Goal: Transaction & Acquisition: Purchase product/service

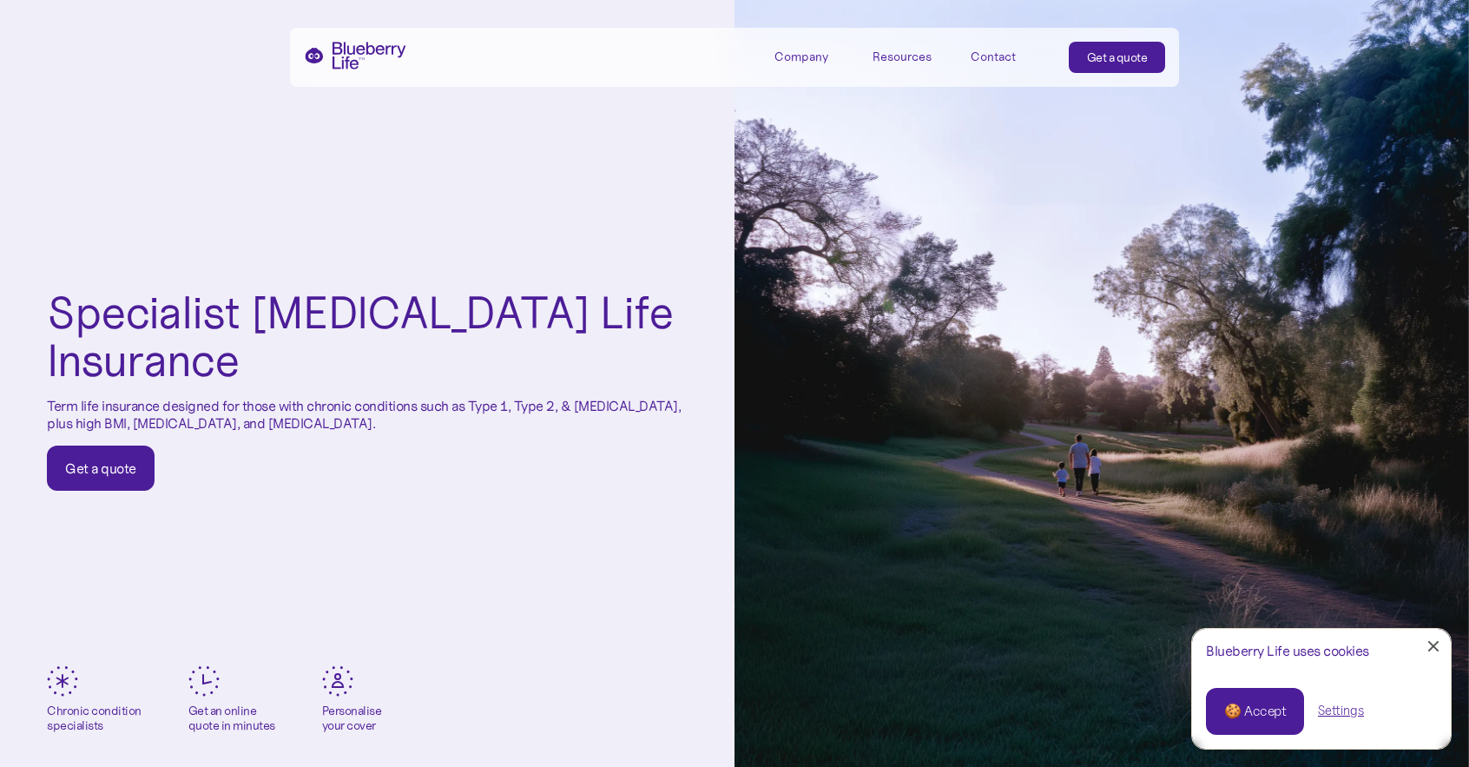
click at [65, 474] on div "Get a quote" at bounding box center [100, 467] width 71 height 17
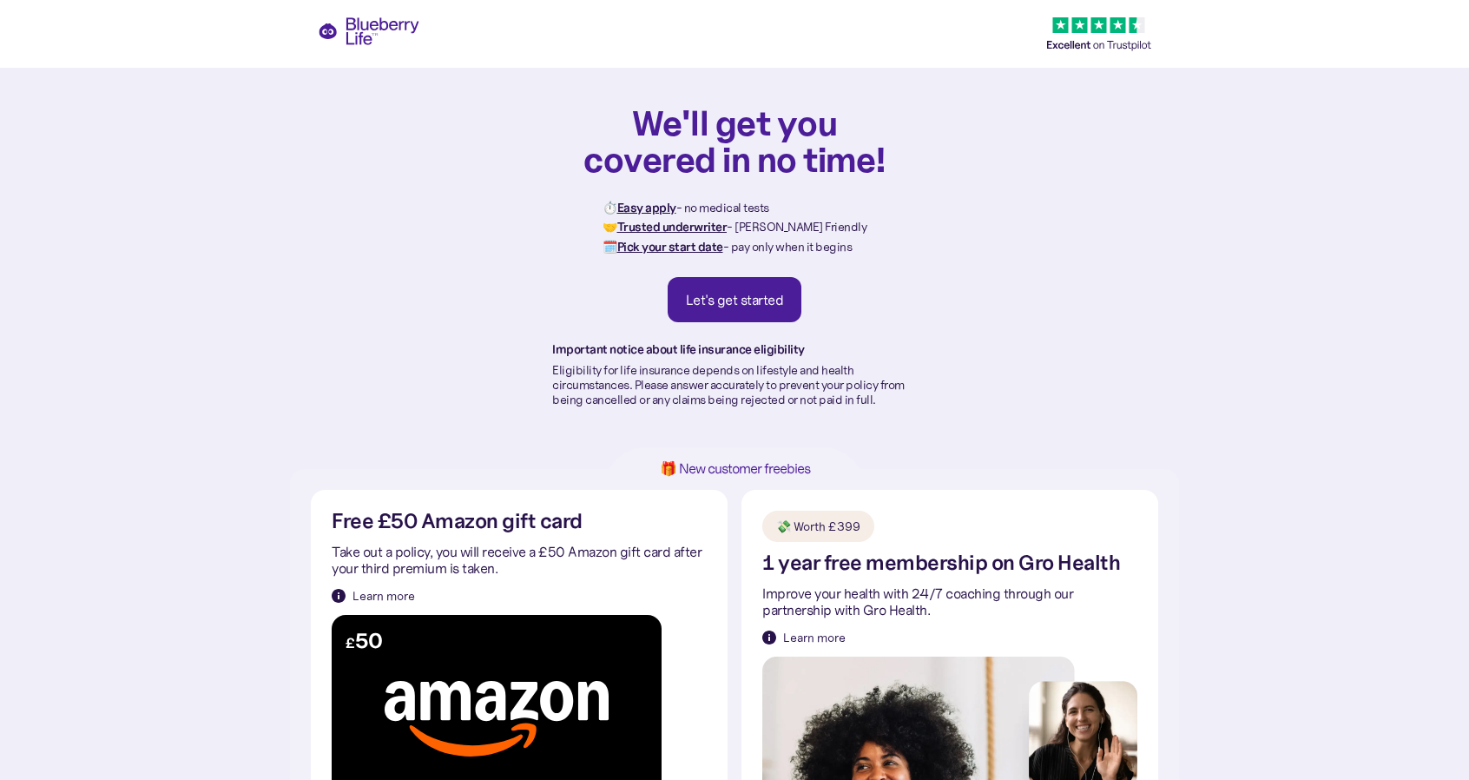
click at [760, 289] on link "Let's get started" at bounding box center [735, 299] width 135 height 45
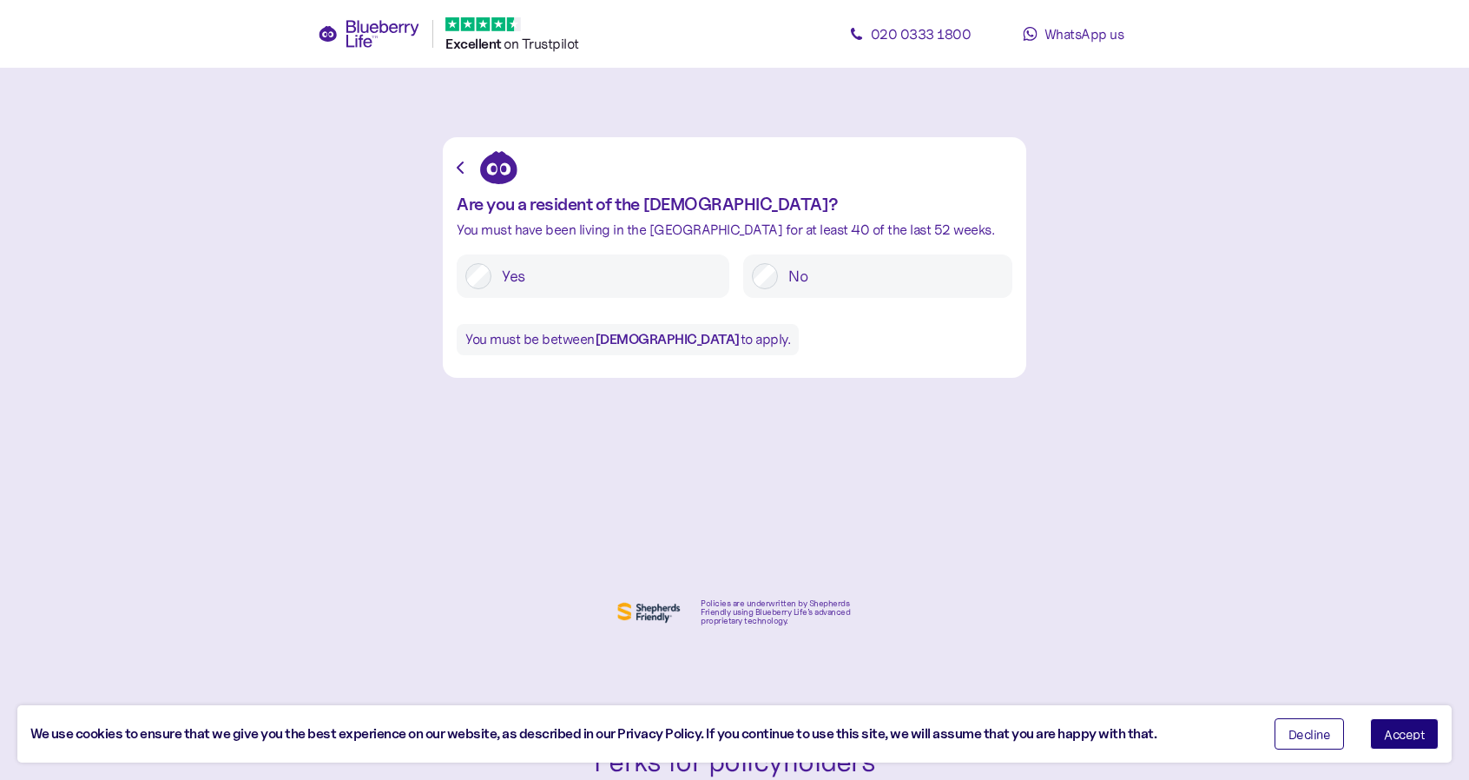
click at [563, 287] on label "Yes" at bounding box center [605, 276] width 229 height 26
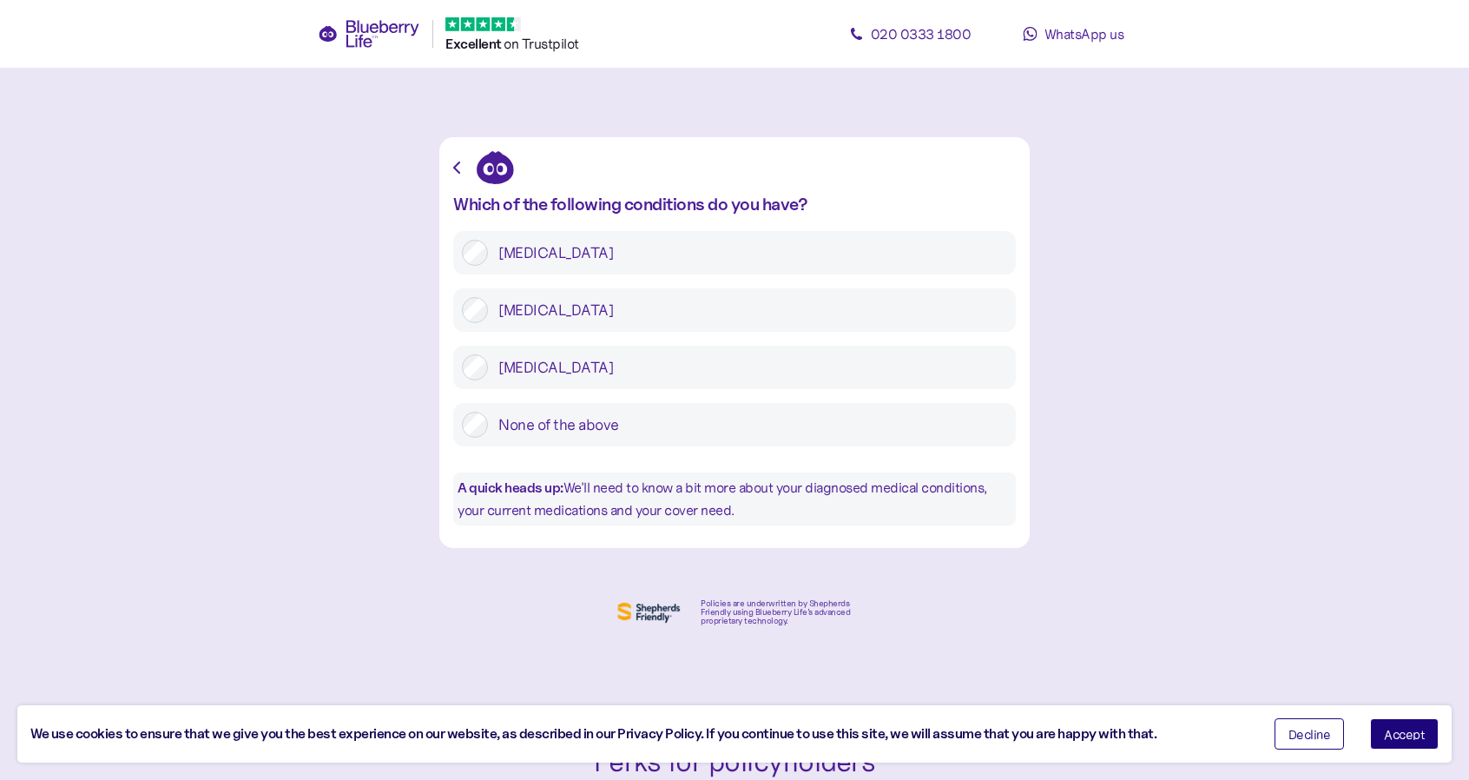
click at [516, 251] on label "[MEDICAL_DATA]" at bounding box center [747, 253] width 519 height 26
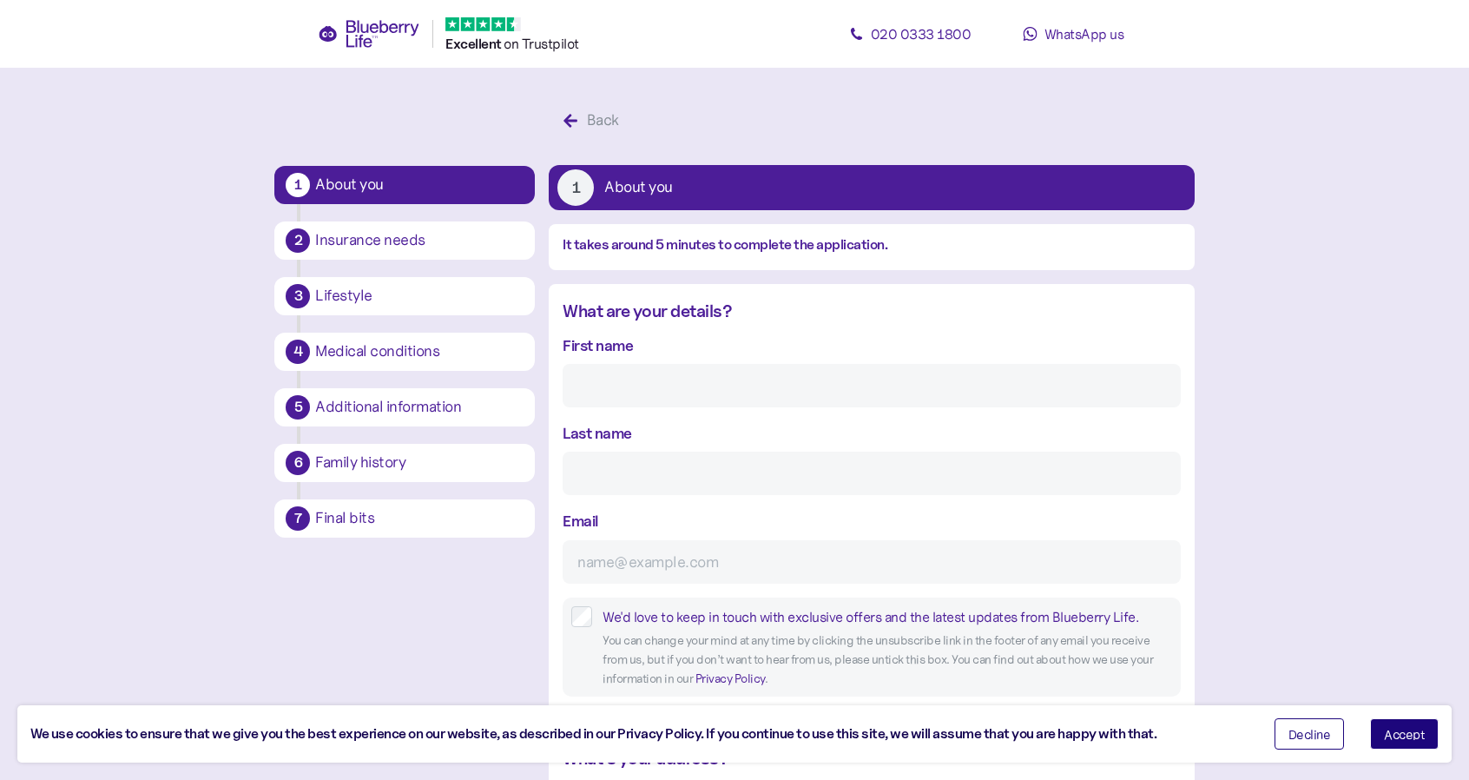
scroll to position [33, 0]
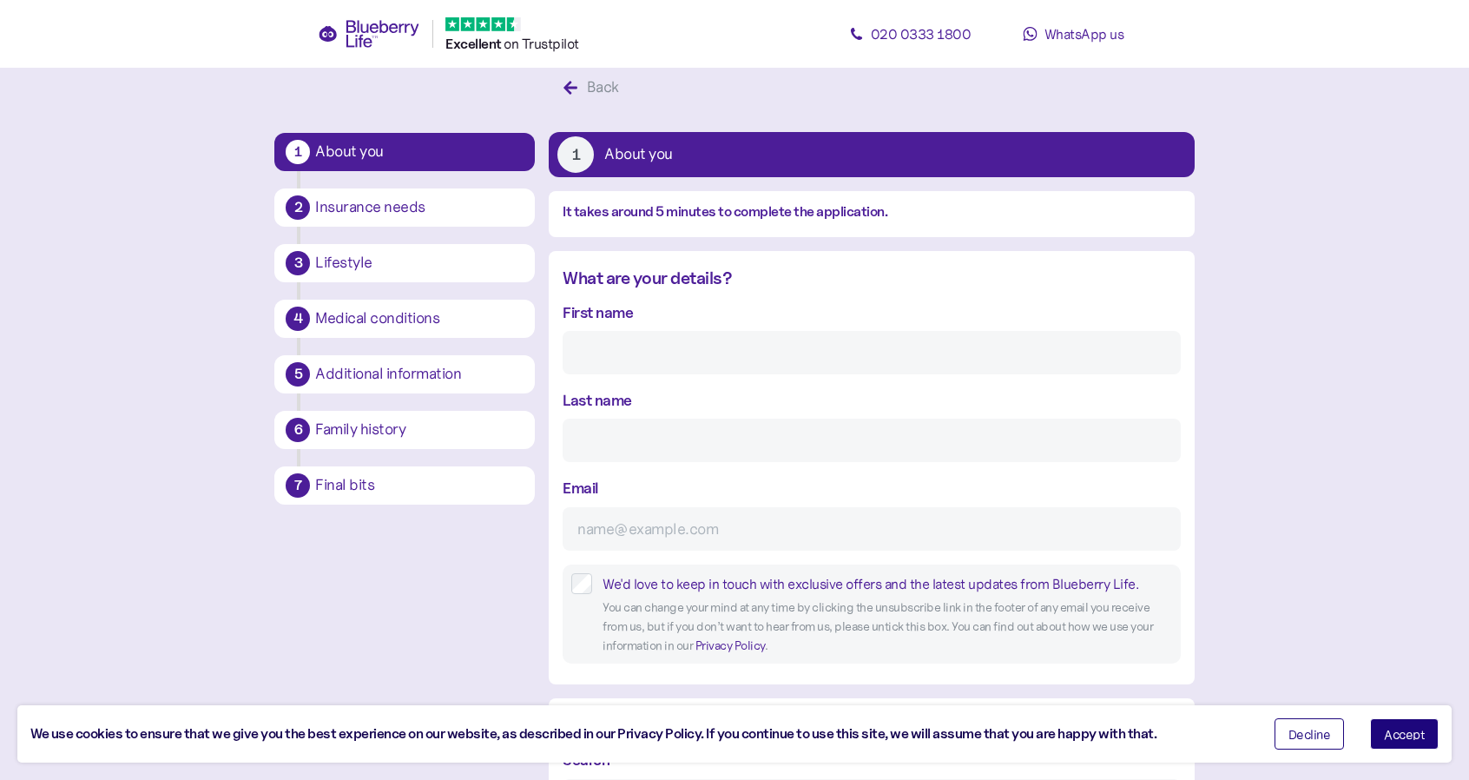
click at [675, 328] on div "First name" at bounding box center [871, 337] width 617 height 74
click at [676, 314] on div "First name" at bounding box center [871, 337] width 617 height 74
drag, startPoint x: 642, startPoint y: 331, endPoint x: 635, endPoint y: 345, distance: 15.5
click at [637, 343] on input "First name" at bounding box center [871, 352] width 617 height 43
type input "[PERSON_NAME]"
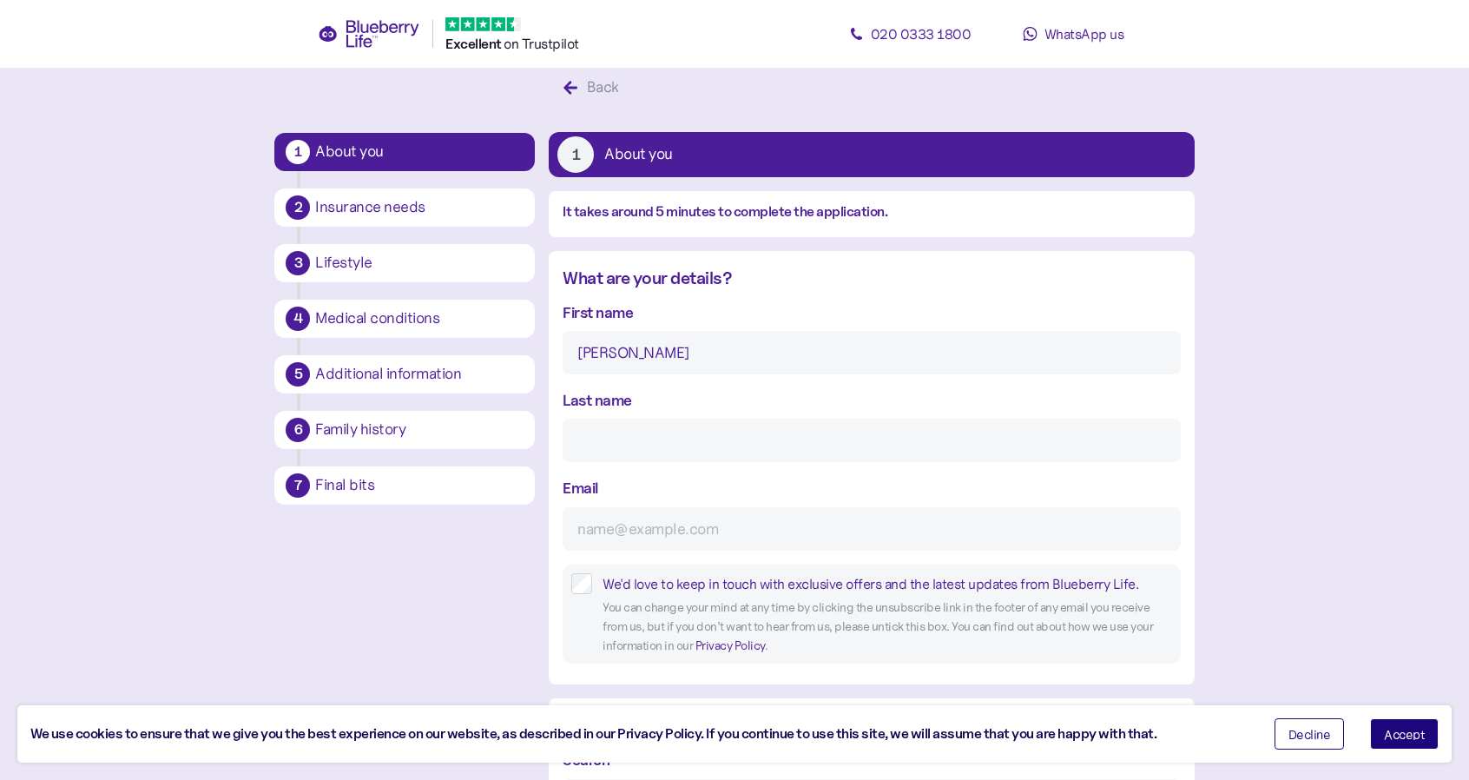
type input "Marriott"
type input "[EMAIL_ADDRESS][DOMAIN_NAME]"
type input "**********"
type input "*******"
type input "**********"
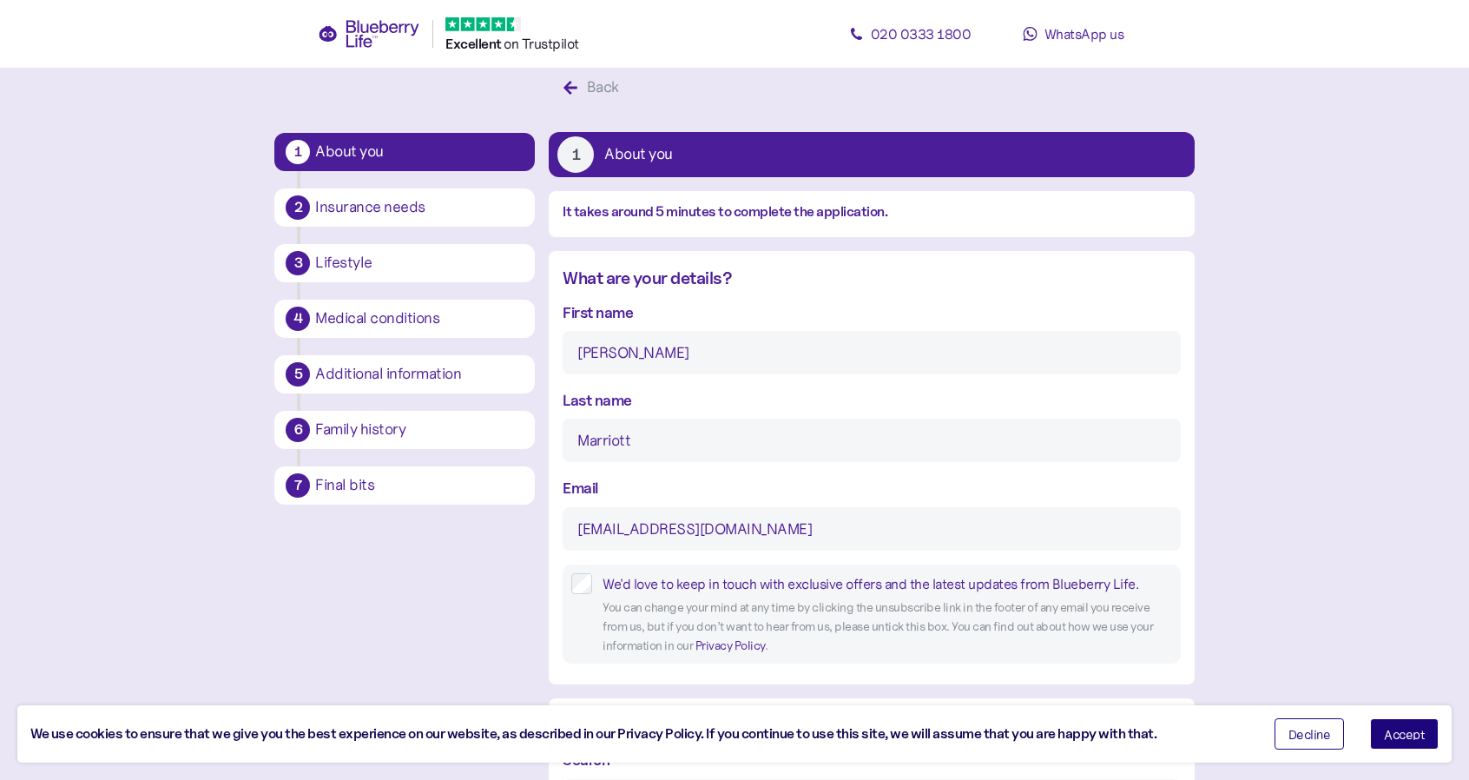
type input "**********"
type input "*******"
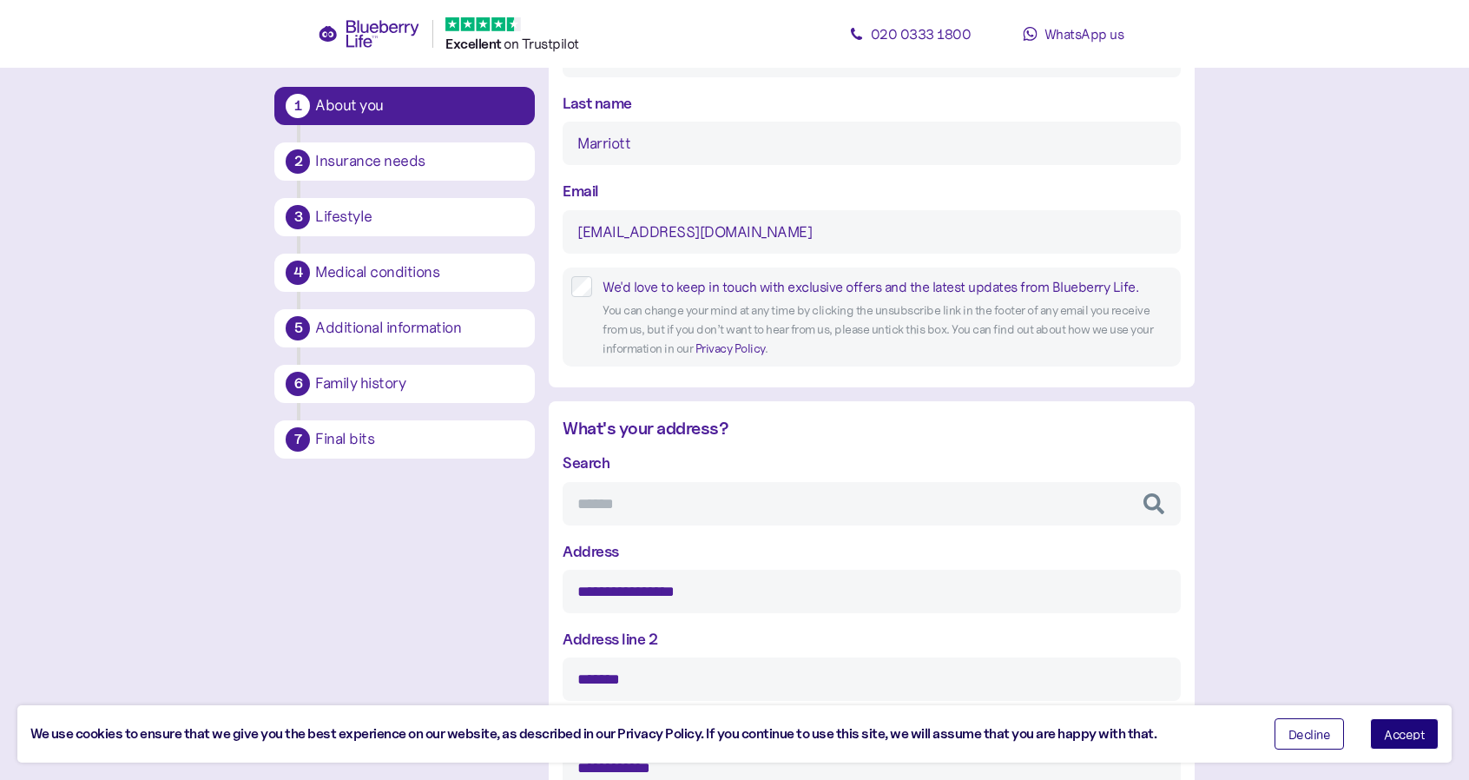
scroll to position [380, 0]
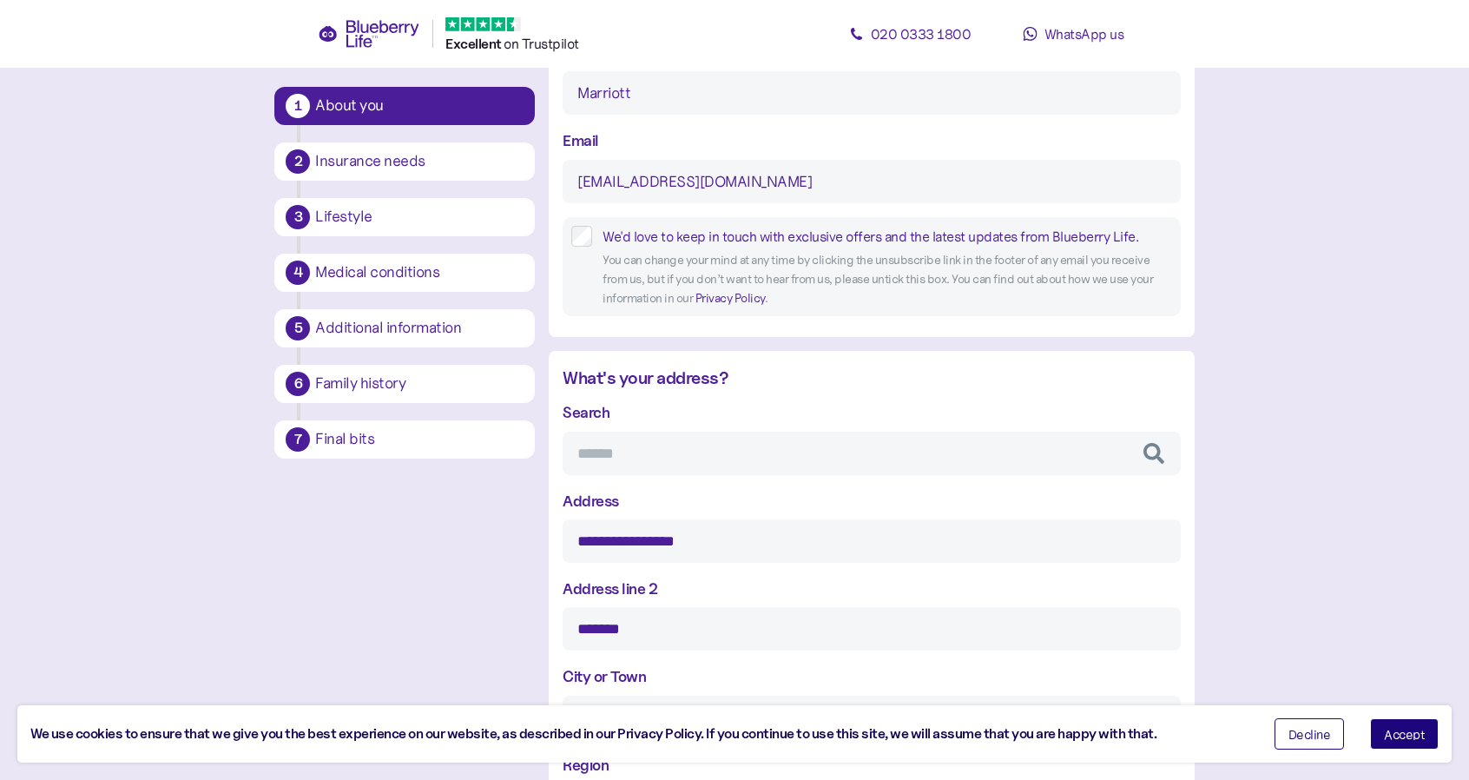
drag, startPoint x: 604, startPoint y: 535, endPoint x: 510, endPoint y: 527, distance: 94.1
click at [510, 527] on div "**********" at bounding box center [733, 750] width 919 height 2056
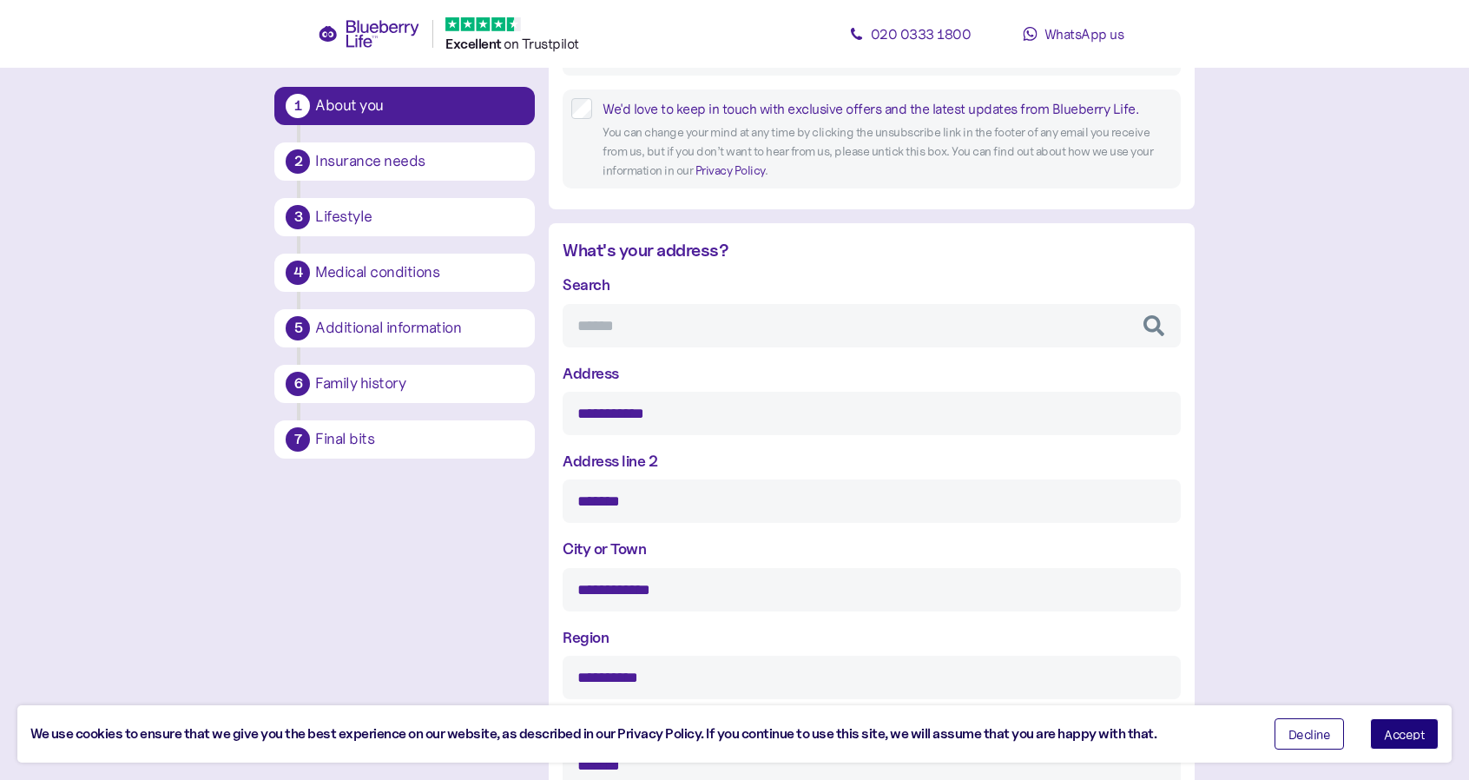
scroll to position [554, 0]
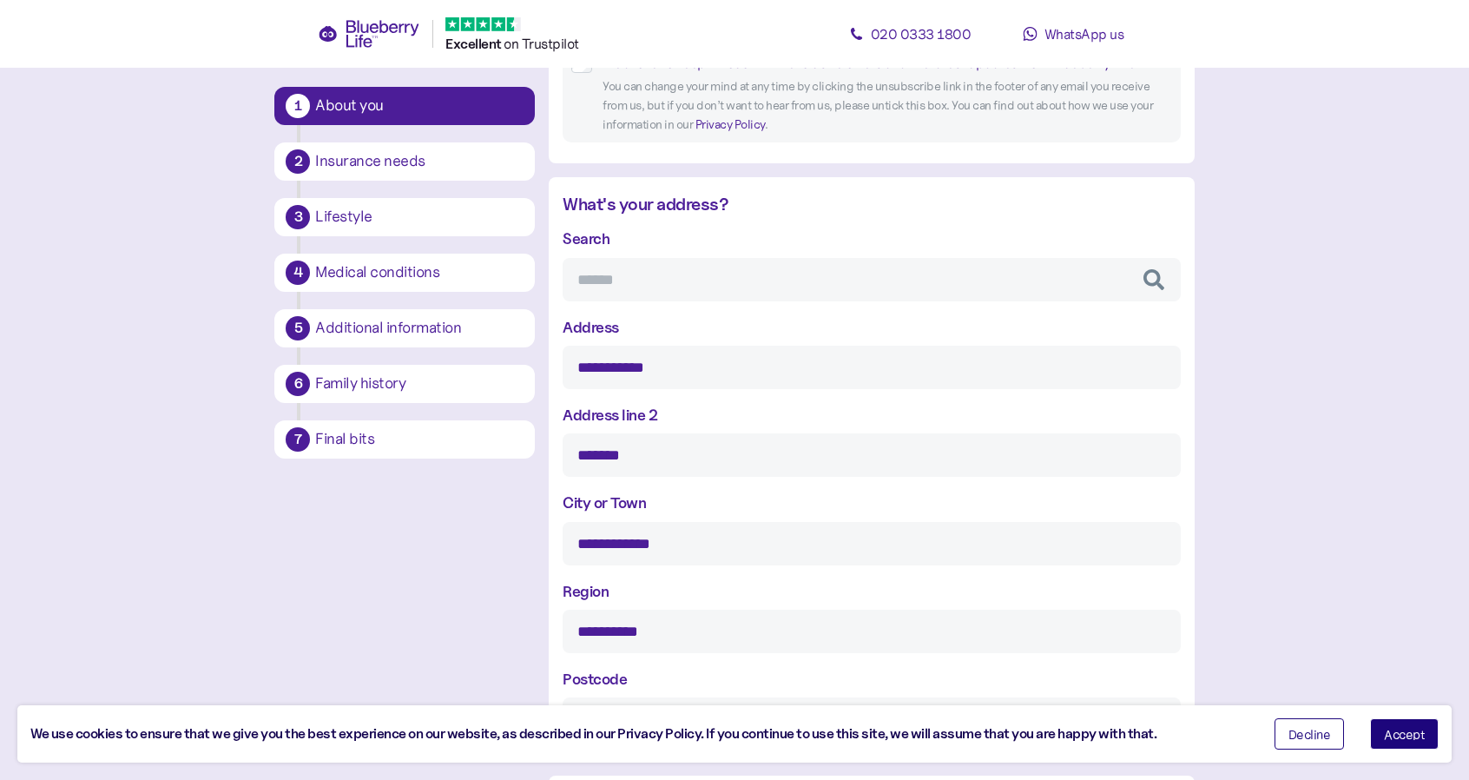
type input "**********"
click at [669, 508] on div "**********" at bounding box center [871, 527] width 617 height 74
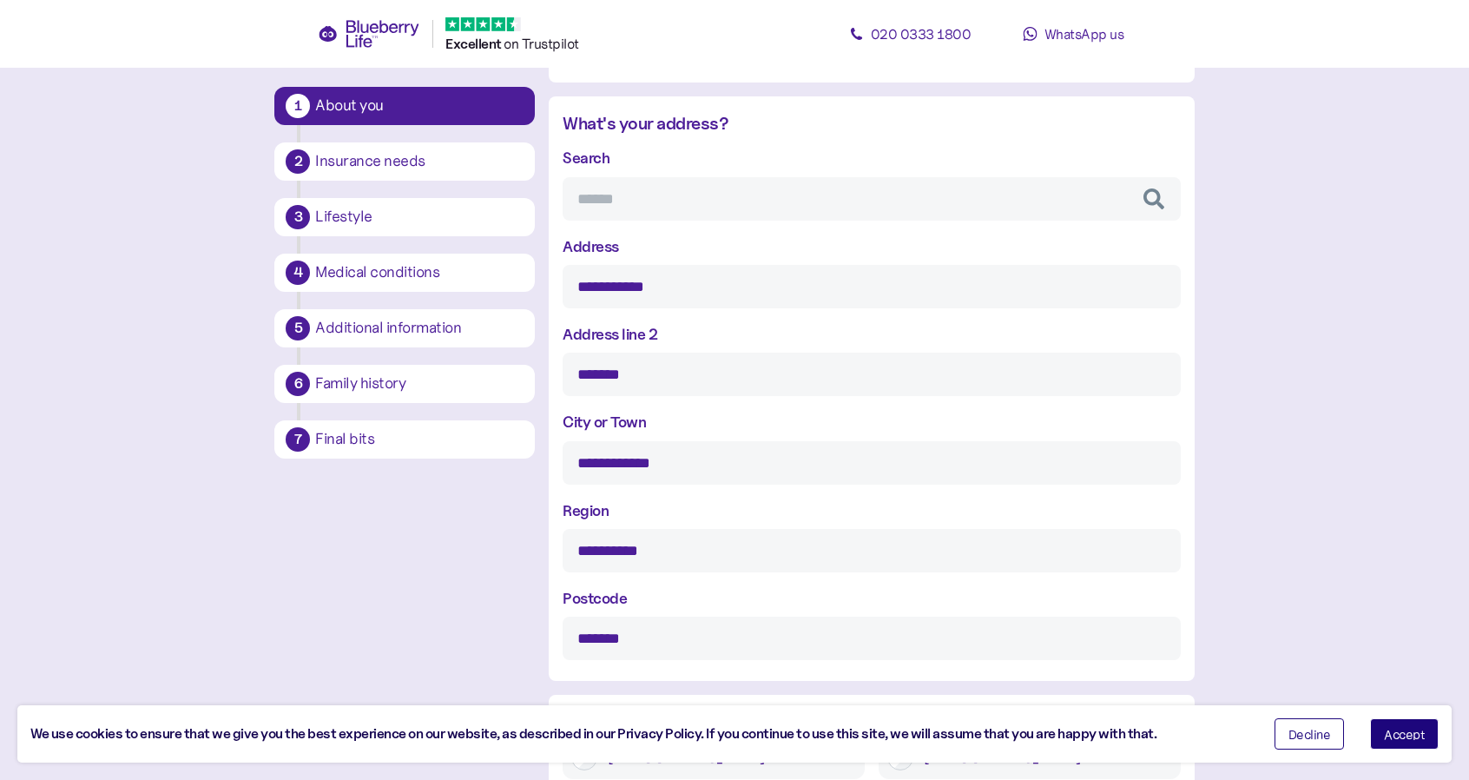
scroll to position [814, 0]
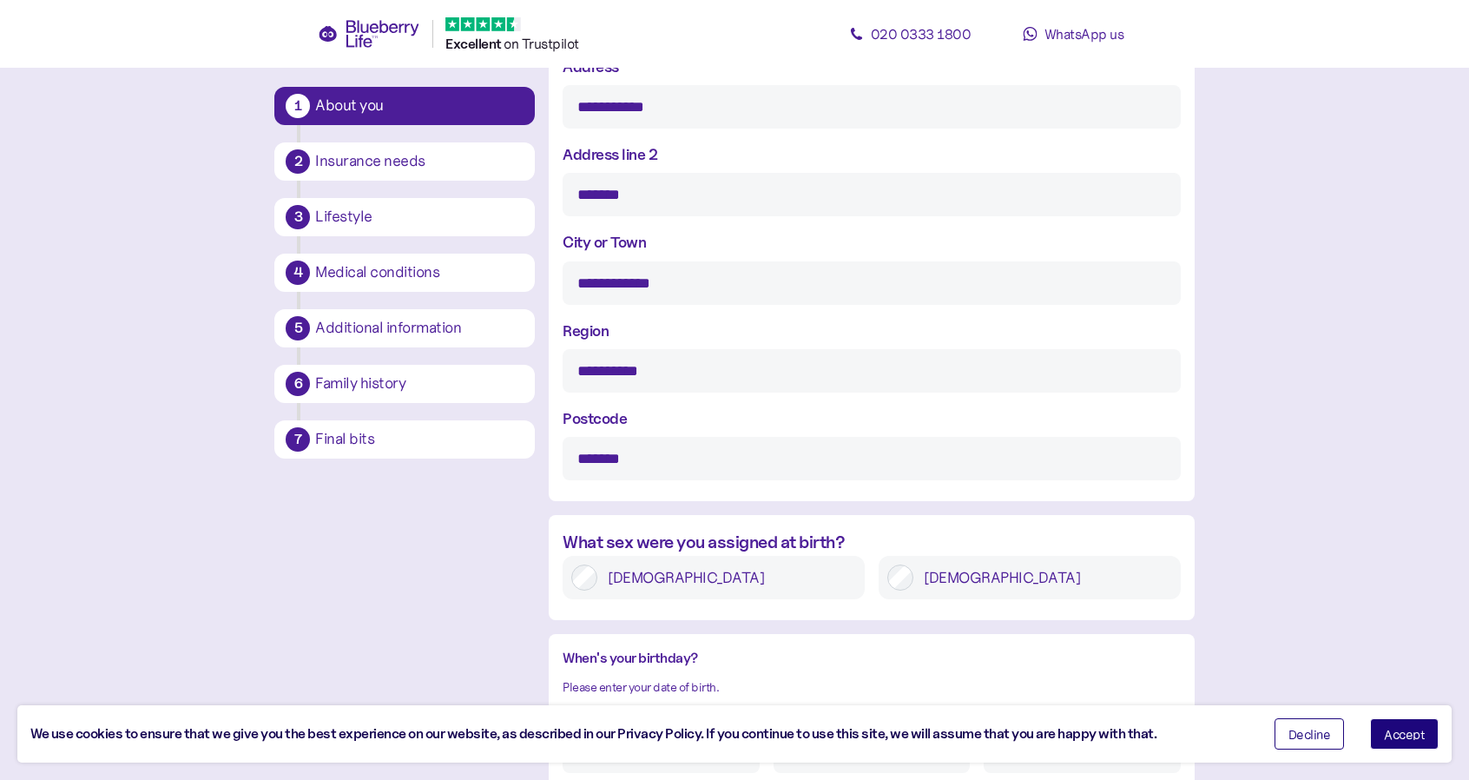
click at [934, 589] on label "[DEMOGRAPHIC_DATA]" at bounding box center [1042, 577] width 259 height 26
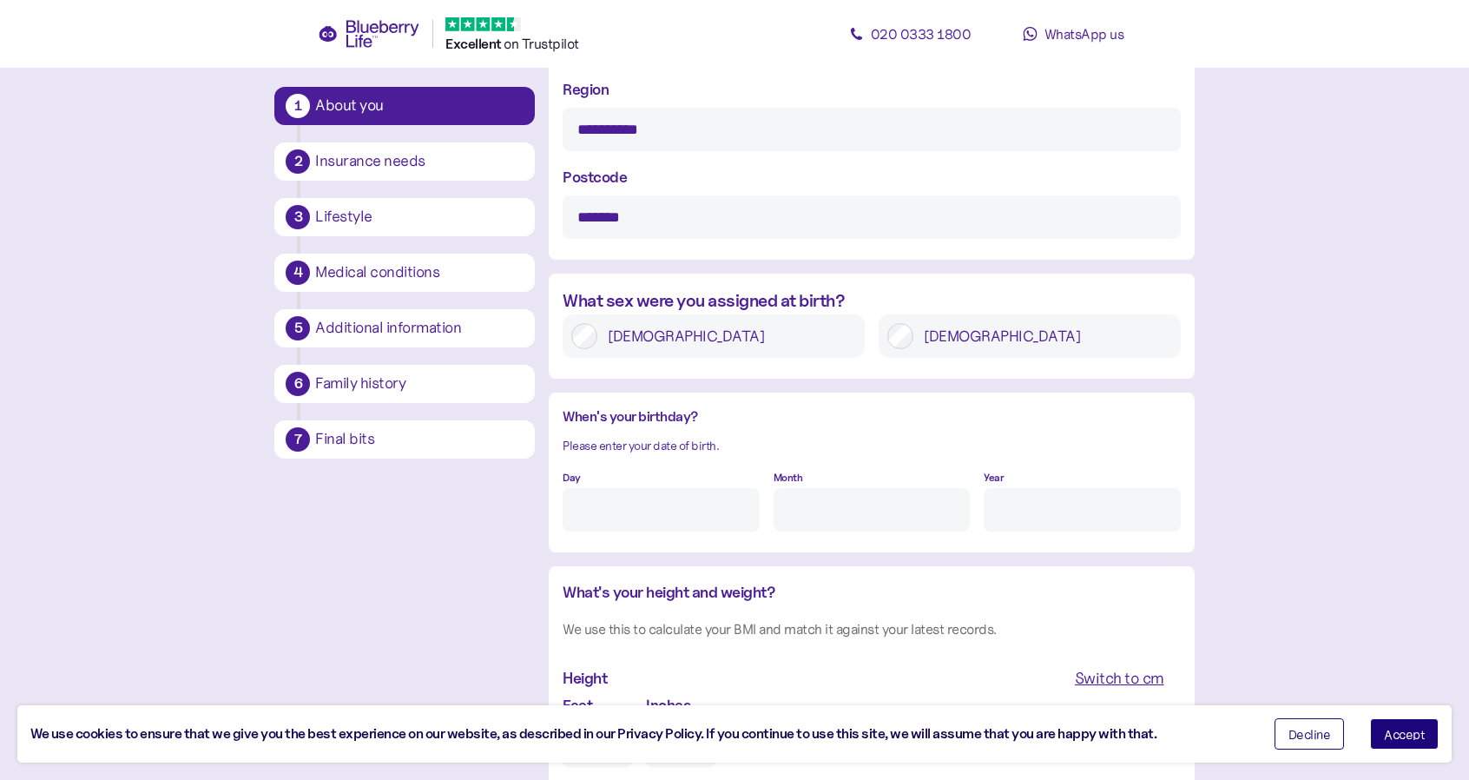
scroll to position [1075, 0]
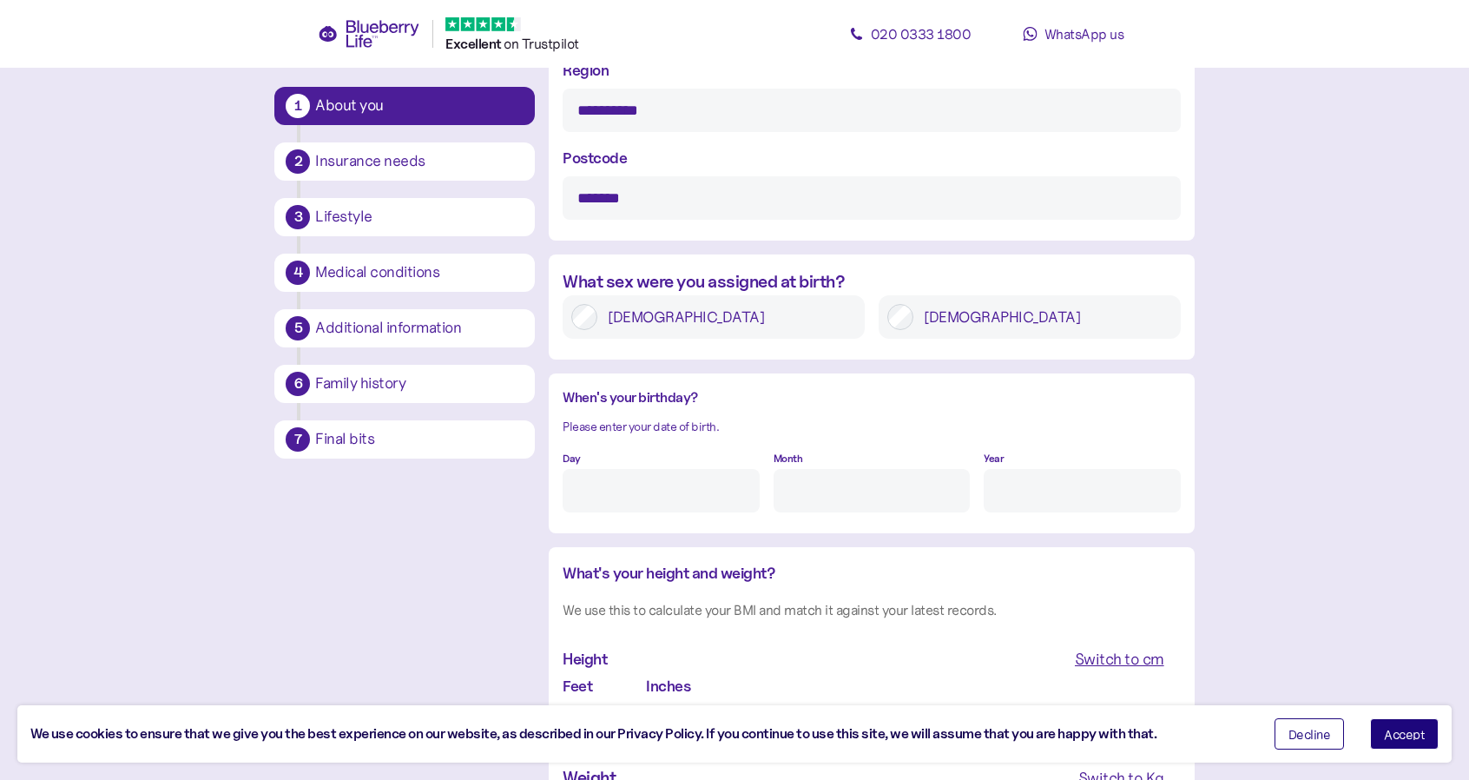
click at [596, 494] on input "Day" at bounding box center [661, 490] width 196 height 43
type input "7"
click at [813, 507] on input "Month" at bounding box center [871, 490] width 196 height 43
type input "2"
type input "12"
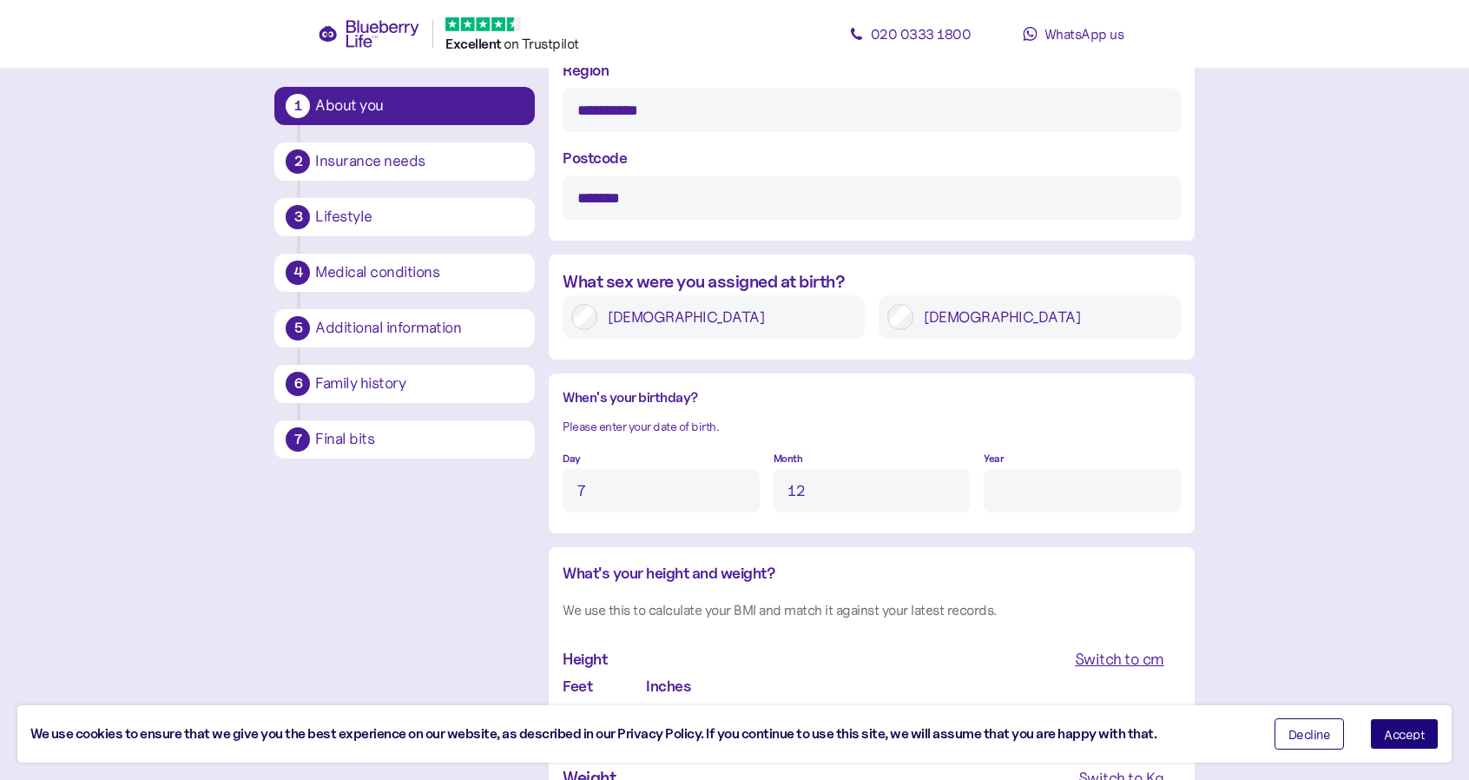
click at [1064, 510] on input "Year" at bounding box center [1082, 490] width 196 height 43
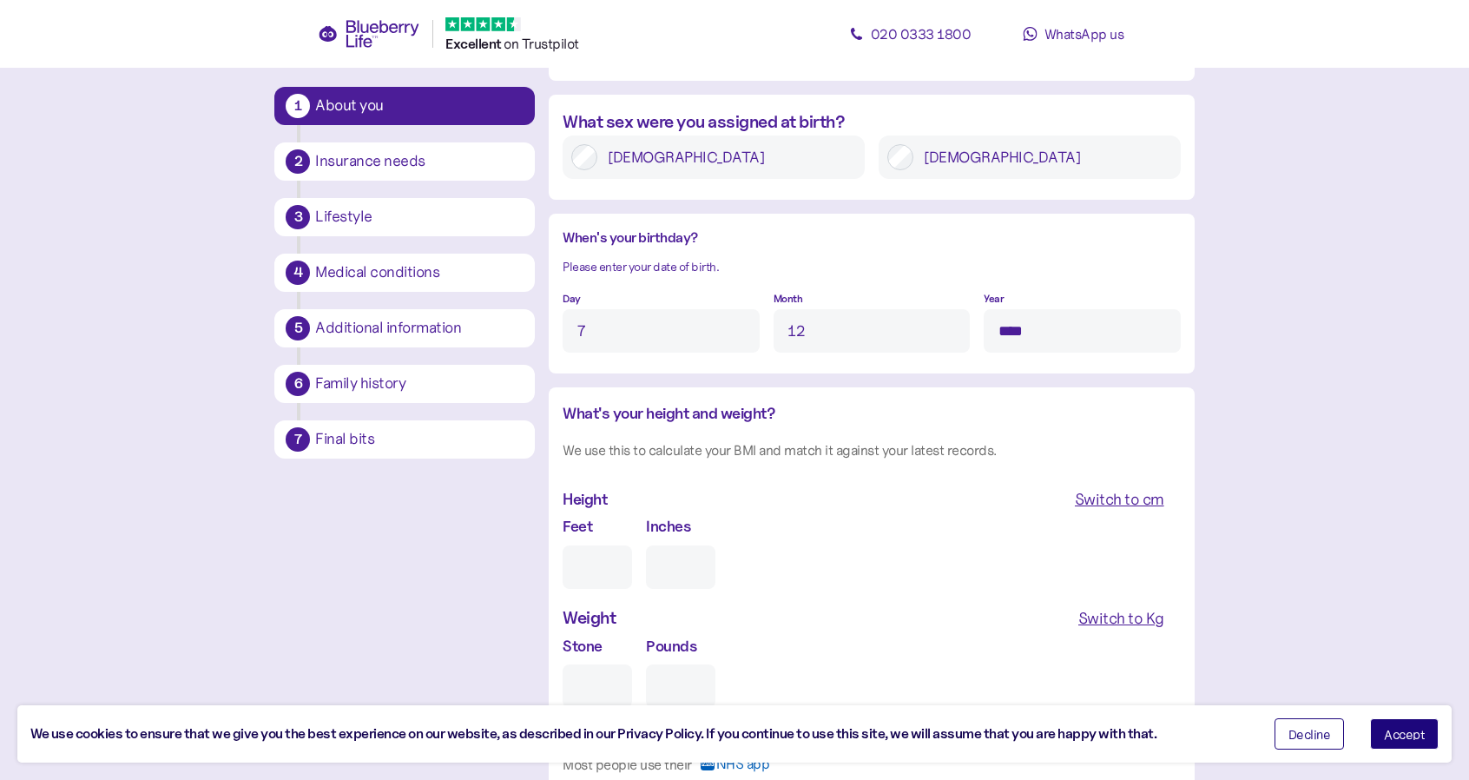
scroll to position [1248, 0]
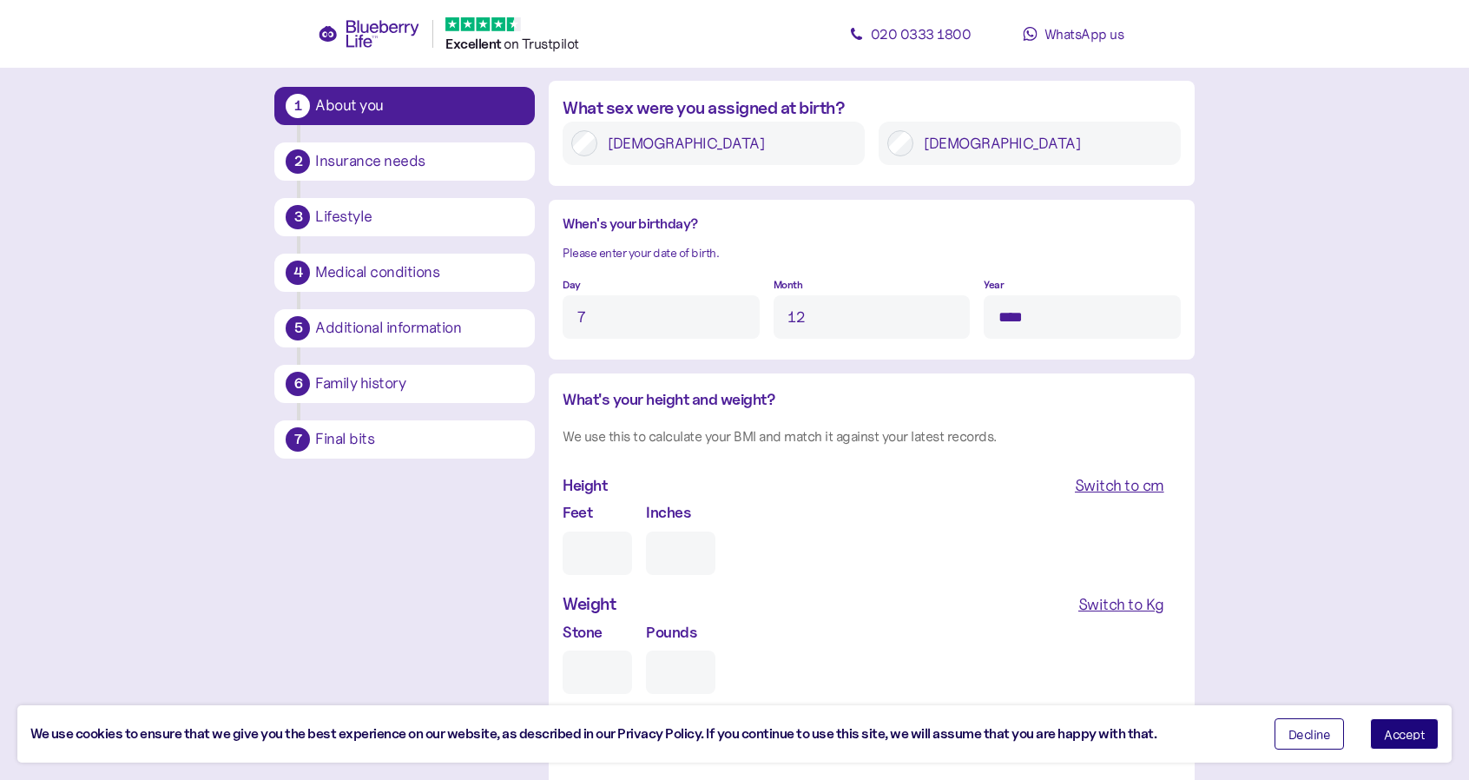
type input "****"
click at [592, 557] on input "Feet" at bounding box center [597, 552] width 69 height 43
type input "5"
type input "0"
type input "5"
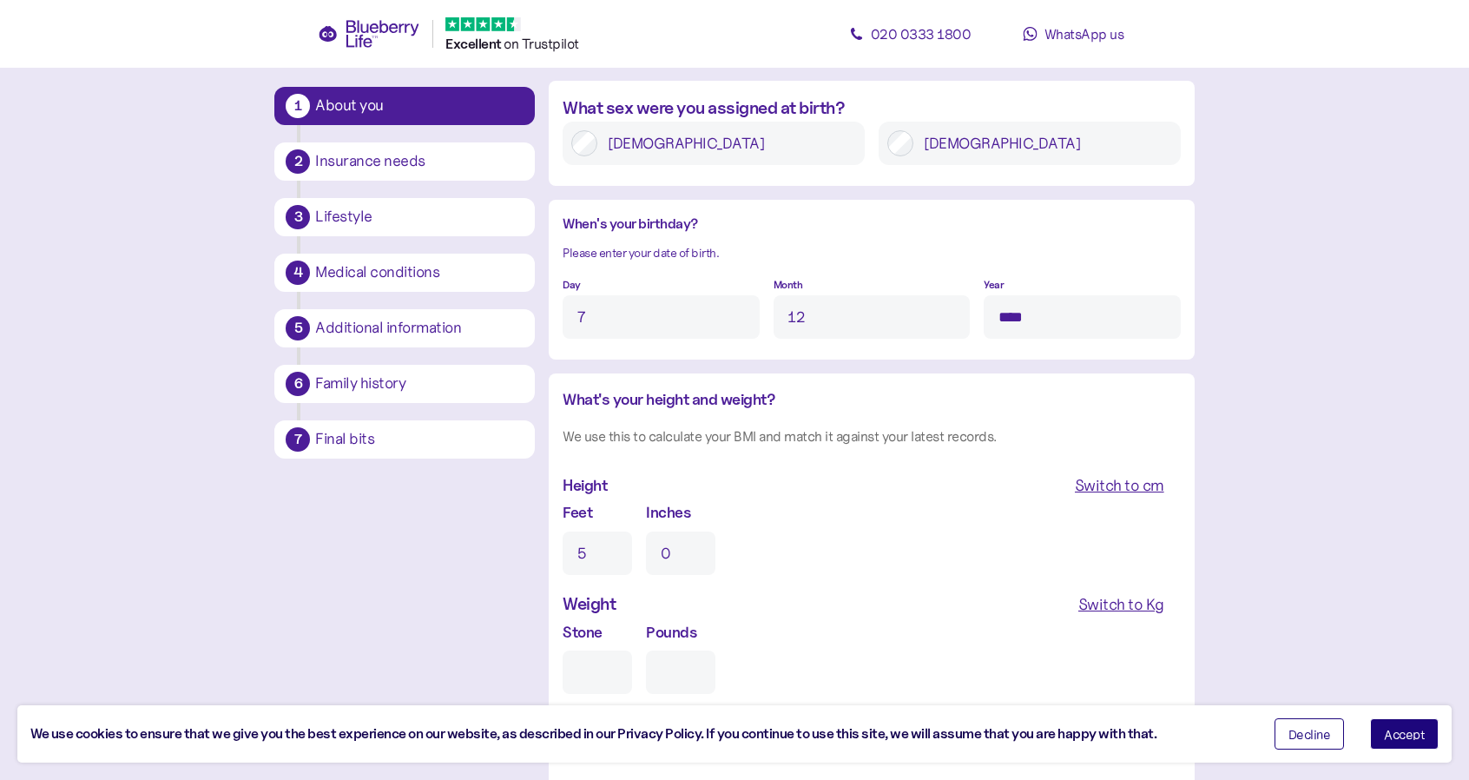
click at [677, 569] on input "0" at bounding box center [680, 552] width 69 height 43
type input "9"
click at [613, 680] on input "Stone" at bounding box center [597, 671] width 69 height 43
type input "2"
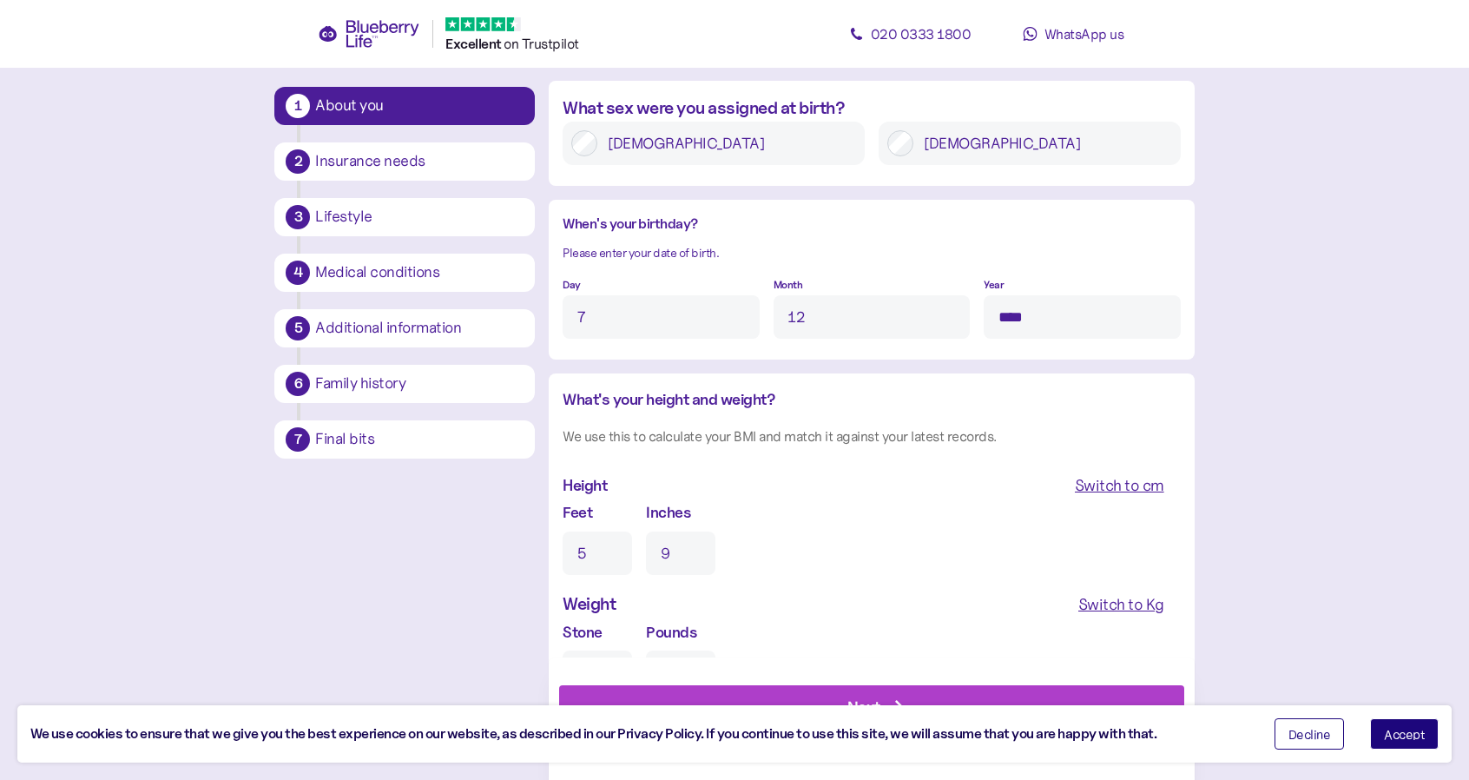
type input "0"
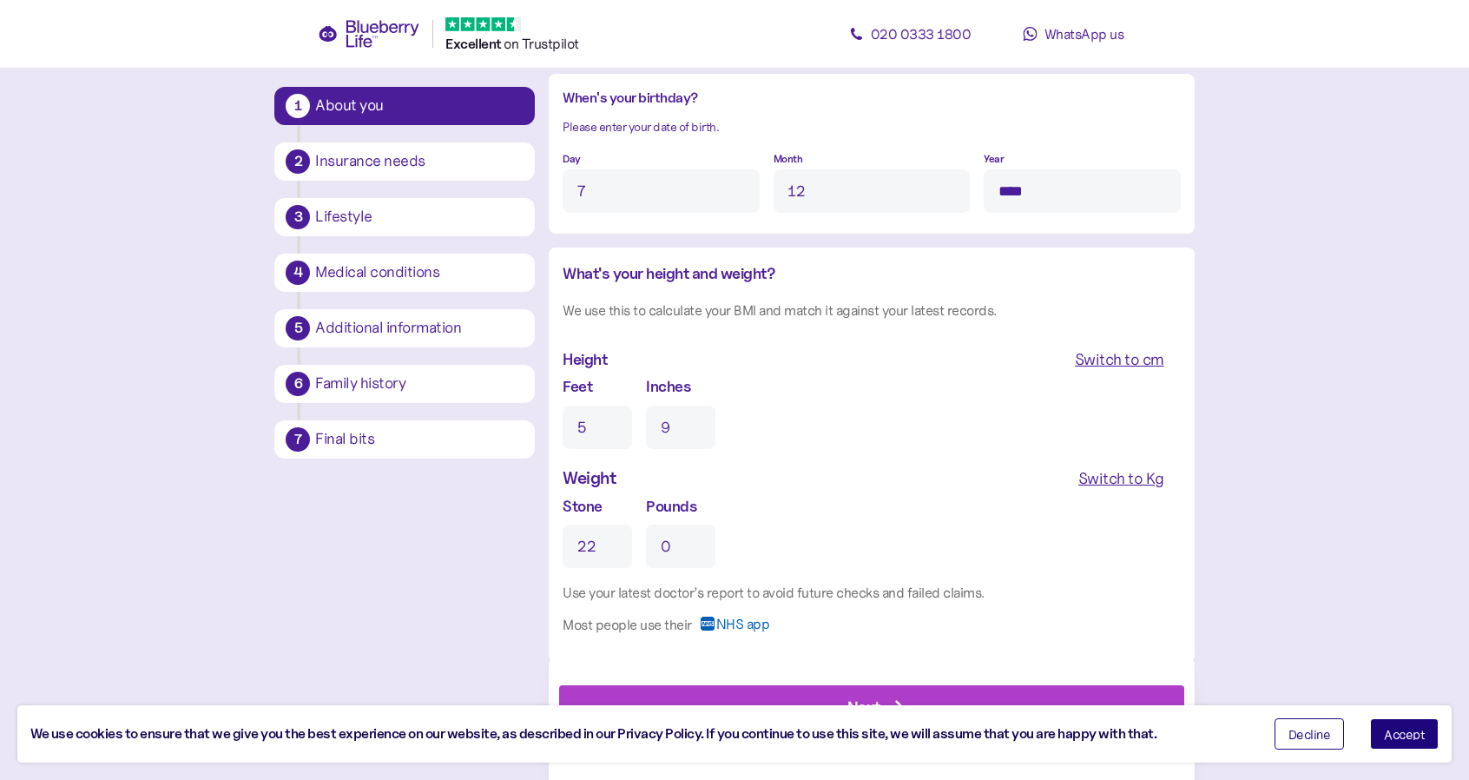
scroll to position [1379, 0]
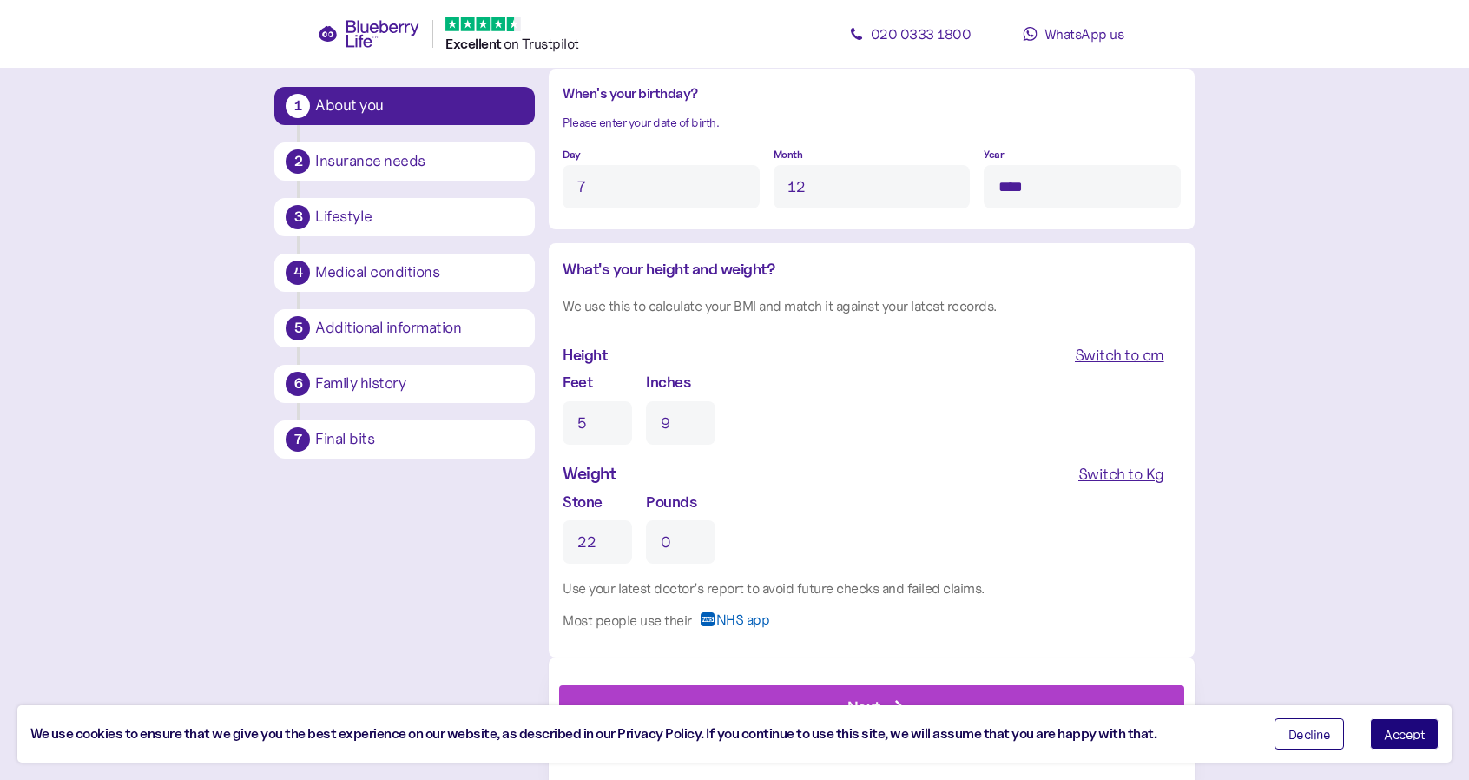
type input "22"
click at [684, 547] on input "0" at bounding box center [680, 541] width 69 height 43
type input "2"
click at [1111, 482] on div "Switch to Kg" at bounding box center [1121, 474] width 86 height 24
type input "141"
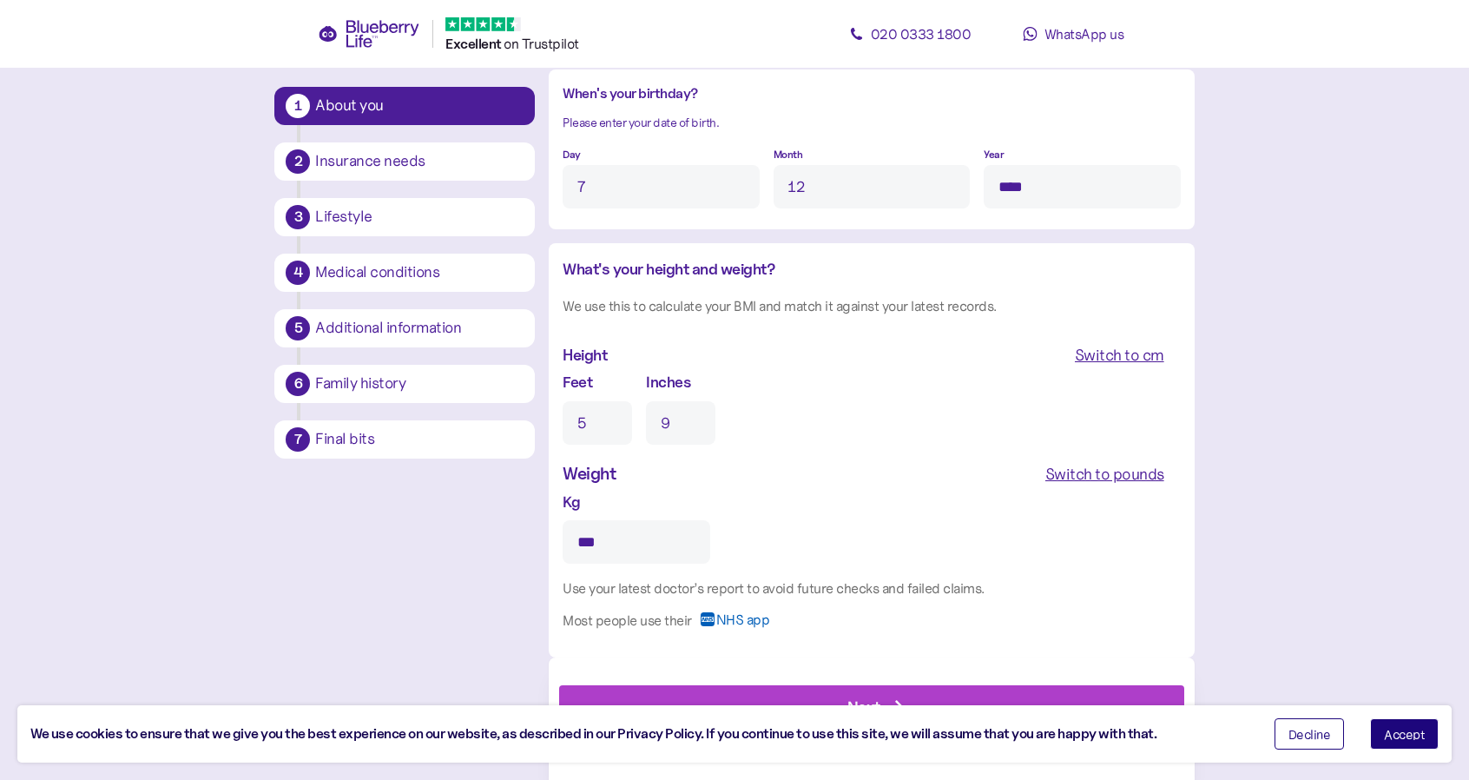
click at [1109, 481] on div "Switch to pounds" at bounding box center [1104, 474] width 119 height 24
type input "**"
click at [1407, 737] on span "Accept" at bounding box center [1404, 733] width 41 height 12
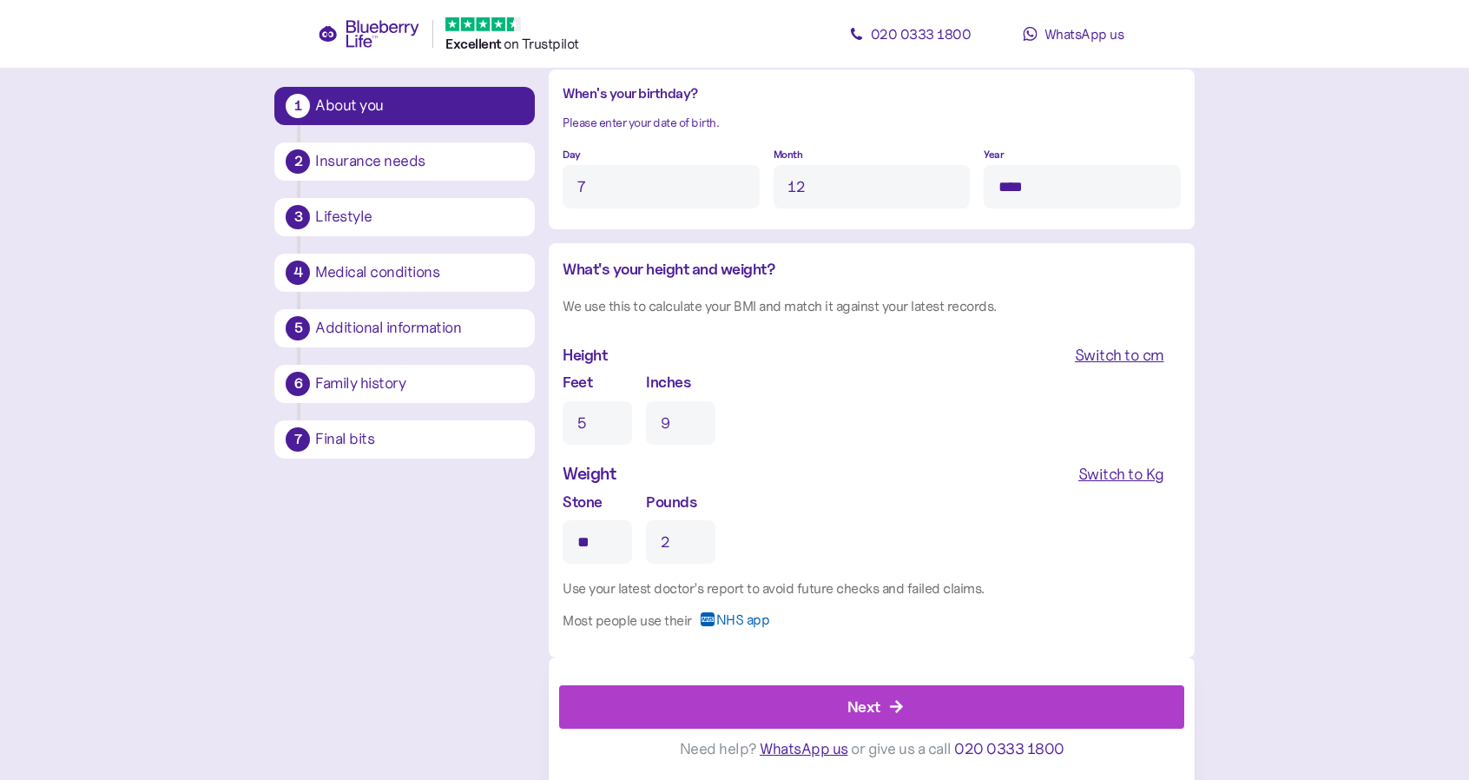
click at [820, 695] on div "Next" at bounding box center [875, 707] width 585 height 42
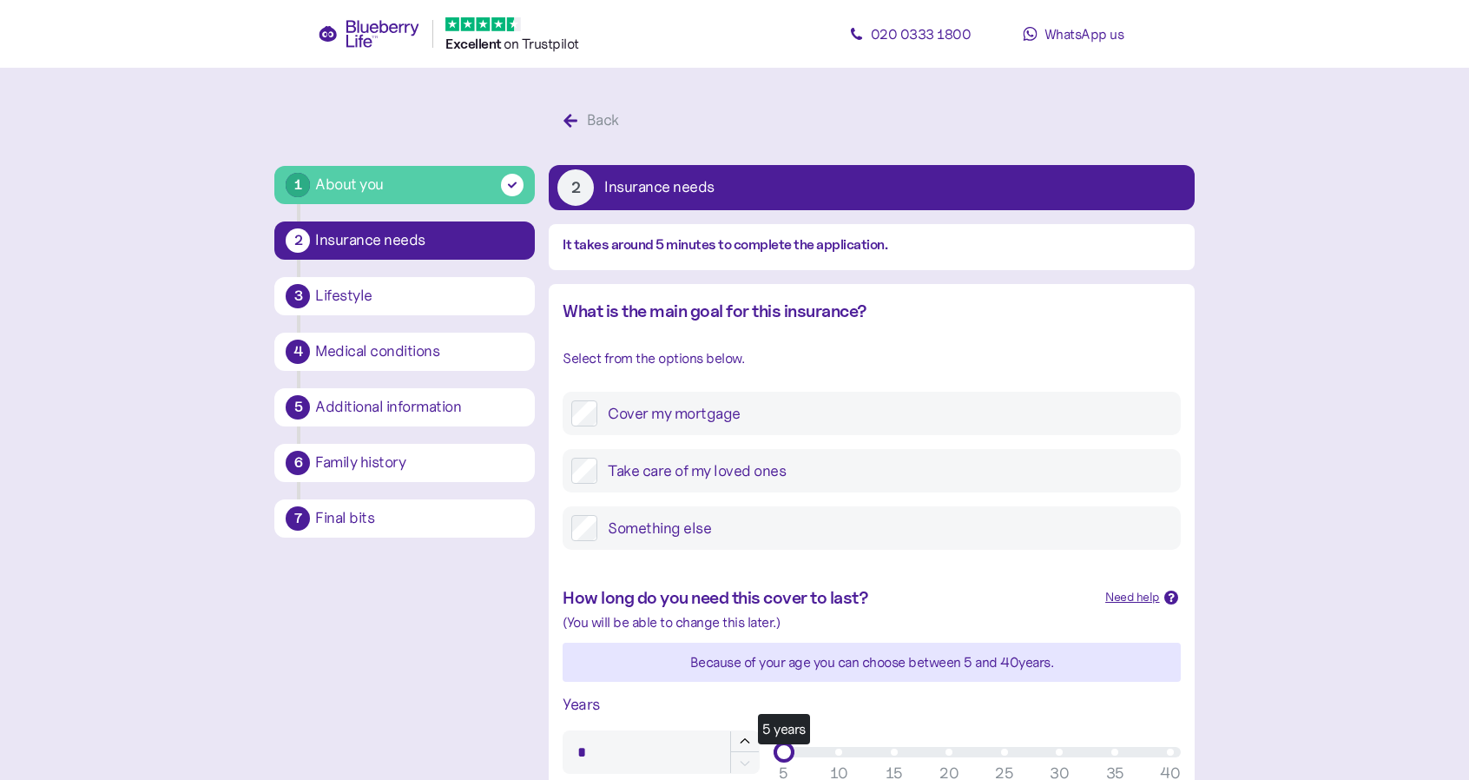
click at [668, 462] on label "Take care of my loved ones" at bounding box center [884, 471] width 574 height 26
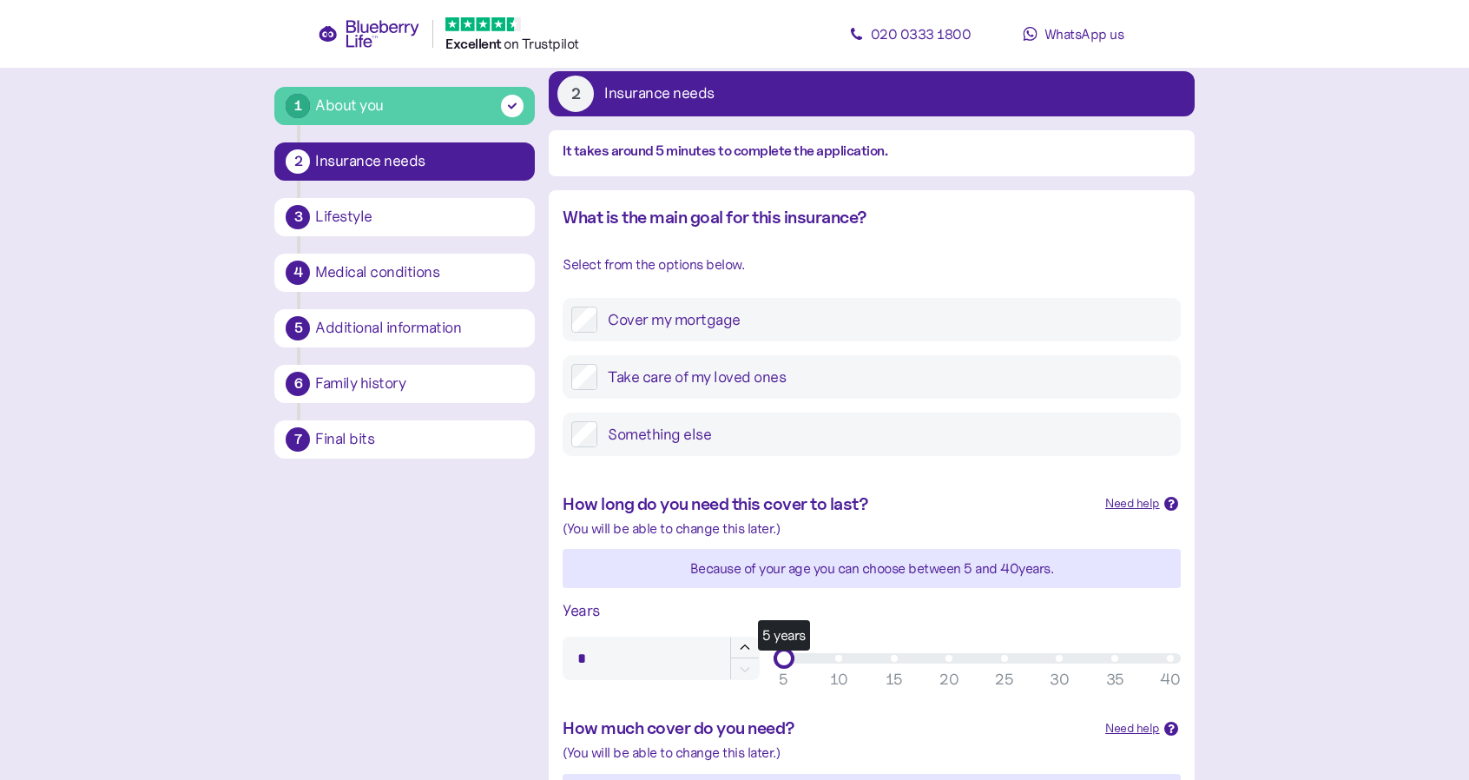
scroll to position [174, 0]
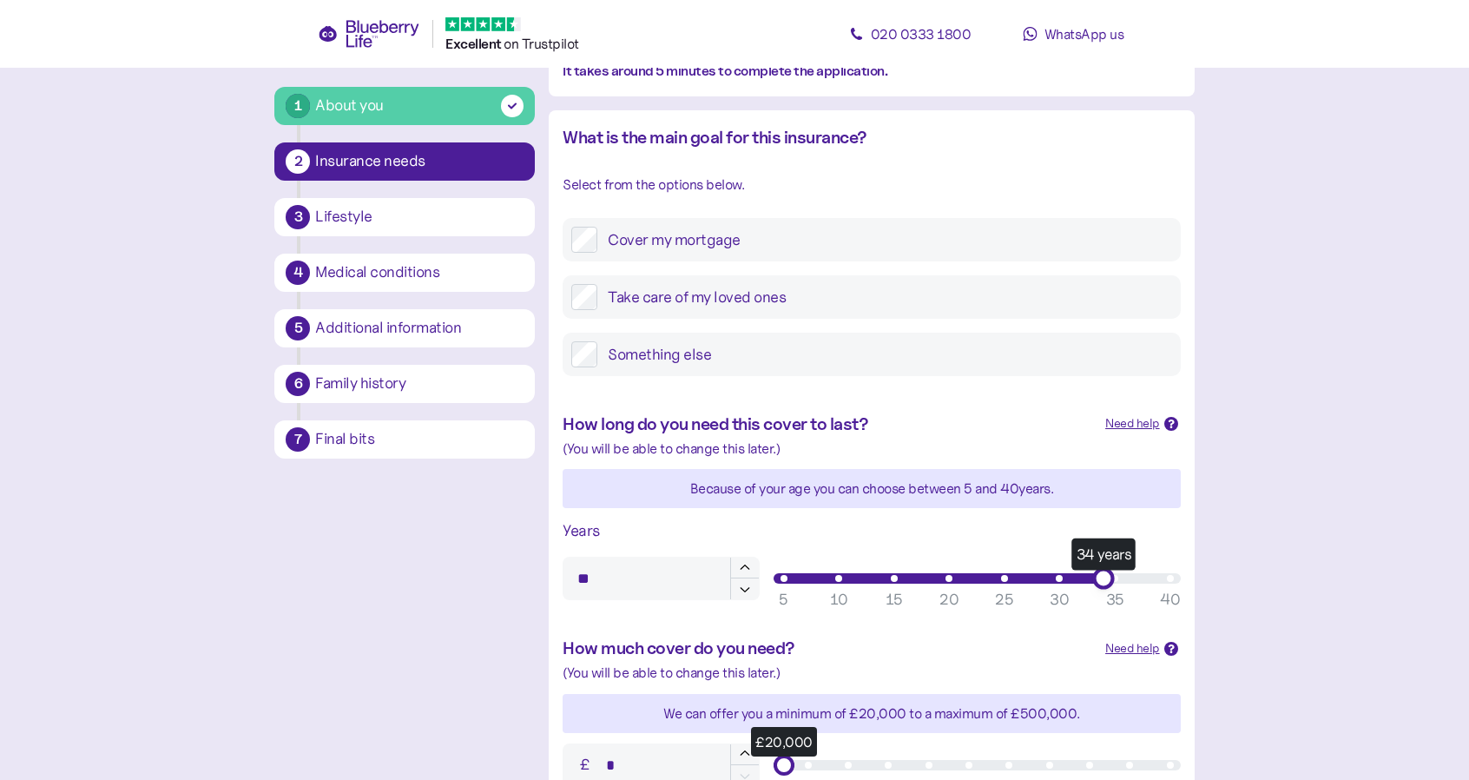
type input "**"
drag, startPoint x: 814, startPoint y: 591, endPoint x: 1188, endPoint y: 609, distance: 373.7
click at [1188, 609] on div "How long do you need this cover to last? Need help When deciding on how long yo…" at bounding box center [871, 505] width 645 height 224
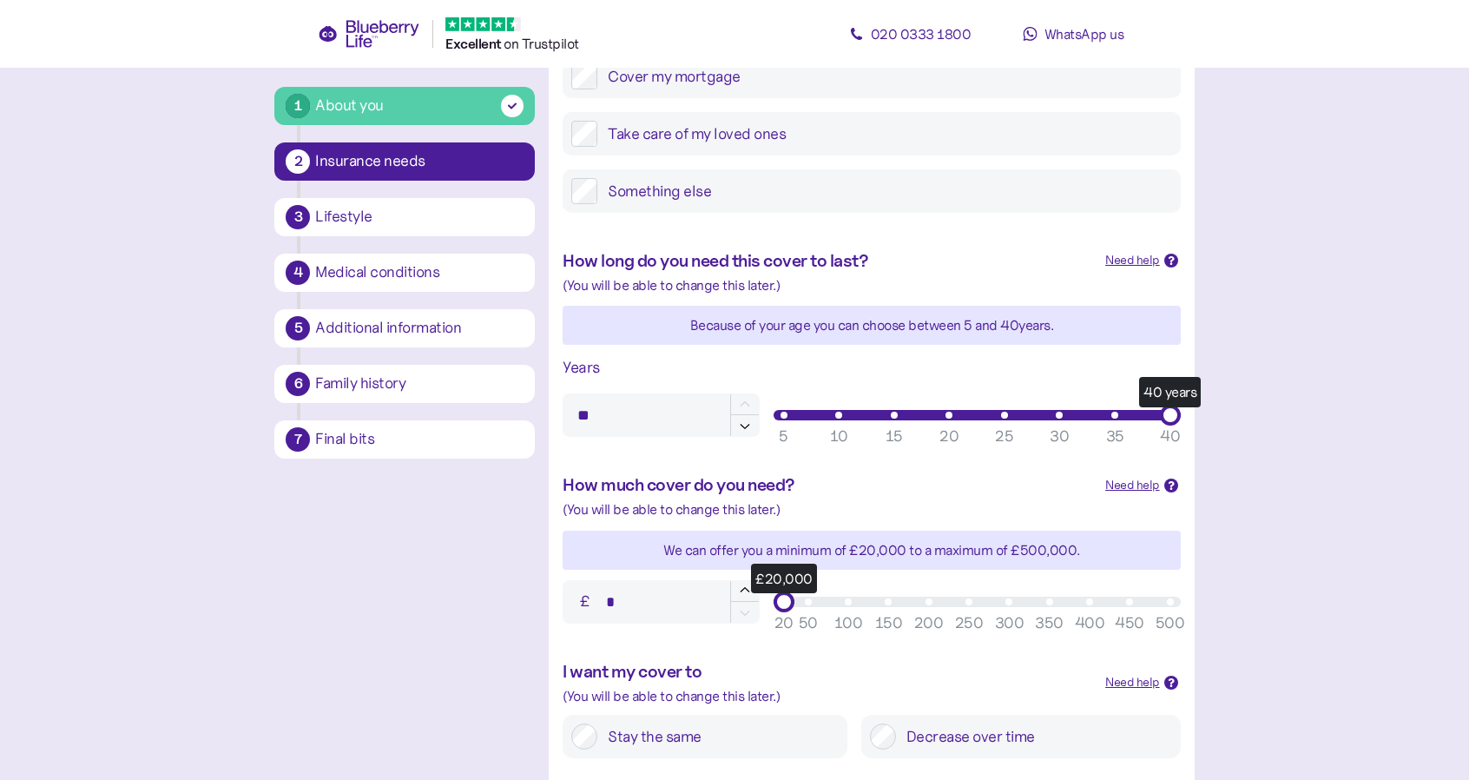
scroll to position [434, 0]
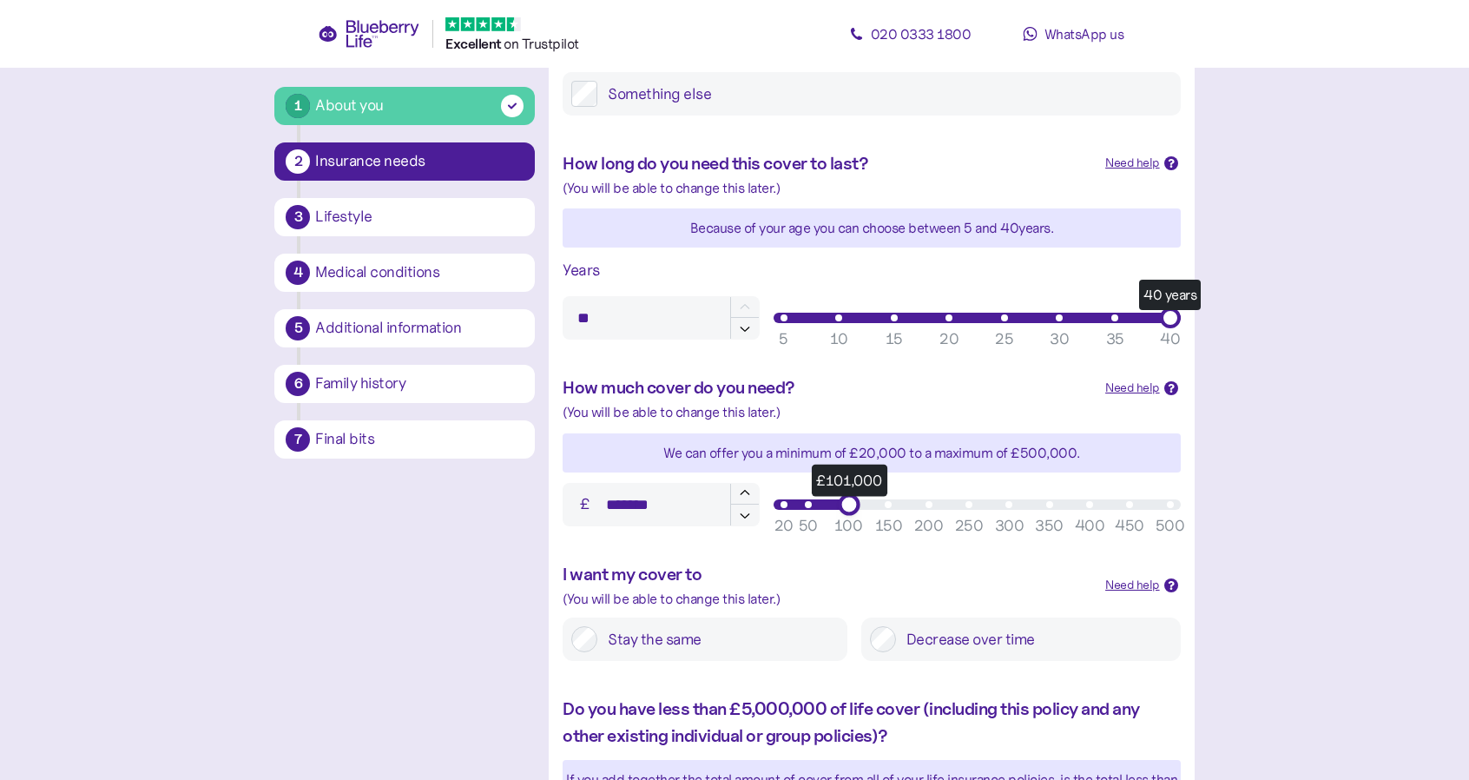
type input "*******"
drag, startPoint x: 784, startPoint y: 504, endPoint x: 841, endPoint y: 510, distance: 57.7
click at [841, 510] on div "£100,000" at bounding box center [848, 504] width 22 height 22
click at [852, 558] on div "I want my cover to (You will be able to change this later.) Need help Stay the …" at bounding box center [871, 610] width 645 height 135
click at [705, 638] on label "Stay the same" at bounding box center [717, 639] width 240 height 26
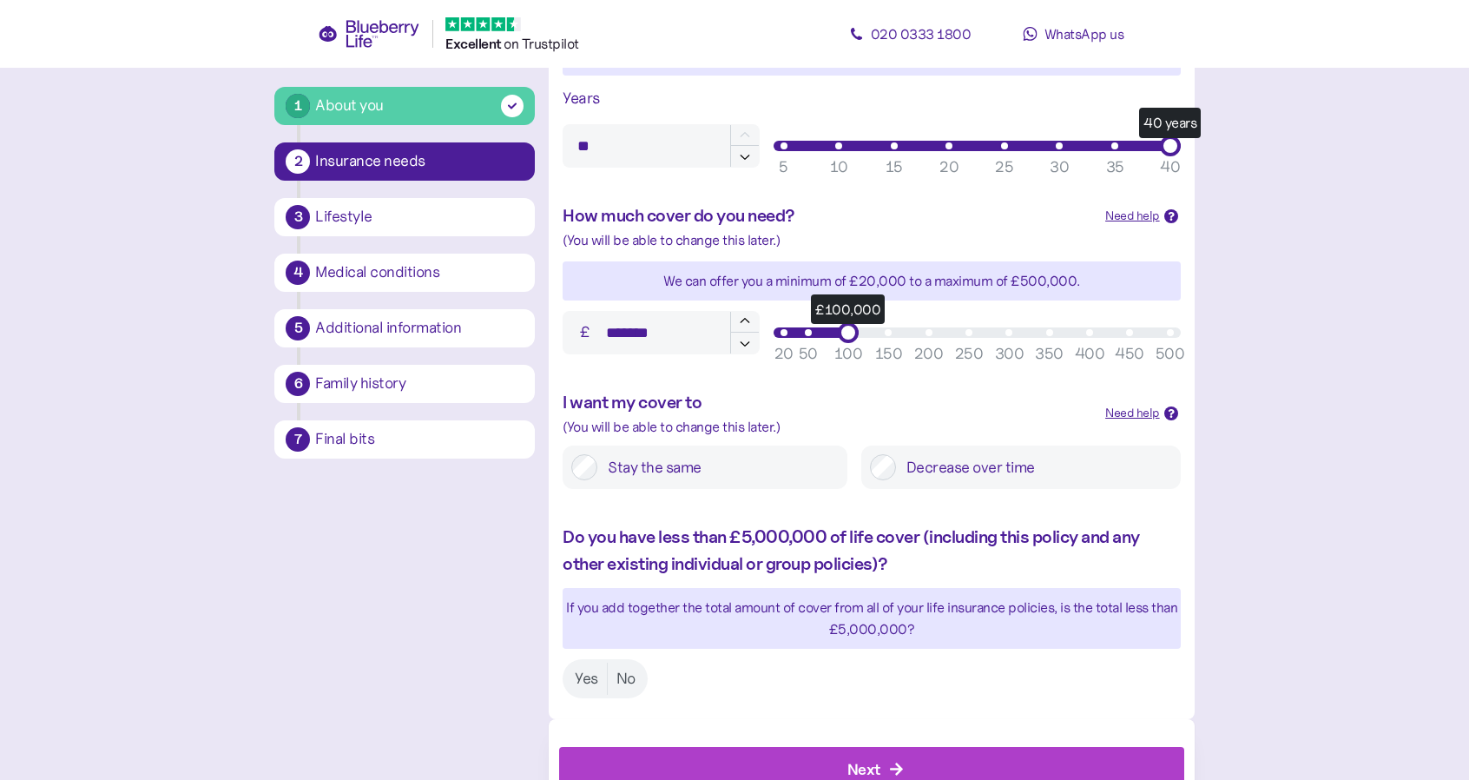
scroll to position [608, 0]
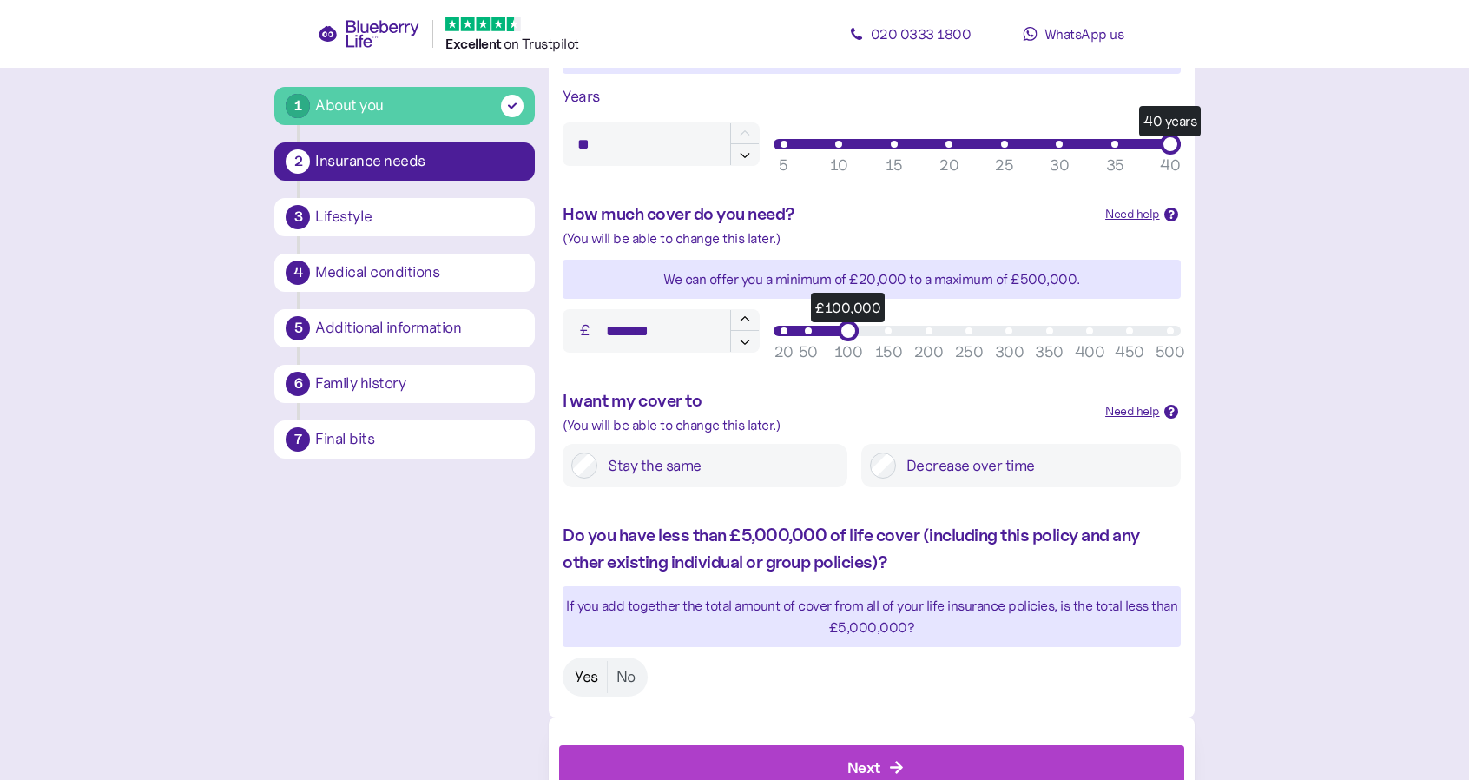
click at [571, 677] on label "Yes" at bounding box center [586, 677] width 41 height 32
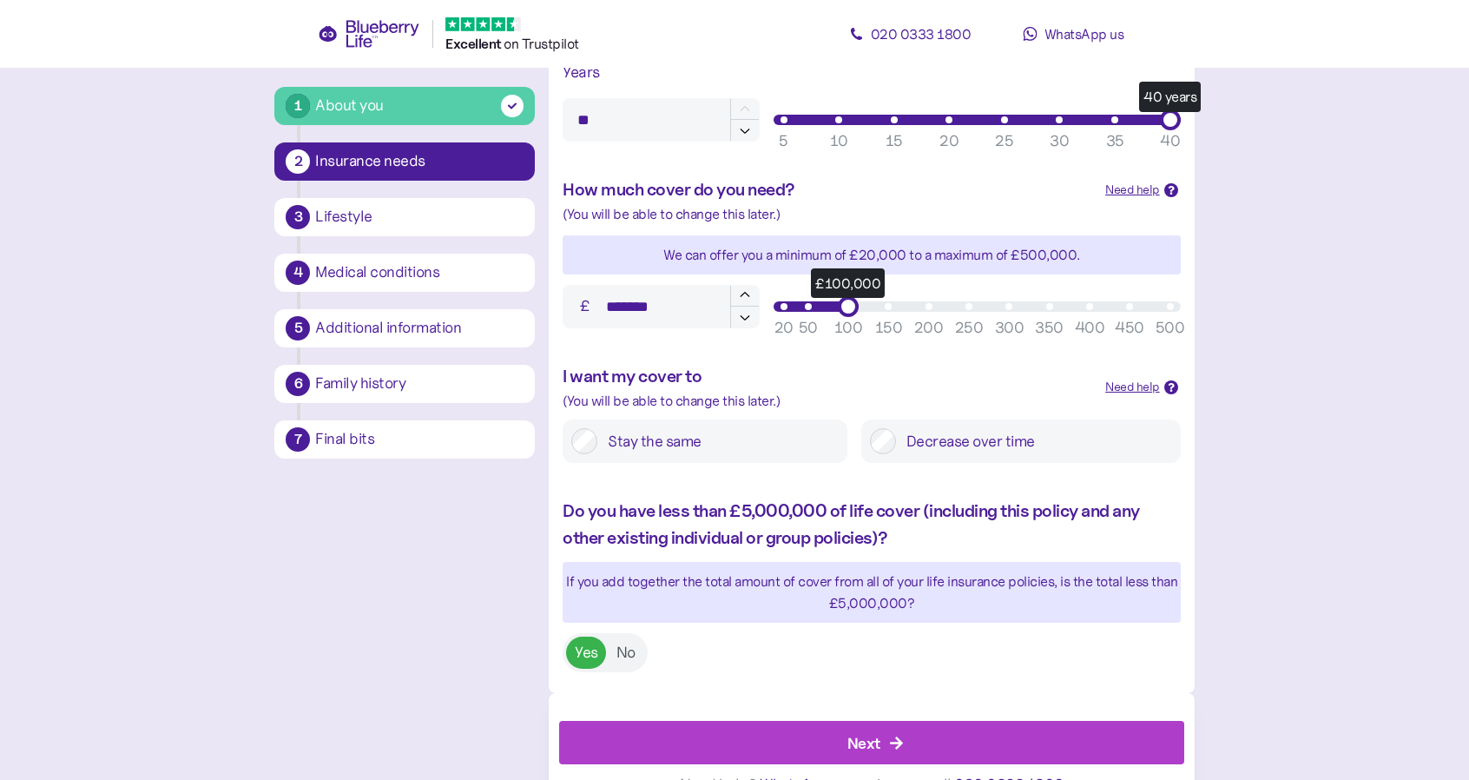
scroll to position [668, 0]
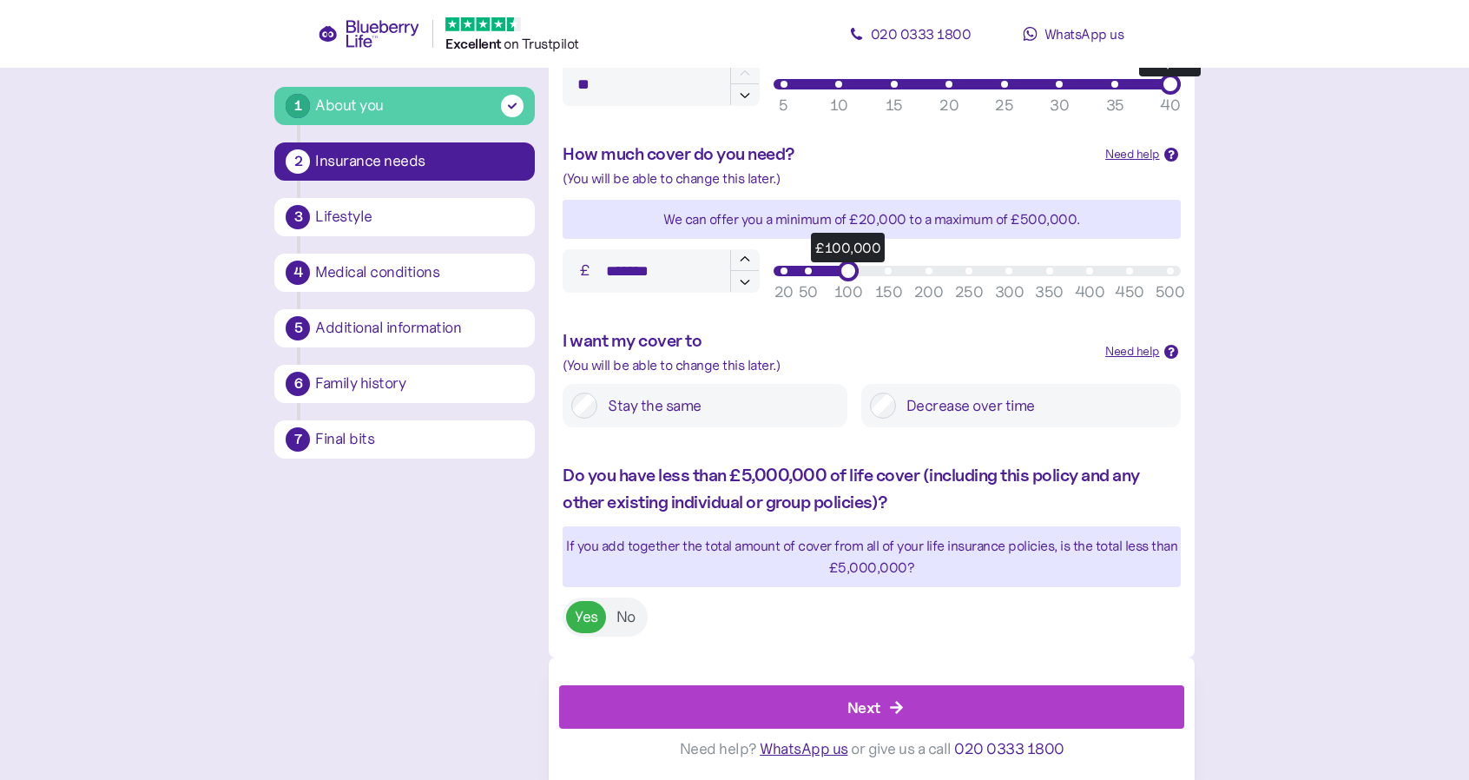
click at [724, 698] on div "Next" at bounding box center [875, 707] width 585 height 42
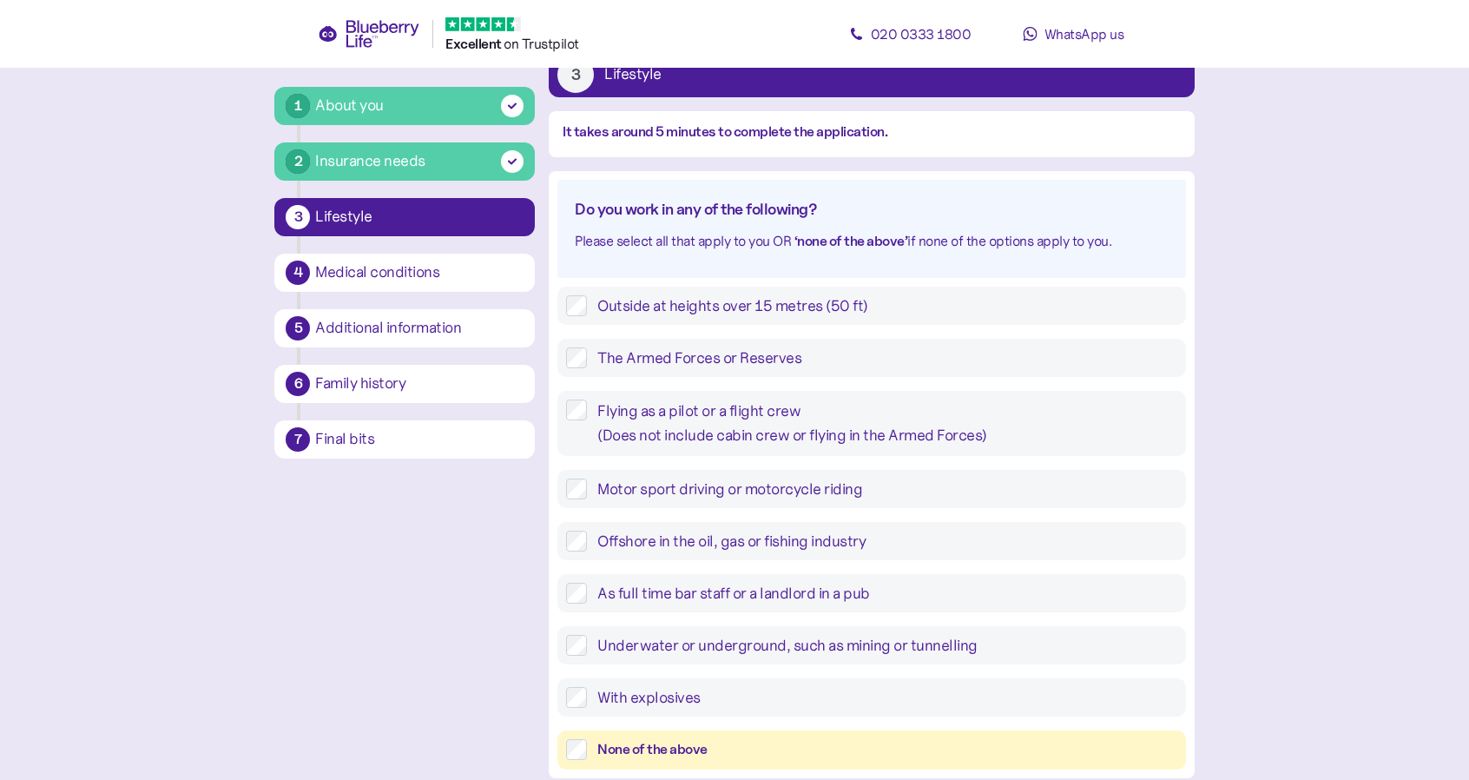
scroll to position [260, 0]
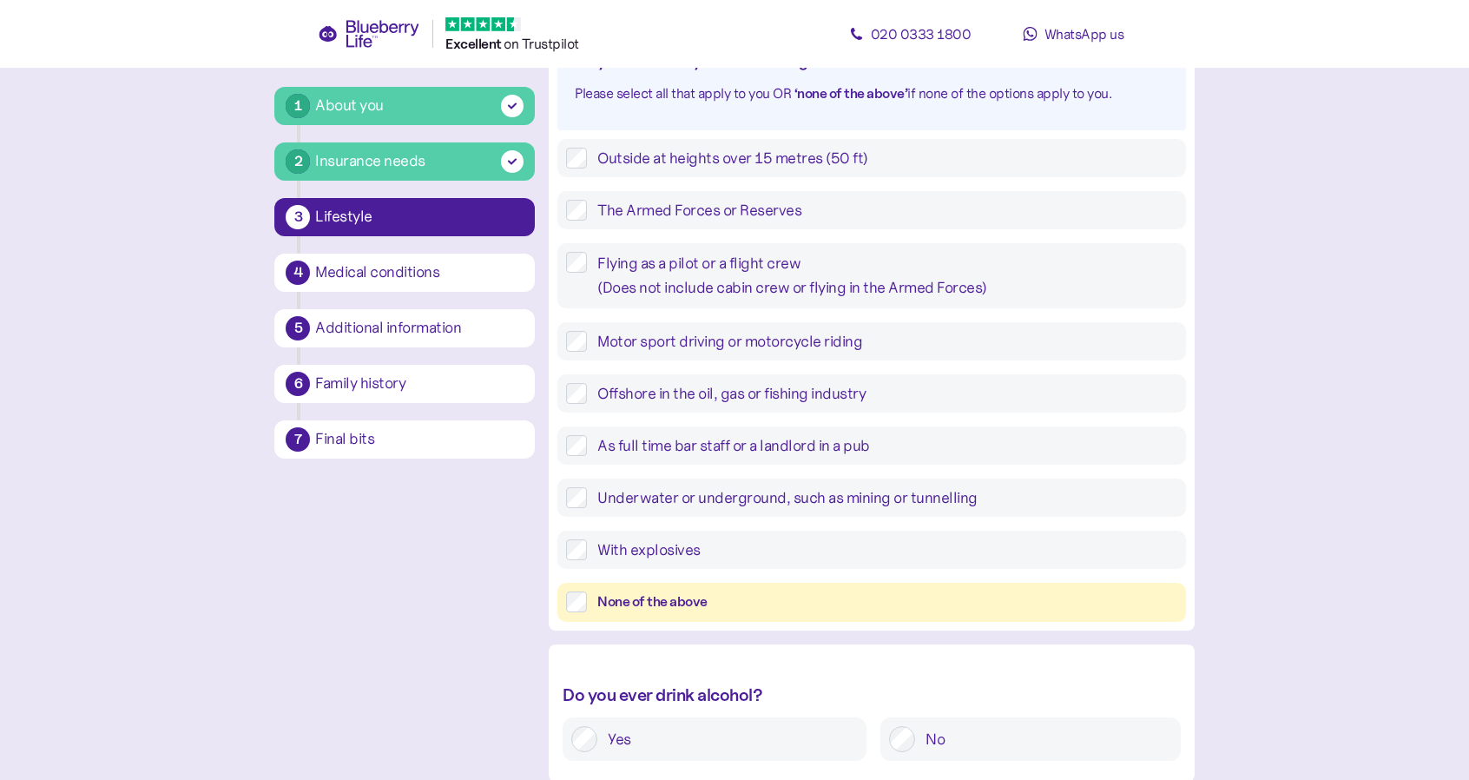
click at [695, 599] on div "None of the above" at bounding box center [886, 602] width 579 height 22
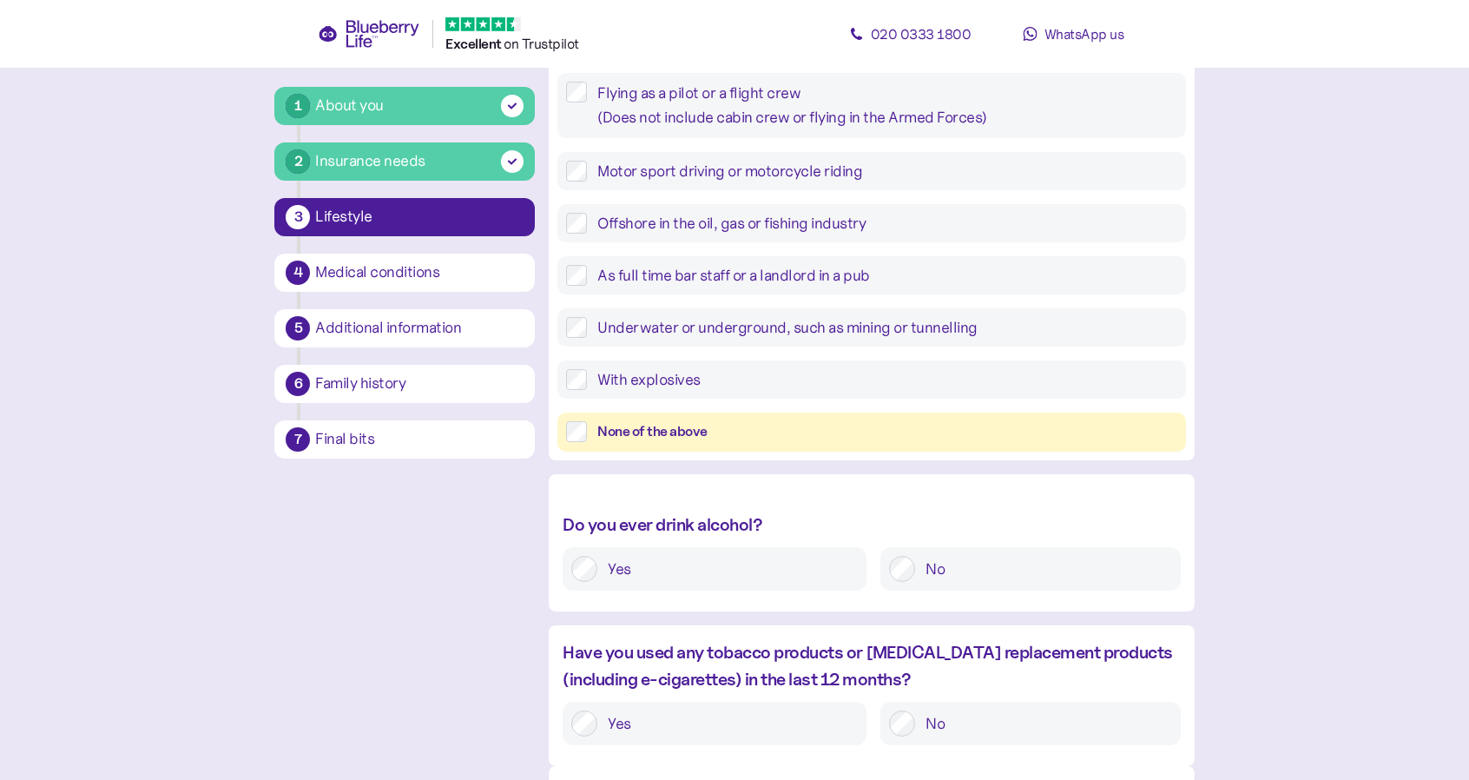
scroll to position [434, 0]
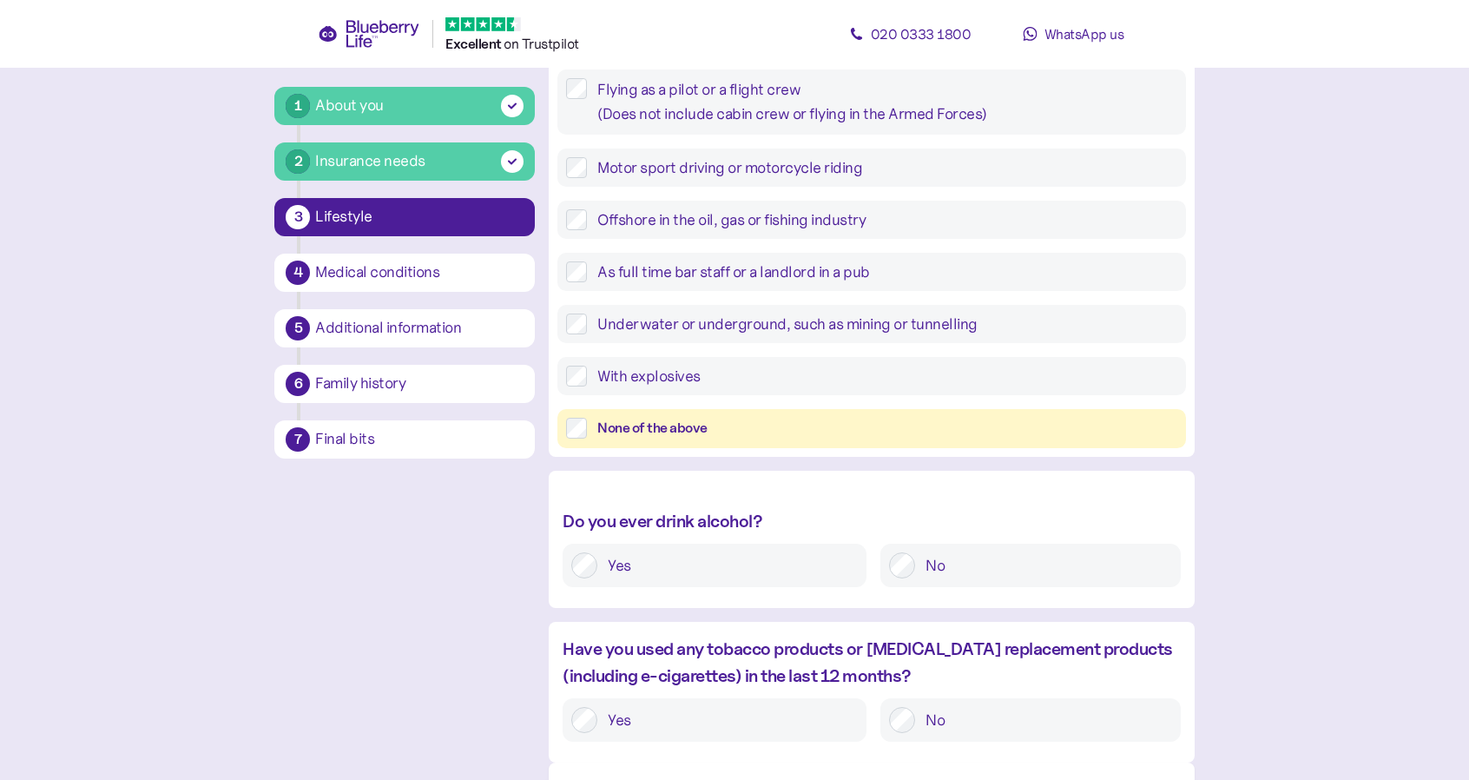
click at [630, 563] on label "Yes" at bounding box center [727, 565] width 260 height 26
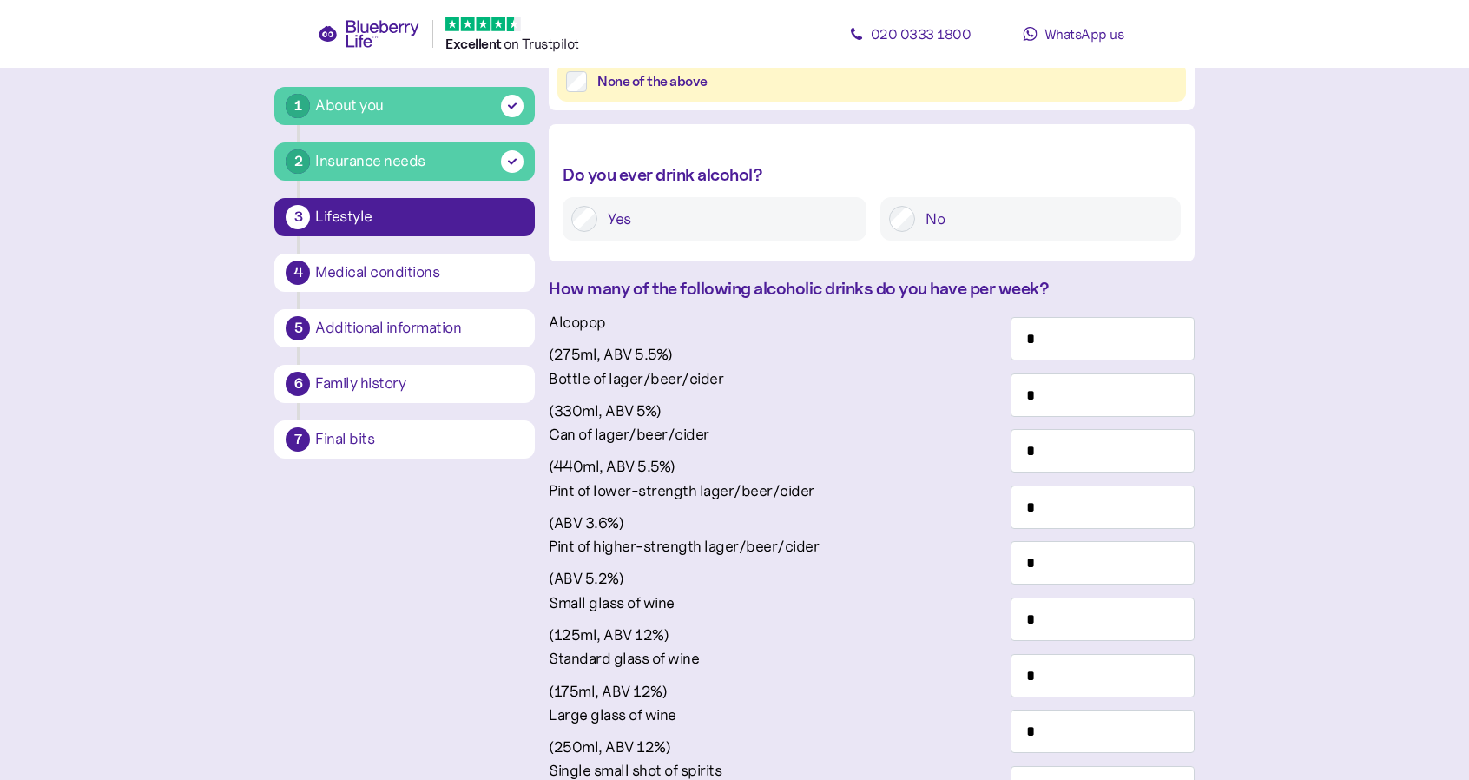
scroll to position [781, 0]
drag, startPoint x: 1107, startPoint y: 467, endPoint x: 1125, endPoint y: 471, distance: 18.7
click at [1125, 416] on input "*" at bounding box center [1101, 393] width 183 height 43
type input "*"
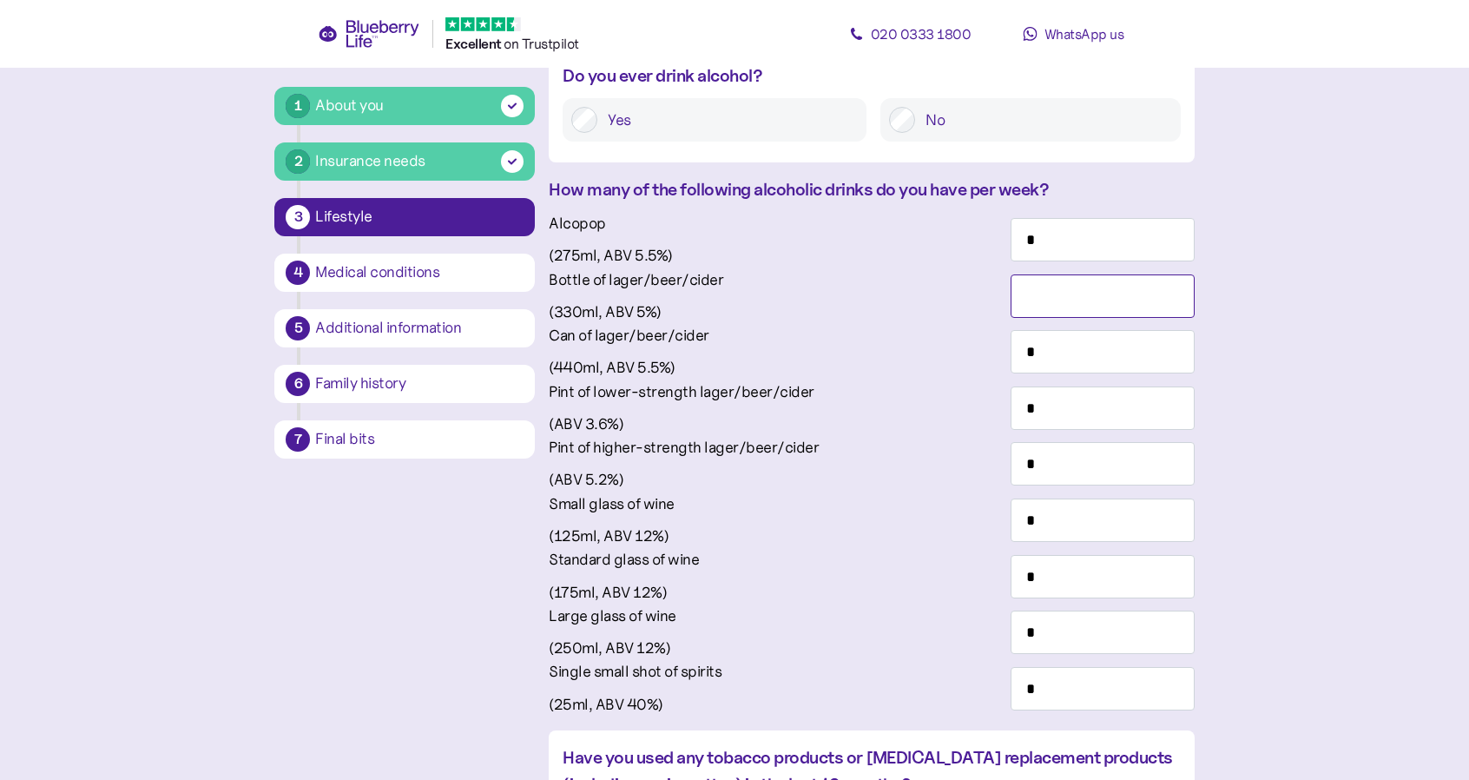
scroll to position [1042, 0]
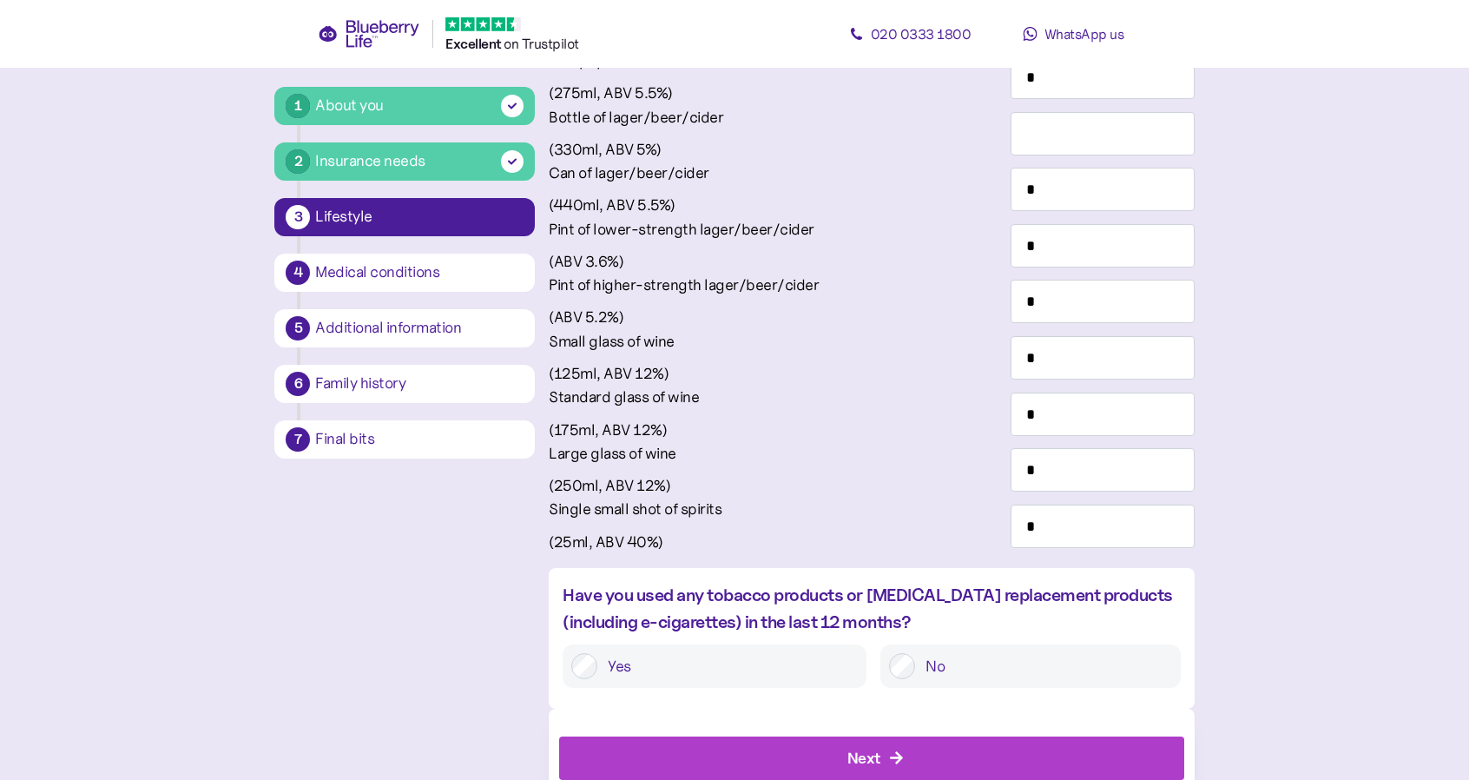
drag, startPoint x: 1122, startPoint y: 484, endPoint x: 1148, endPoint y: 487, distance: 26.2
click at [1148, 330] on div "Pint of higher-strength lager/beer/cider (ABV 5.2%) *" at bounding box center [871, 301] width 645 height 56
click at [1129, 323] on input "*" at bounding box center [1101, 301] width 183 height 43
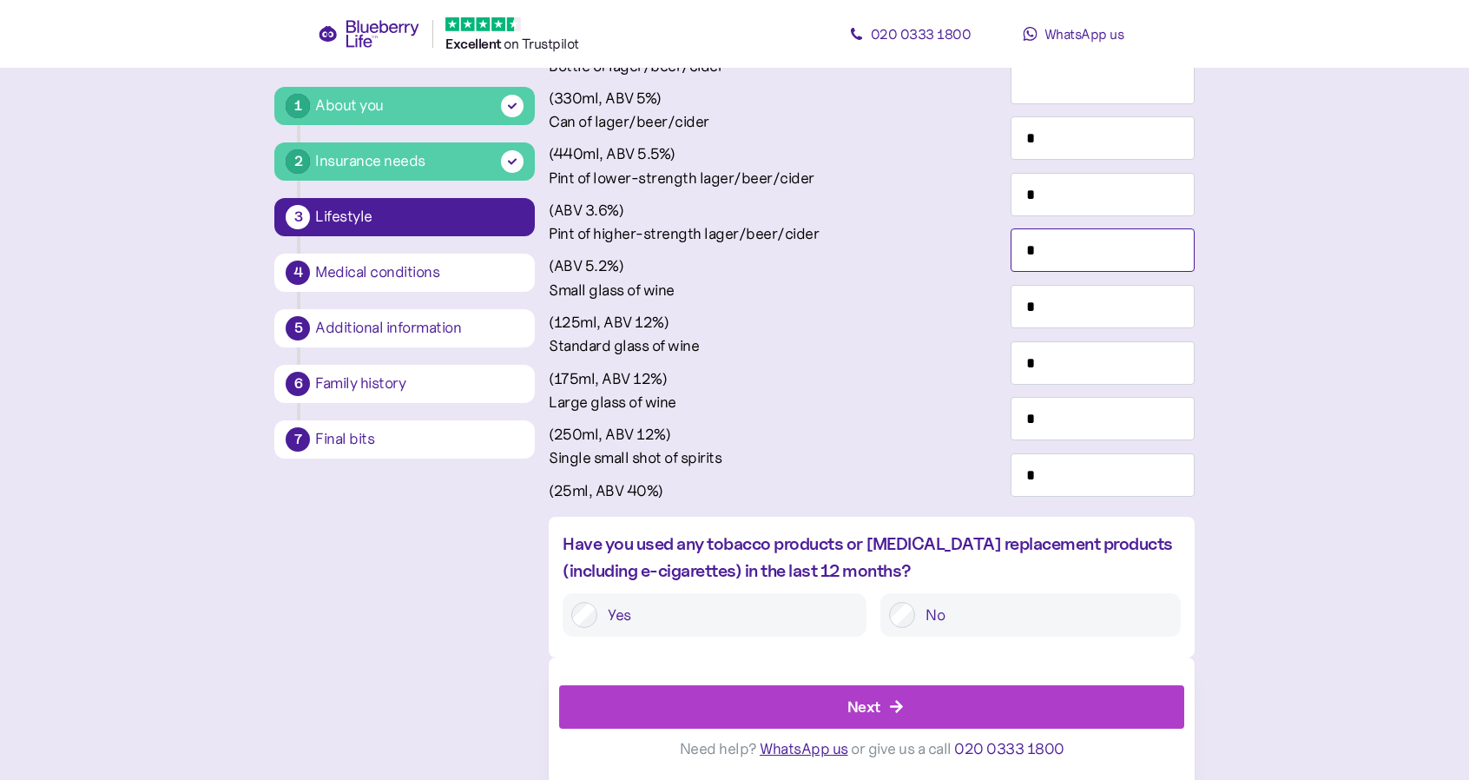
scroll to position [1302, 0]
type input "*"
click at [1129, 497] on input "*" at bounding box center [1101, 474] width 183 height 43
type input "*"
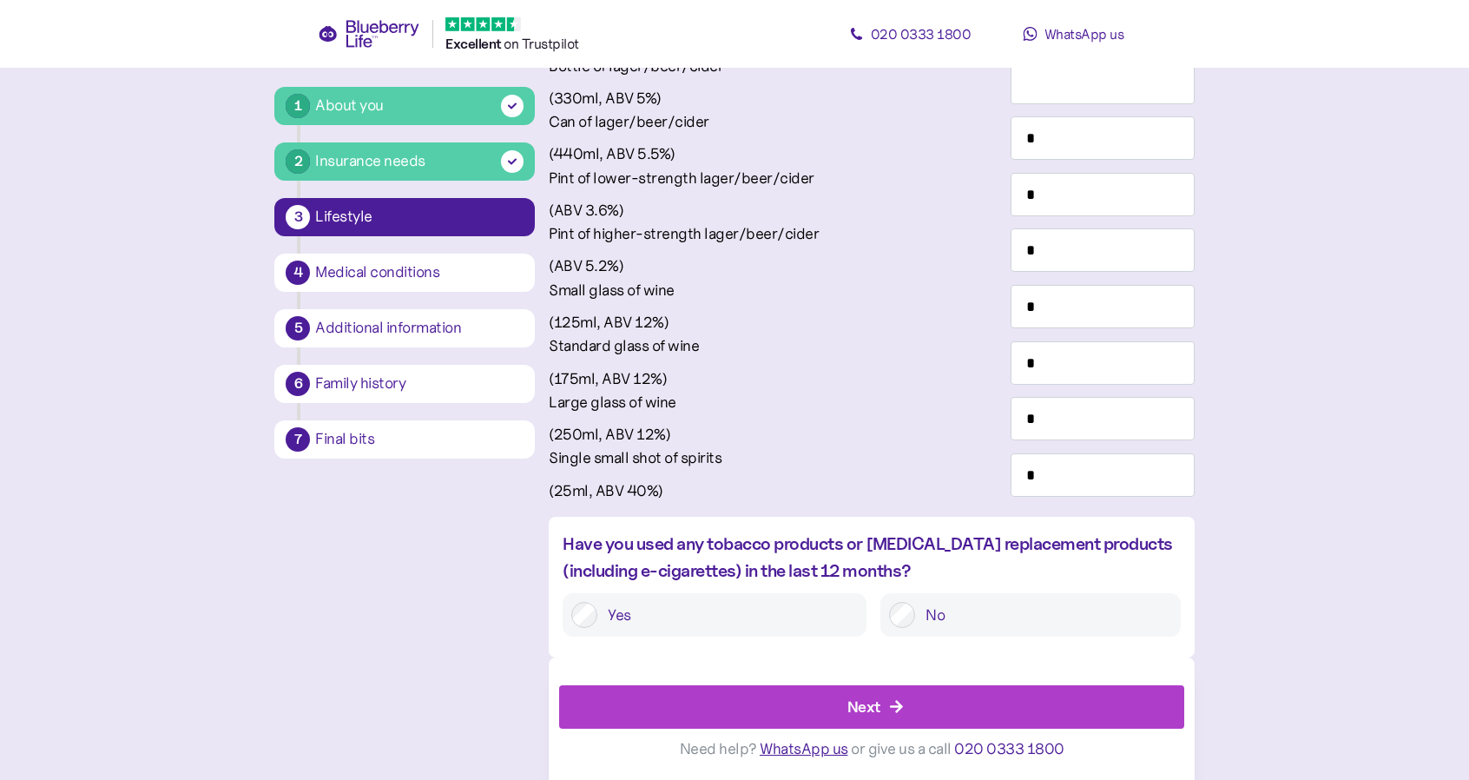
click at [714, 675] on div at bounding box center [871, 676] width 624 height 17
click at [925, 631] on div "No" at bounding box center [1030, 614] width 300 height 43
click at [907, 720] on div "Next" at bounding box center [875, 707] width 585 height 42
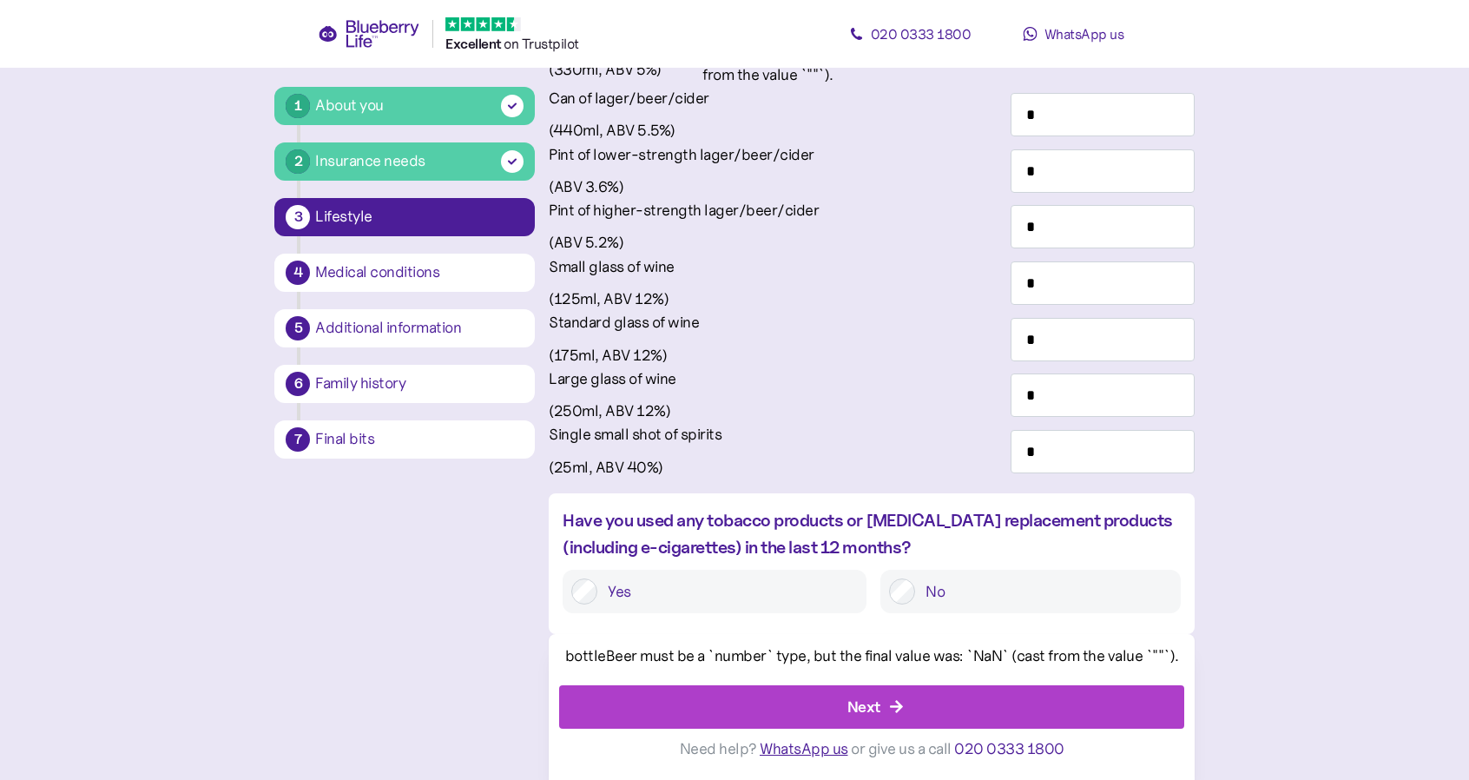
scroll to position [1590, 0]
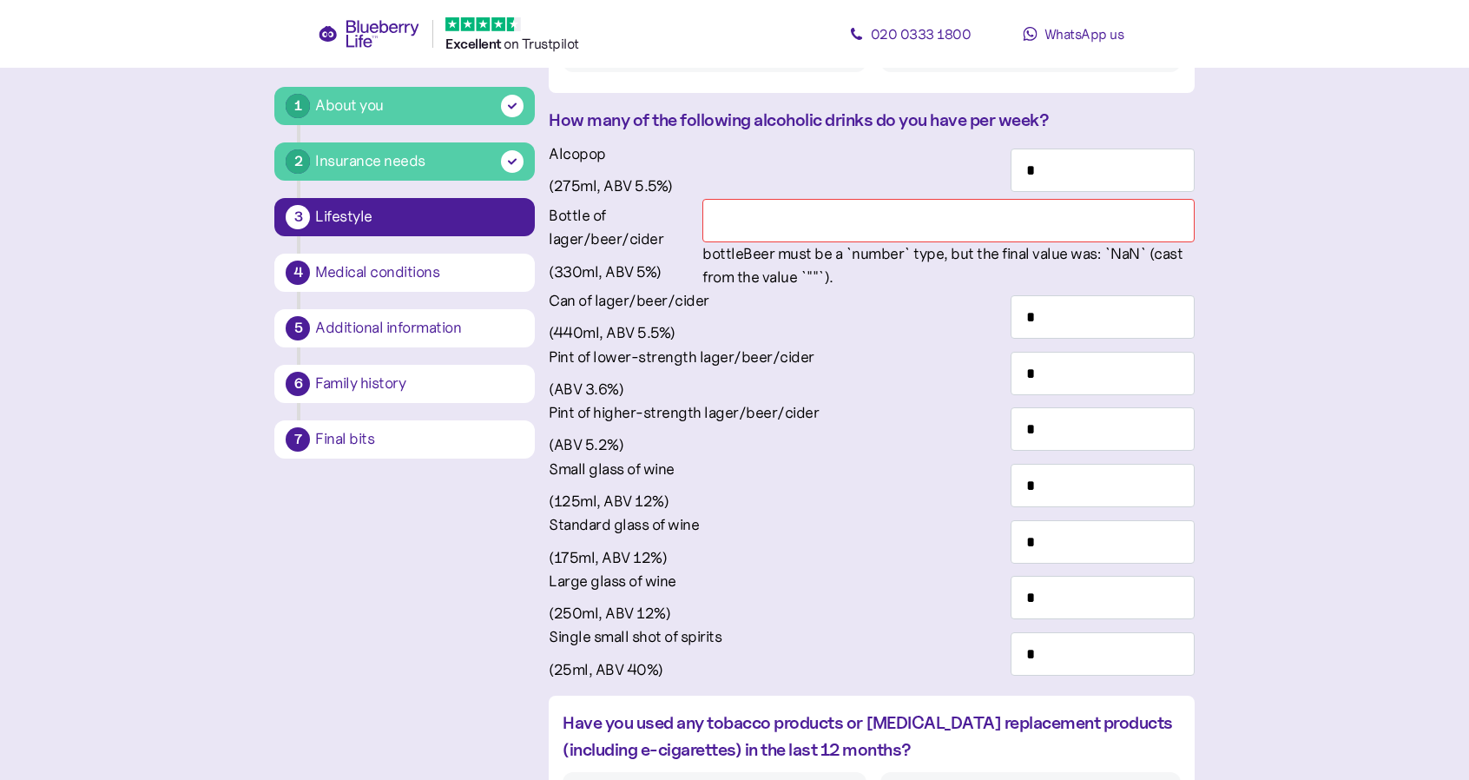
scroll to position [925, 0]
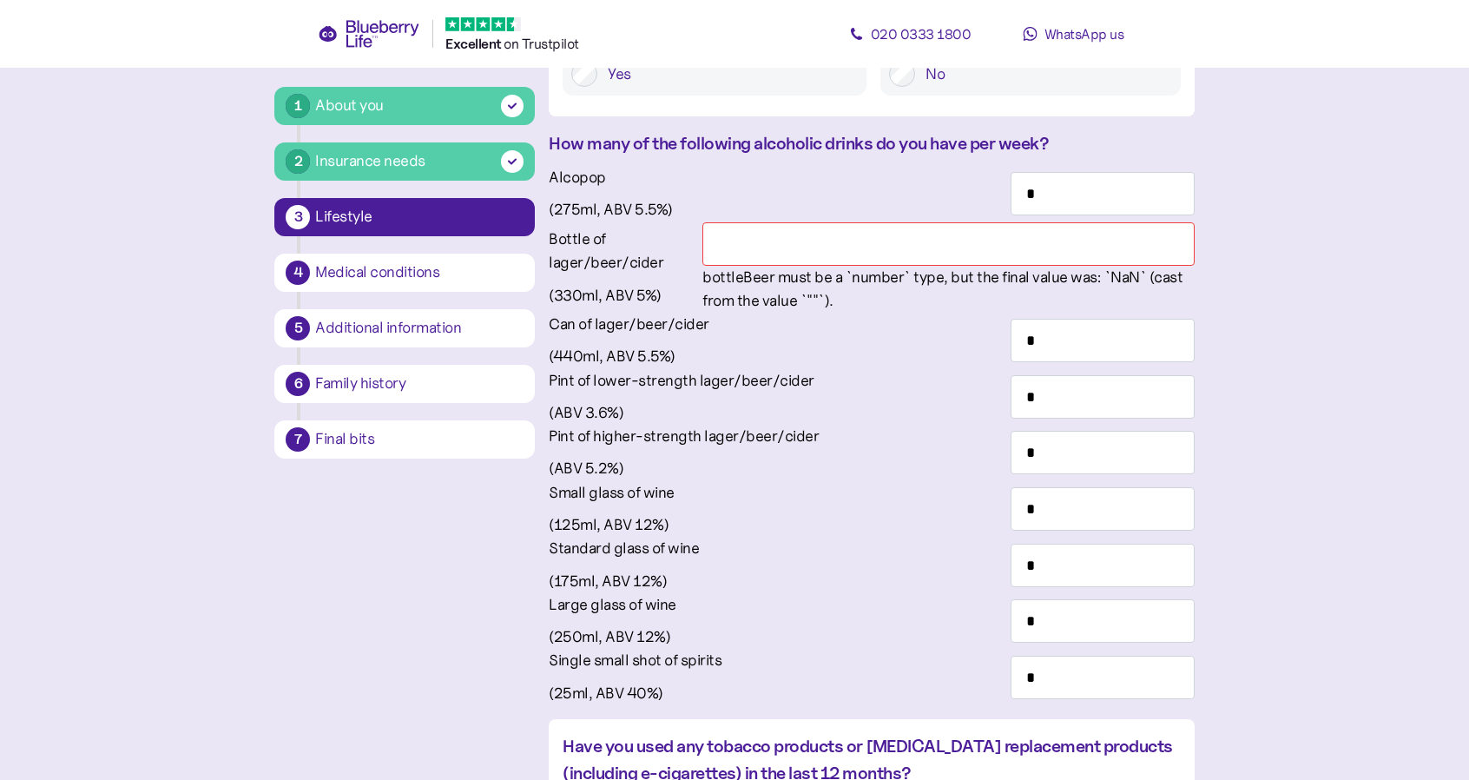
click at [1110, 313] on div "bottleBeer must be a `number` type, but the final value was: `NaN` (cast from t…" at bounding box center [947, 290] width 491 height 48
click at [1125, 313] on div "bottleBeer must be a `number` type, but the final value was: `NaN` (cast from t…" at bounding box center [947, 290] width 491 height 48
click at [1139, 313] on div "bottleBeer must be a `number` type, but the final value was: `NaN` (cast from t…" at bounding box center [947, 290] width 491 height 48
click at [1159, 313] on div "bottleBeer must be a `number` type, but the final value was: `NaN` (cast from t…" at bounding box center [947, 290] width 491 height 48
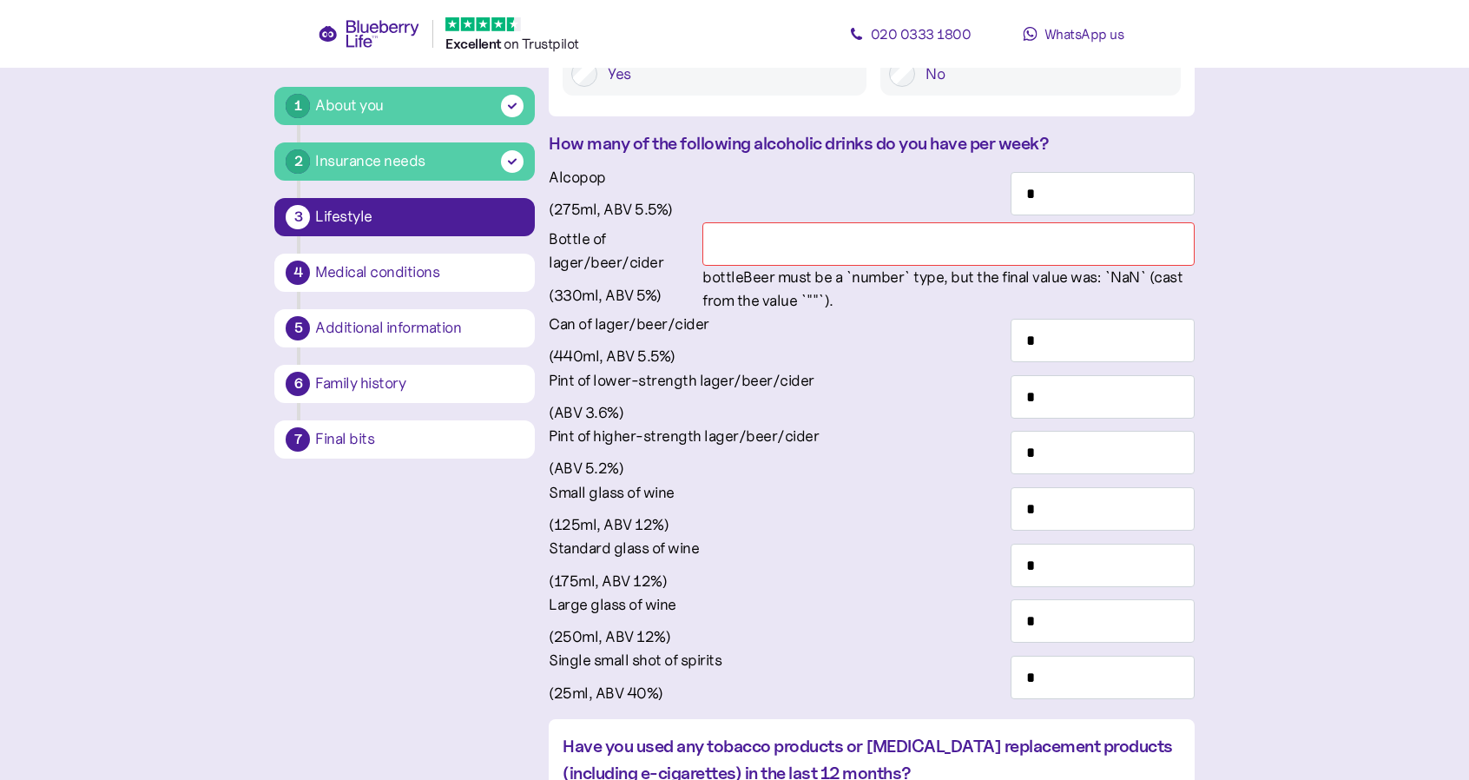
click at [1155, 313] on div "bottleBeer must be a `number` type, but the final value was: `NaN` (cast from t…" at bounding box center [947, 290] width 491 height 48
click at [1145, 313] on div "bottleBeer must be a `number` type, but the final value was: `NaN` (cast from t…" at bounding box center [947, 290] width 491 height 48
drag, startPoint x: 1142, startPoint y: 500, endPoint x: 1083, endPoint y: 367, distance: 145.0
click at [1083, 313] on div "Bottle of lager/beer/cider (330ml, ABV 5%) bottleBeer must be a `number` type, …" at bounding box center [871, 267] width 645 height 91
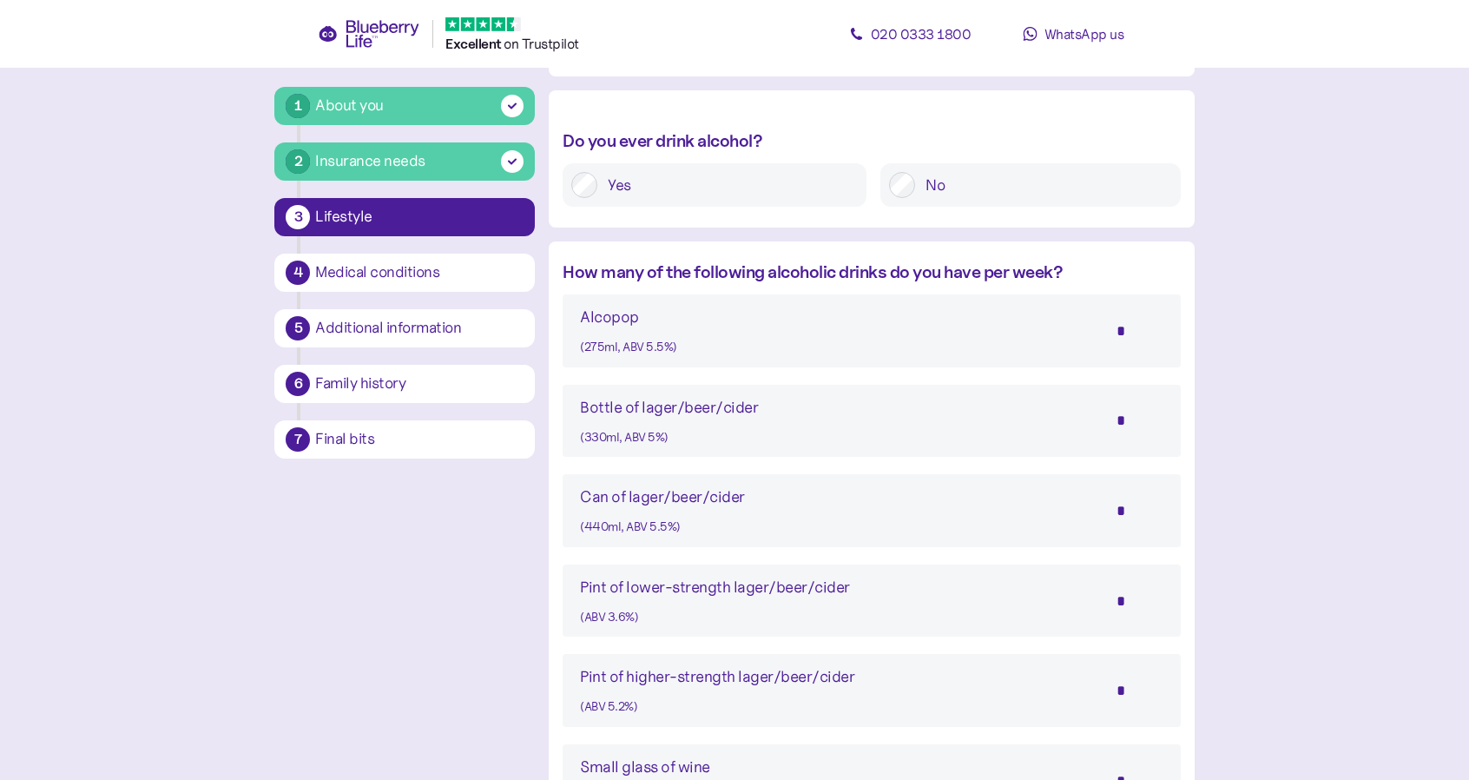
scroll to position [886, 0]
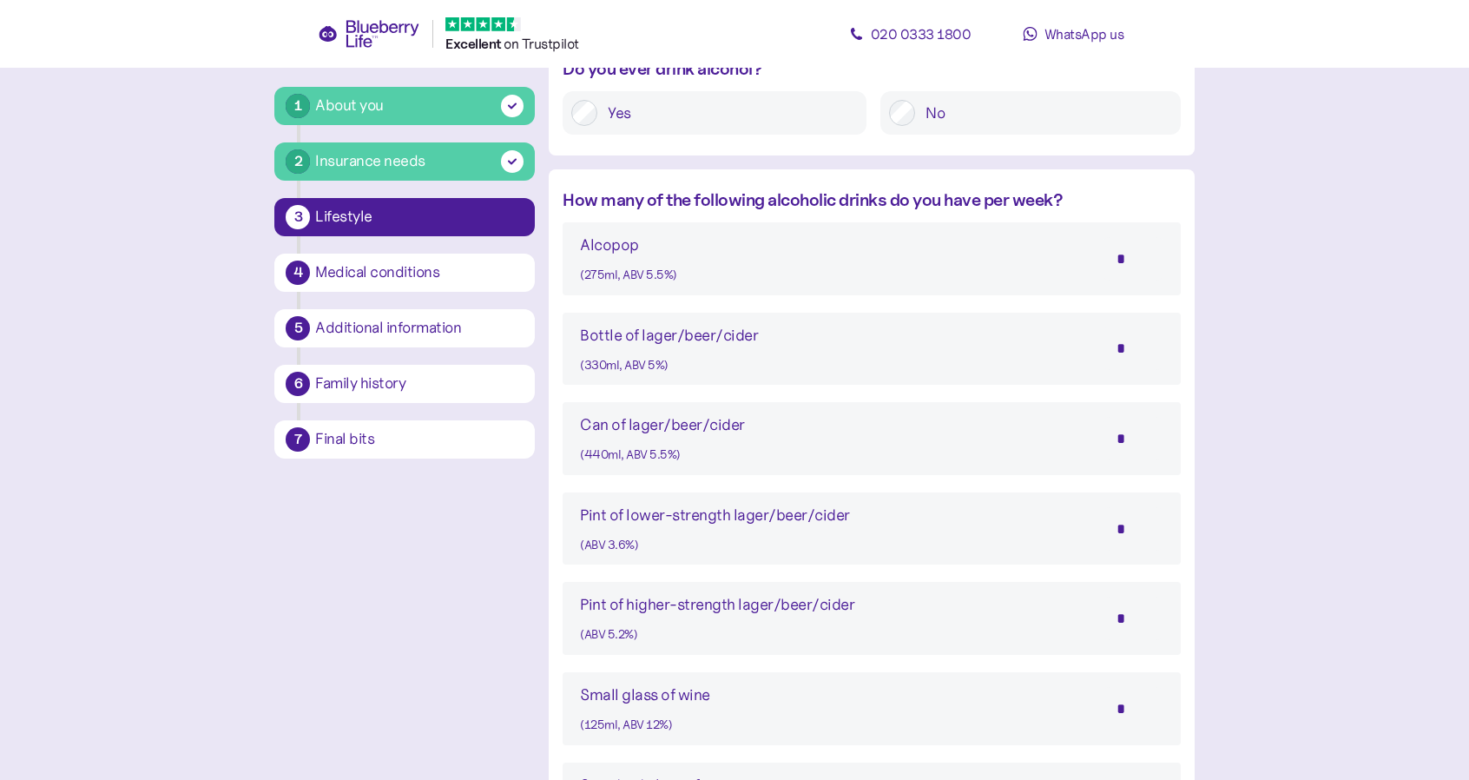
click at [1136, 527] on input "*" at bounding box center [1133, 528] width 61 height 43
type input "*"
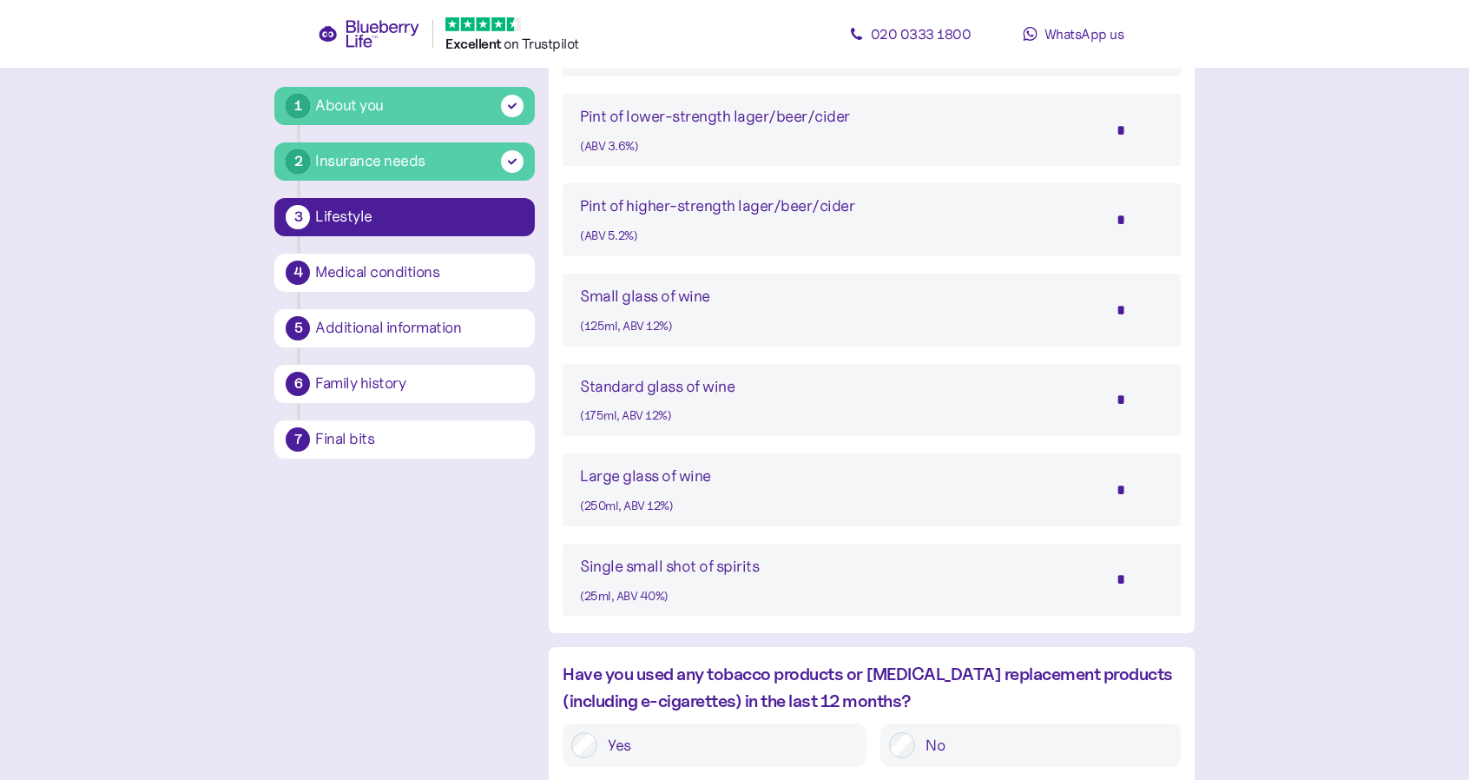
scroll to position [1147, 0]
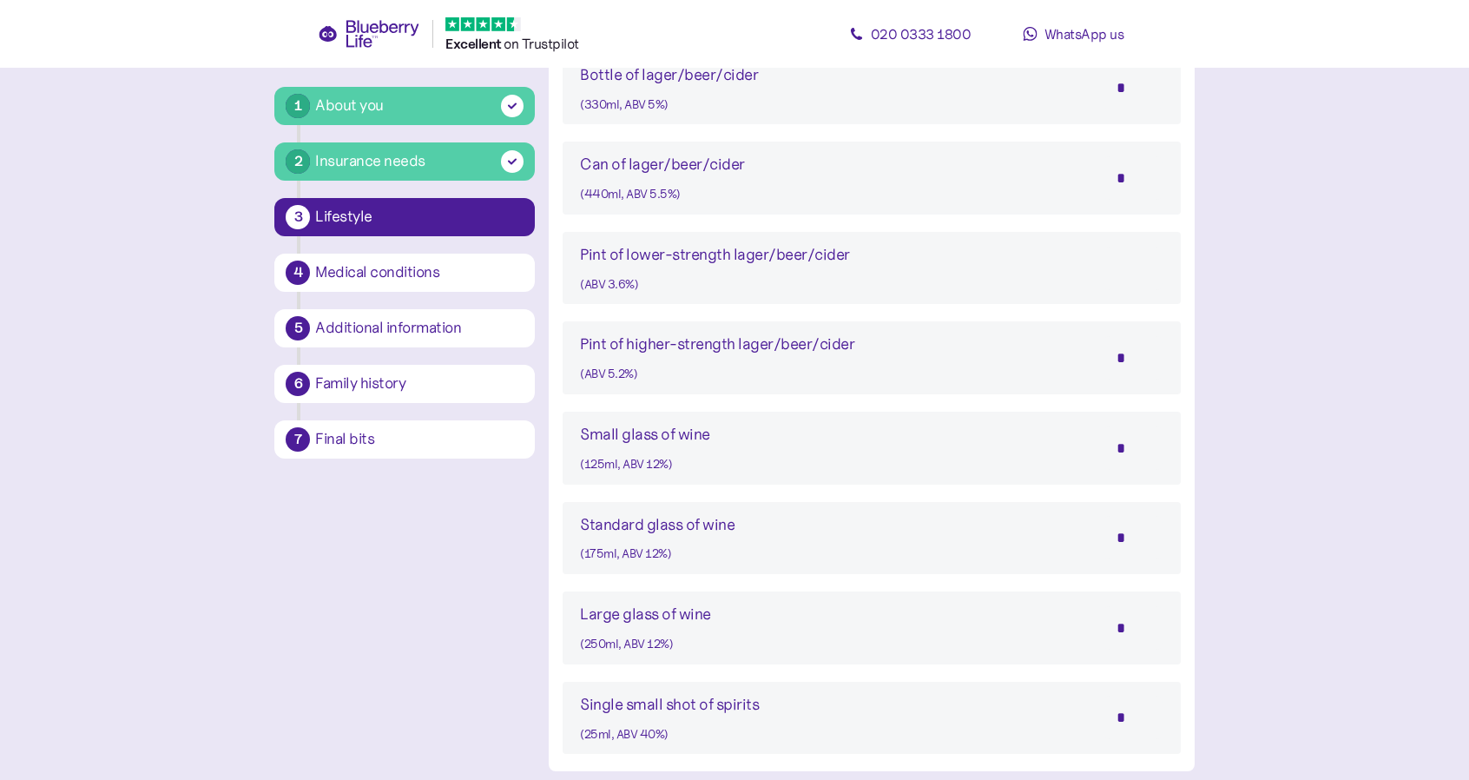
type input "*"
drag, startPoint x: 1118, startPoint y: 352, endPoint x: 1135, endPoint y: 362, distance: 19.1
click at [1142, 362] on input "*" at bounding box center [1133, 357] width 61 height 43
type input "*"
click at [1096, 700] on div "Single small shot of spirits (25ml, ABV 40%) *" at bounding box center [871, 718] width 583 height 52
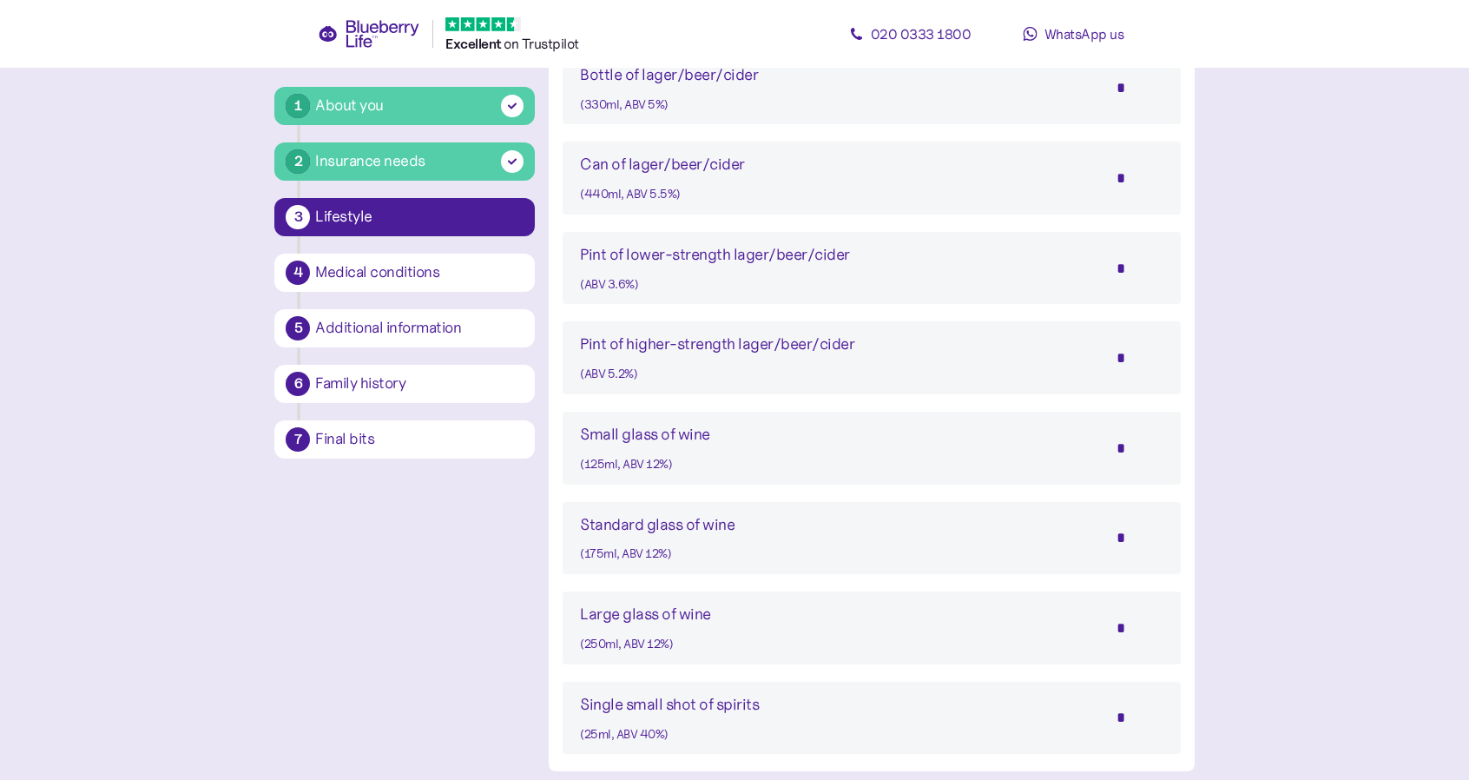
drag, startPoint x: 1113, startPoint y: 714, endPoint x: 1140, endPoint y: 720, distance: 27.4
click at [1140, 720] on input "*" at bounding box center [1133, 716] width 61 height 43
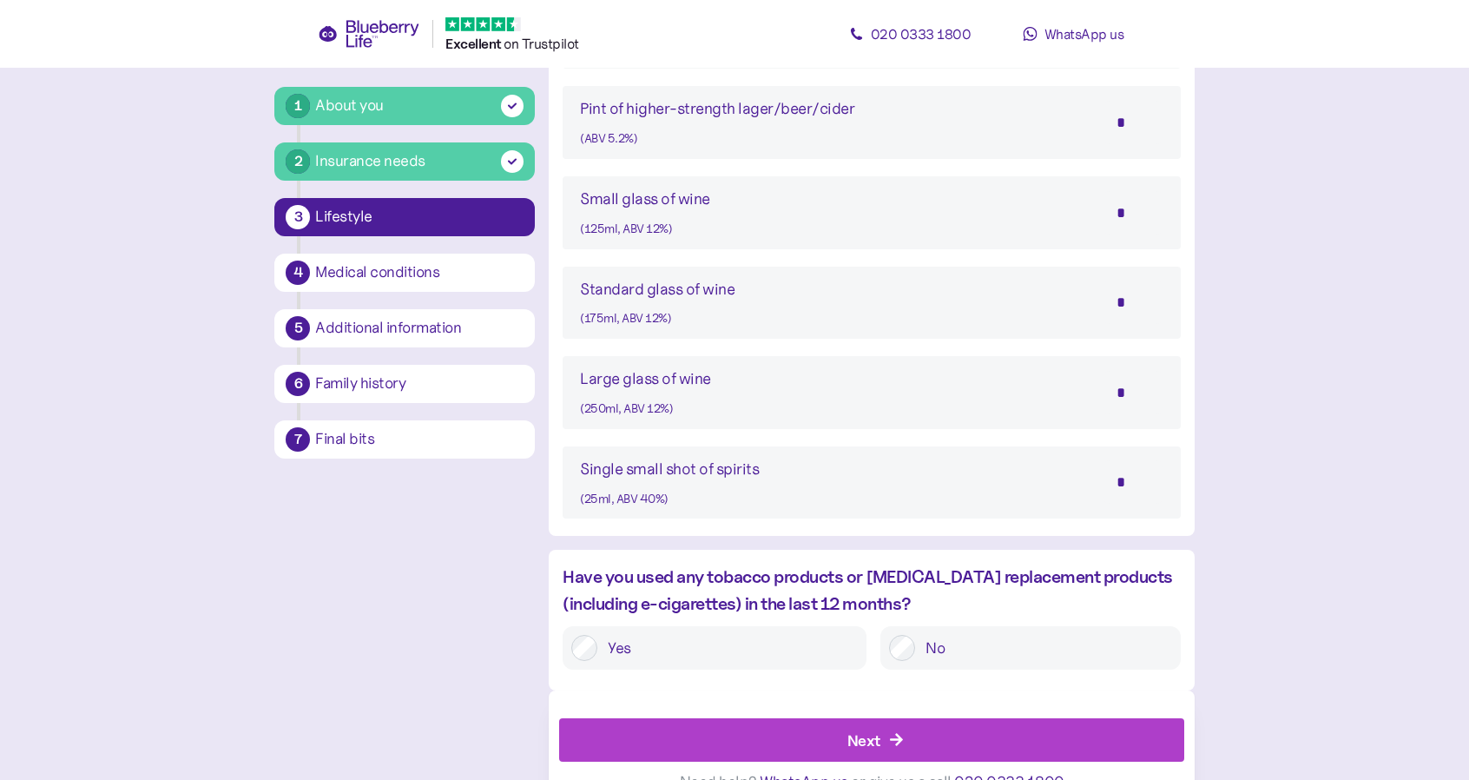
scroll to position [1415, 0]
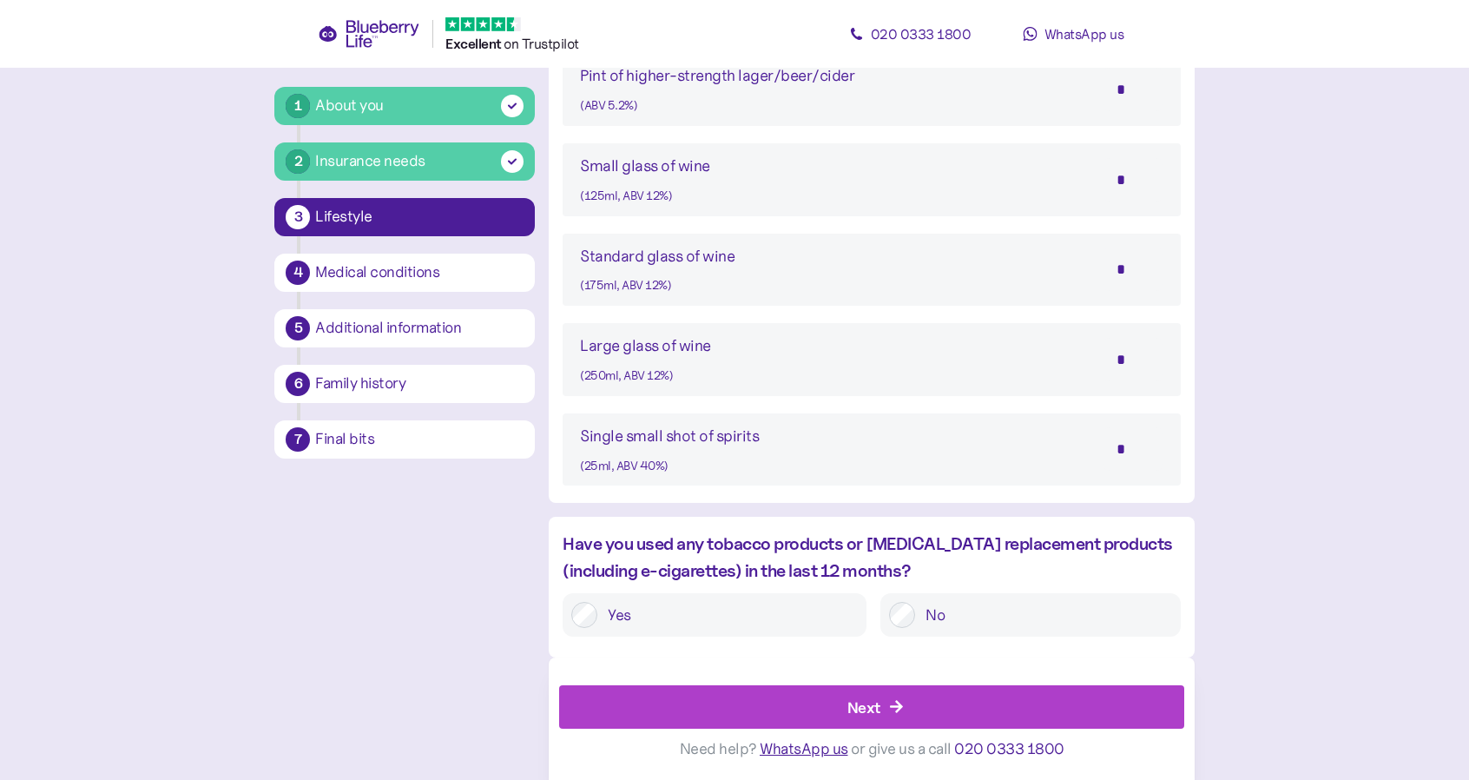
type input "*"
click at [917, 617] on label "No" at bounding box center [1043, 615] width 256 height 26
click at [906, 704] on div "Next" at bounding box center [875, 707] width 585 height 42
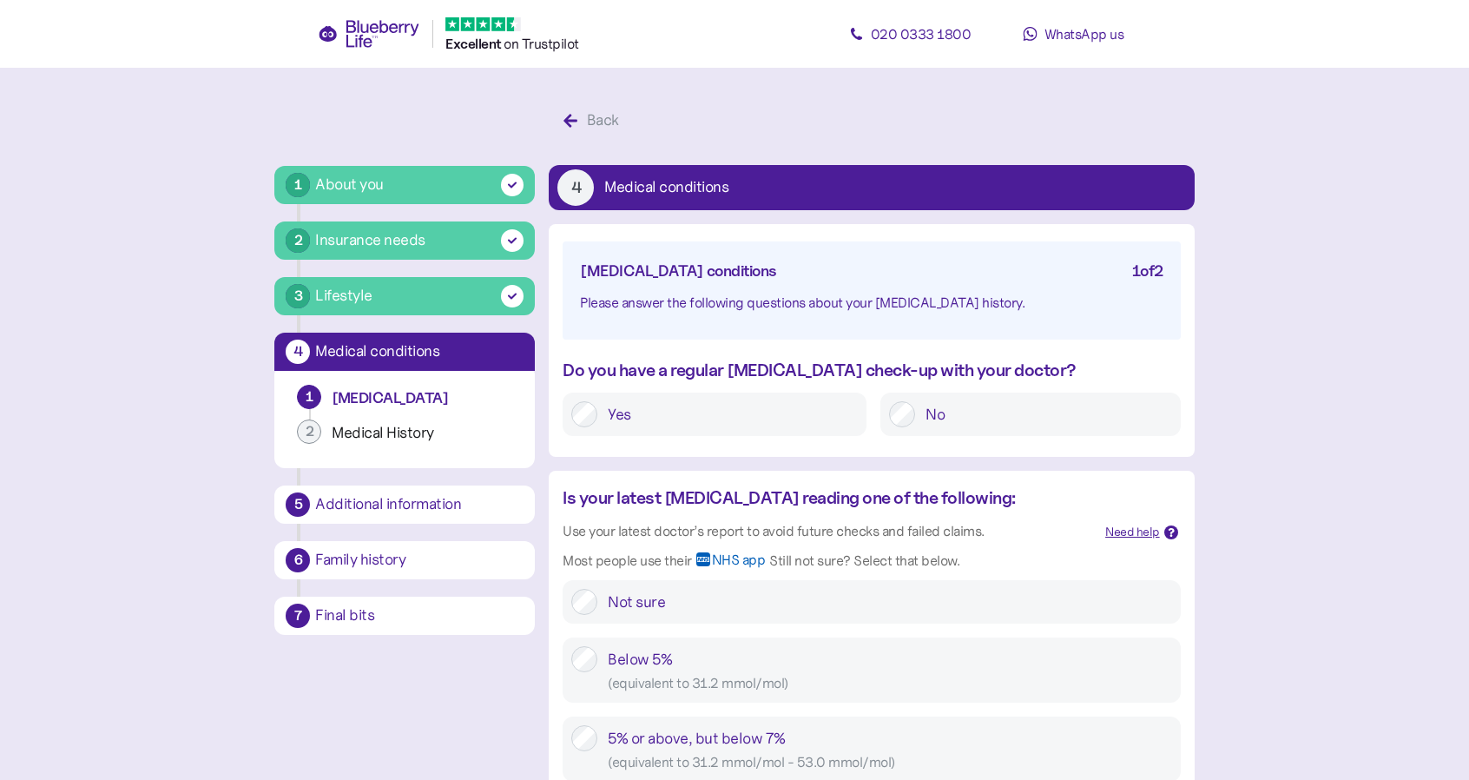
click at [599, 418] on label "Yes" at bounding box center [727, 414] width 260 height 26
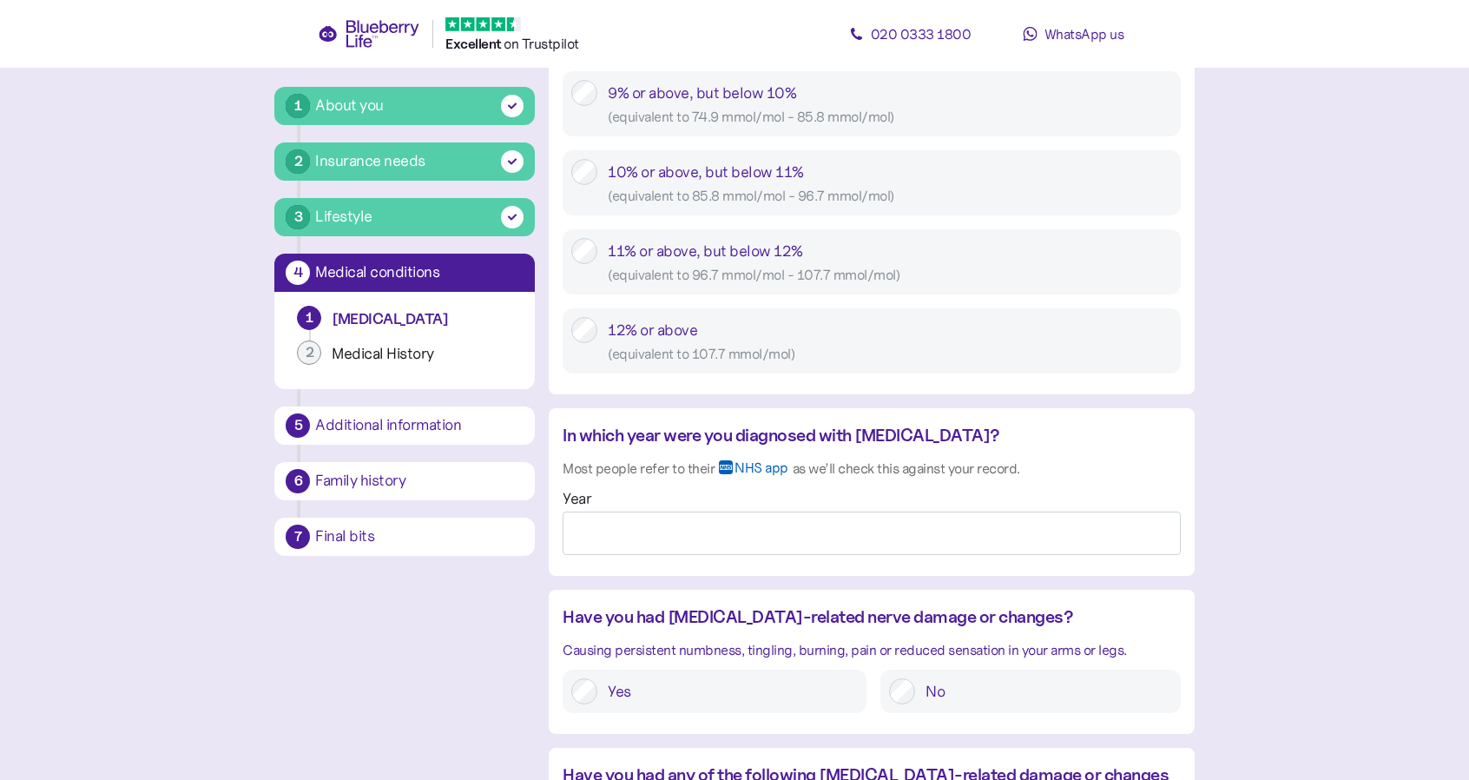
scroll to position [1129, 0]
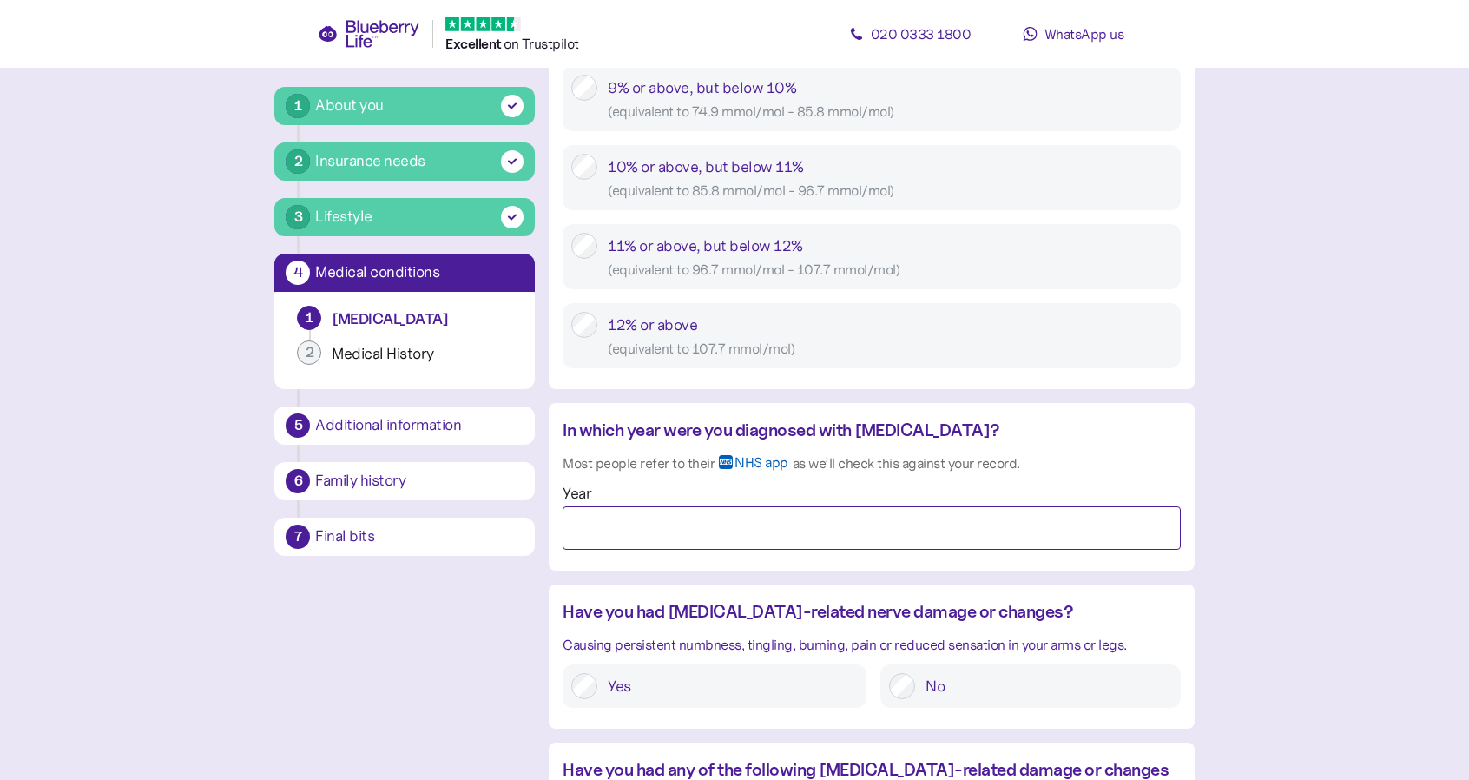
click at [681, 515] on input "Year" at bounding box center [871, 527] width 617 height 43
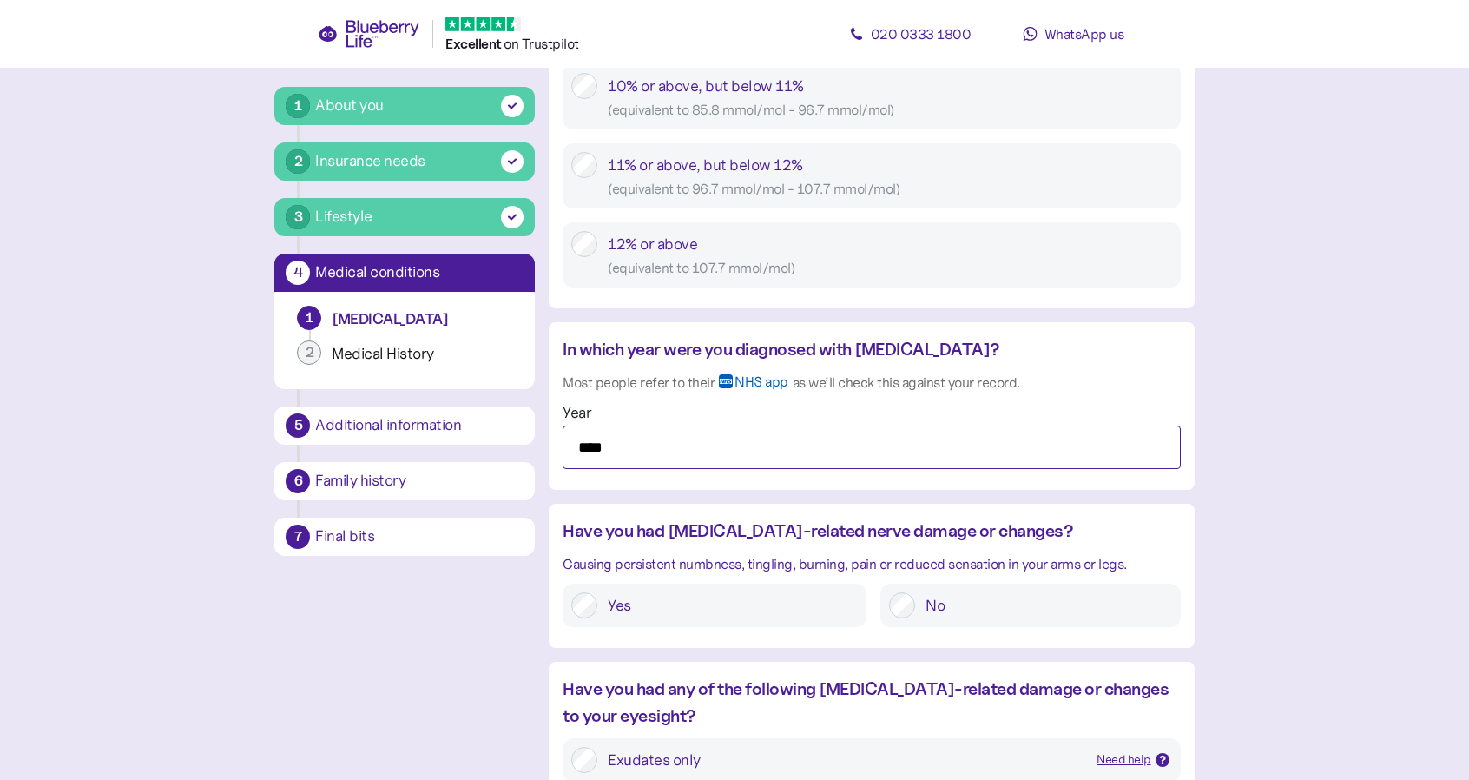
scroll to position [1215, 0]
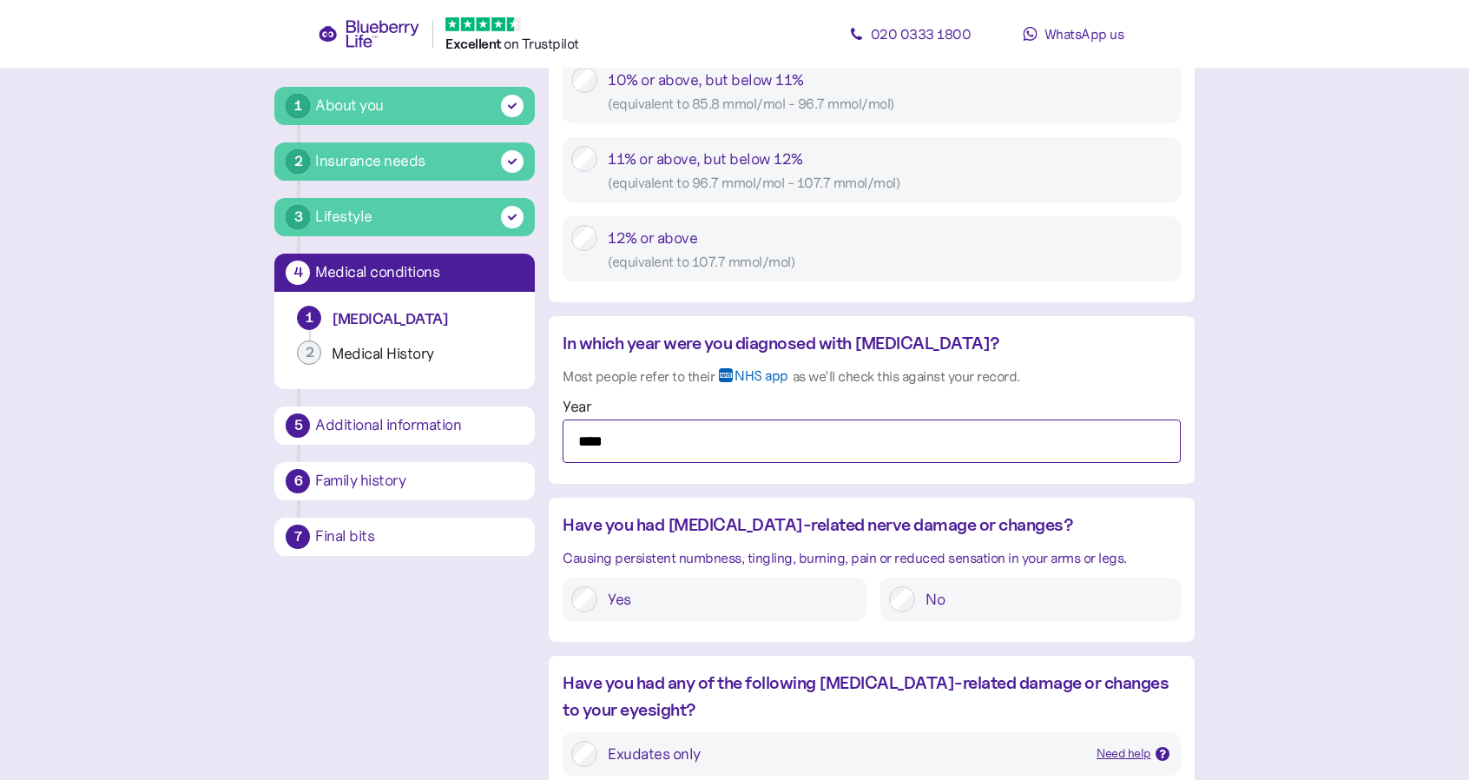
type input "****"
click at [645, 590] on label "Yes" at bounding box center [727, 599] width 260 height 26
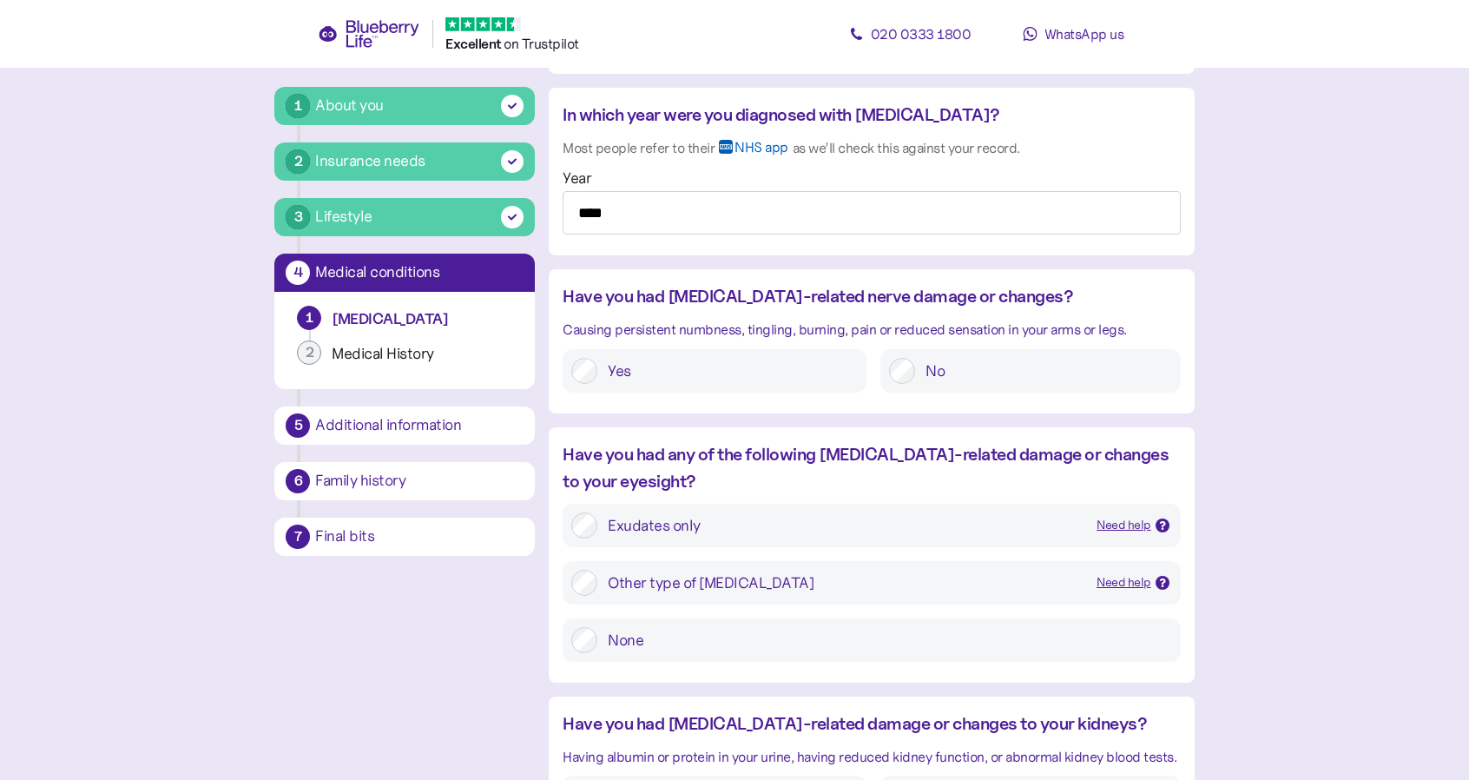
scroll to position [1476, 0]
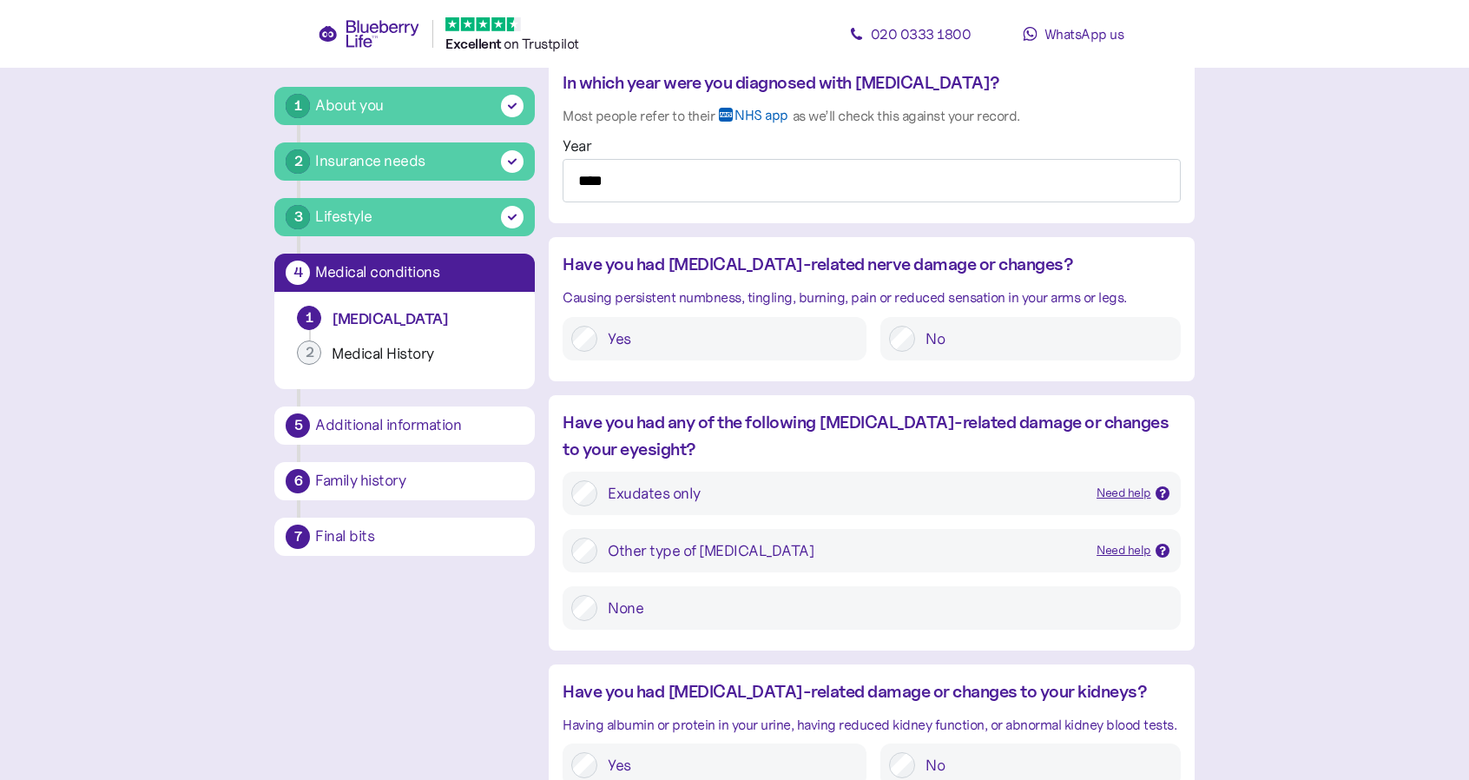
click at [1129, 496] on div "Need help" at bounding box center [1123, 493] width 55 height 19
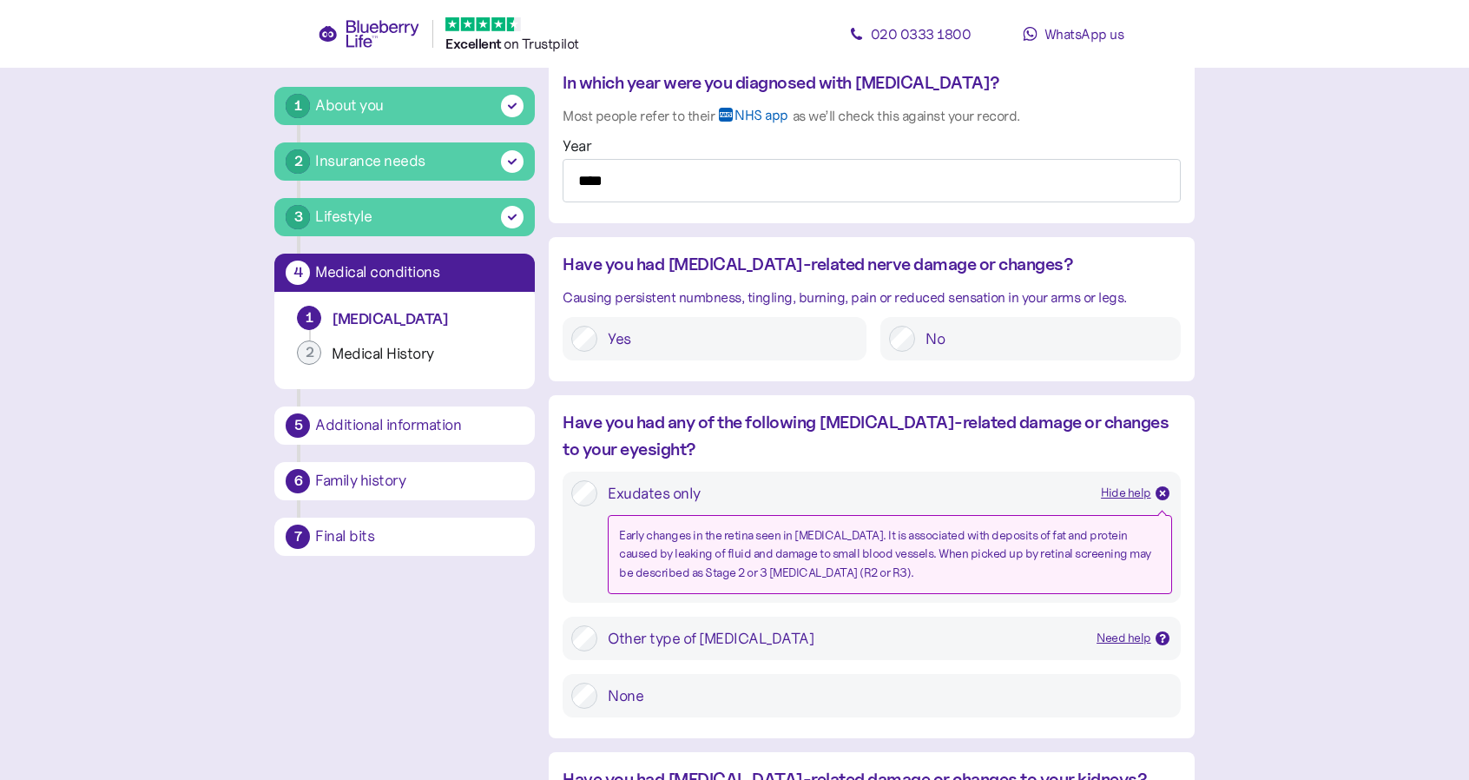
click at [1136, 497] on div "Hide help" at bounding box center [1126, 493] width 50 height 19
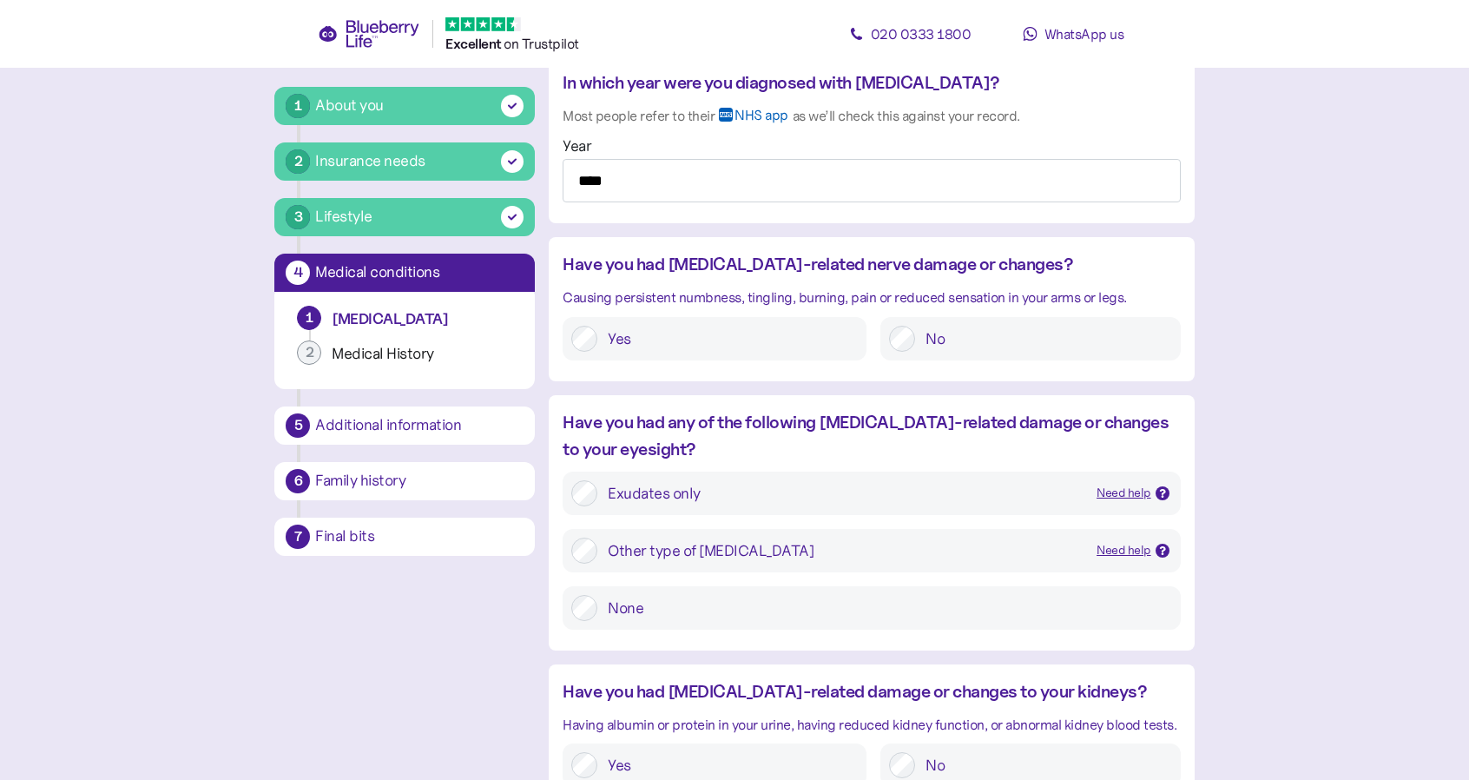
click at [1130, 544] on div "Need help" at bounding box center [1123, 550] width 55 height 19
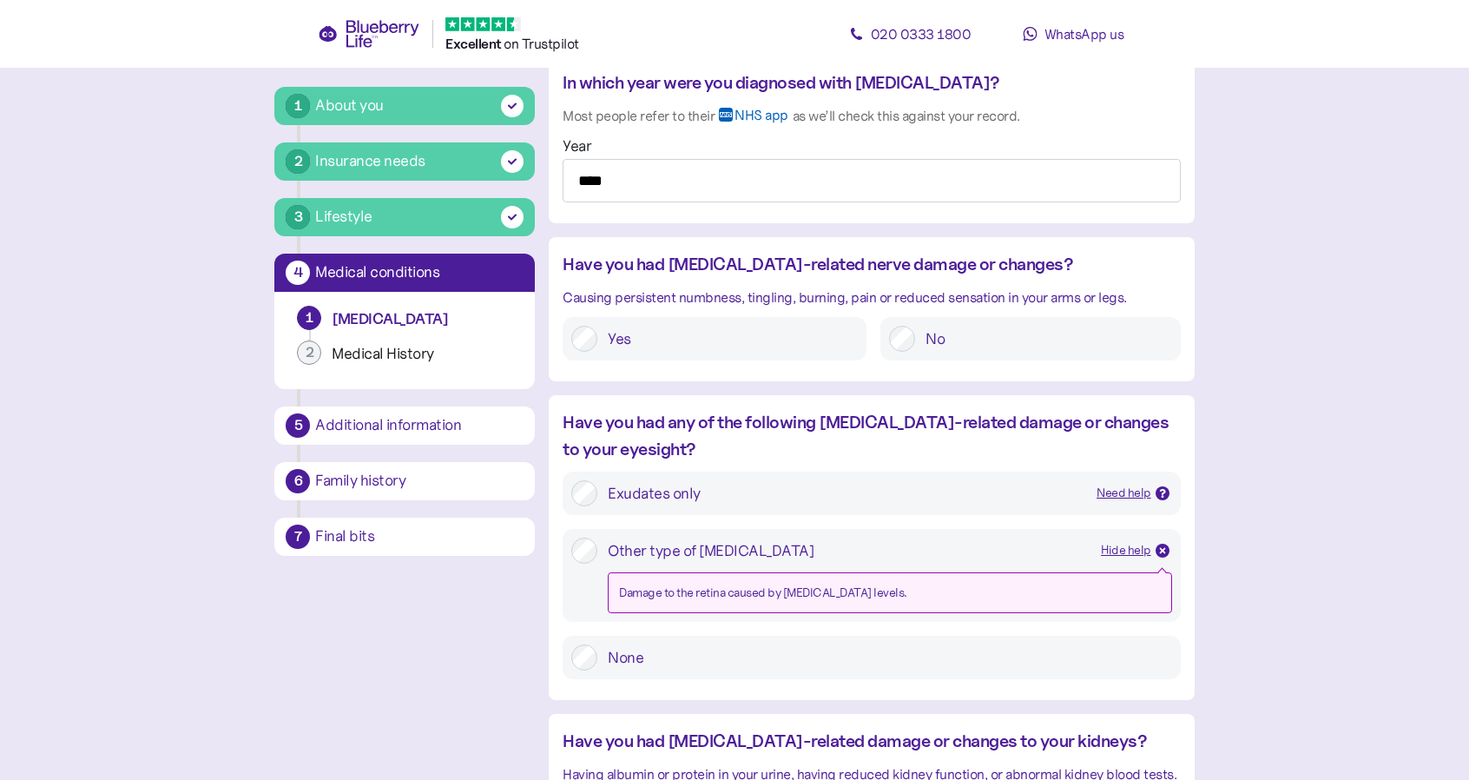
click at [1130, 542] on div "Hide help" at bounding box center [1126, 550] width 50 height 19
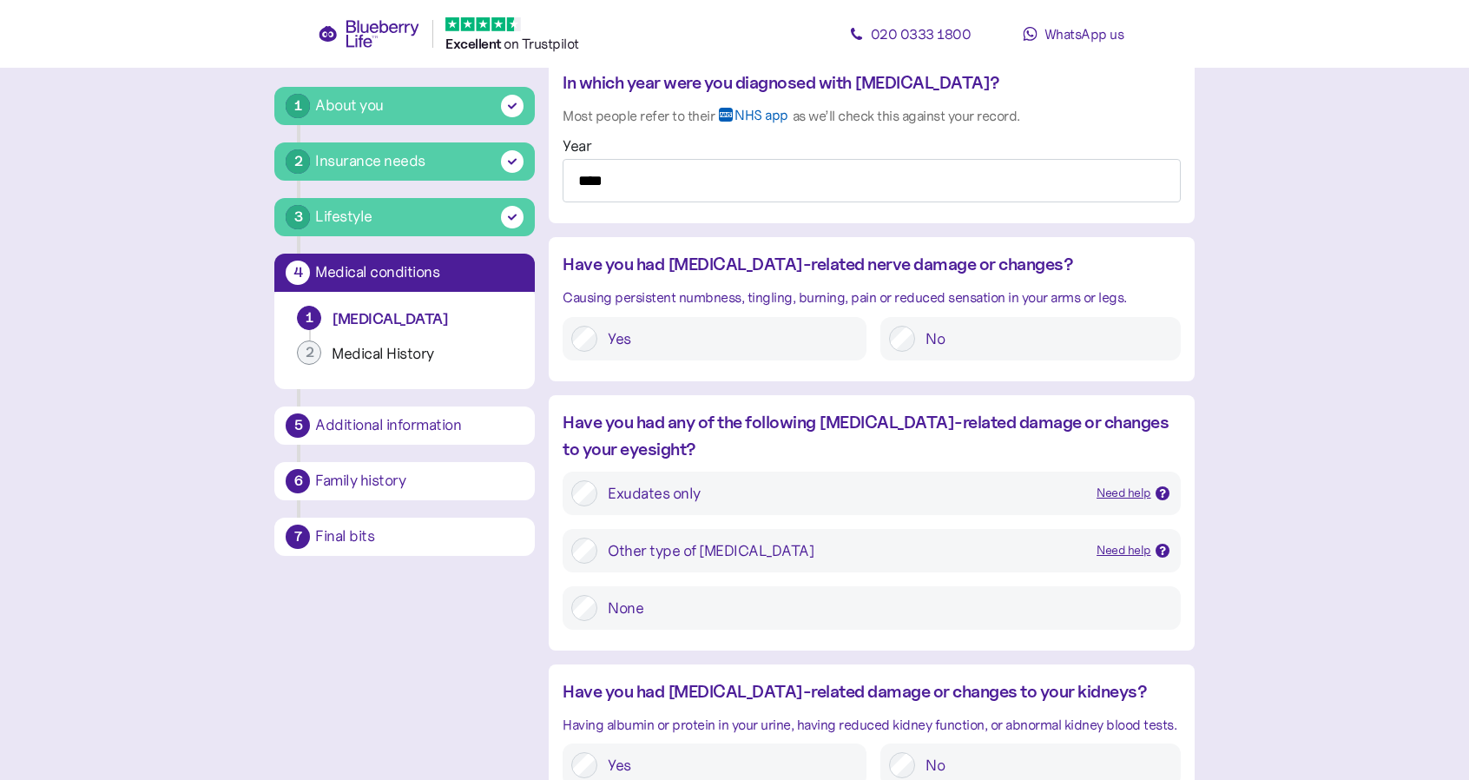
click at [599, 490] on label "Exudates only Need help Early changes in the retina seen in [MEDICAL_DATA]. It …" at bounding box center [884, 493] width 574 height 26
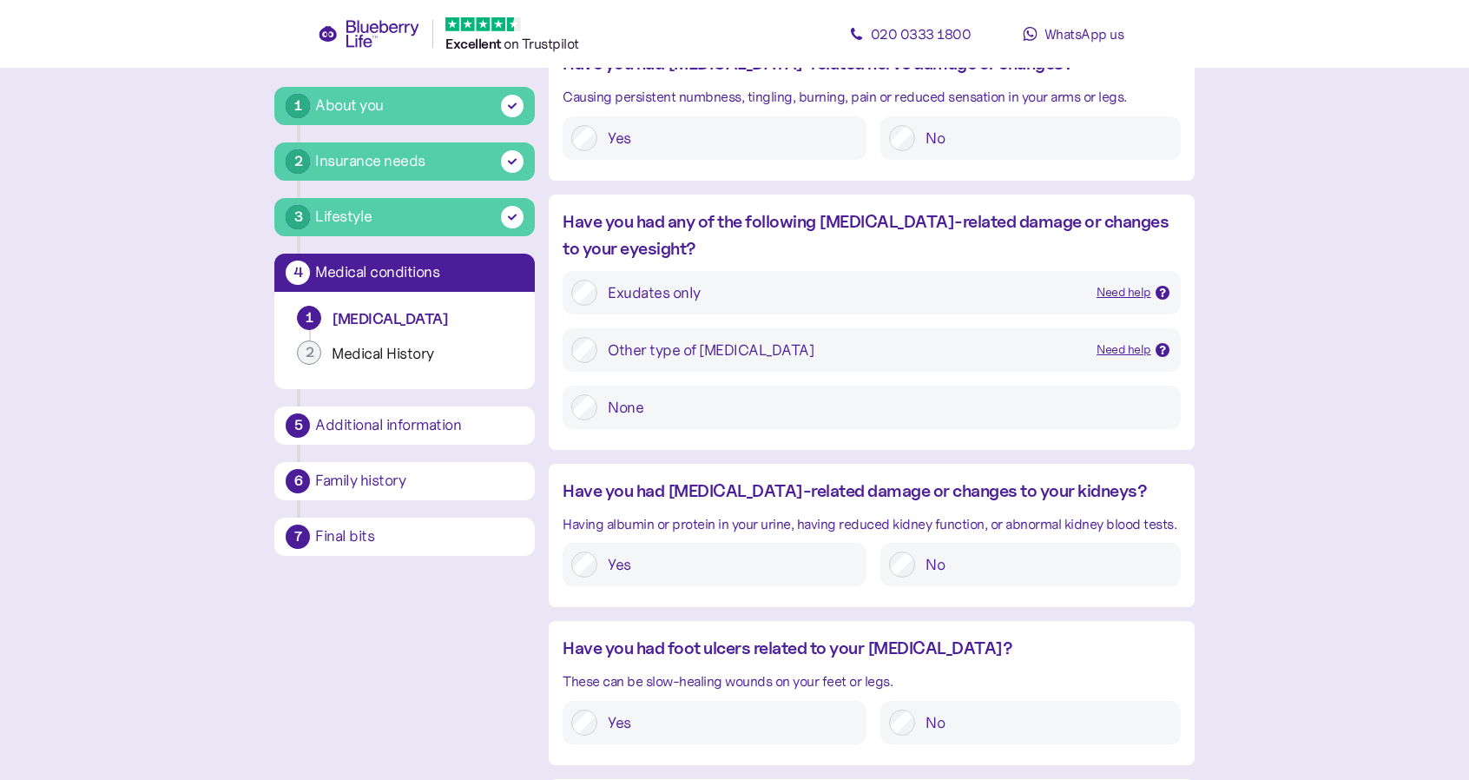
scroll to position [1736, 0]
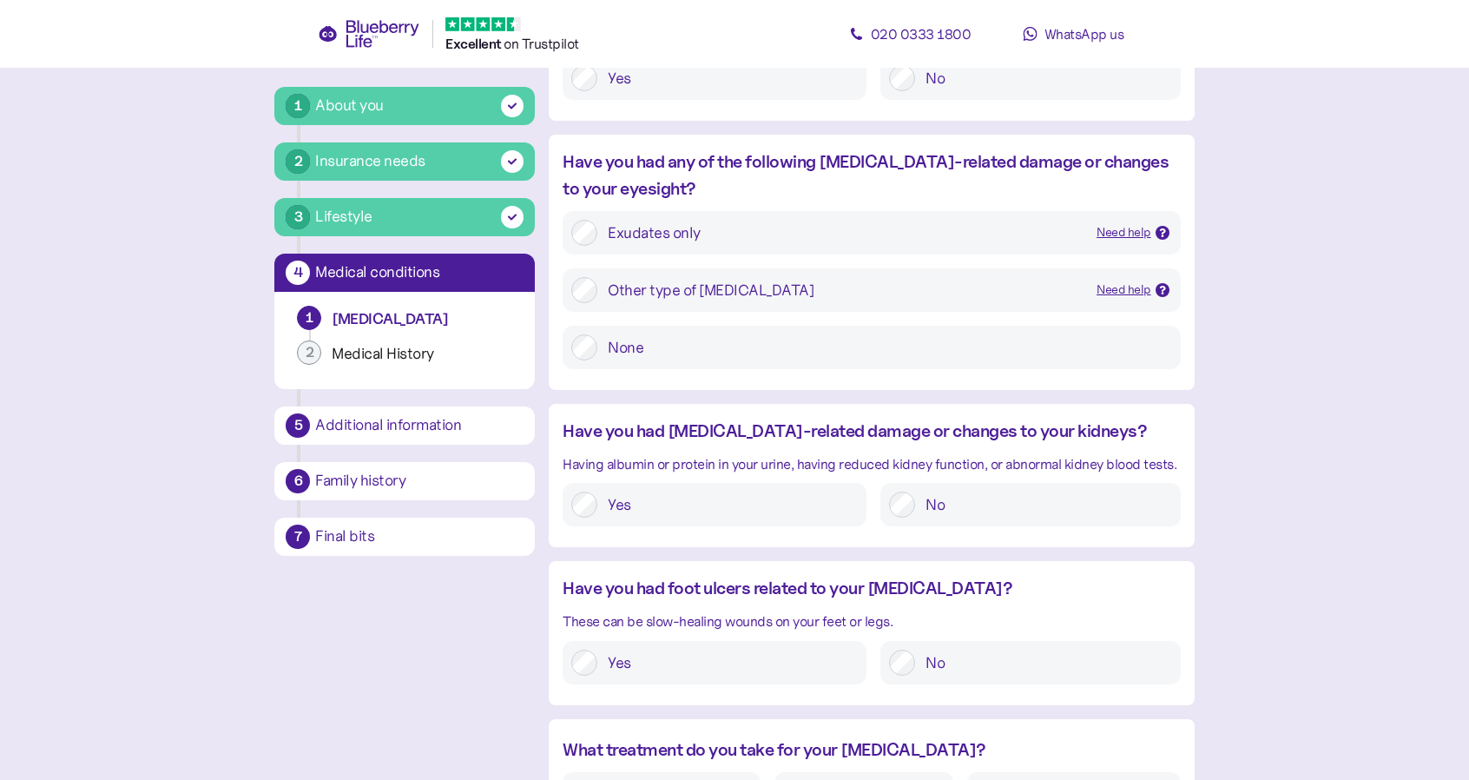
click at [913, 513] on div at bounding box center [902, 504] width 26 height 26
click at [922, 657] on label "No" at bounding box center [1043, 662] width 256 height 26
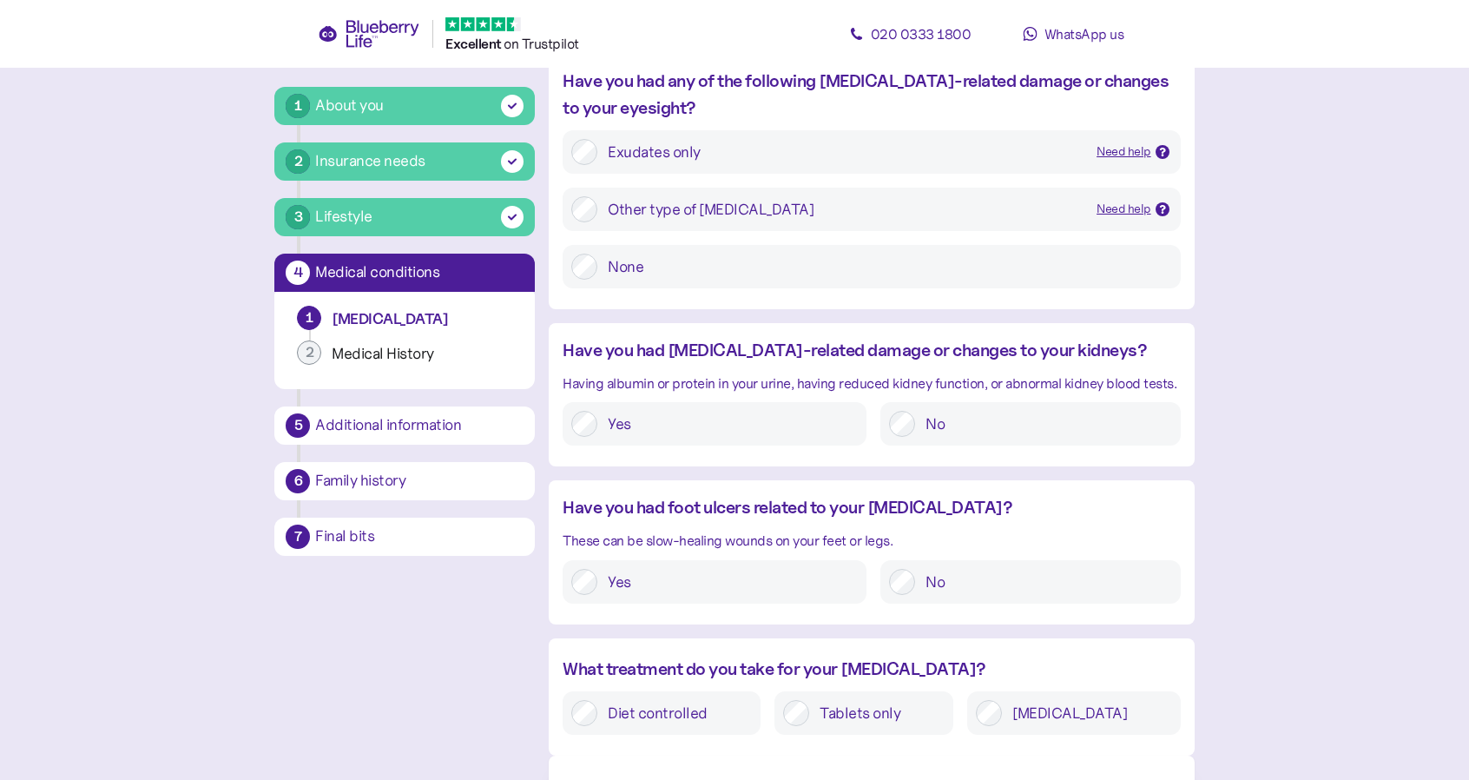
scroll to position [1823, 0]
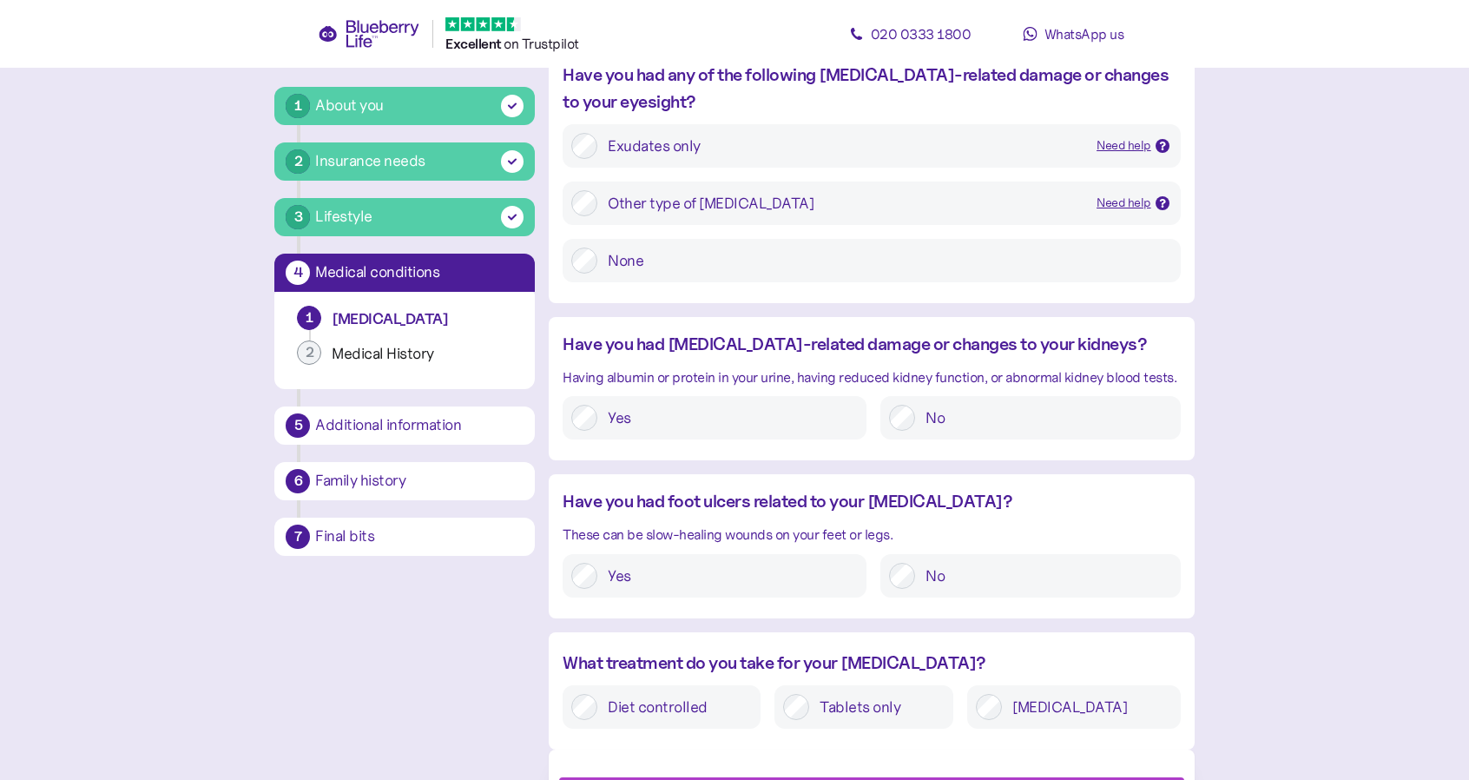
click at [618, 567] on label "Yes" at bounding box center [727, 576] width 260 height 26
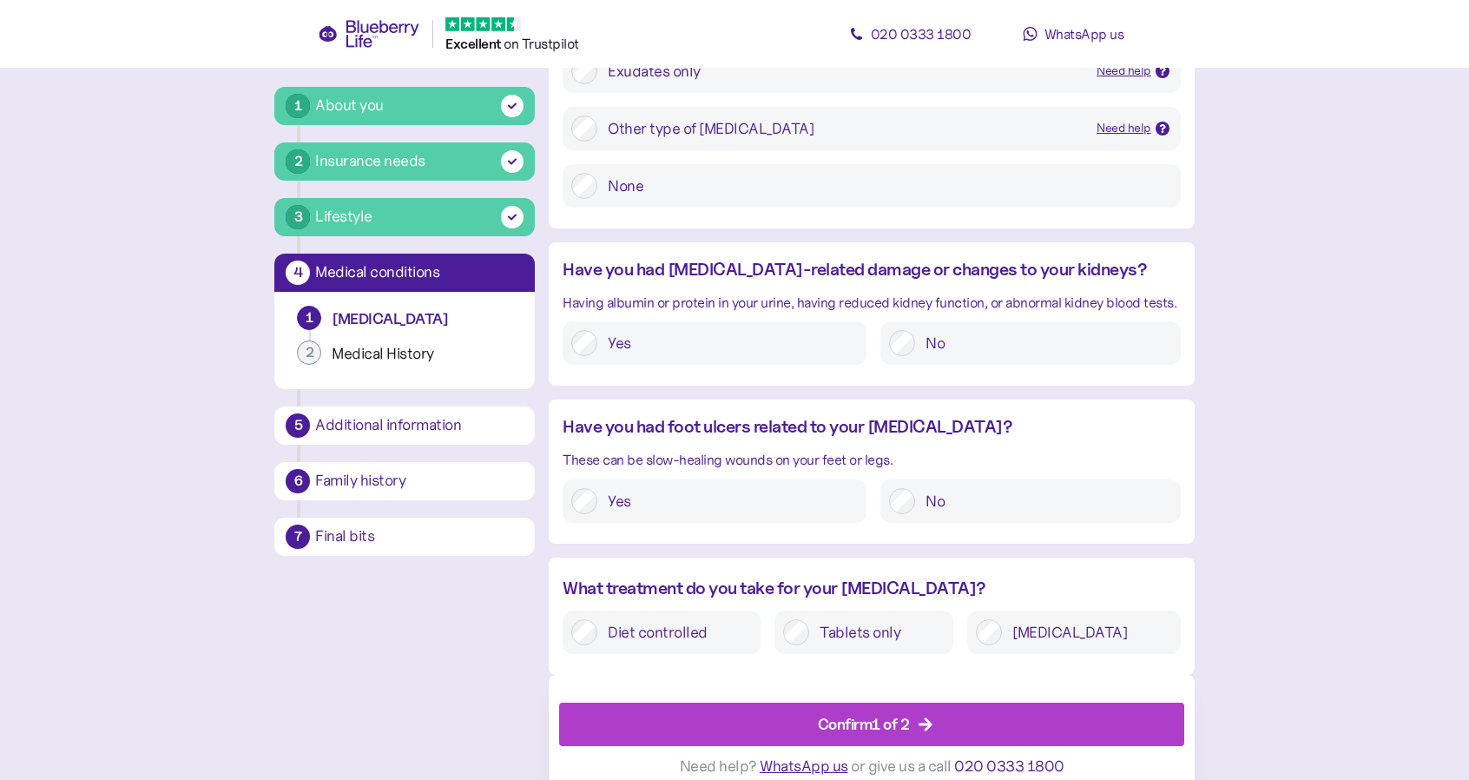
scroll to position [1915, 0]
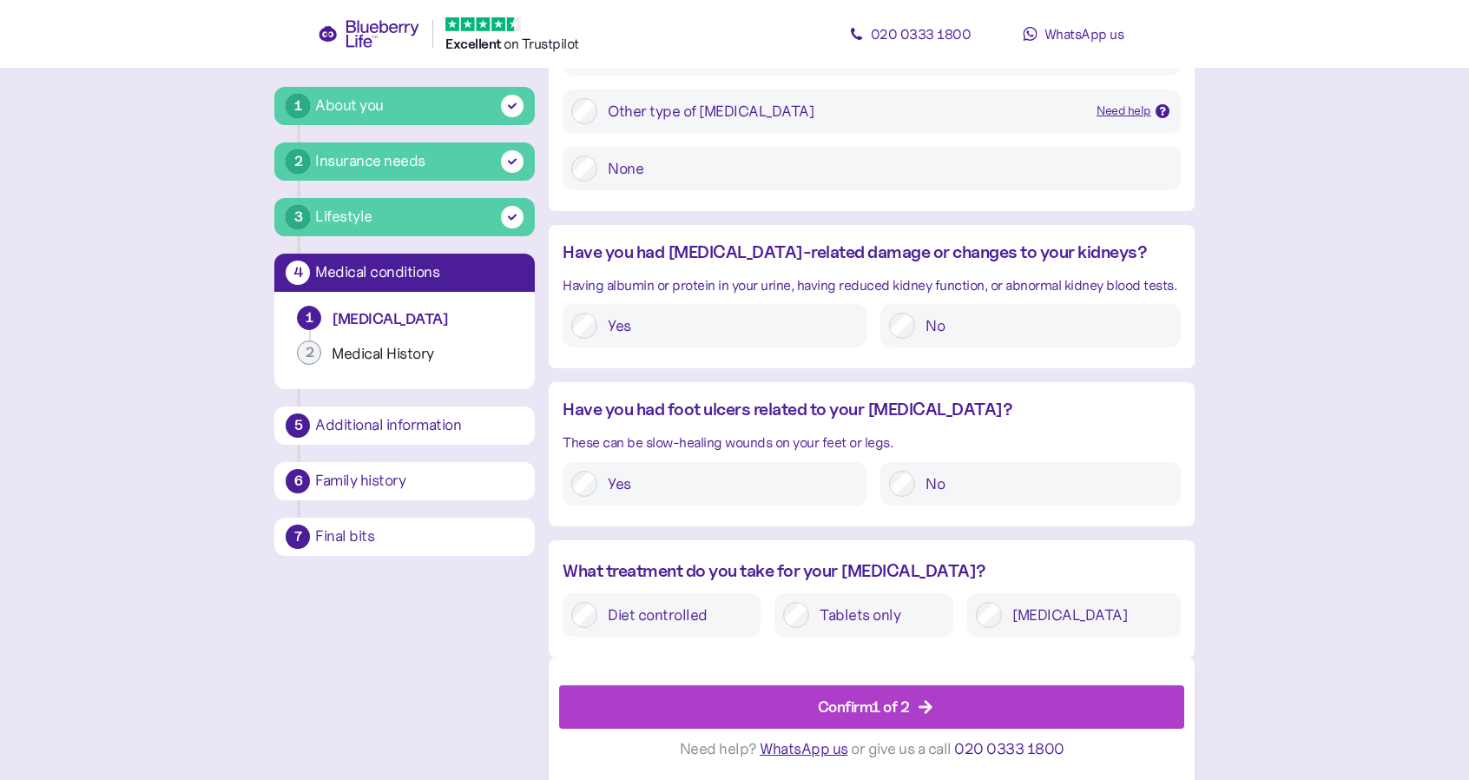
click at [1075, 594] on div "[MEDICAL_DATA]" at bounding box center [1073, 614] width 213 height 43
click at [898, 697] on div "Confirm 1 of 2" at bounding box center [864, 706] width 92 height 23
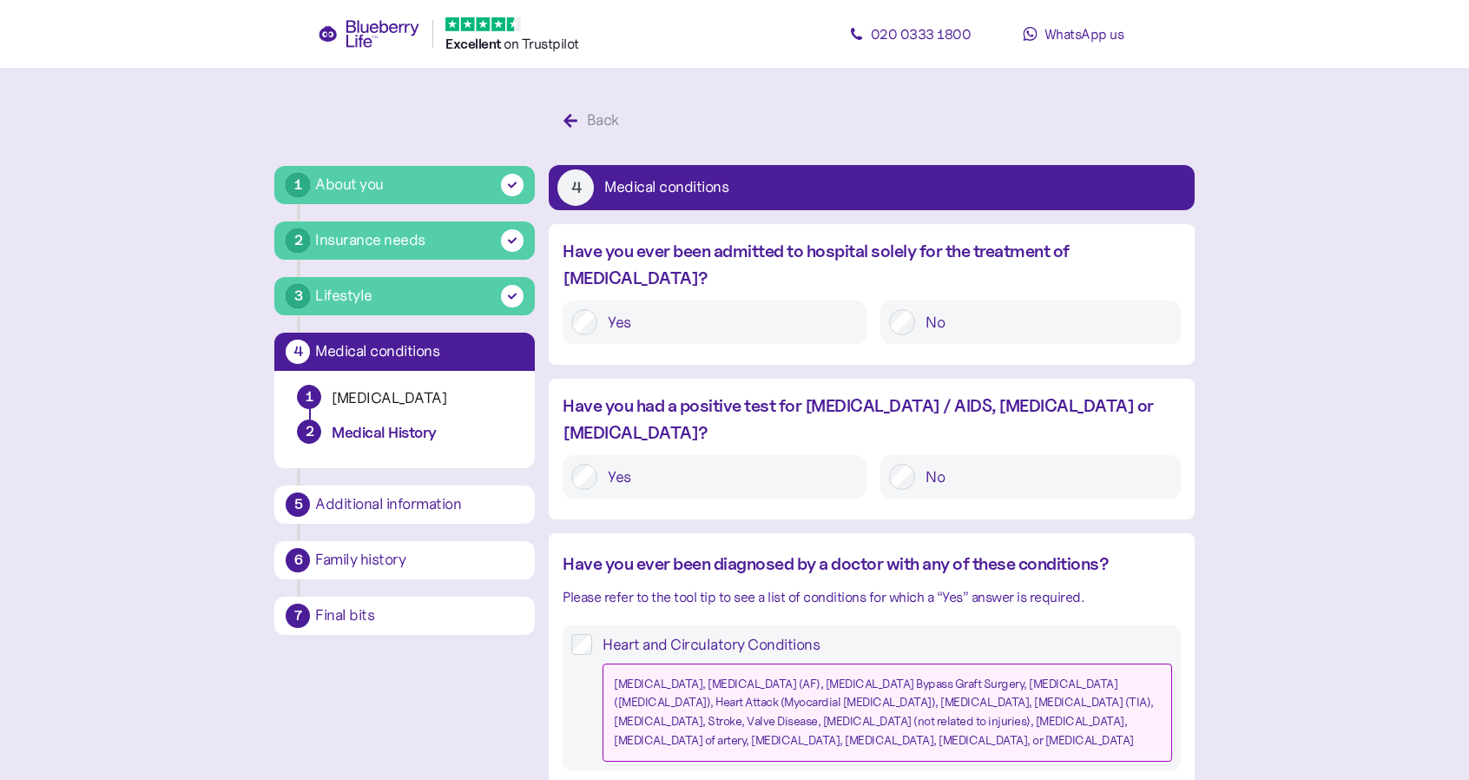
click at [932, 464] on label "No" at bounding box center [1043, 477] width 256 height 26
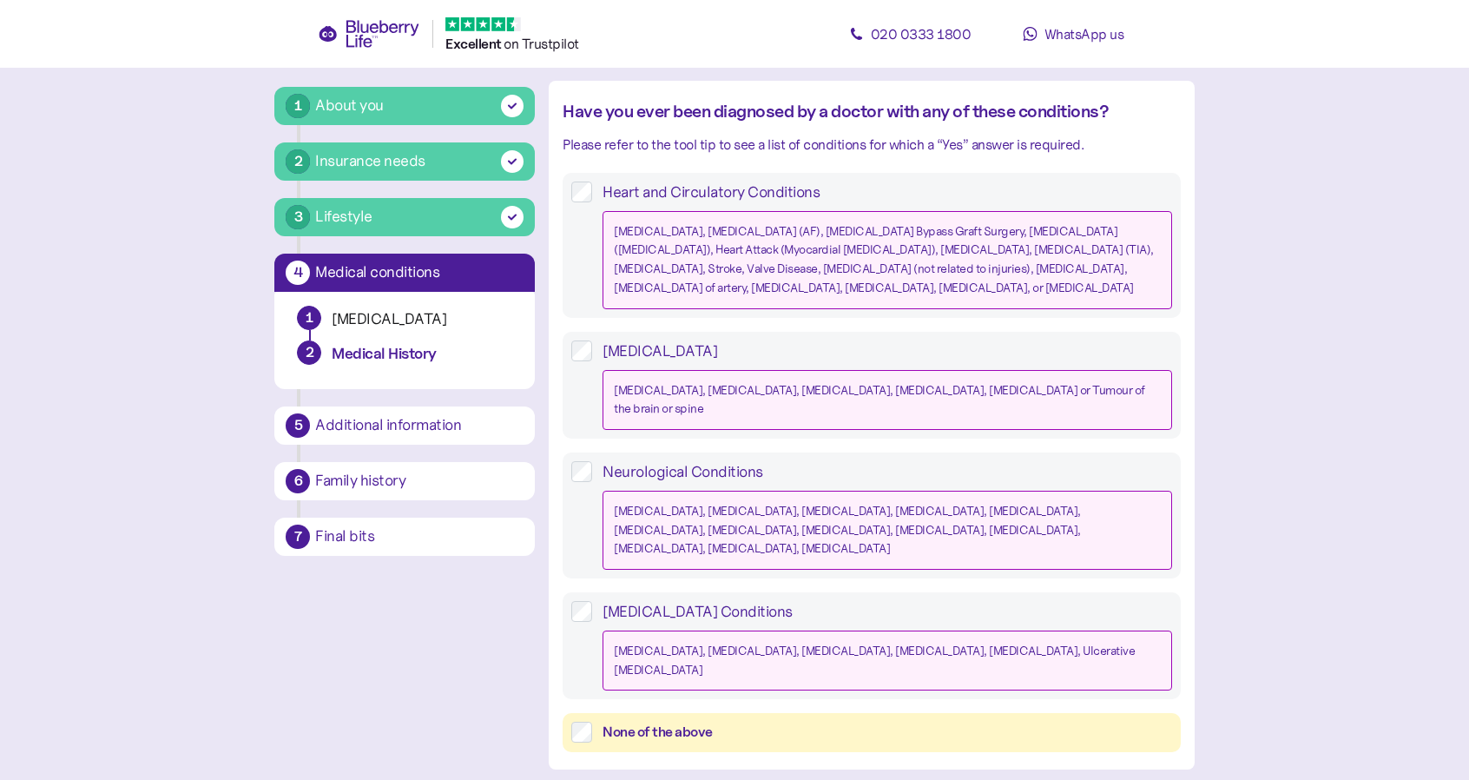
scroll to position [521, 0]
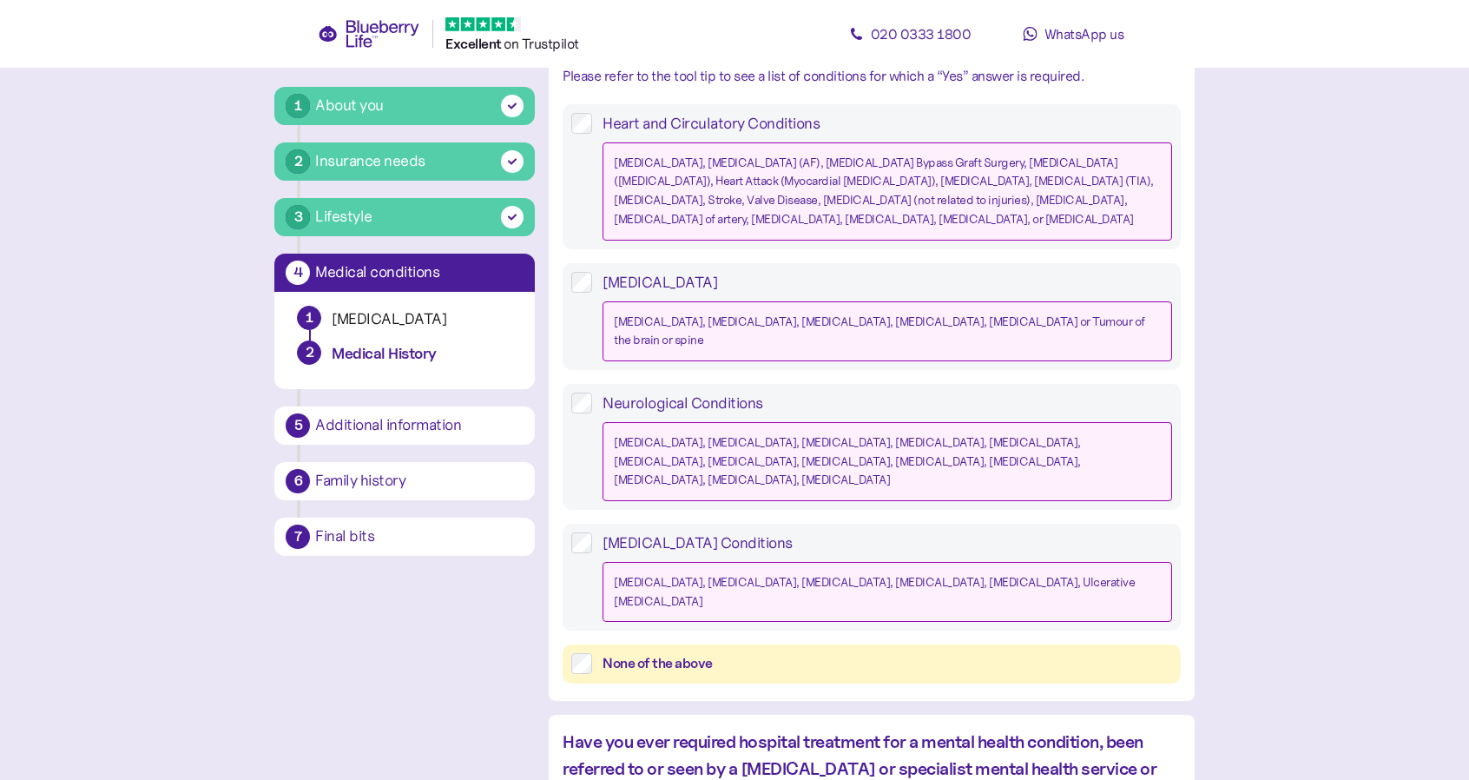
click at [734, 653] on div "None of the above" at bounding box center [886, 664] width 569 height 22
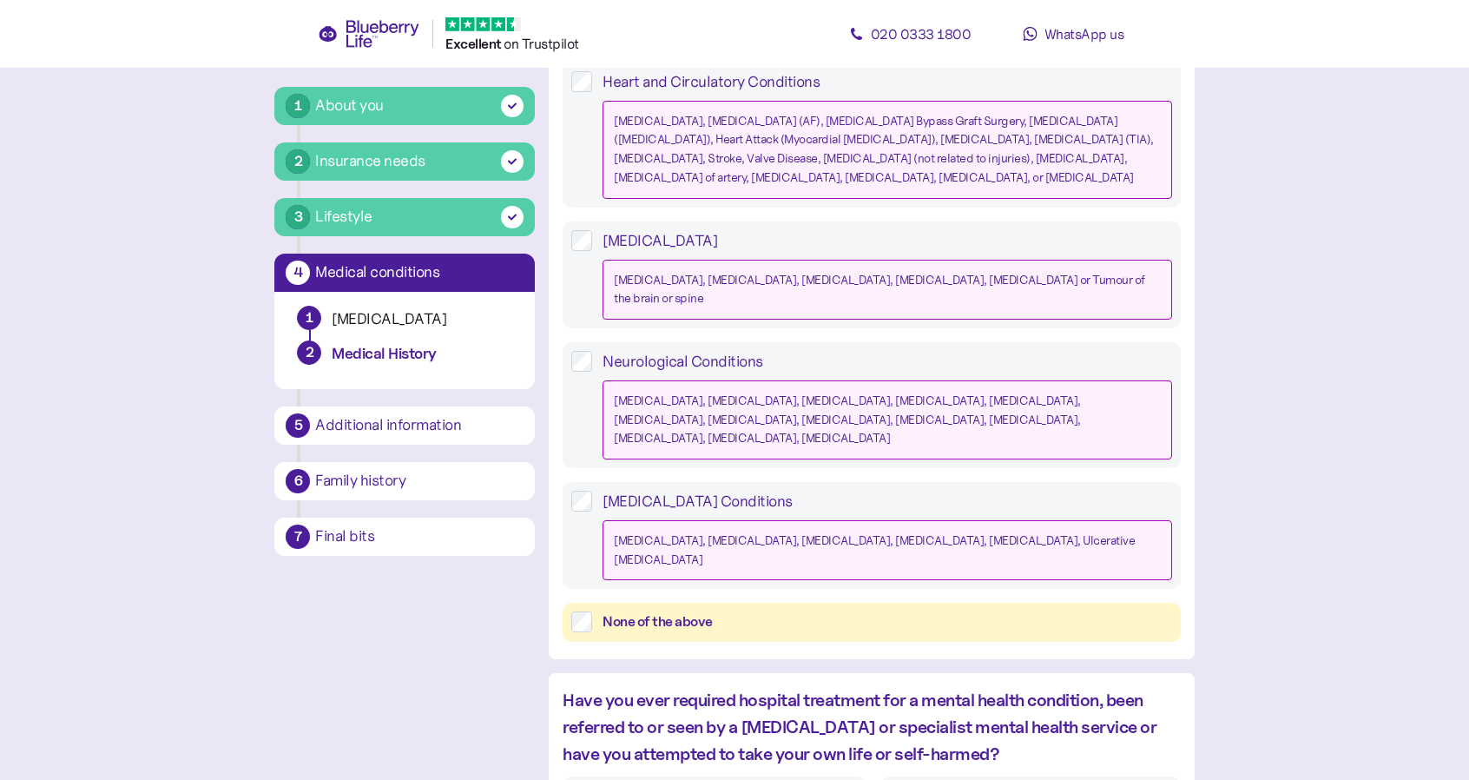
scroll to position [695, 0]
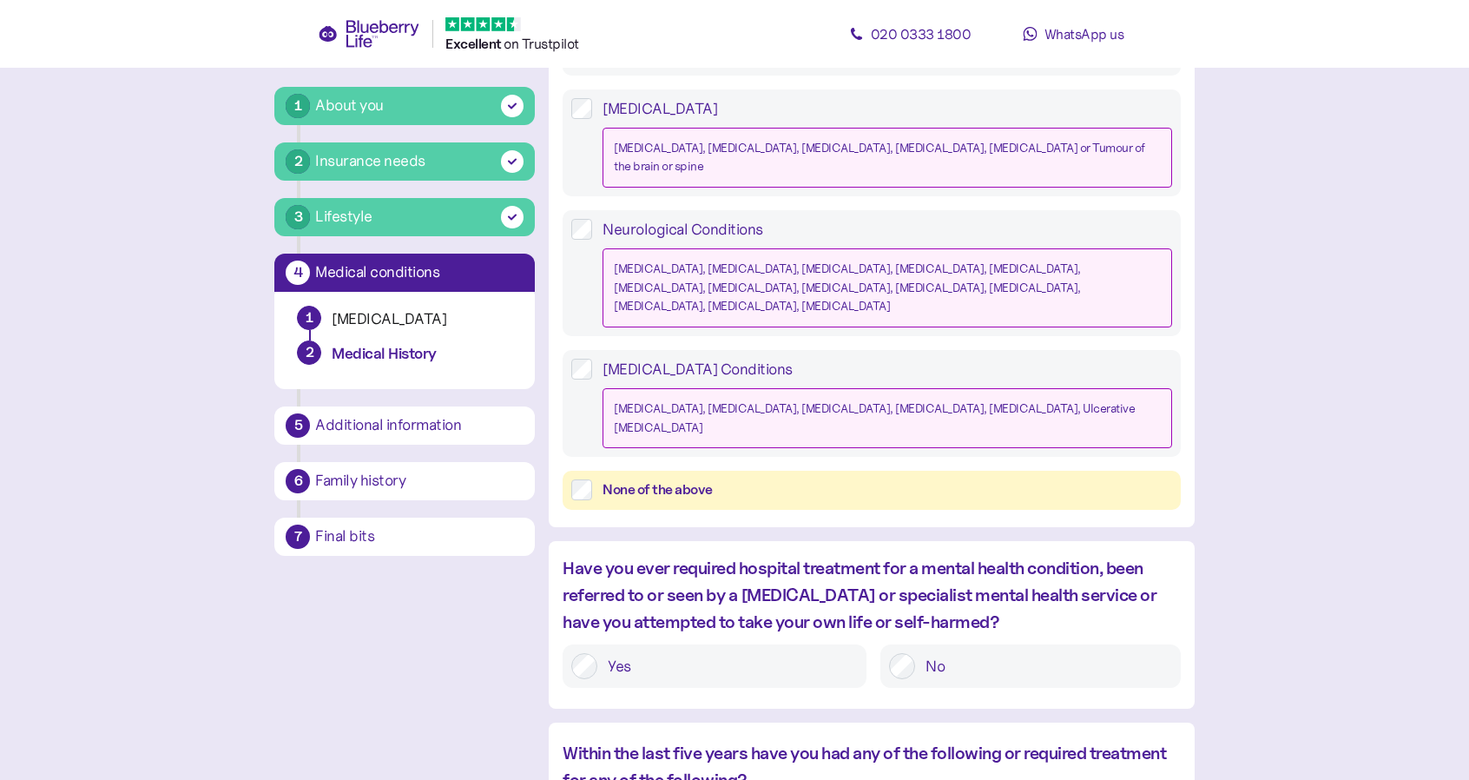
click at [962, 653] on label "No" at bounding box center [1043, 666] width 256 height 26
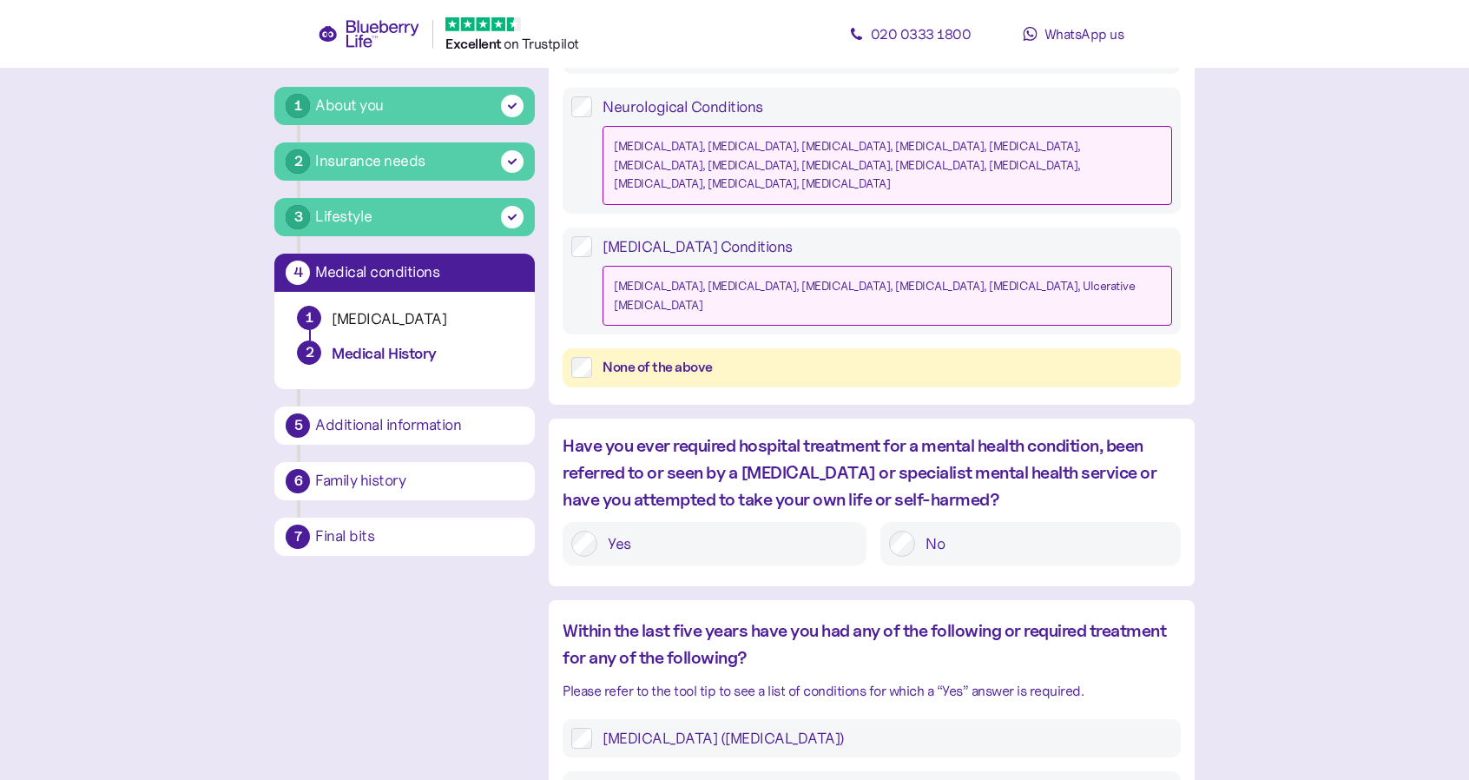
scroll to position [955, 0]
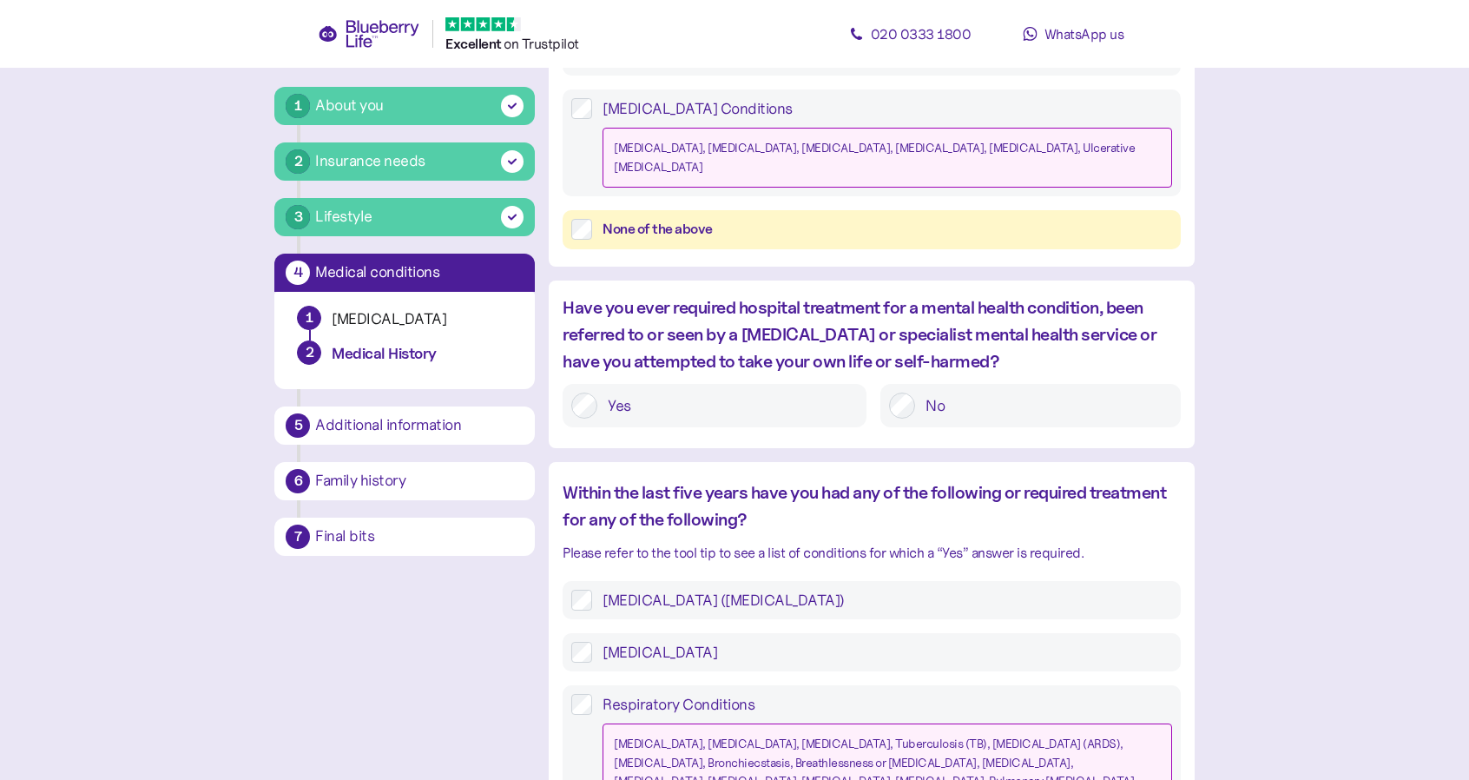
click at [635, 642] on label "[MEDICAL_DATA]" at bounding box center [881, 652] width 579 height 21
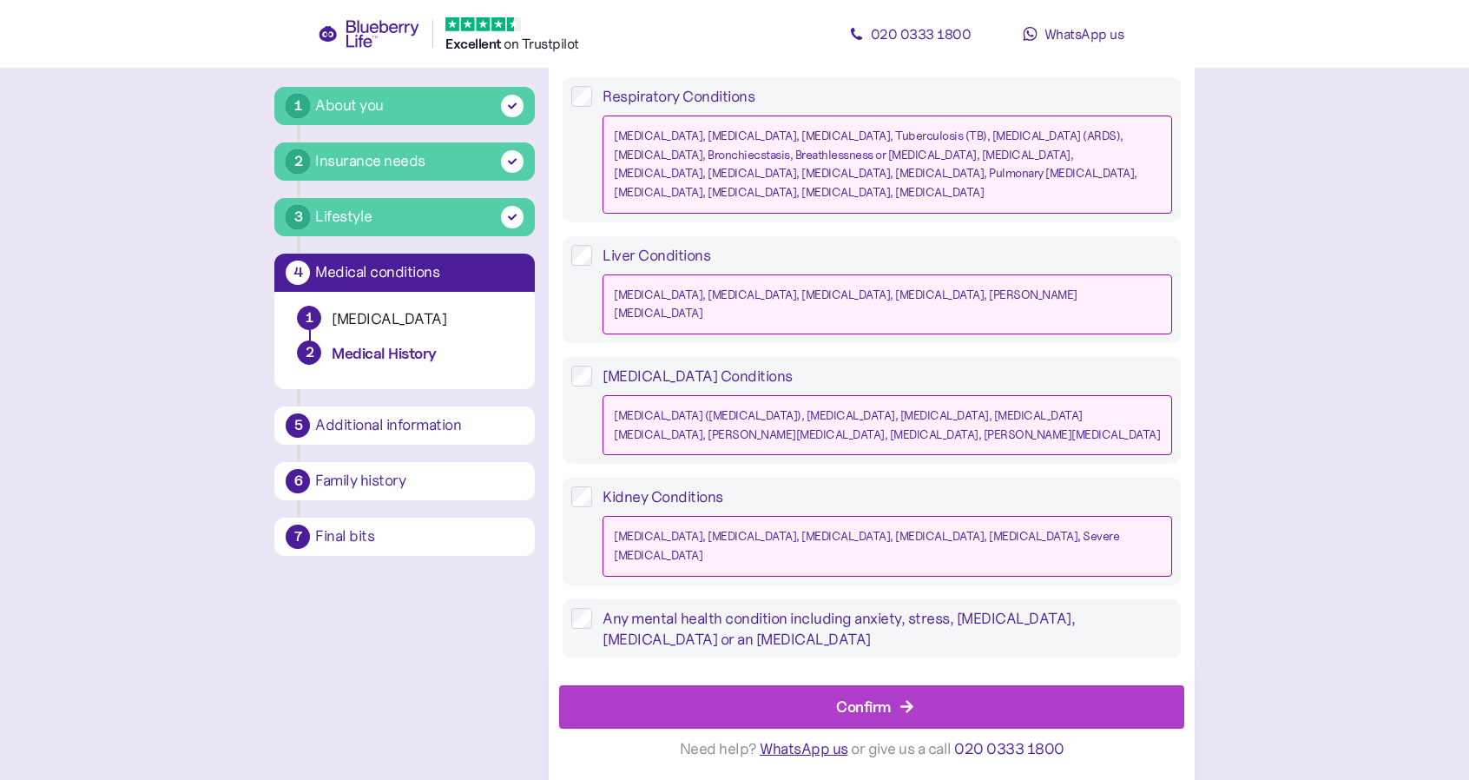
scroll to position [1571, 0]
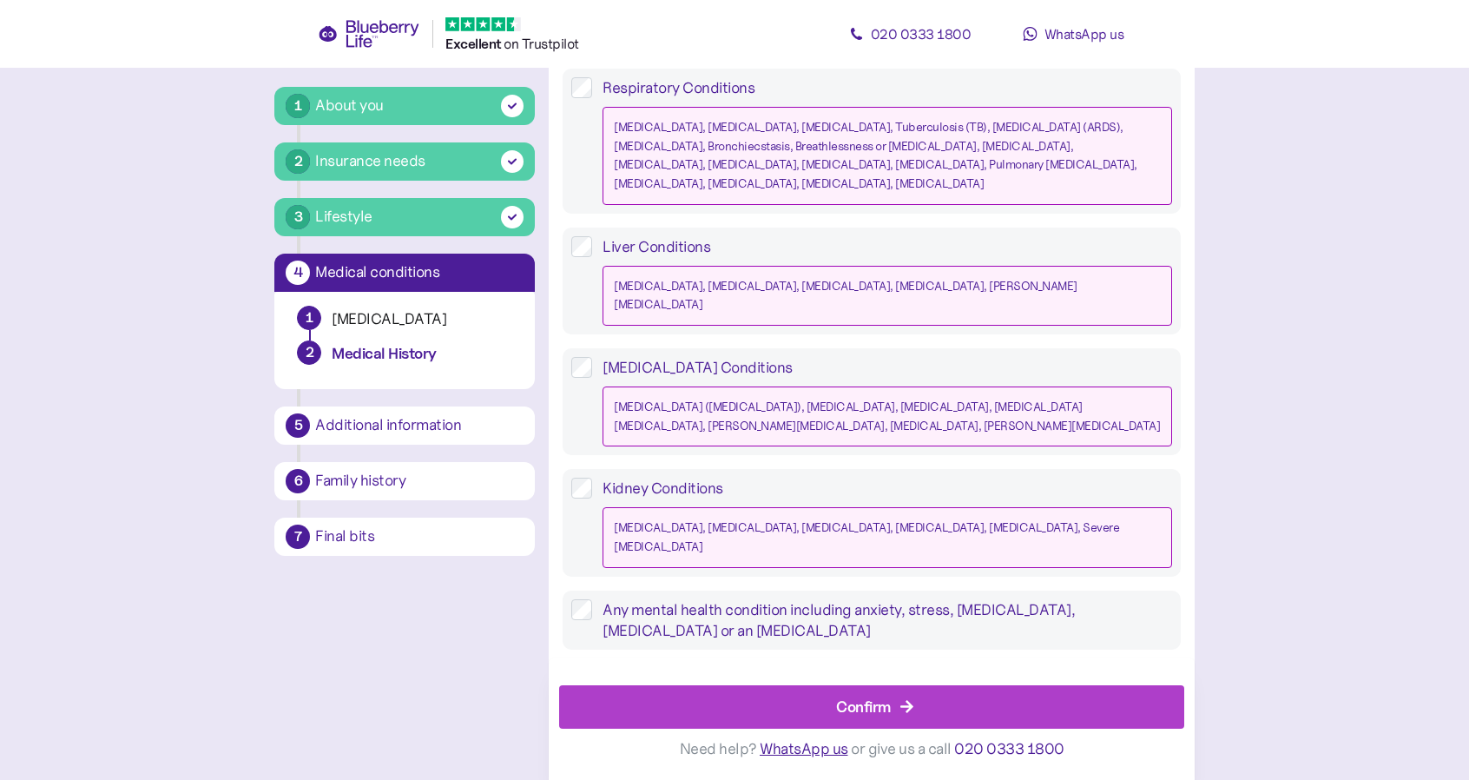
click at [766, 708] on div "Confirm" at bounding box center [875, 707] width 585 height 42
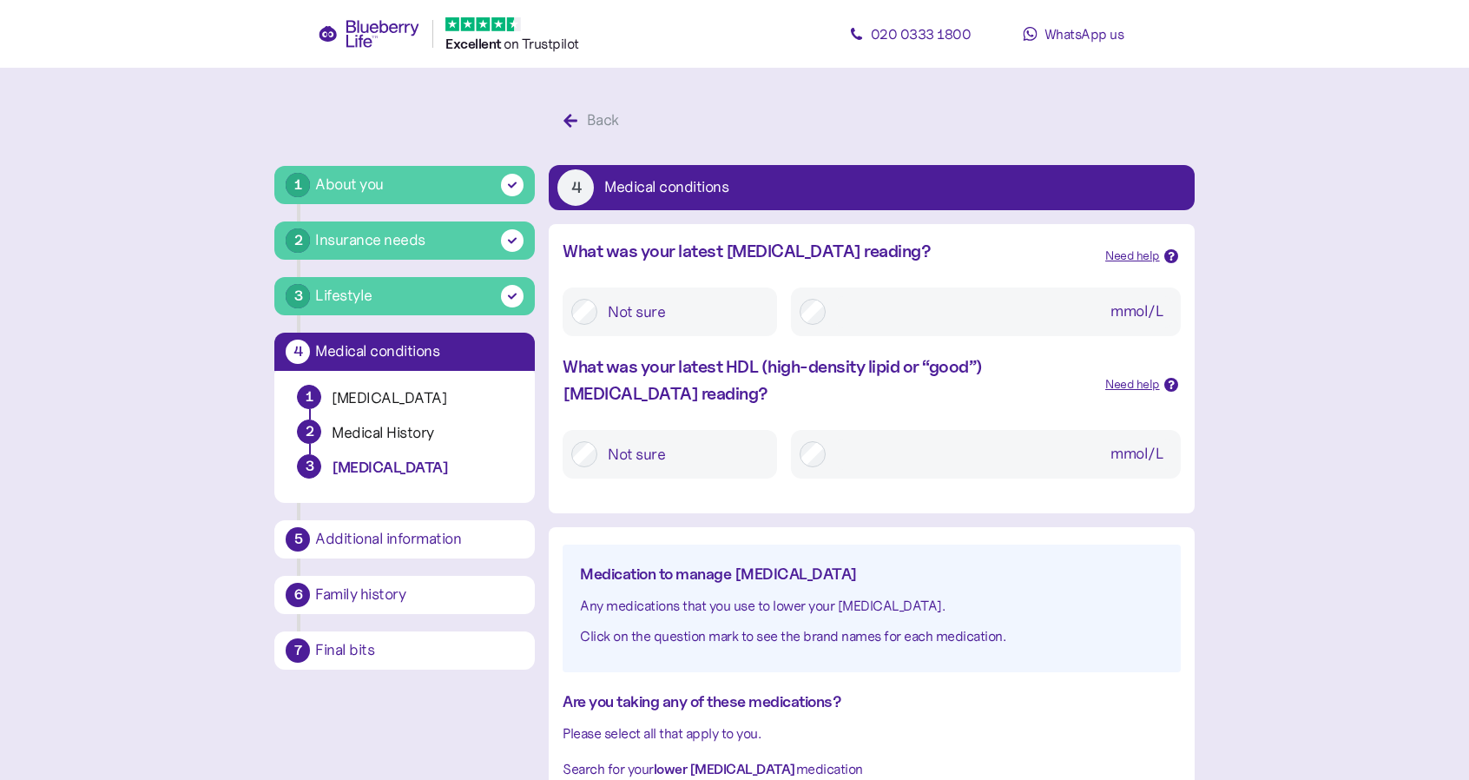
click at [653, 317] on label "Not sure" at bounding box center [682, 311] width 171 height 31
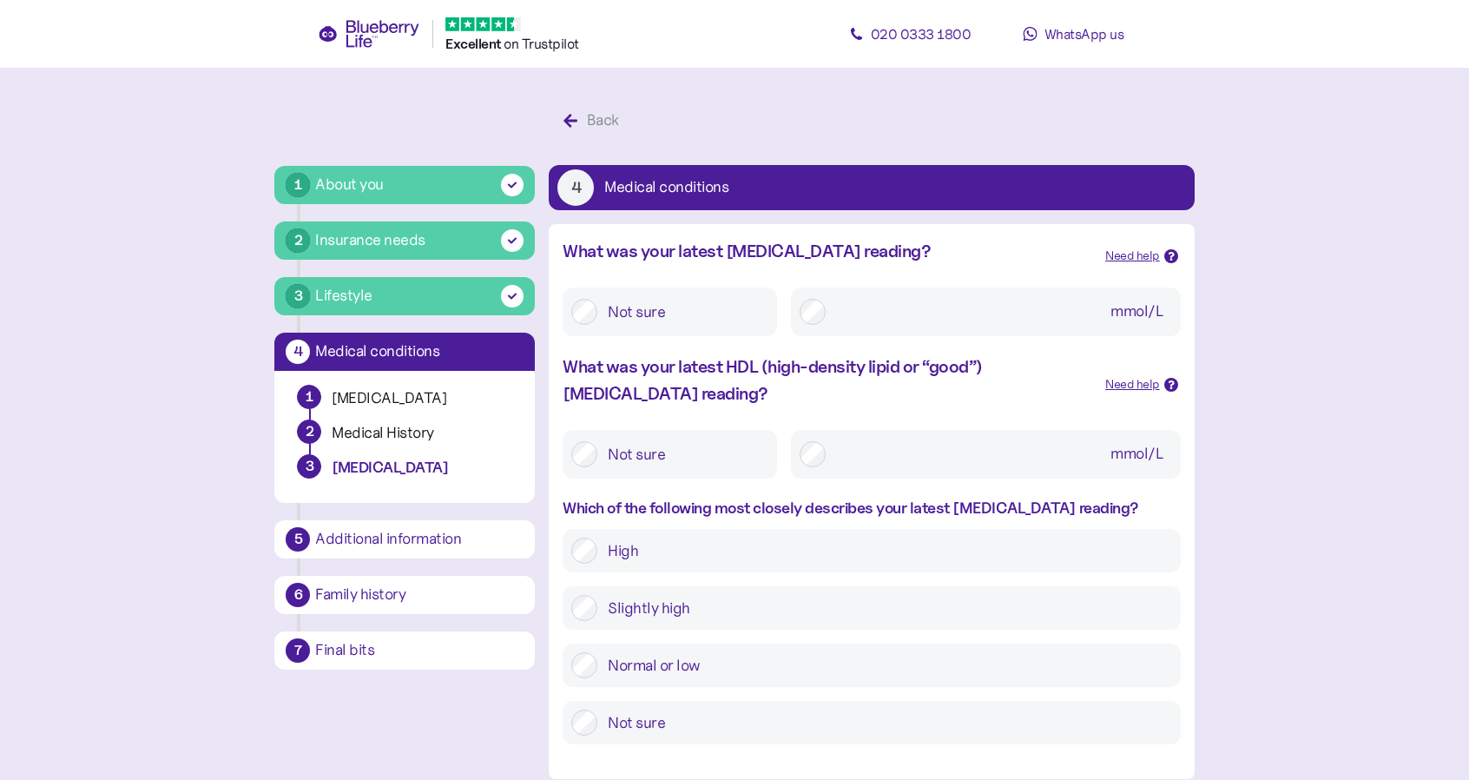
click at [682, 454] on label "Not sure" at bounding box center [682, 453] width 171 height 31
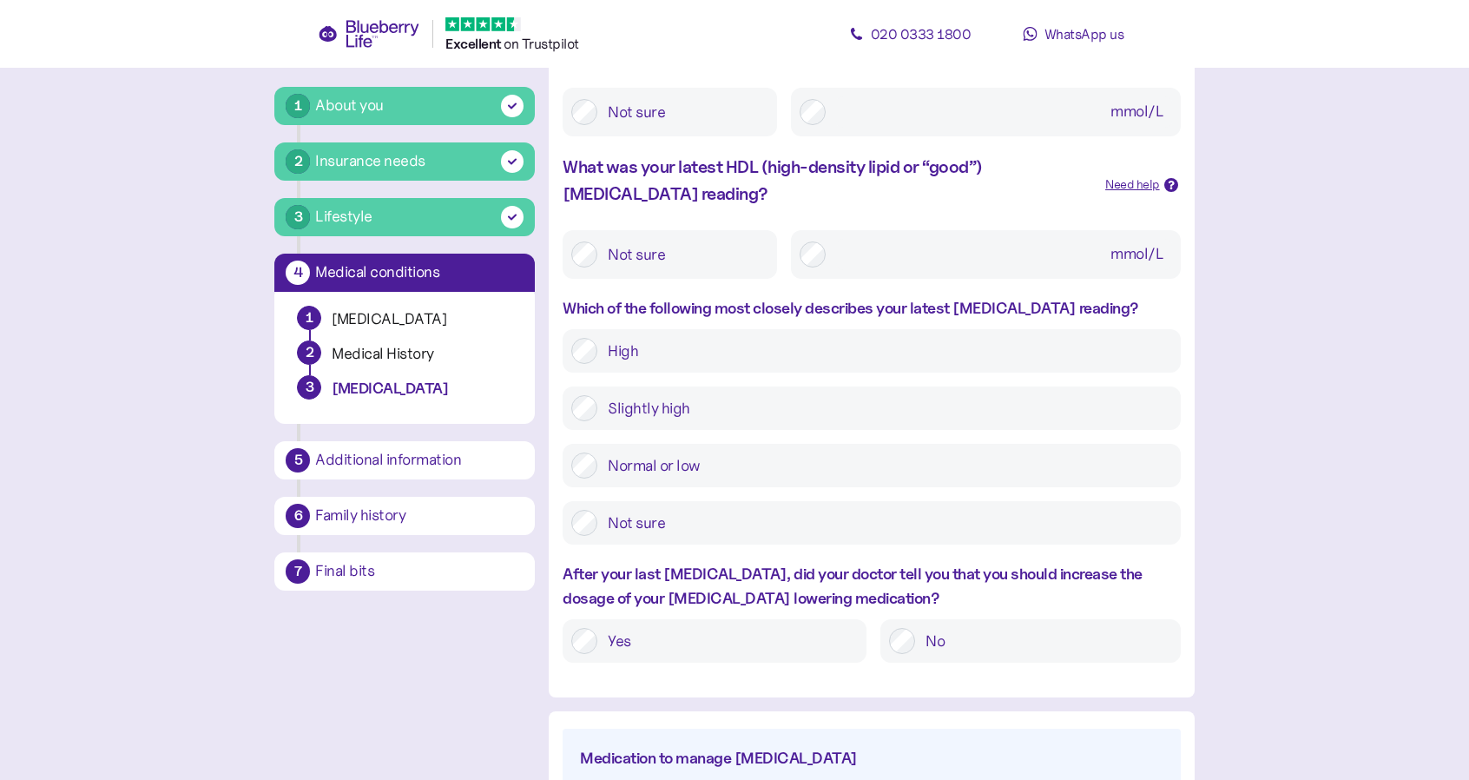
scroll to position [260, 0]
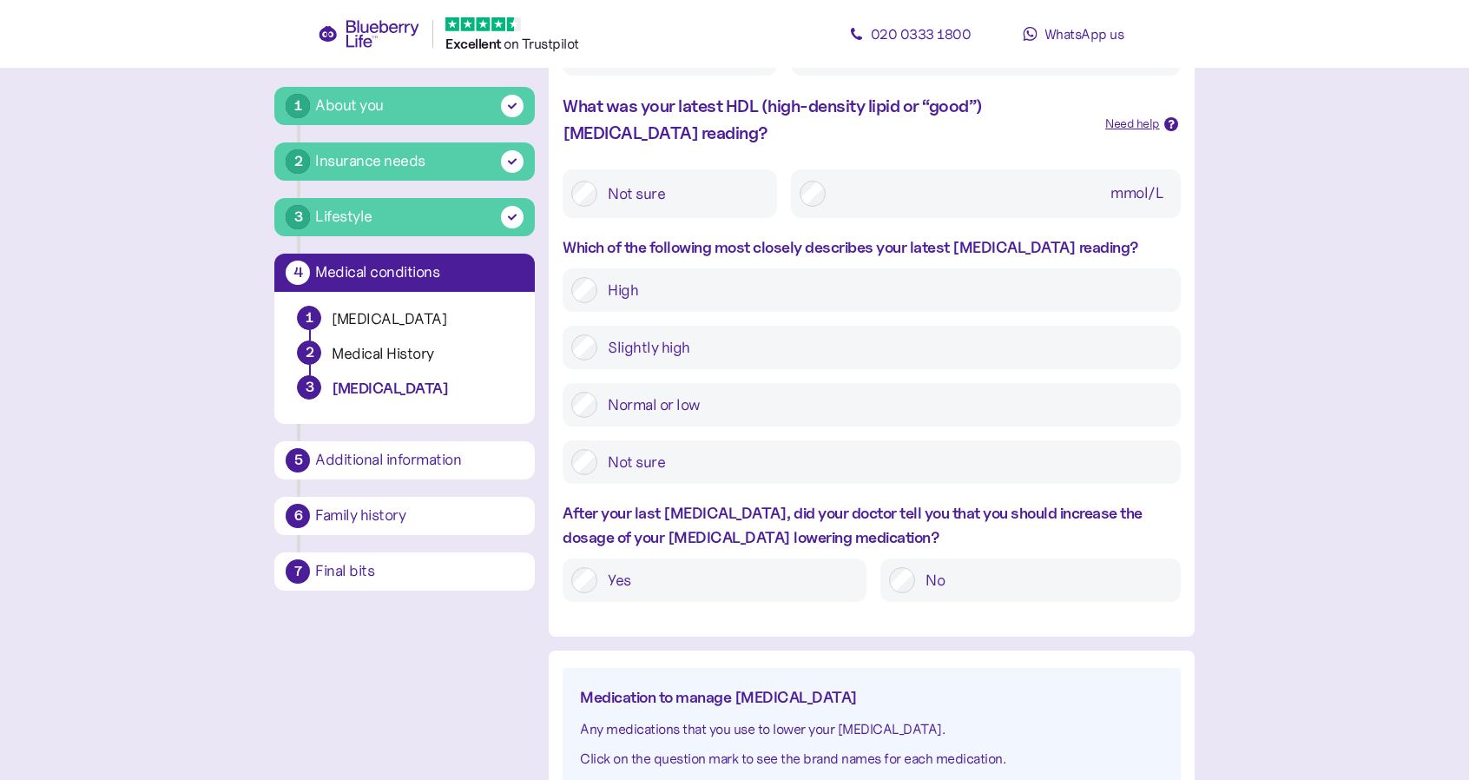
click at [960, 583] on label "No" at bounding box center [1043, 580] width 256 height 26
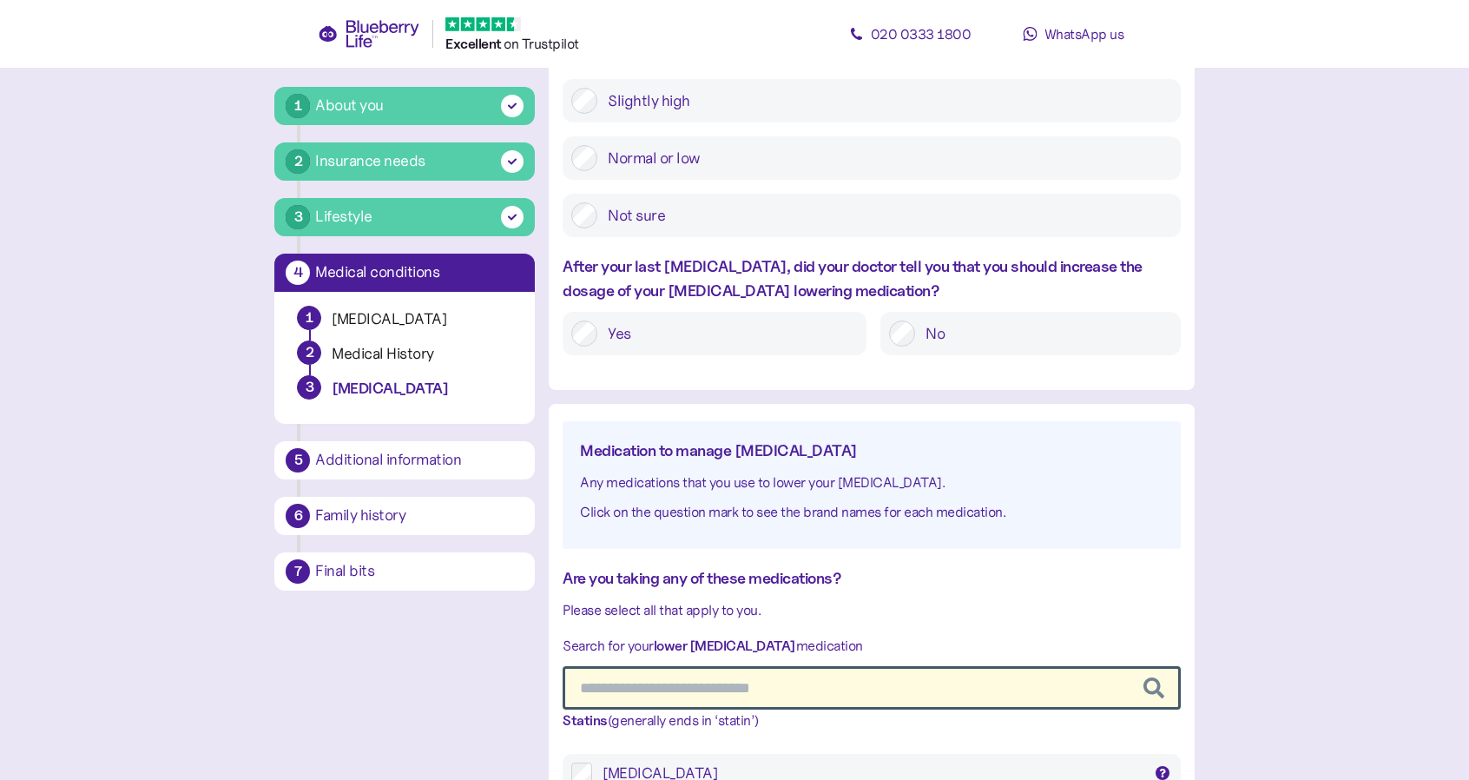
scroll to position [521, 0]
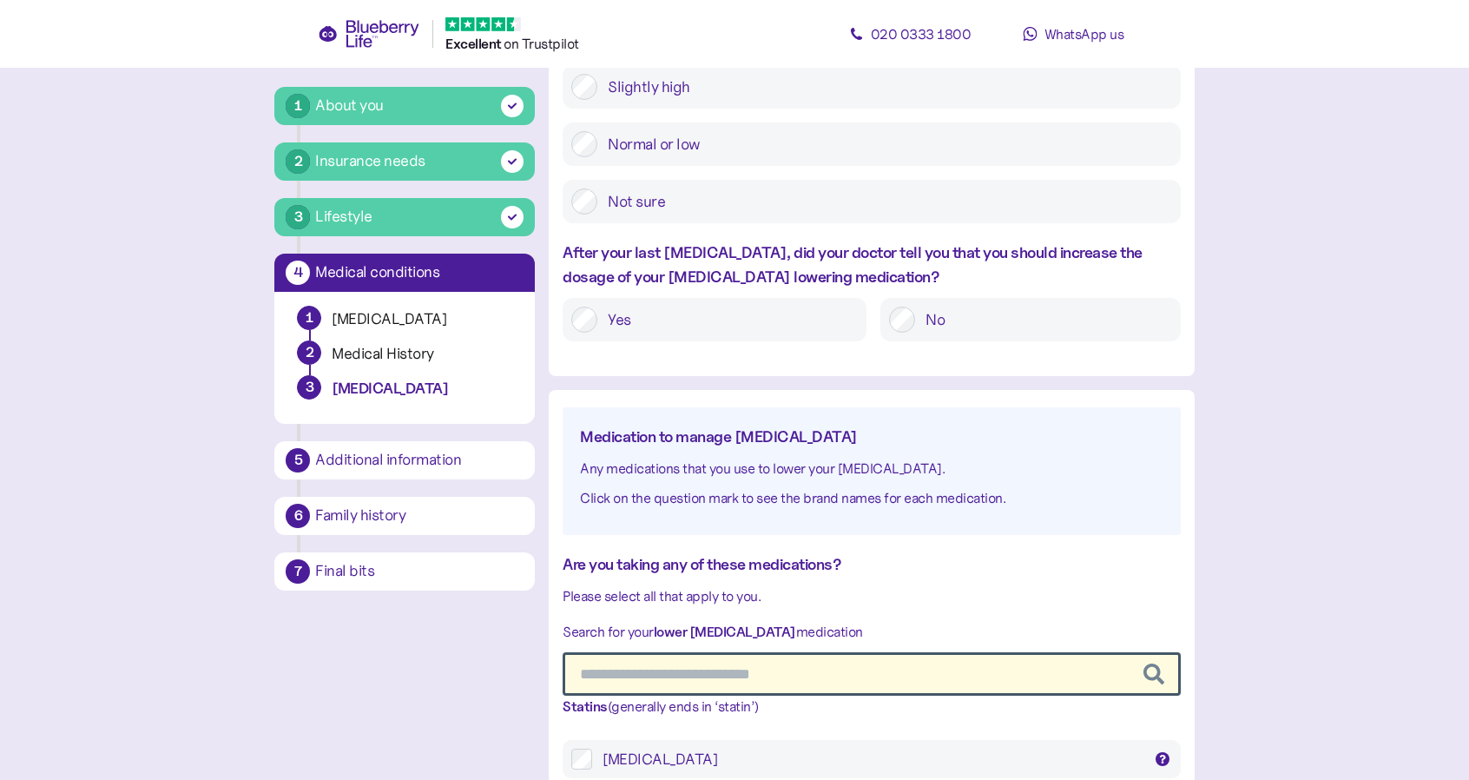
click at [717, 666] on input "text" at bounding box center [871, 673] width 617 height 43
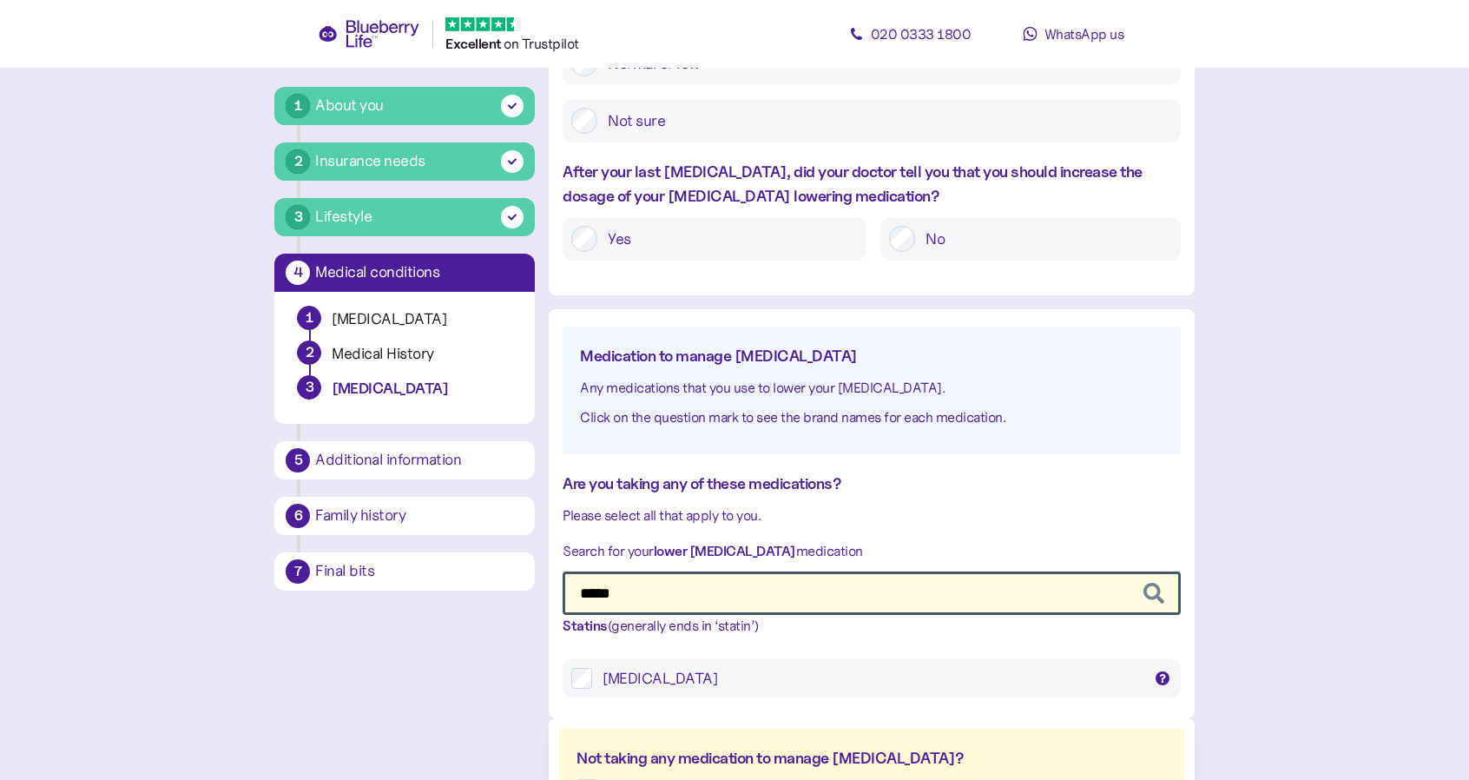
scroll to position [608, 0]
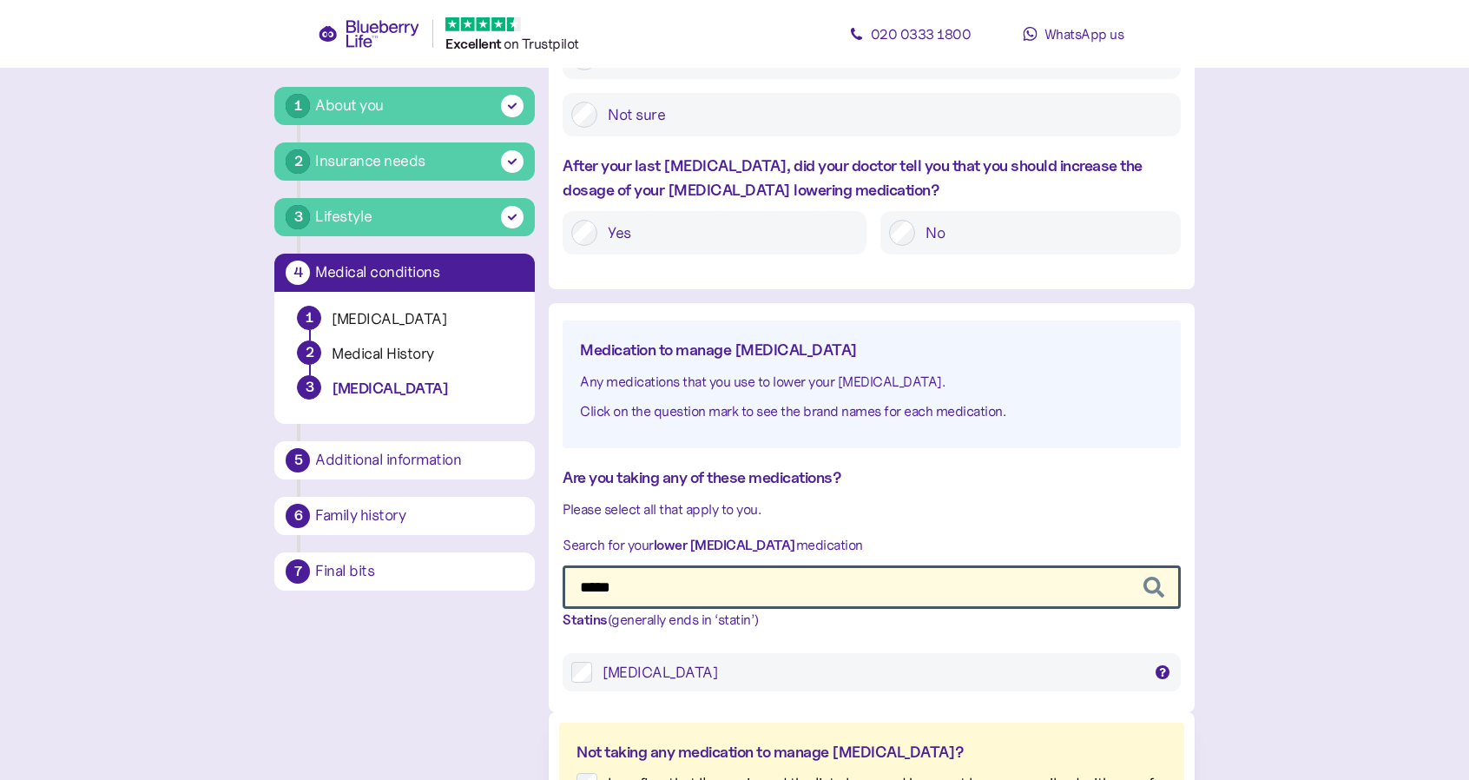
type input "*****"
click at [687, 675] on div "[MEDICAL_DATA]" at bounding box center [871, 672] width 538 height 21
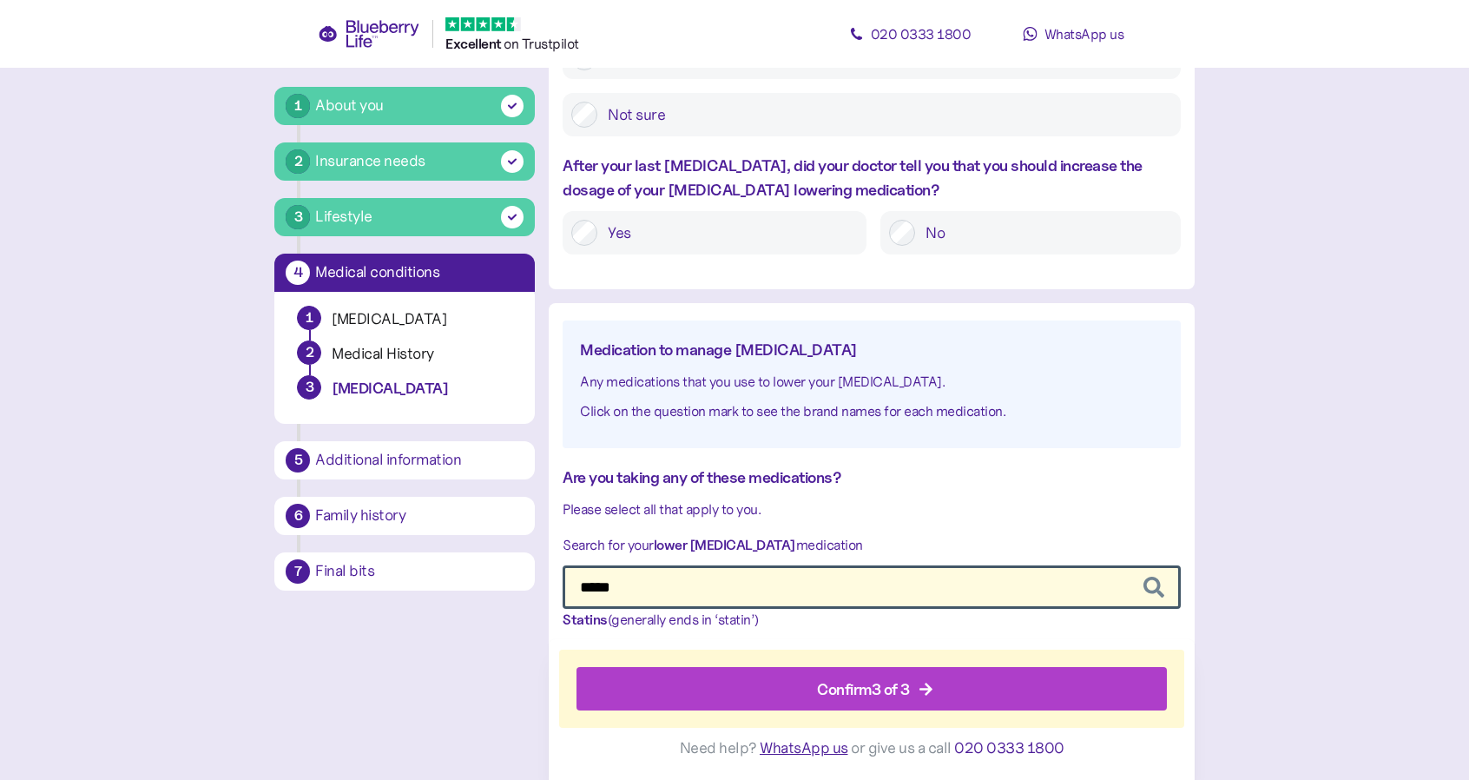
click at [737, 680] on div "Confirm 3 of 3" at bounding box center [875, 689] width 550 height 42
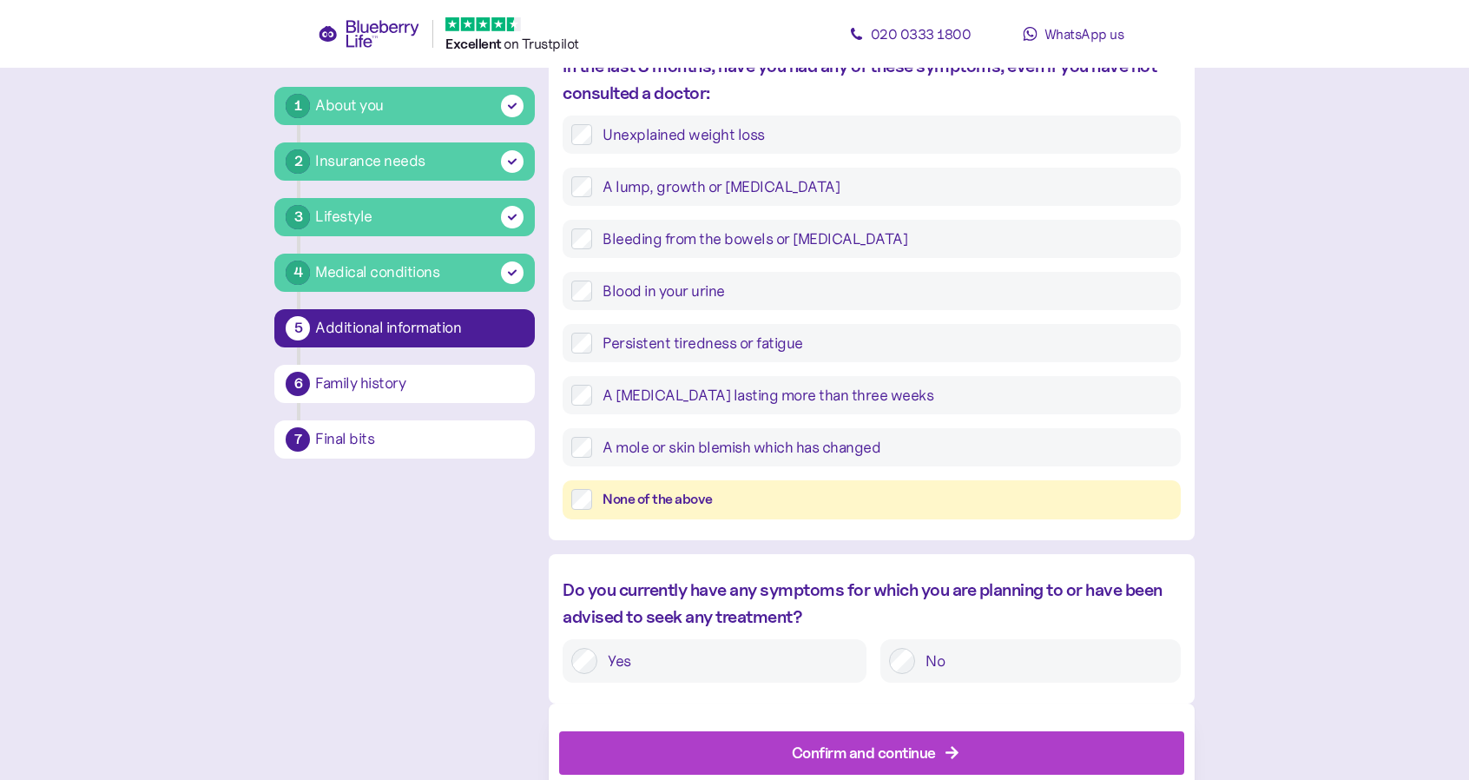
scroll to position [648, 0]
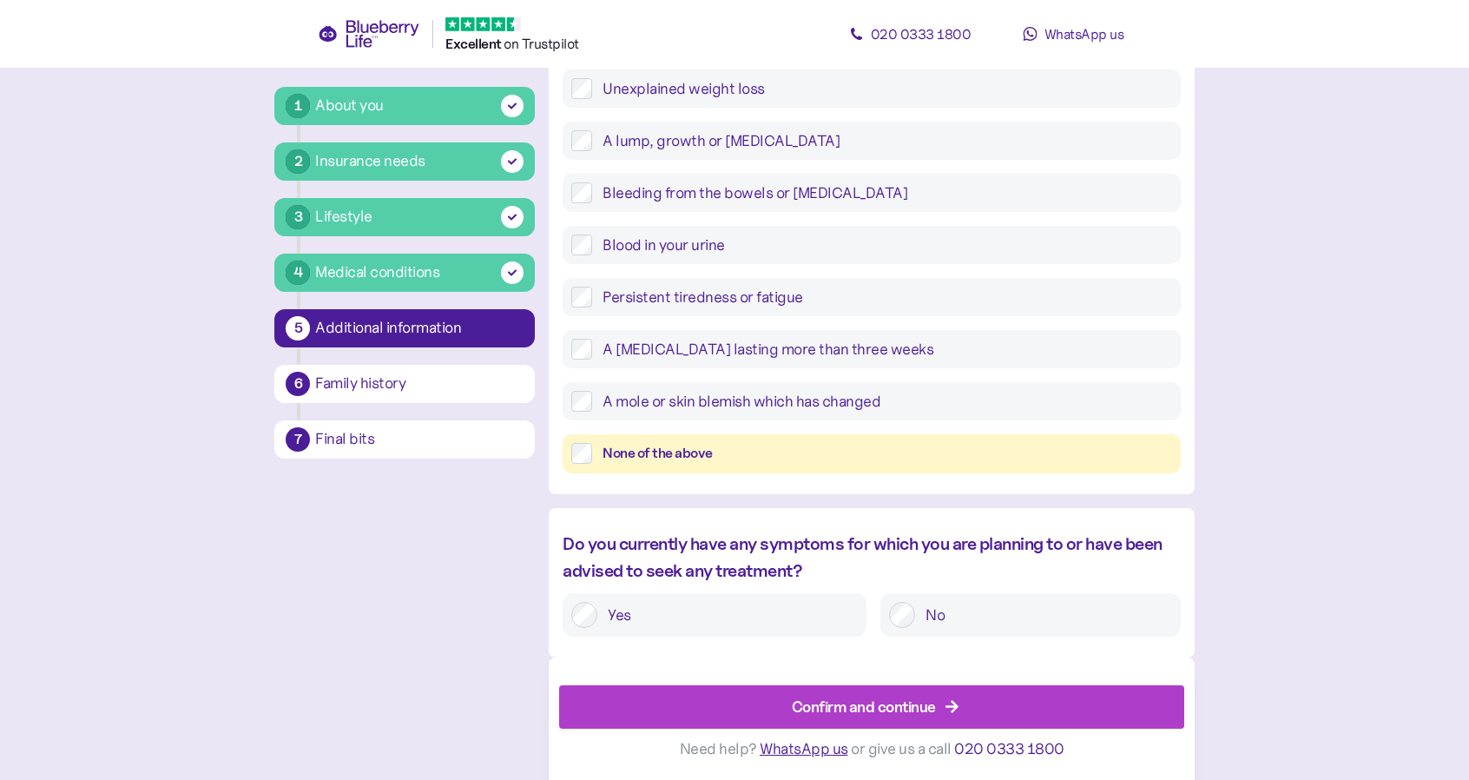
click at [623, 456] on div "None of the above" at bounding box center [886, 454] width 569 height 22
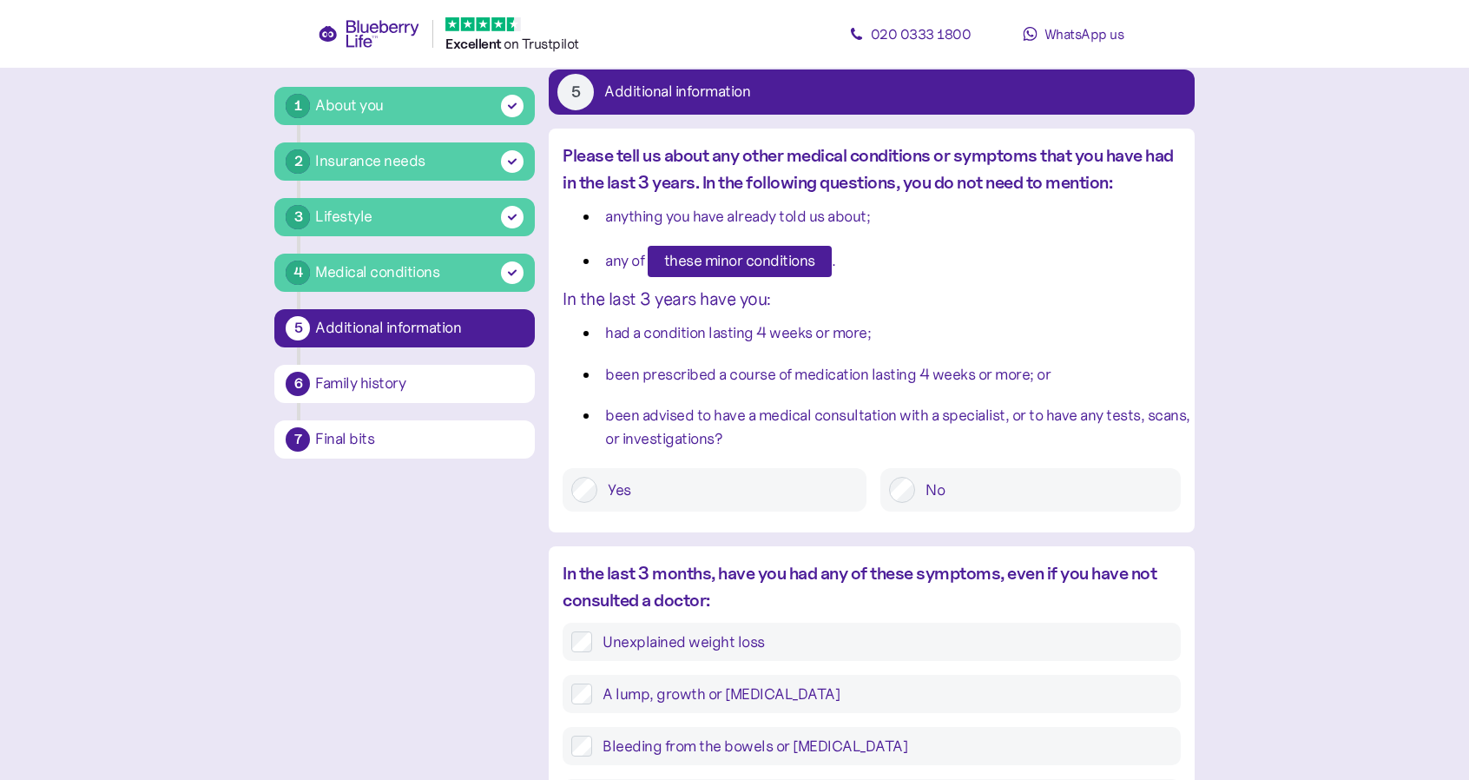
scroll to position [0, 0]
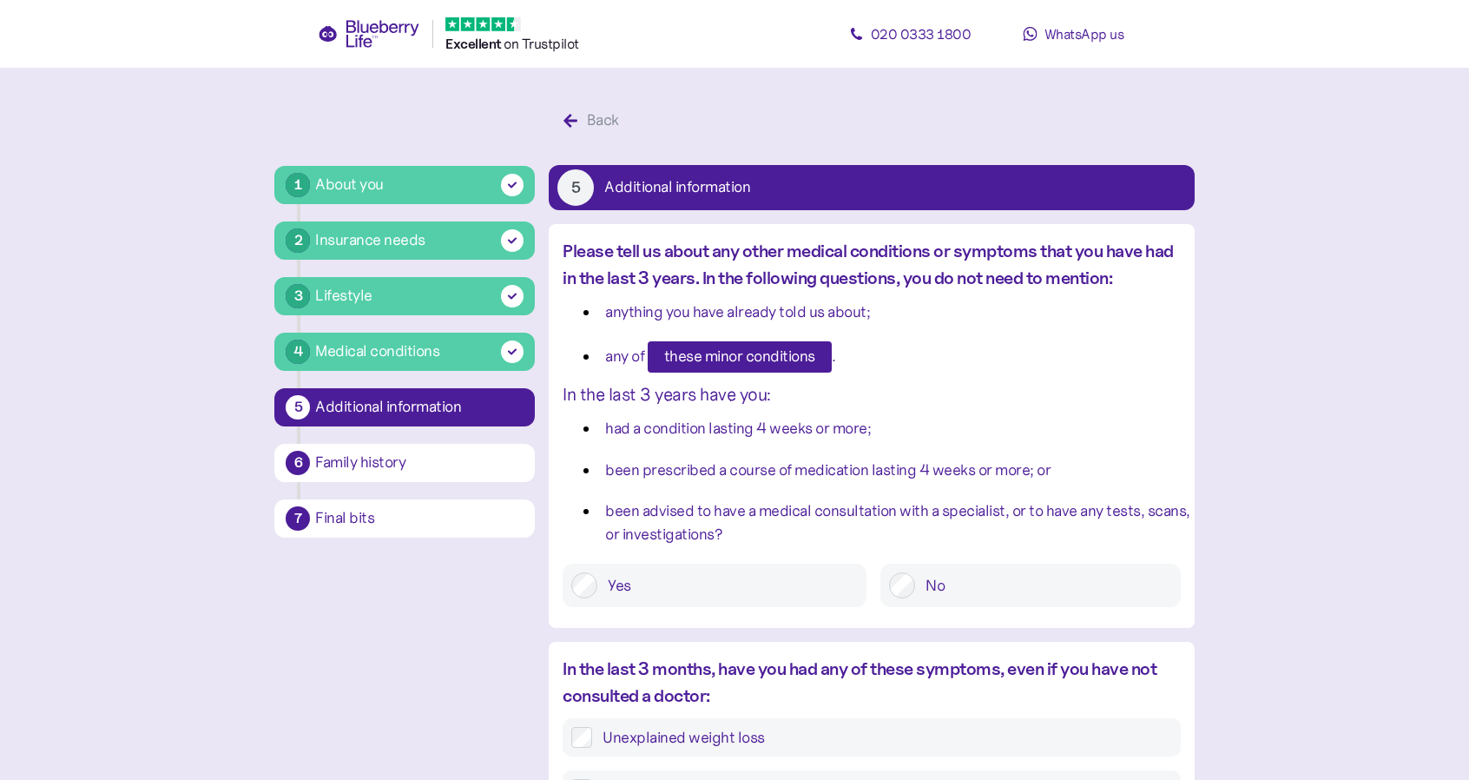
click at [719, 599] on div "Yes" at bounding box center [715, 584] width 304 height 43
click at [698, 587] on label "Yes" at bounding box center [727, 585] width 260 height 26
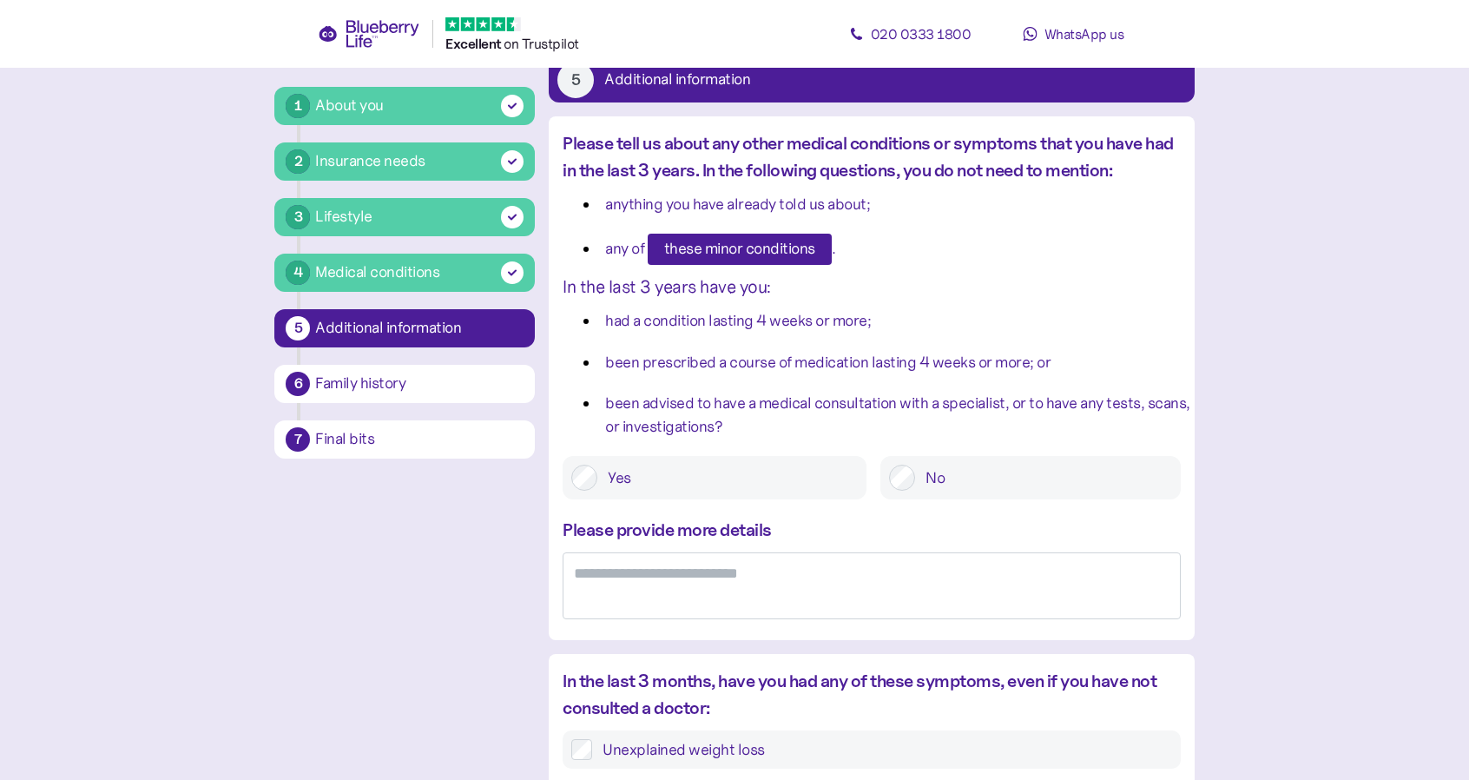
scroll to position [174, 0]
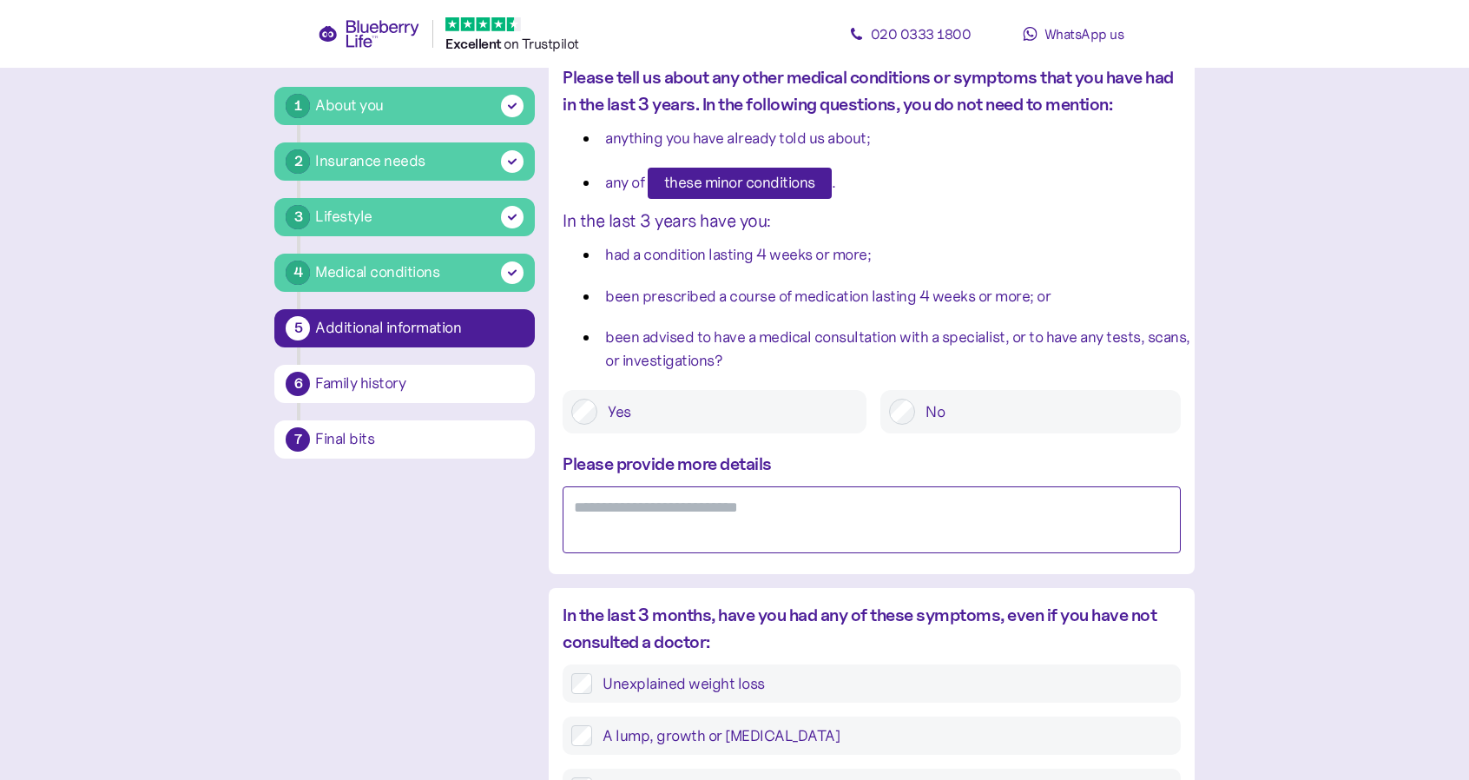
click at [688, 524] on textarea at bounding box center [871, 519] width 617 height 67
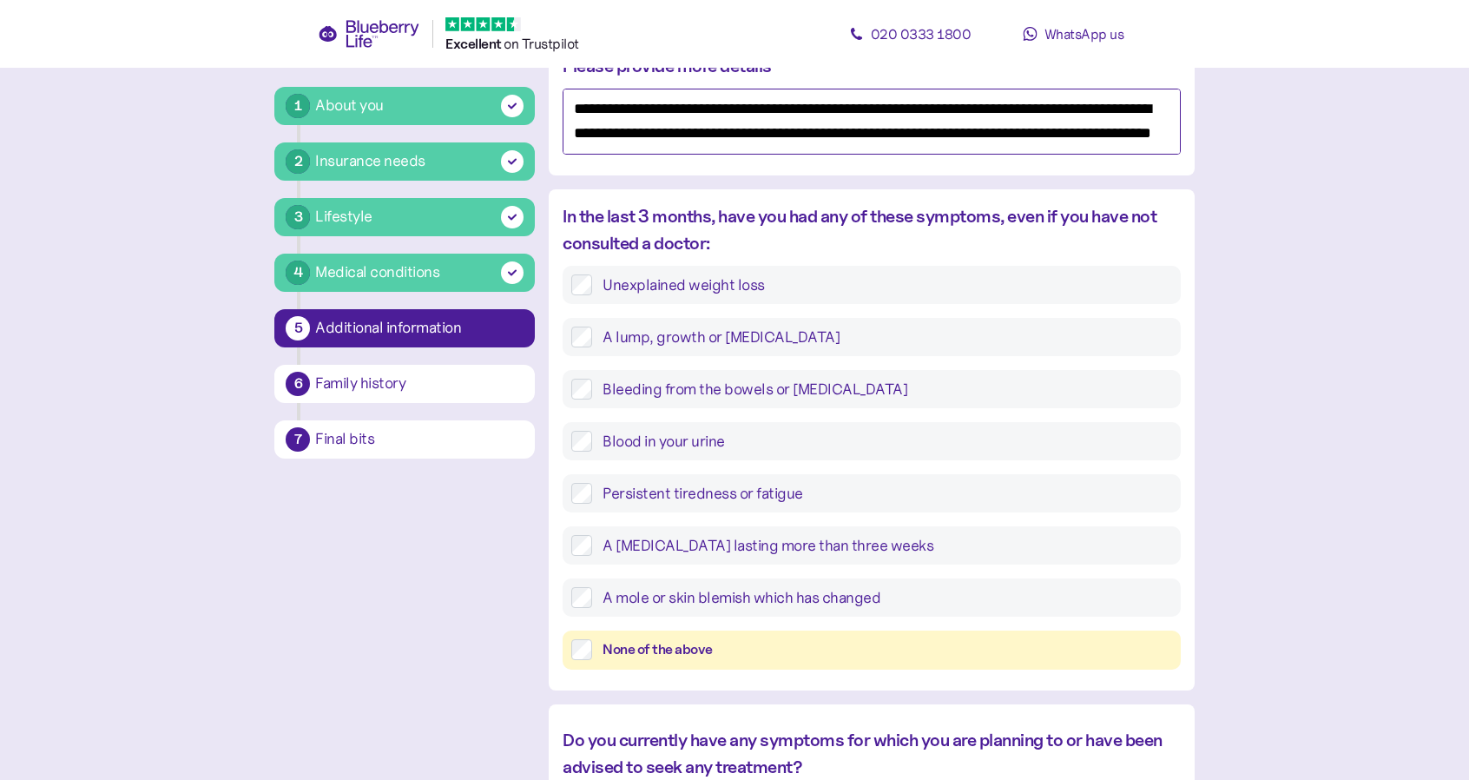
scroll to position [767, 0]
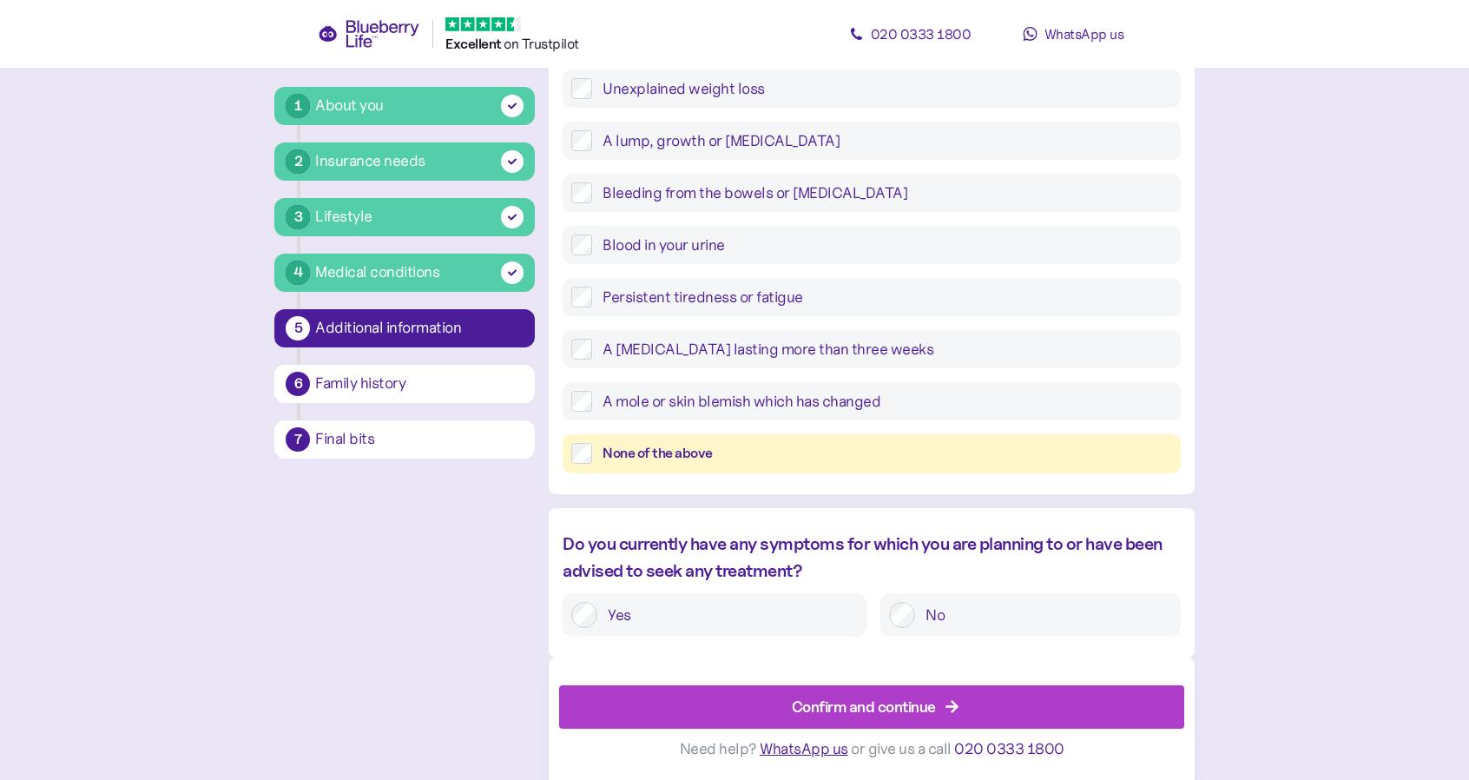
type textarea "**********"
click at [884, 690] on span "Confirm and continue" at bounding box center [864, 707] width 144 height 42
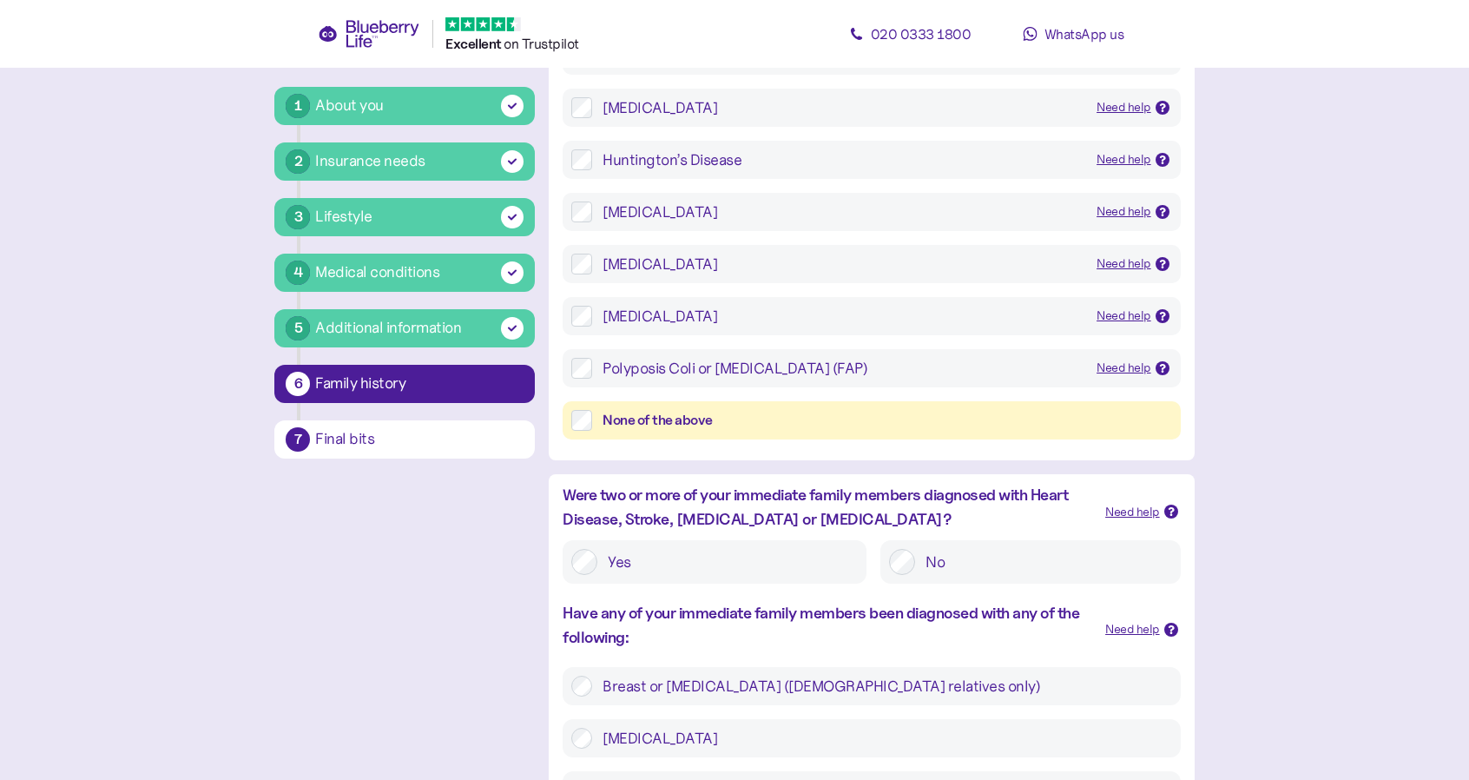
scroll to position [260, 0]
click at [769, 438] on div "None of the above" at bounding box center [871, 419] width 617 height 39
click at [746, 425] on div "None of the above" at bounding box center [886, 420] width 569 height 22
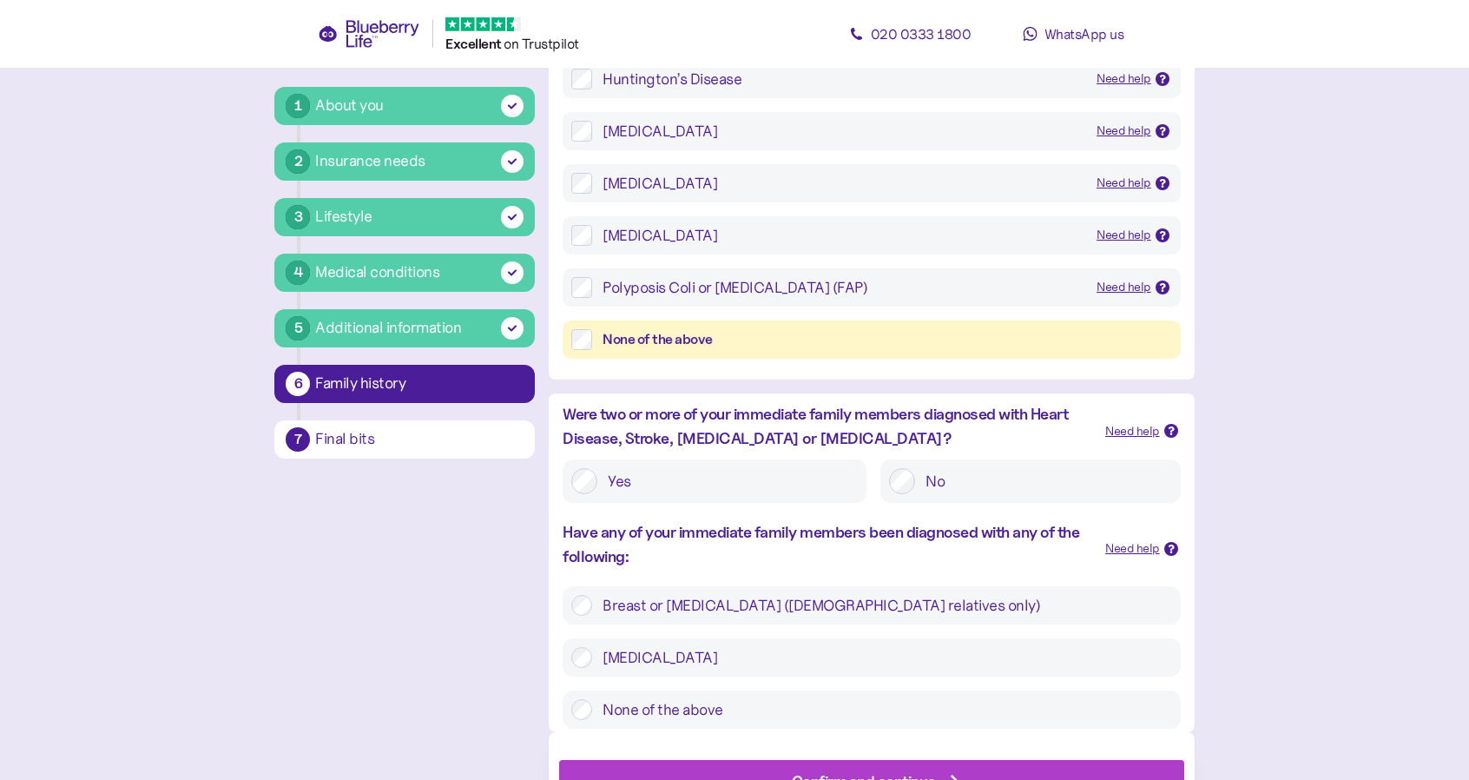
scroll to position [347, 0]
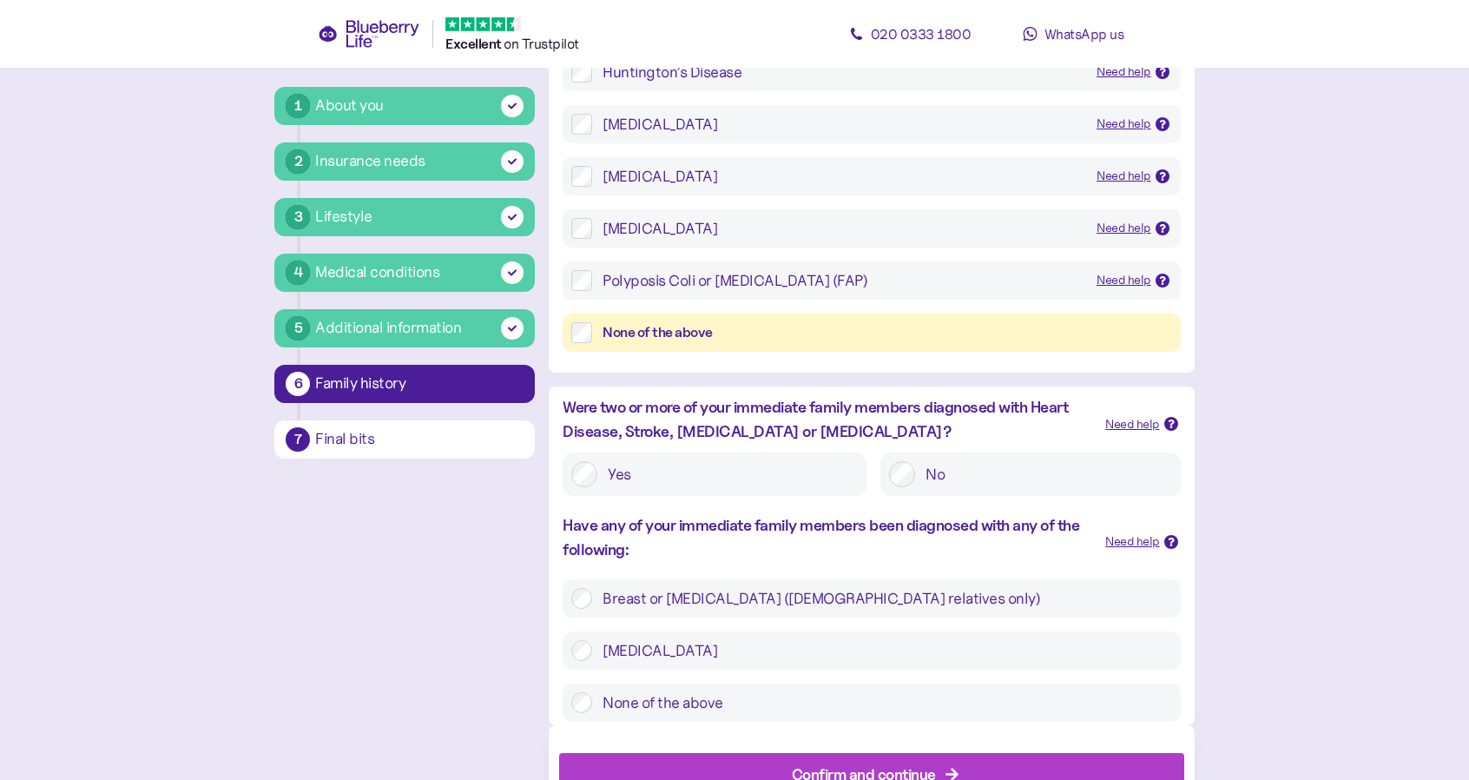
click at [721, 485] on label "Yes" at bounding box center [727, 474] width 260 height 26
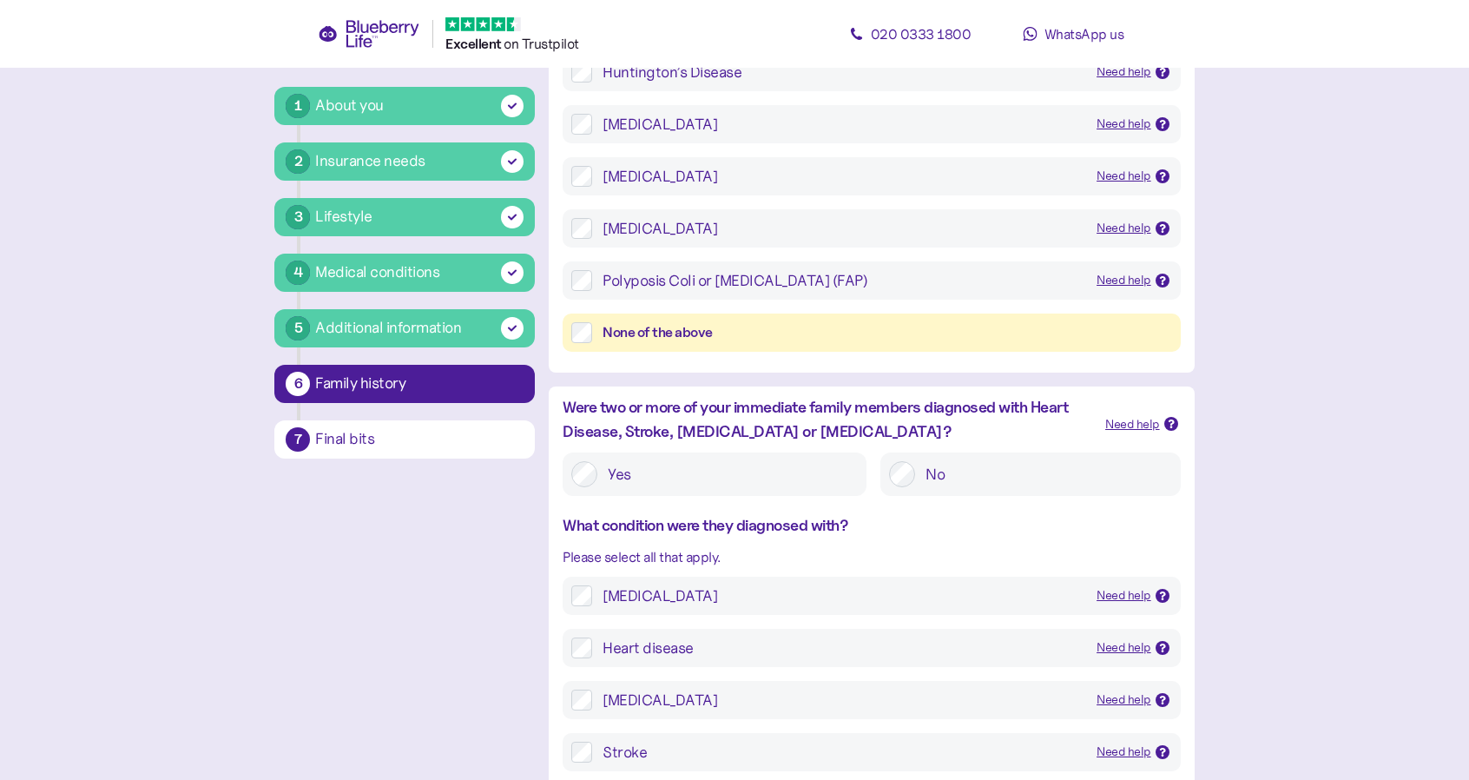
click at [783, 606] on div "[MEDICAL_DATA] Need help [MEDICAL_DATA] is a disease in which cells in the body…" at bounding box center [871, 595] width 617 height 38
click at [659, 588] on div "[MEDICAL_DATA]" at bounding box center [842, 595] width 480 height 21
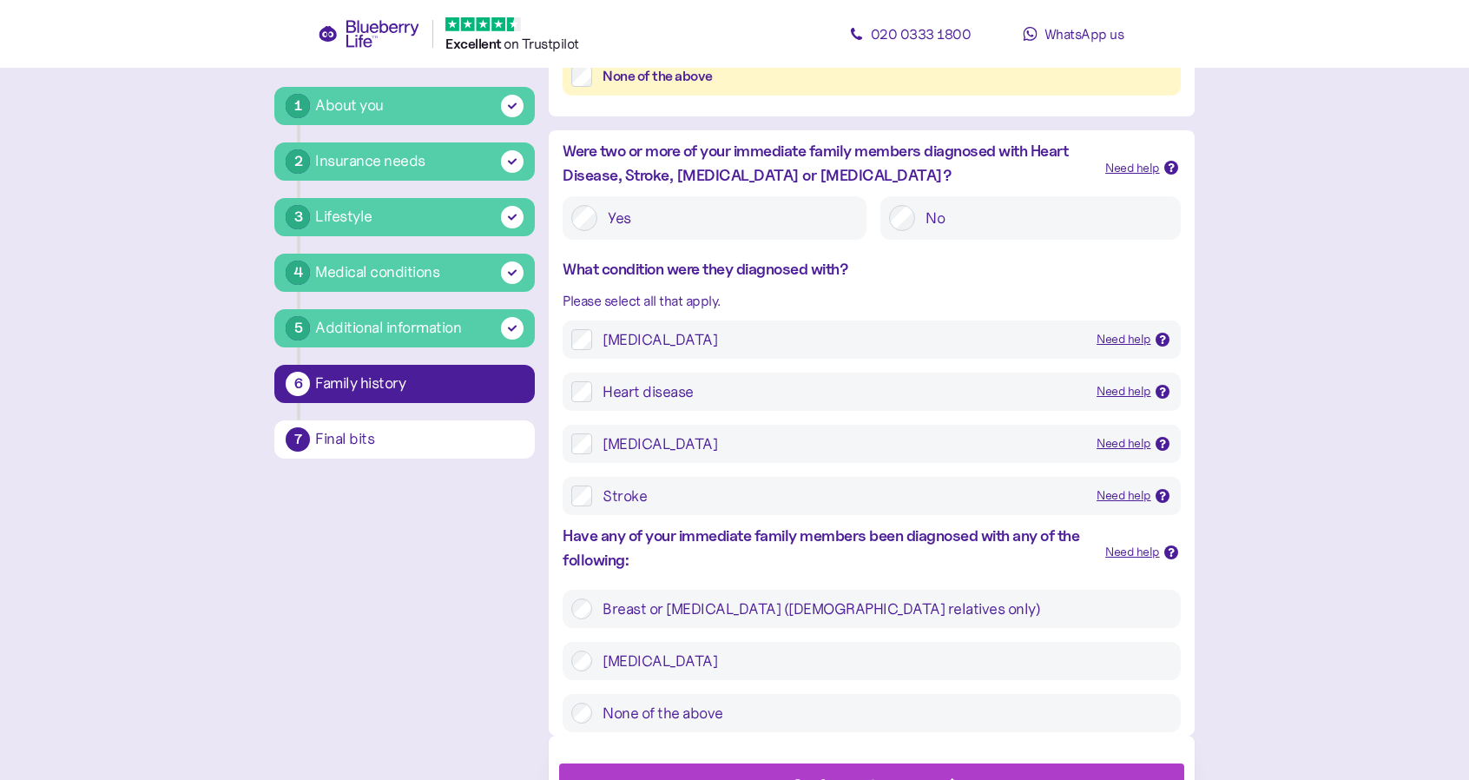
scroll to position [608, 0]
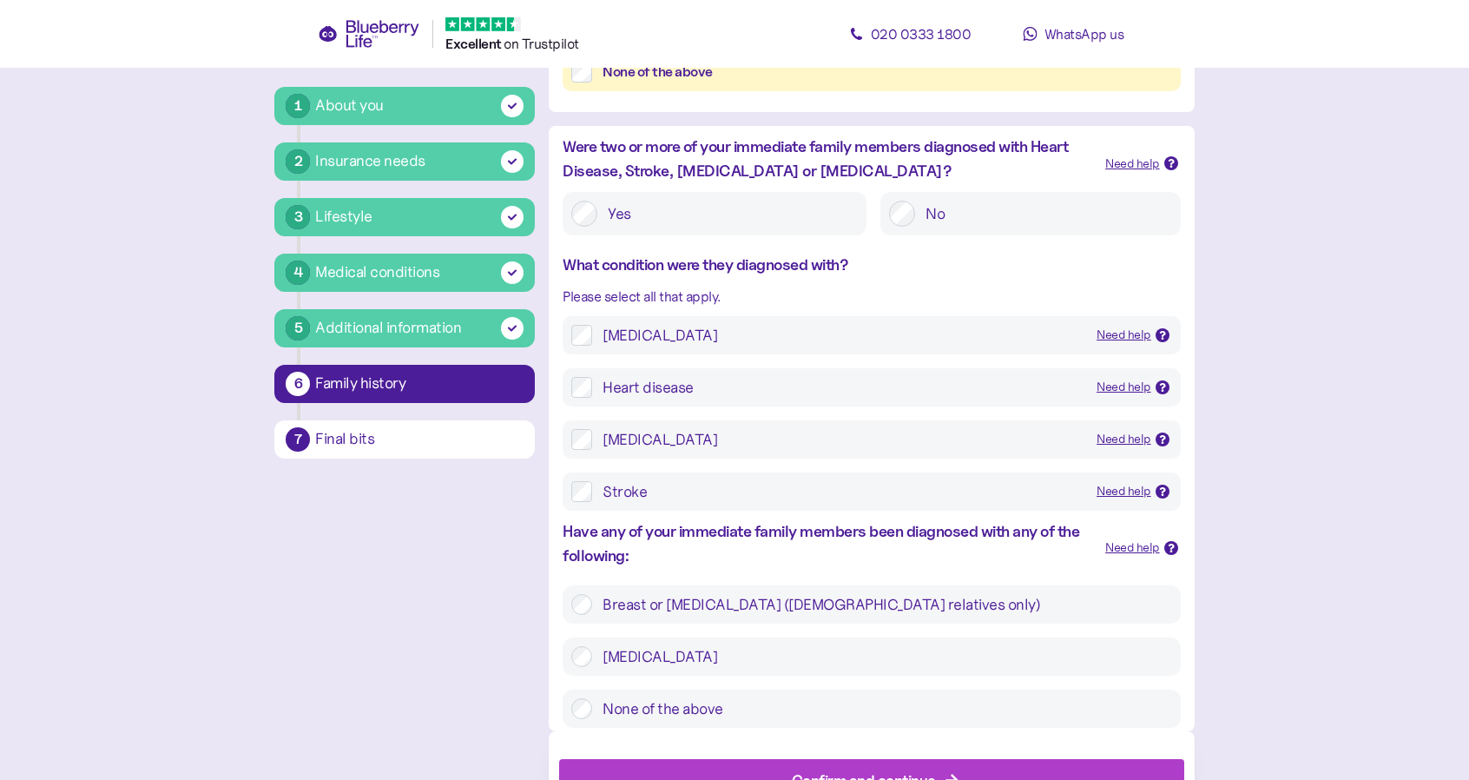
click at [734, 718] on label "None of the above" at bounding box center [881, 708] width 579 height 21
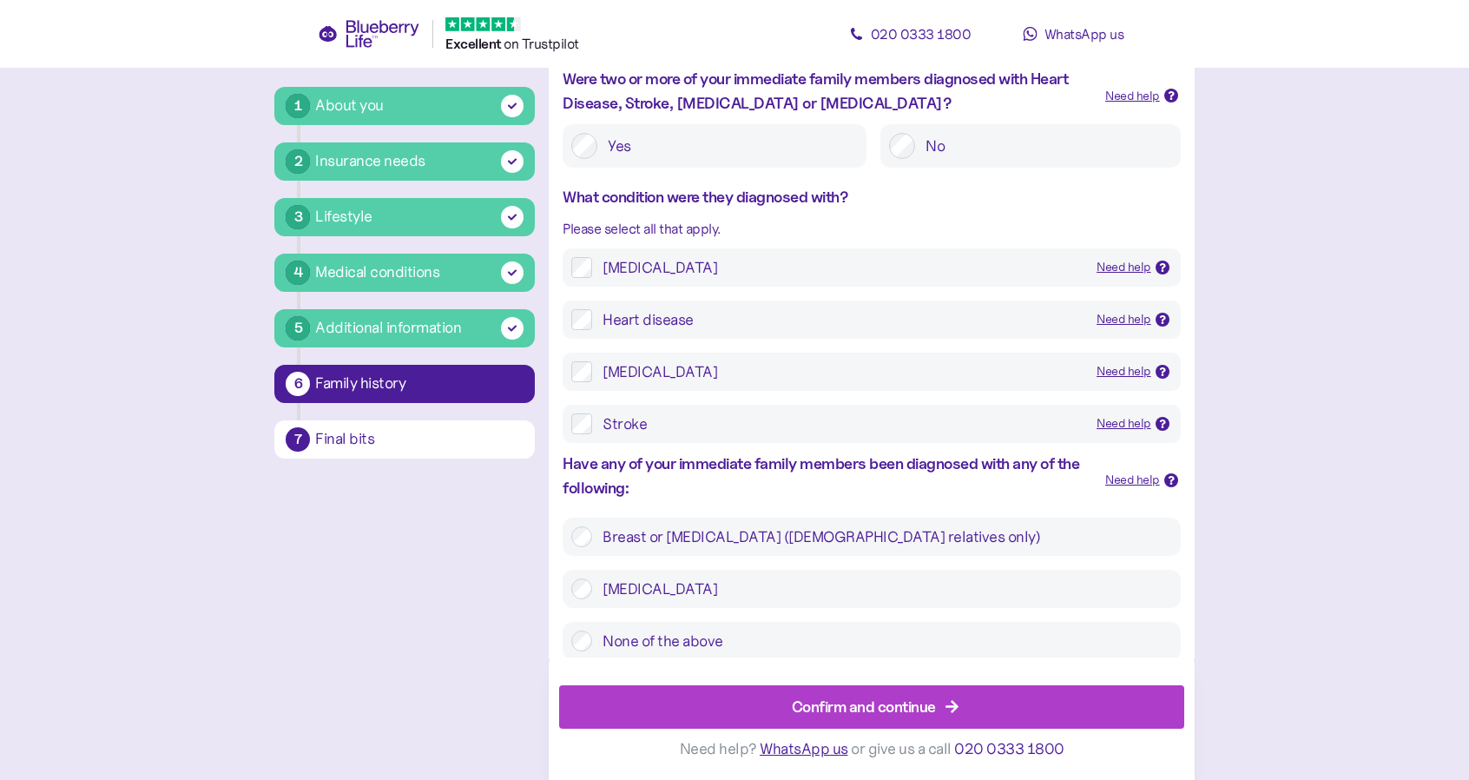
scroll to position [681, 0]
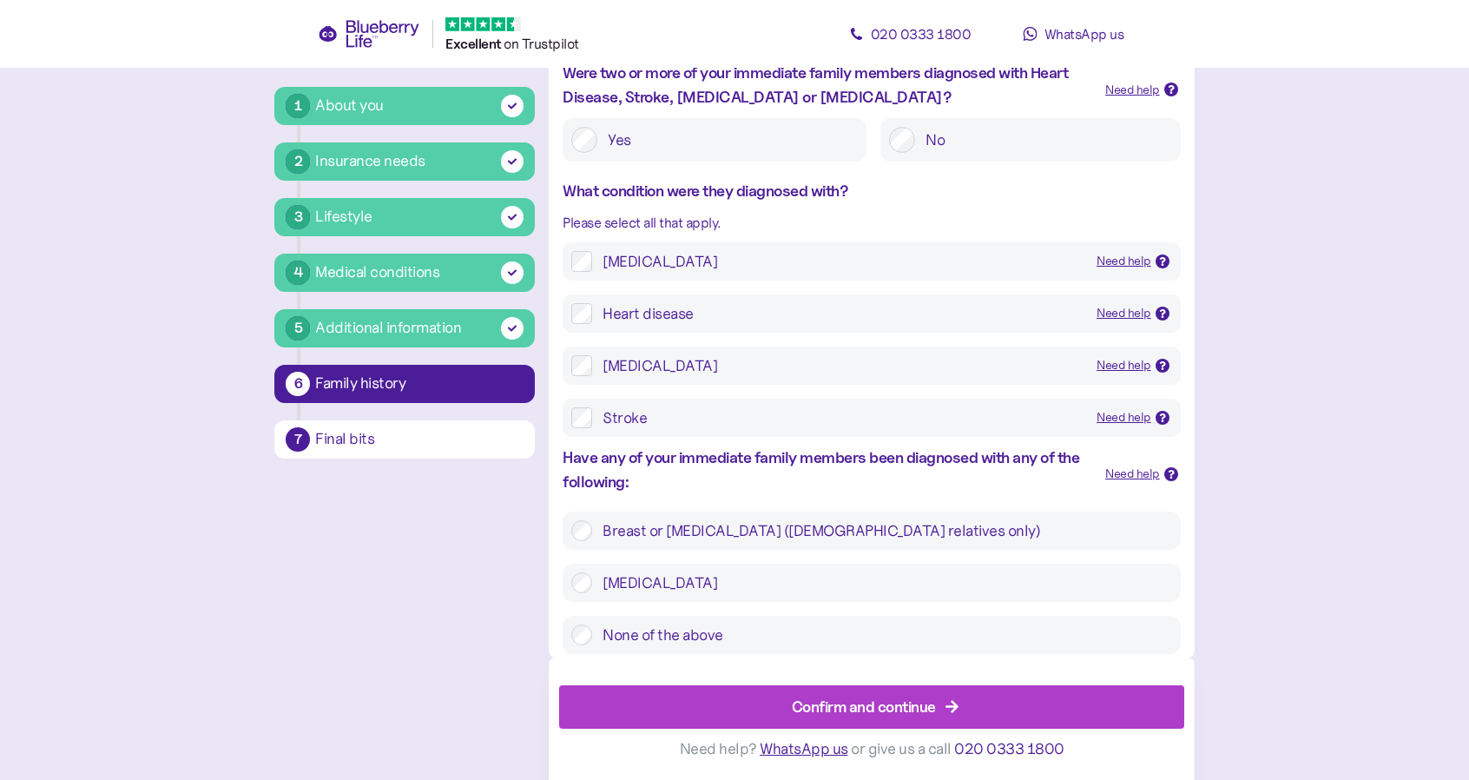
click at [740, 708] on div "Confirm and continue" at bounding box center [875, 707] width 585 height 42
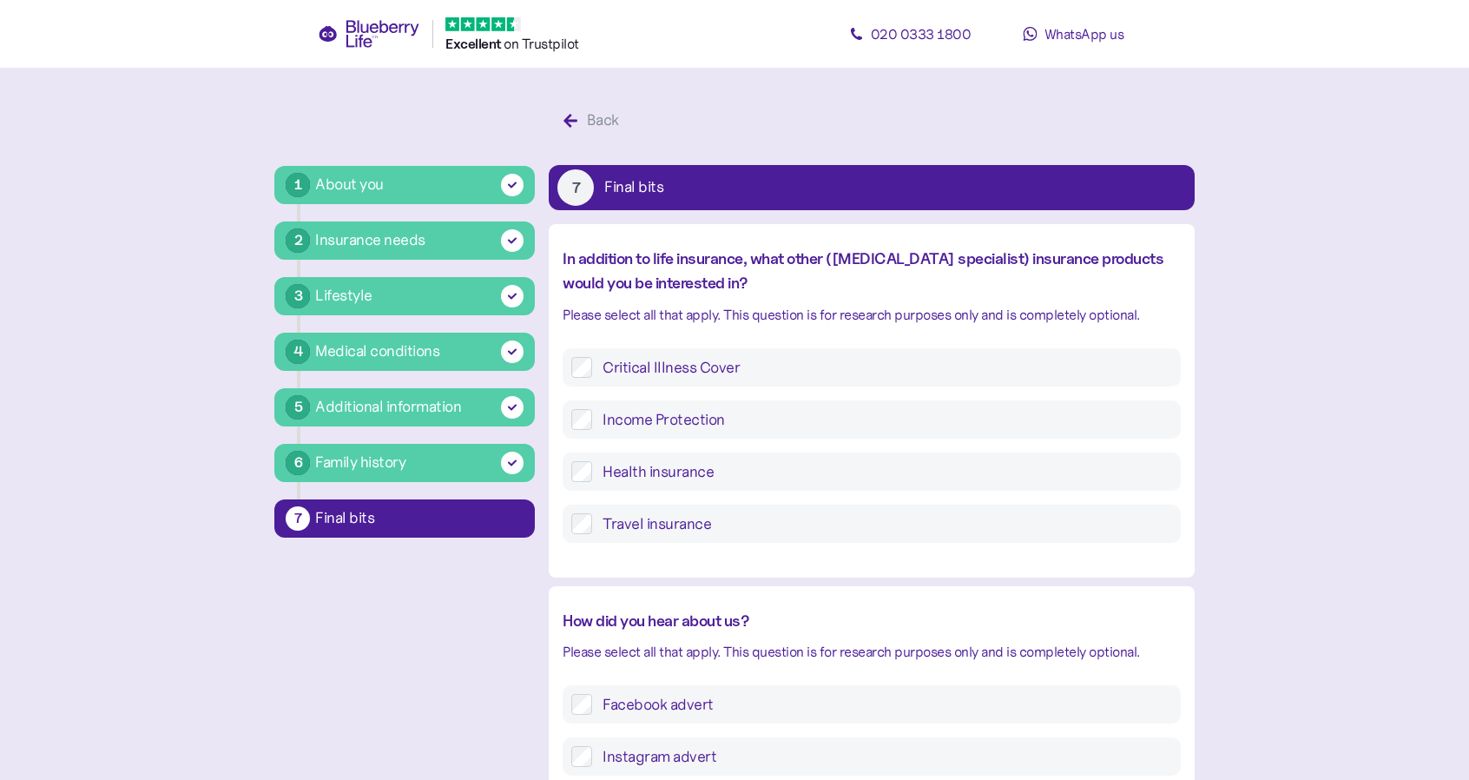
click at [707, 362] on label "Critical Illness Cover" at bounding box center [881, 367] width 579 height 21
click at [672, 425] on label "Income Protection" at bounding box center [881, 419] width 579 height 21
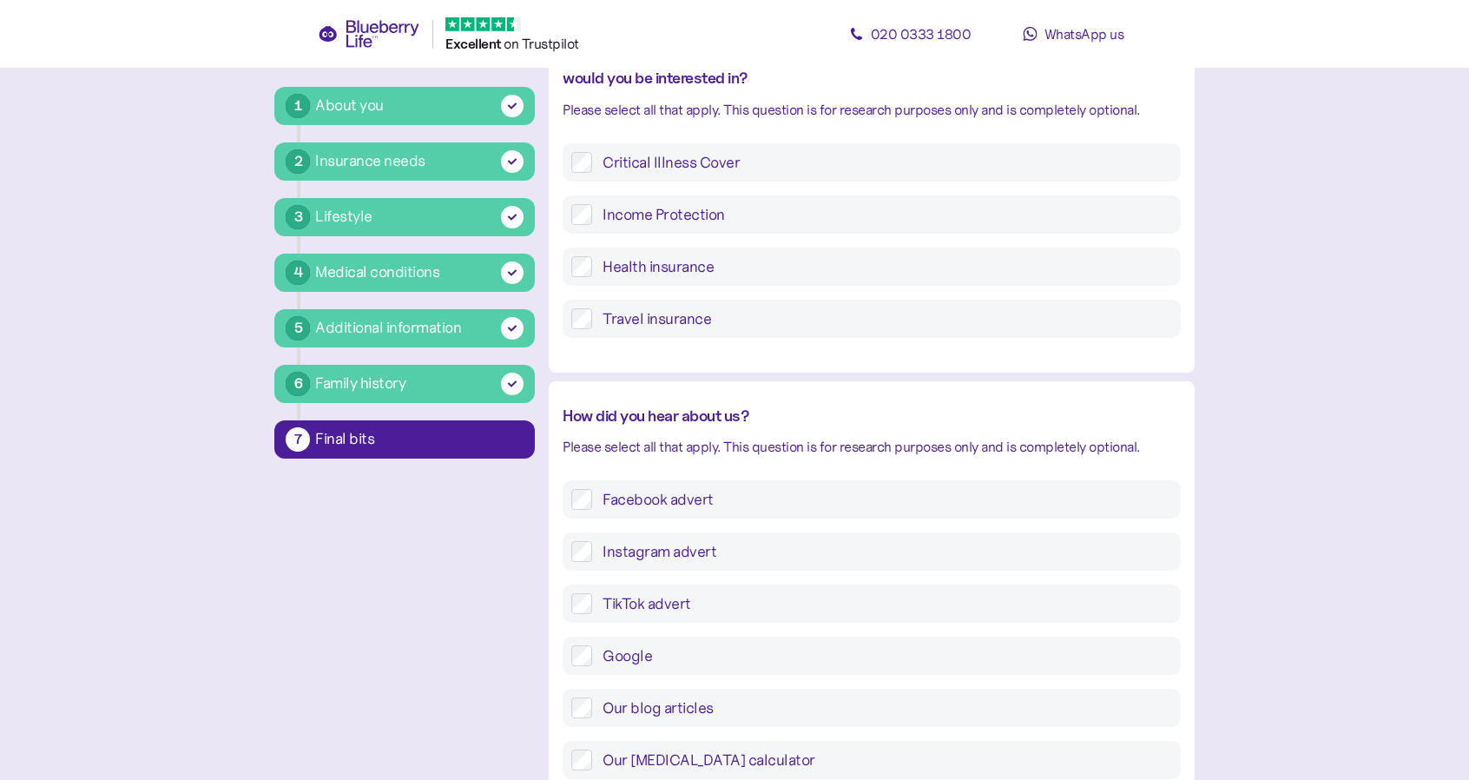
scroll to position [260, 0]
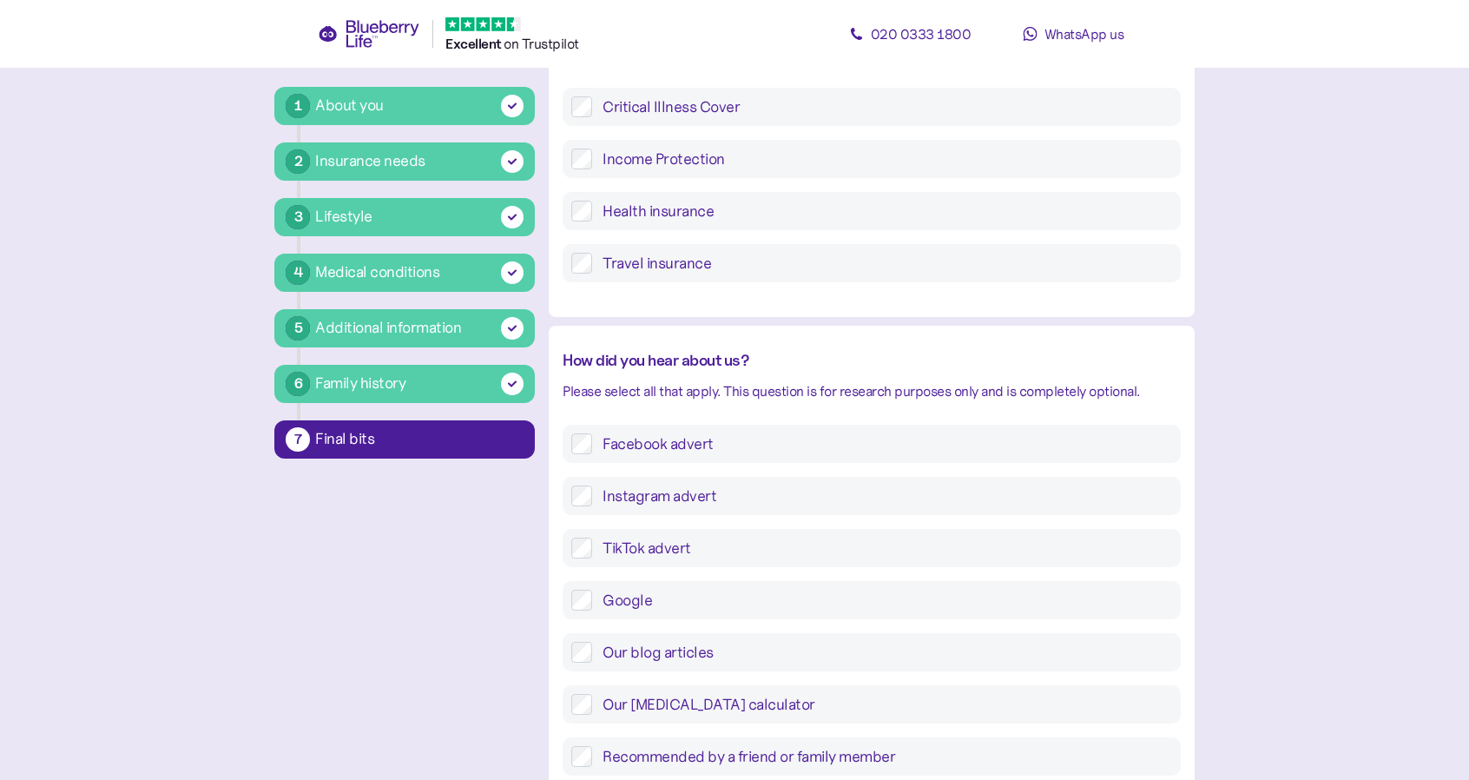
click at [666, 450] on label "Facebook advert" at bounding box center [881, 443] width 579 height 21
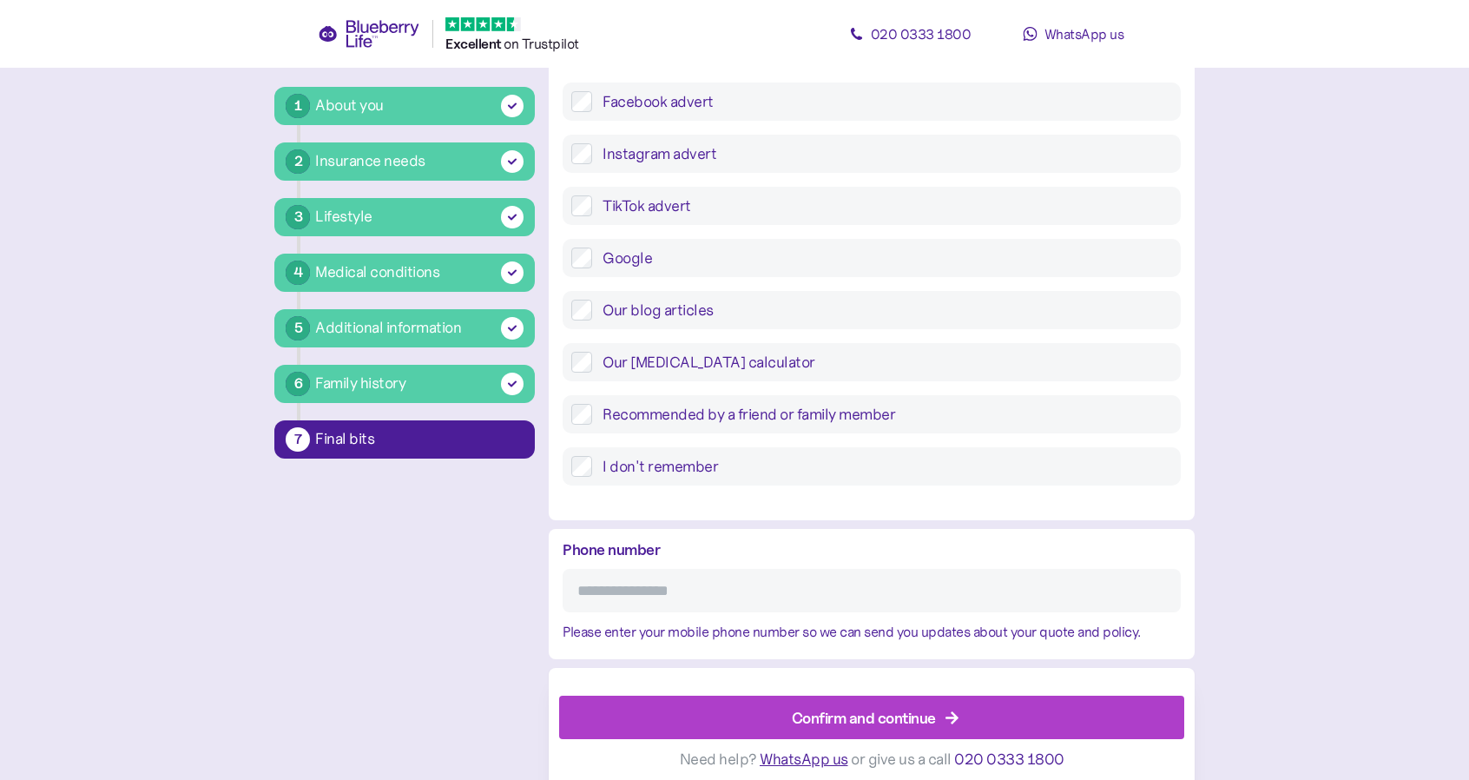
scroll to position [613, 0]
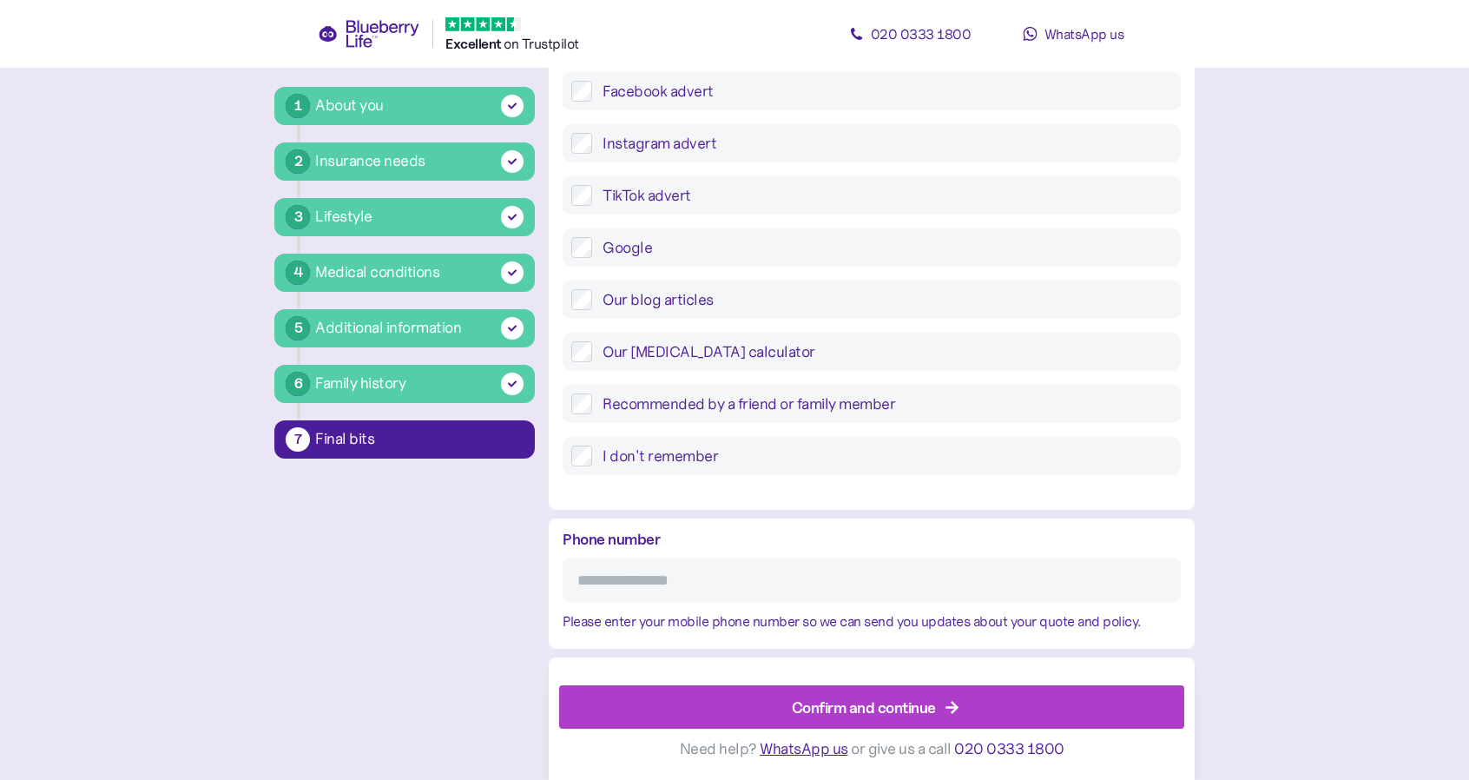
click at [648, 567] on input "Phone number" at bounding box center [871, 579] width 617 height 43
type input "**********"
click at [787, 704] on div "Confirm and continue" at bounding box center [875, 707] width 585 height 42
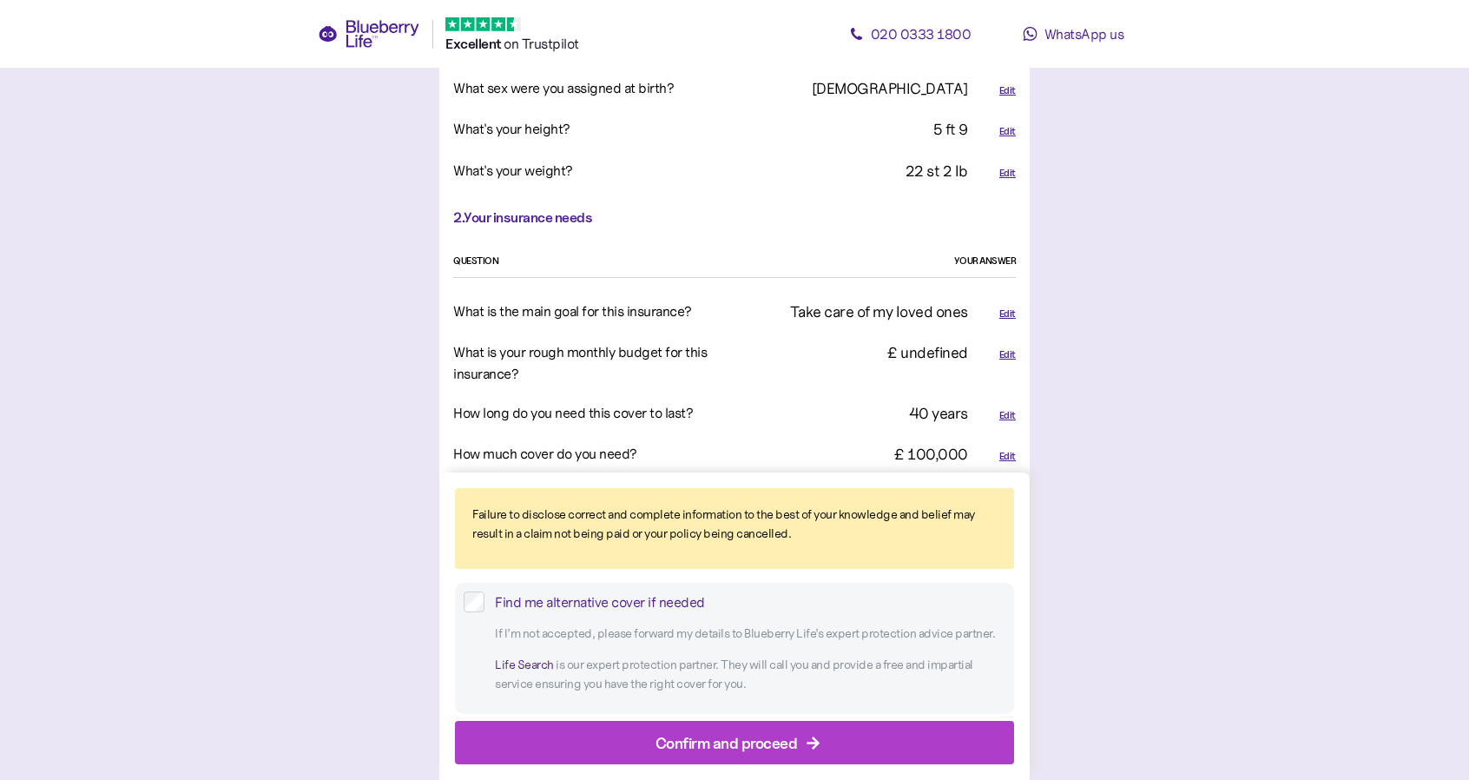
scroll to position [1042, 0]
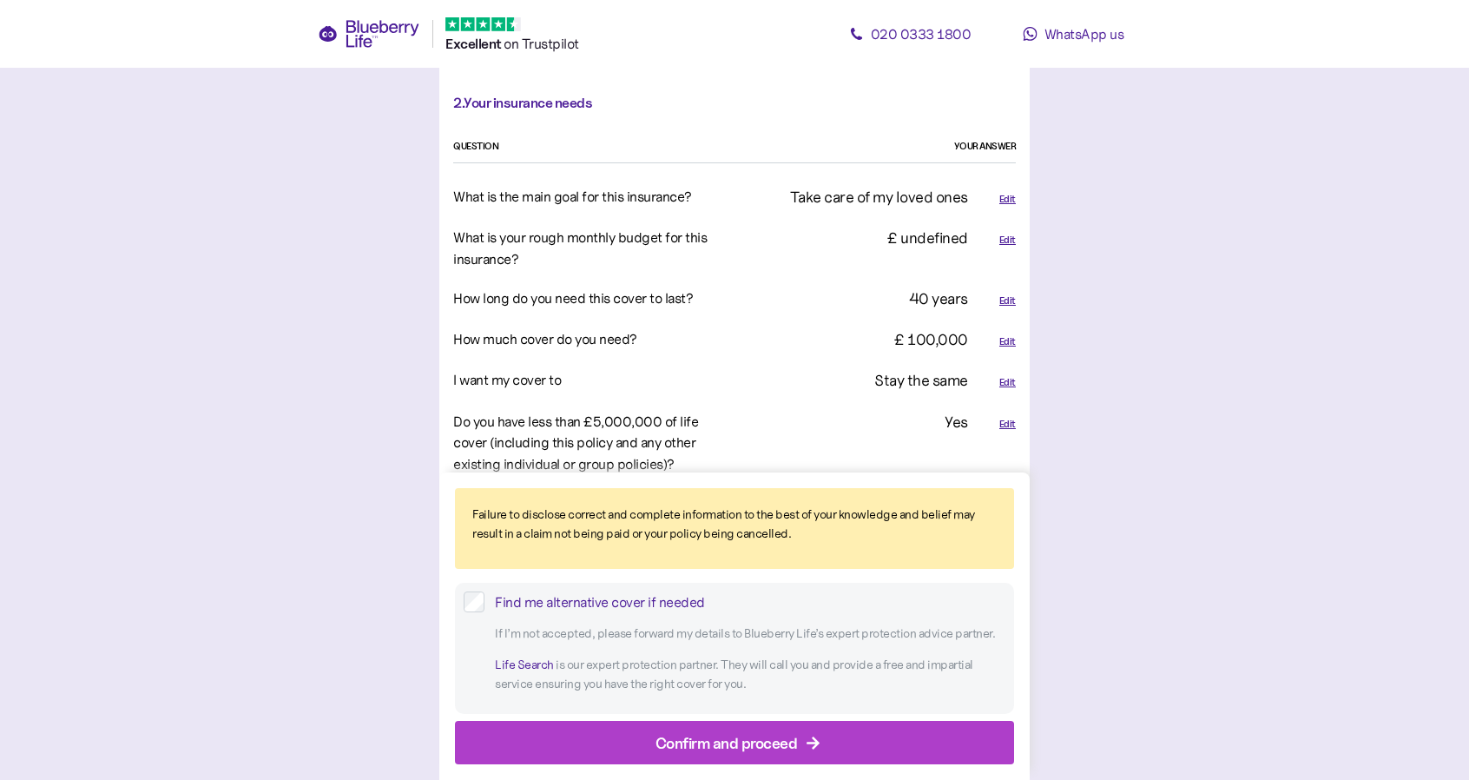
click at [1010, 240] on div "Edit" at bounding box center [1007, 240] width 16 height 15
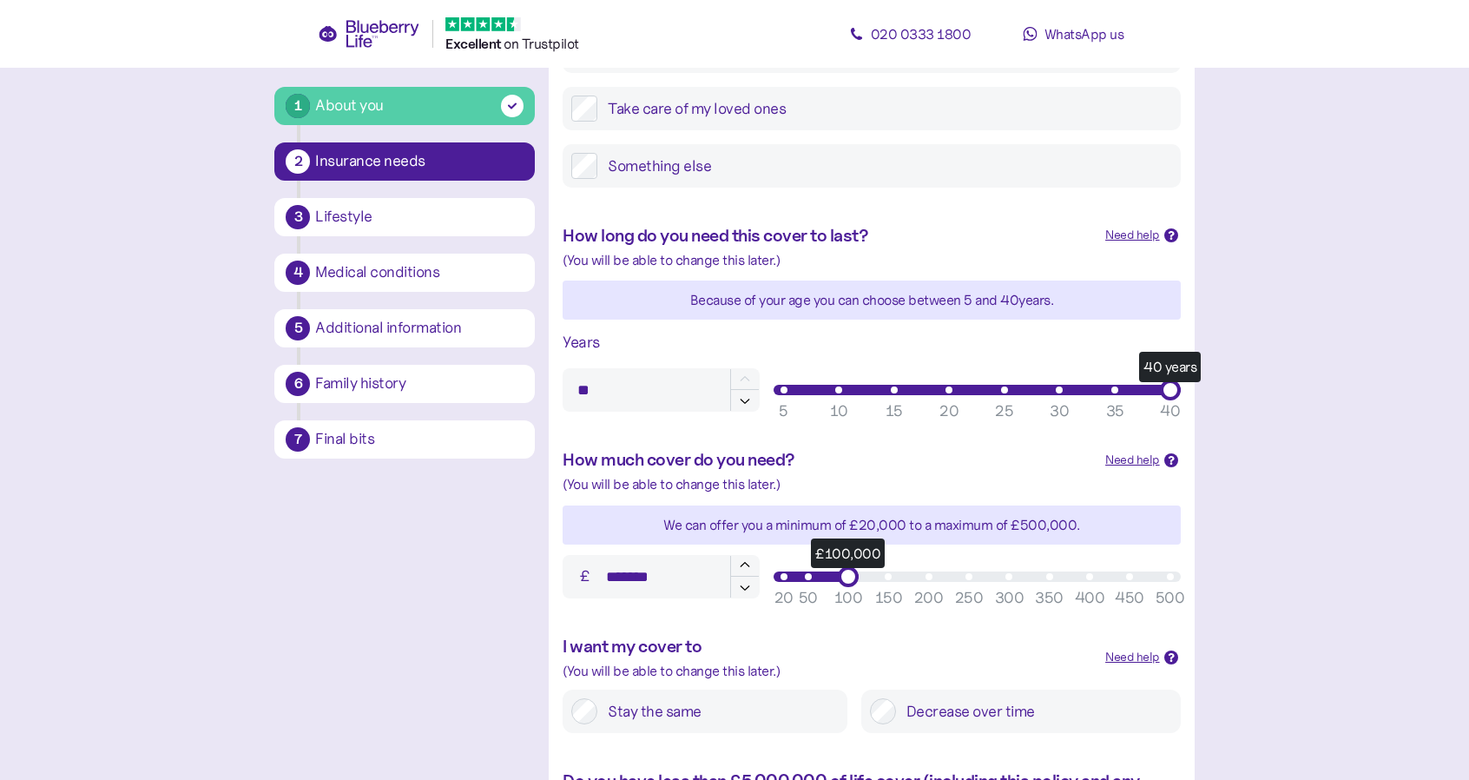
scroll to position [668, 0]
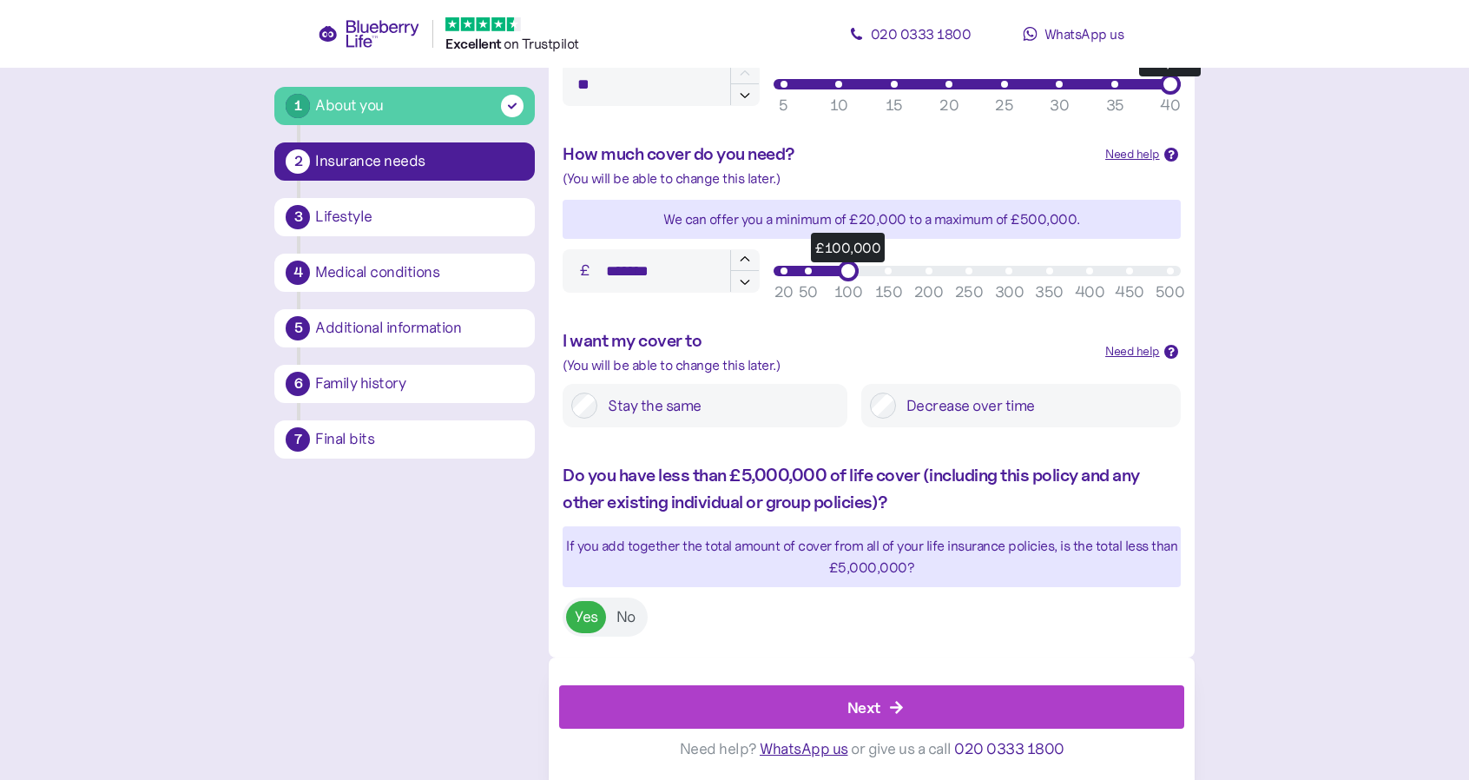
click at [833, 687] on div "Next" at bounding box center [875, 707] width 585 height 42
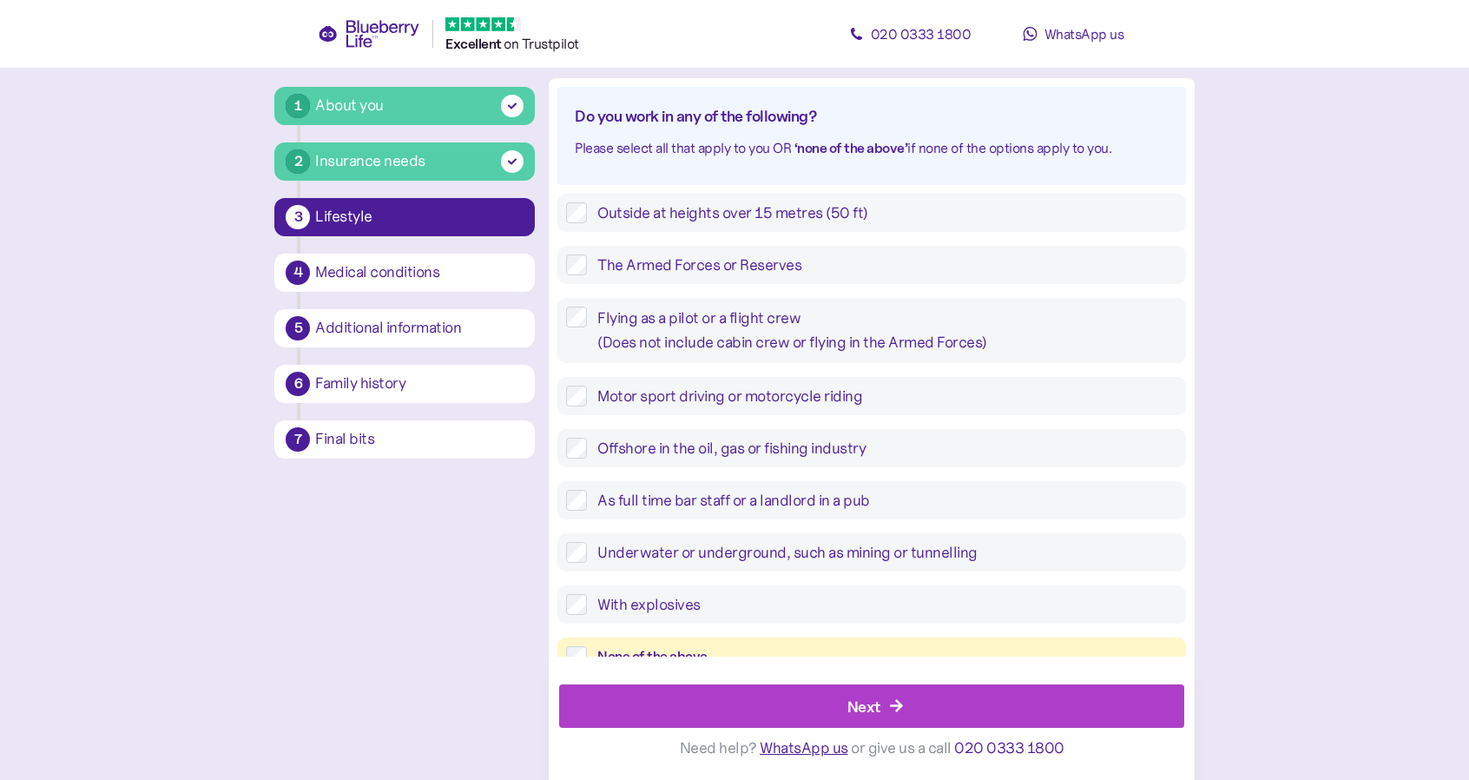
scroll to position [347, 0]
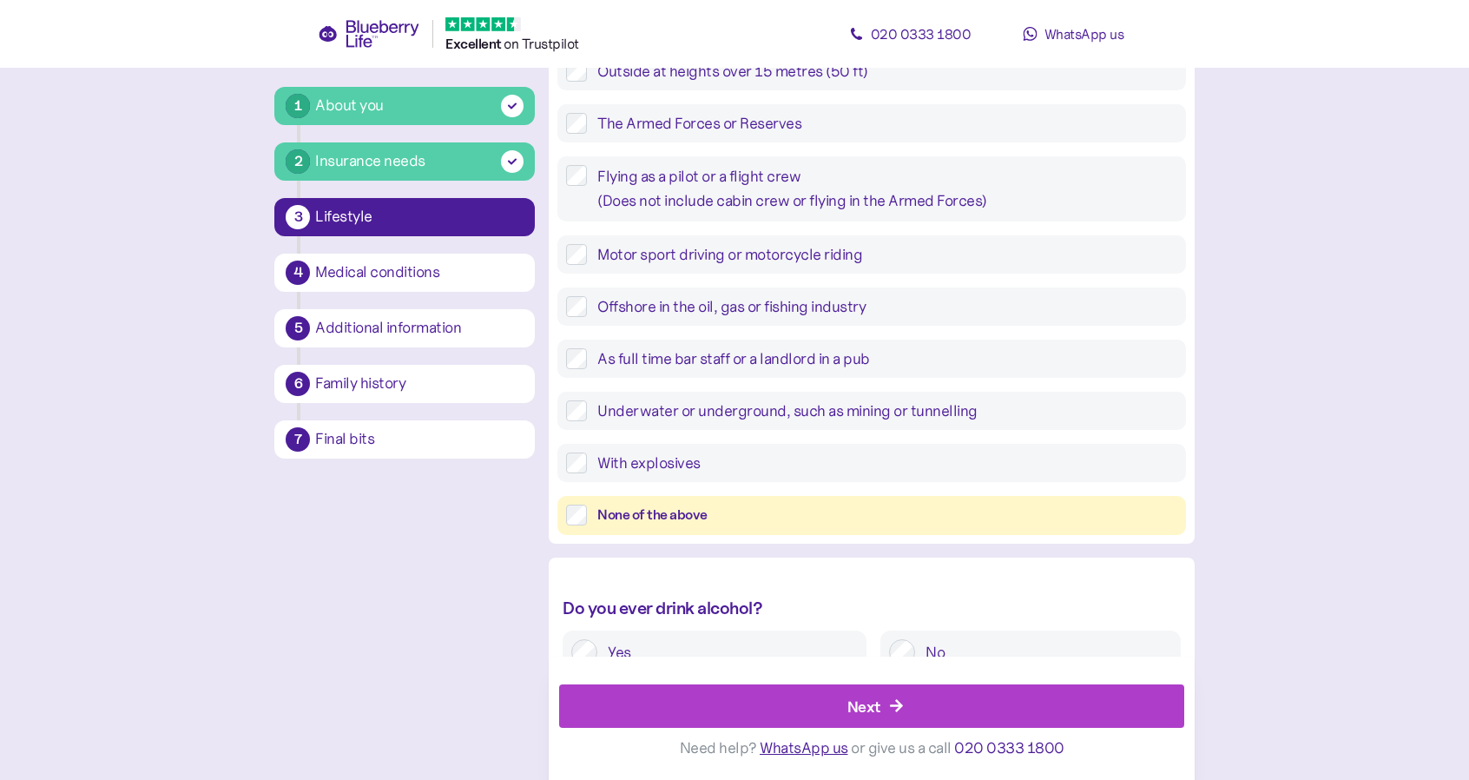
click at [839, 701] on div "Next" at bounding box center [875, 707] width 585 height 42
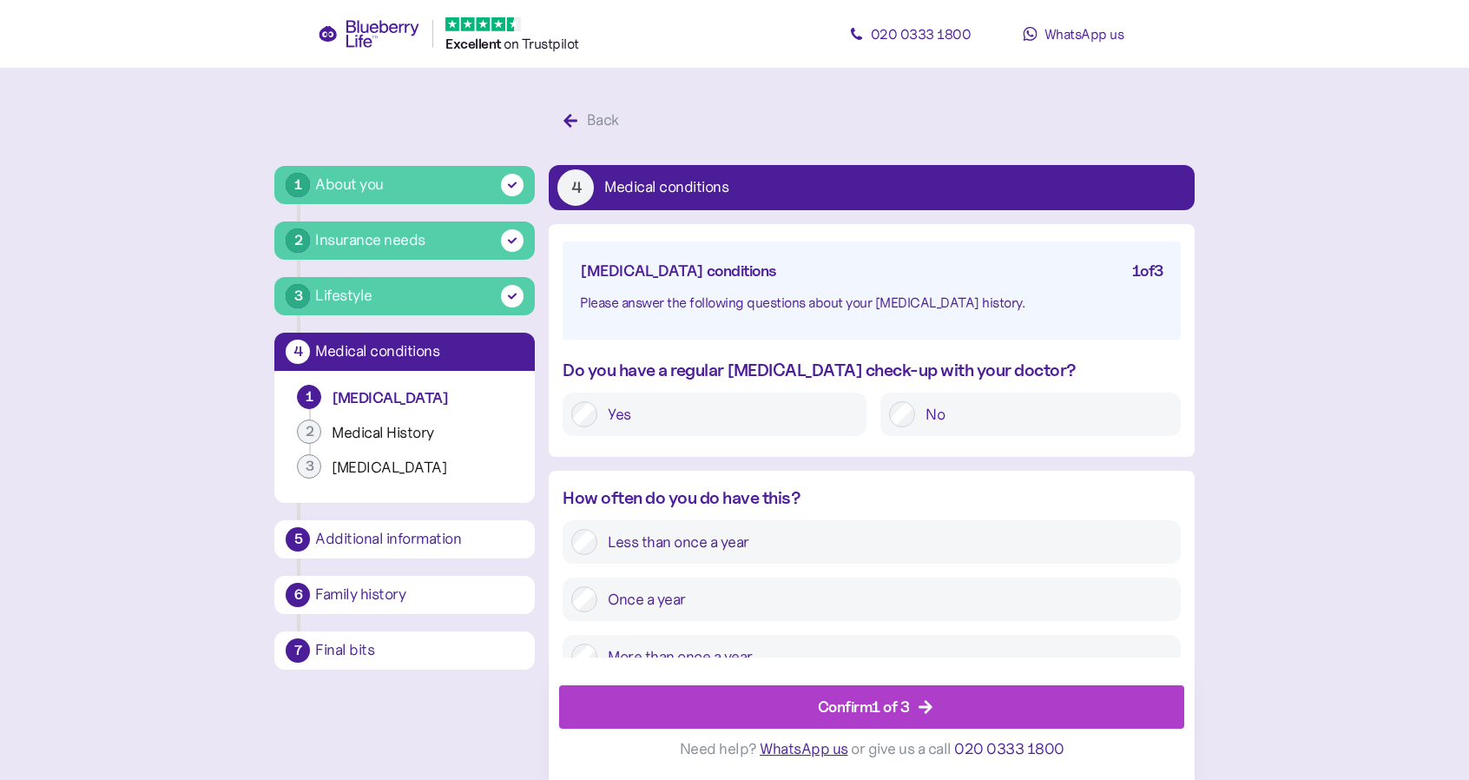
click at [839, 701] on div "Confirm 1 of 3" at bounding box center [864, 706] width 92 height 23
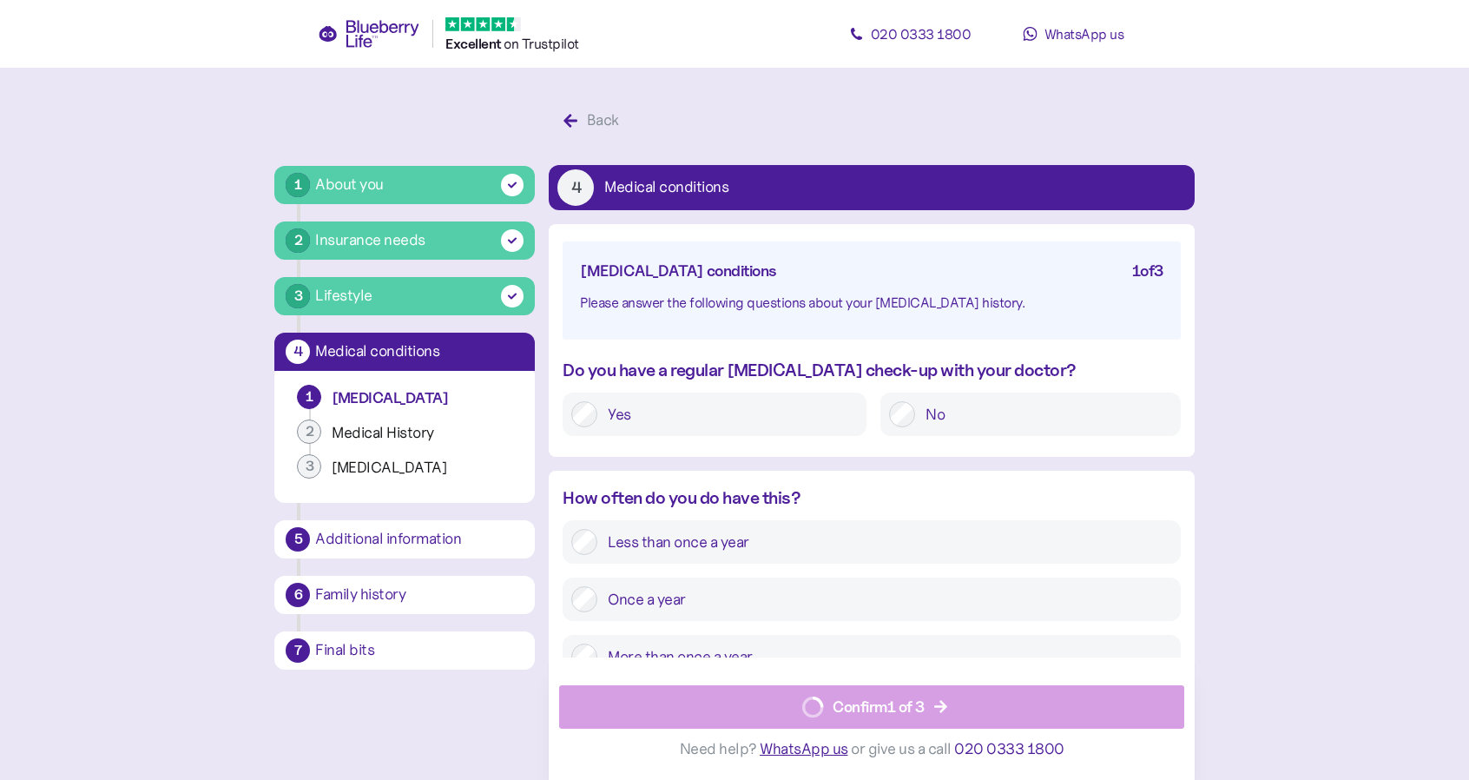
scroll to position [33, 0]
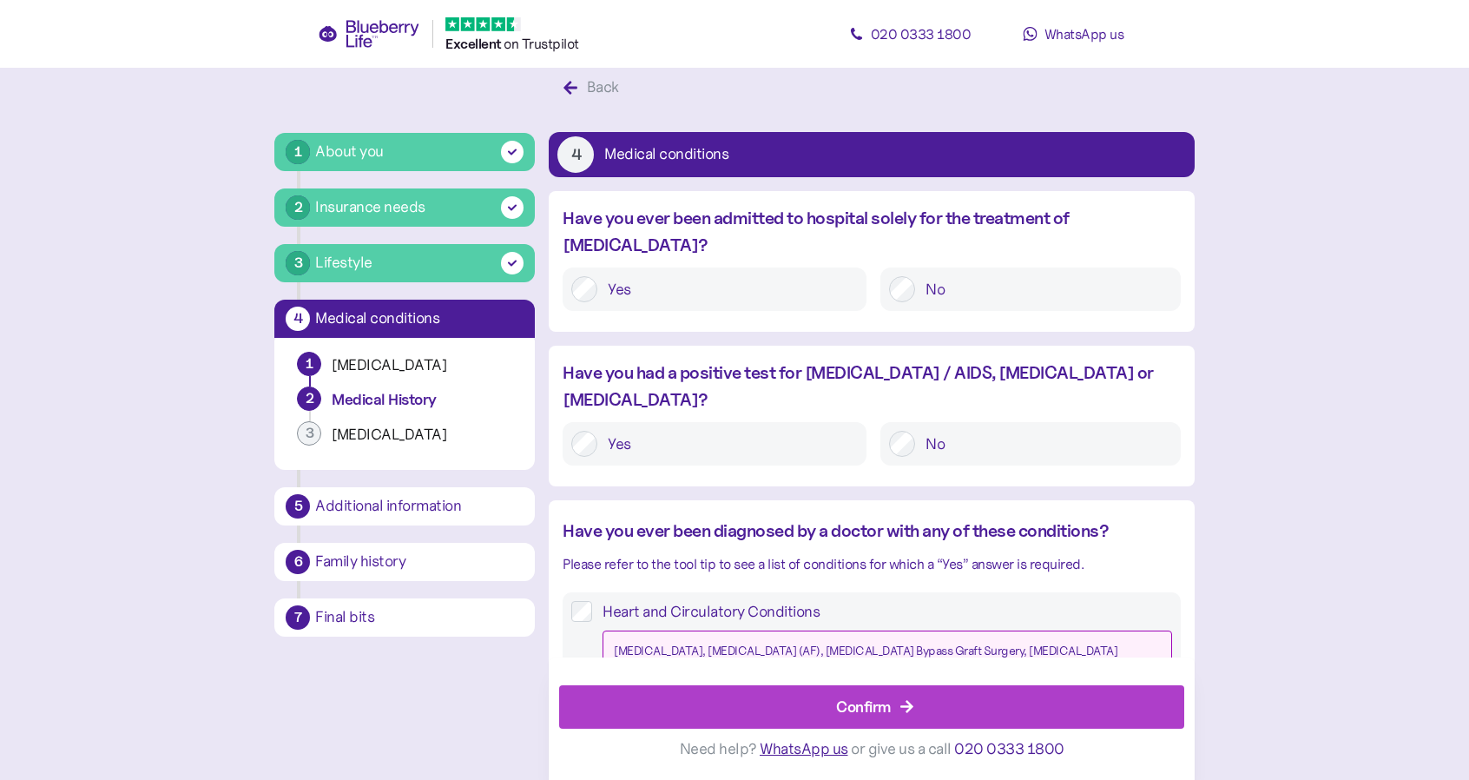
click at [839, 701] on div "Confirm" at bounding box center [863, 706] width 55 height 23
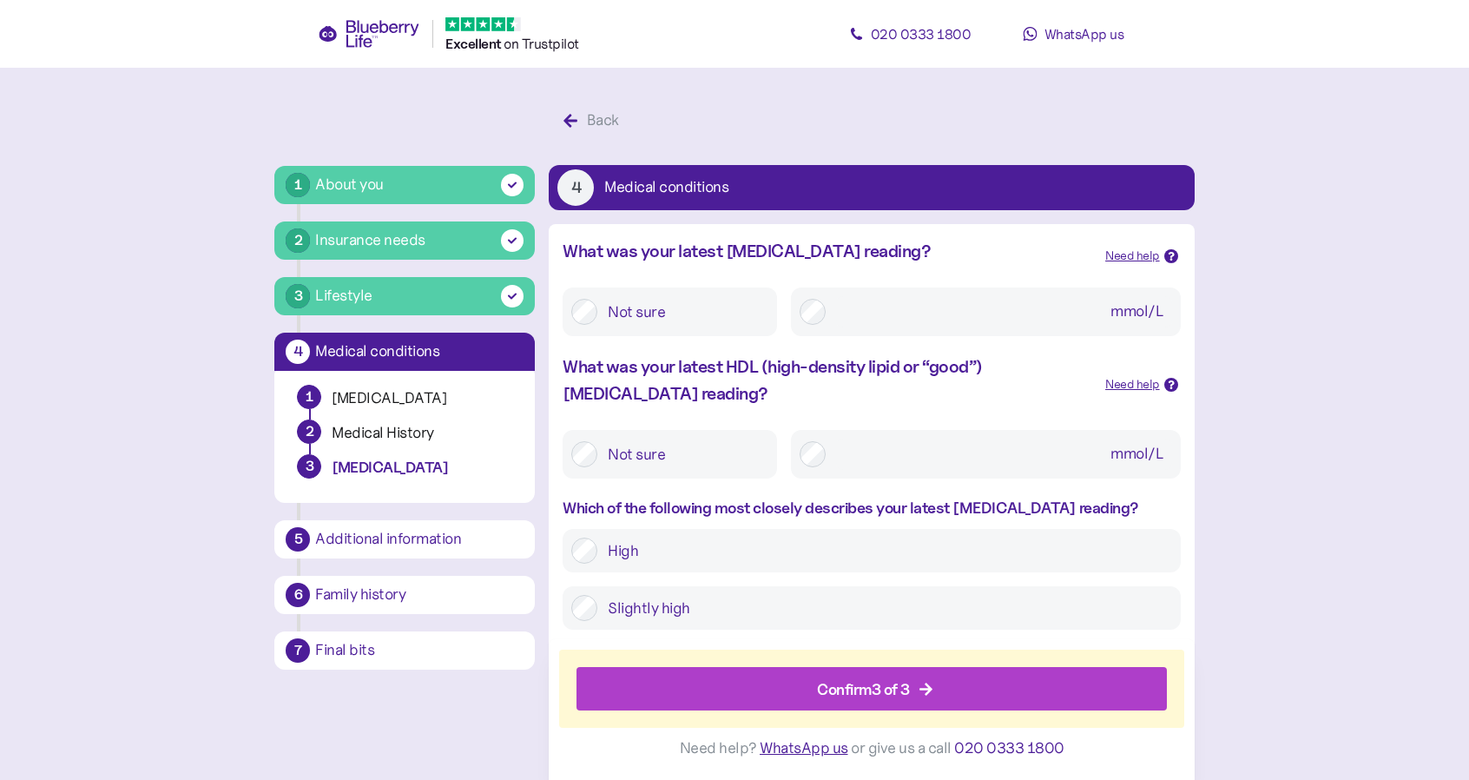
click at [839, 701] on span "Confirm 3 of 3" at bounding box center [863, 689] width 93 height 42
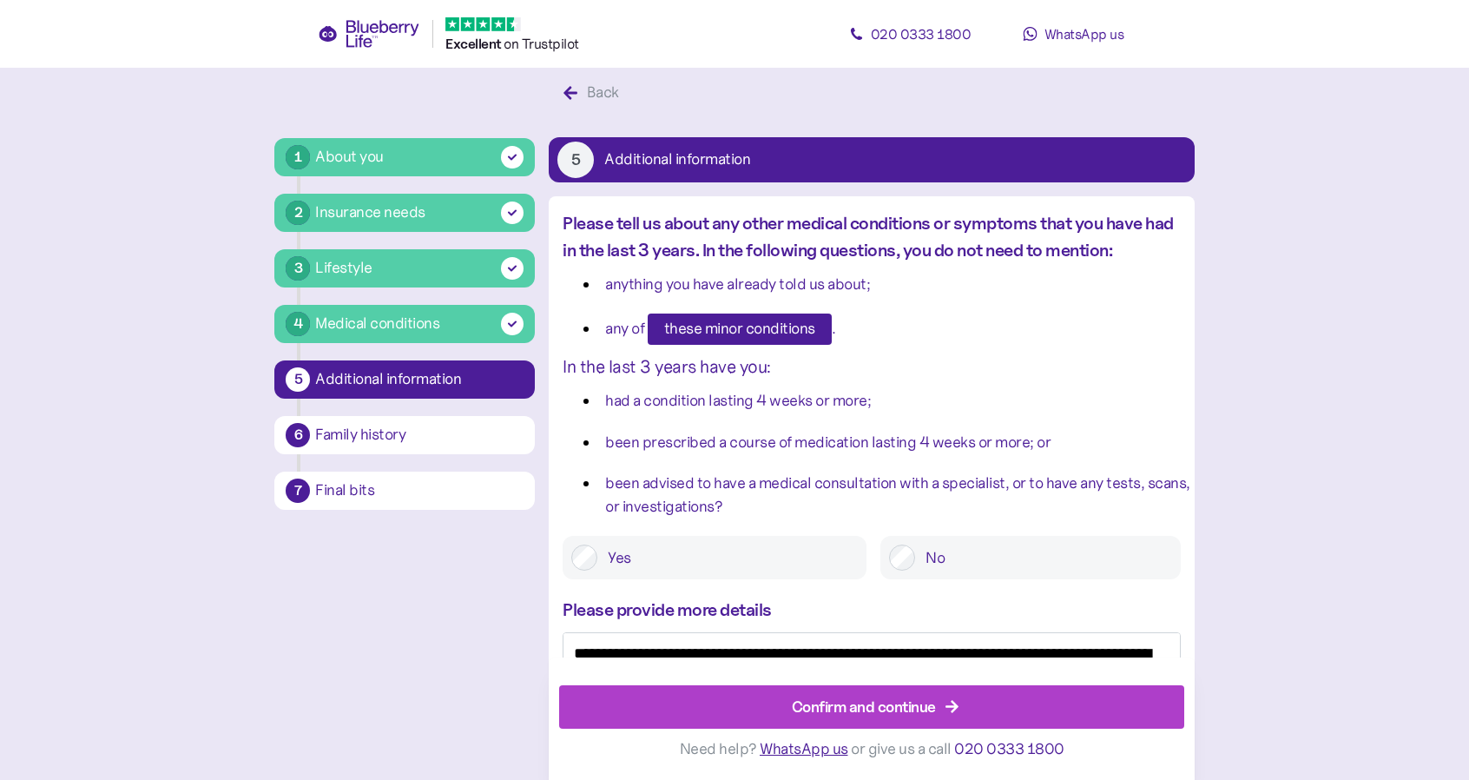
click at [839, 701] on div "Confirm and continue" at bounding box center [864, 706] width 144 height 23
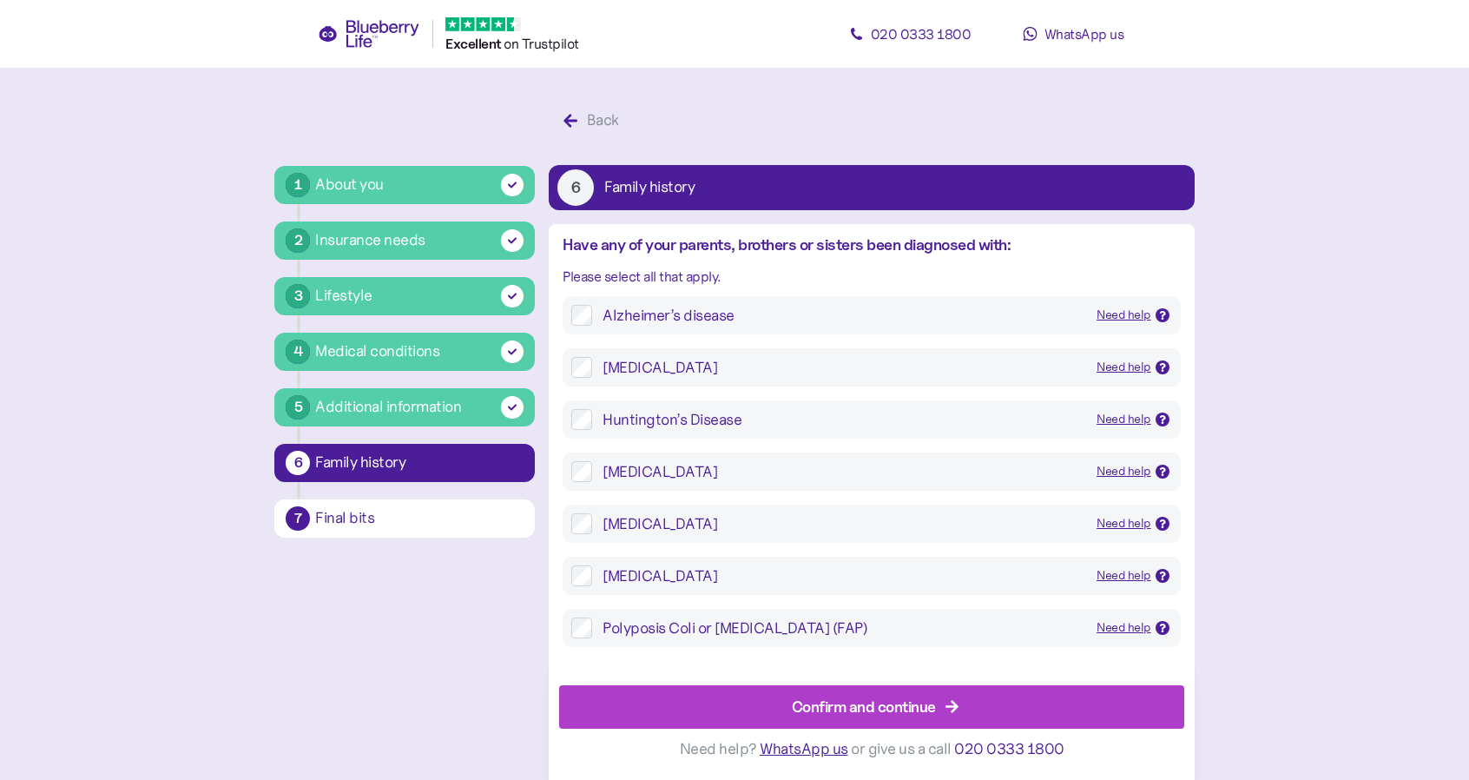
click at [839, 701] on div "Confirm and continue" at bounding box center [864, 706] width 144 height 23
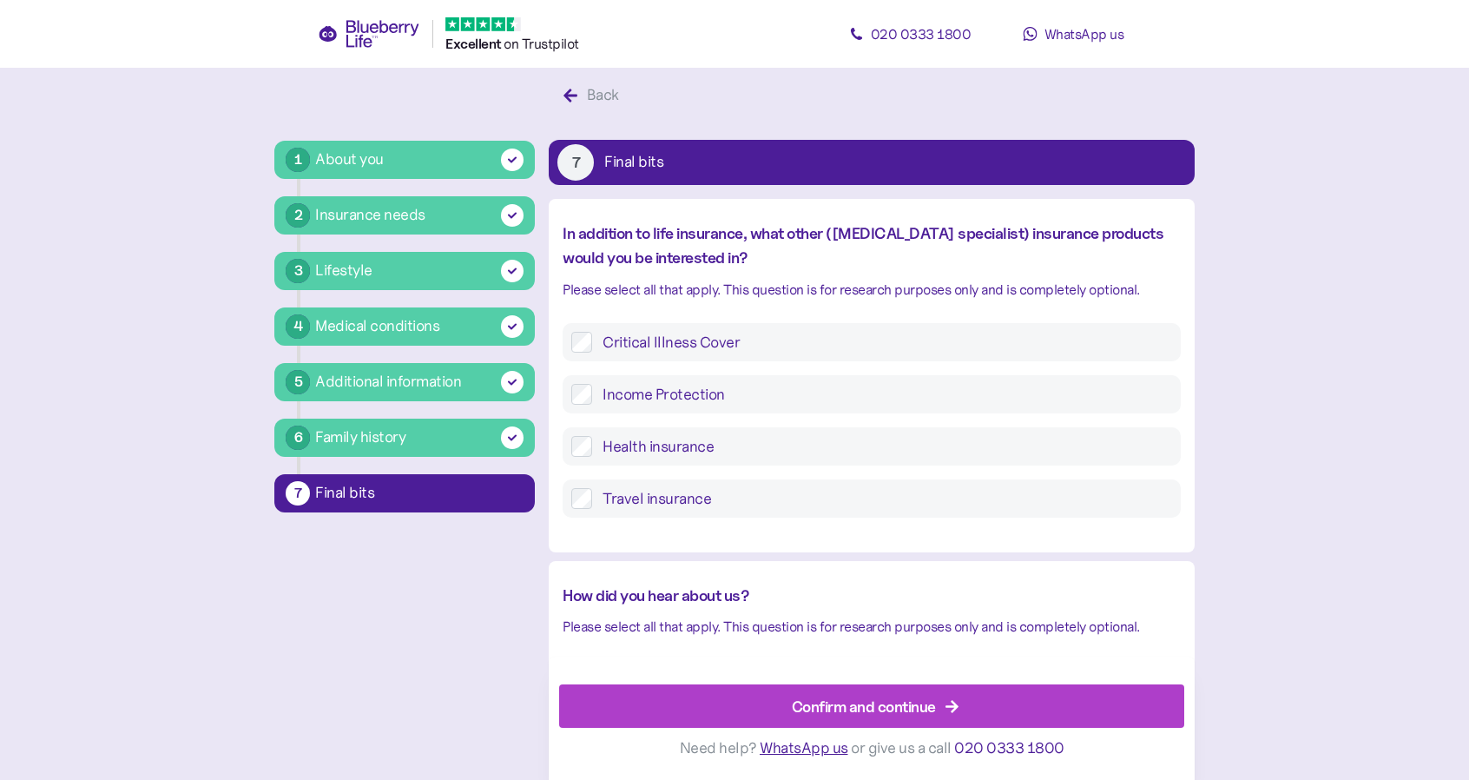
scroll to position [33, 0]
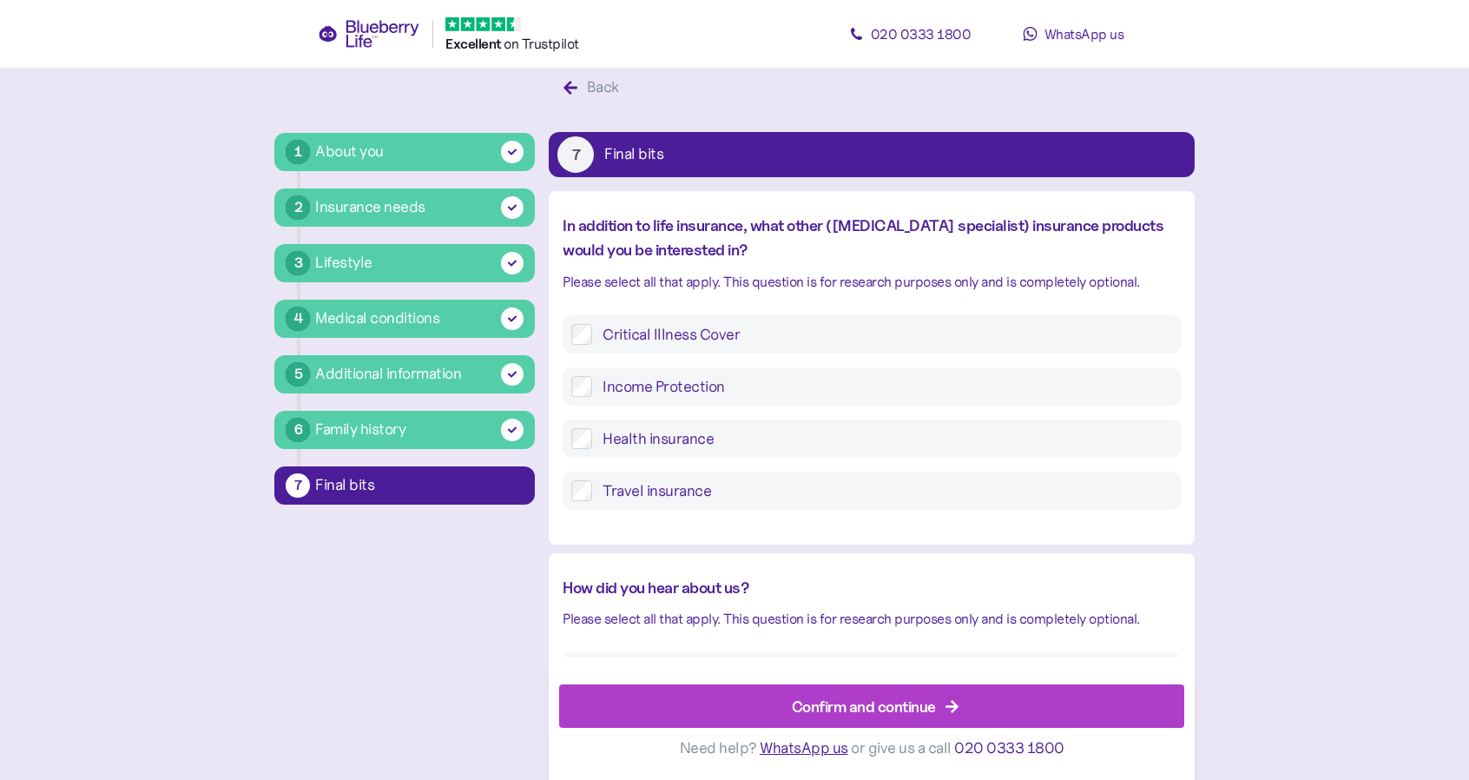
click at [839, 701] on div "Confirm and continue" at bounding box center [864, 706] width 144 height 23
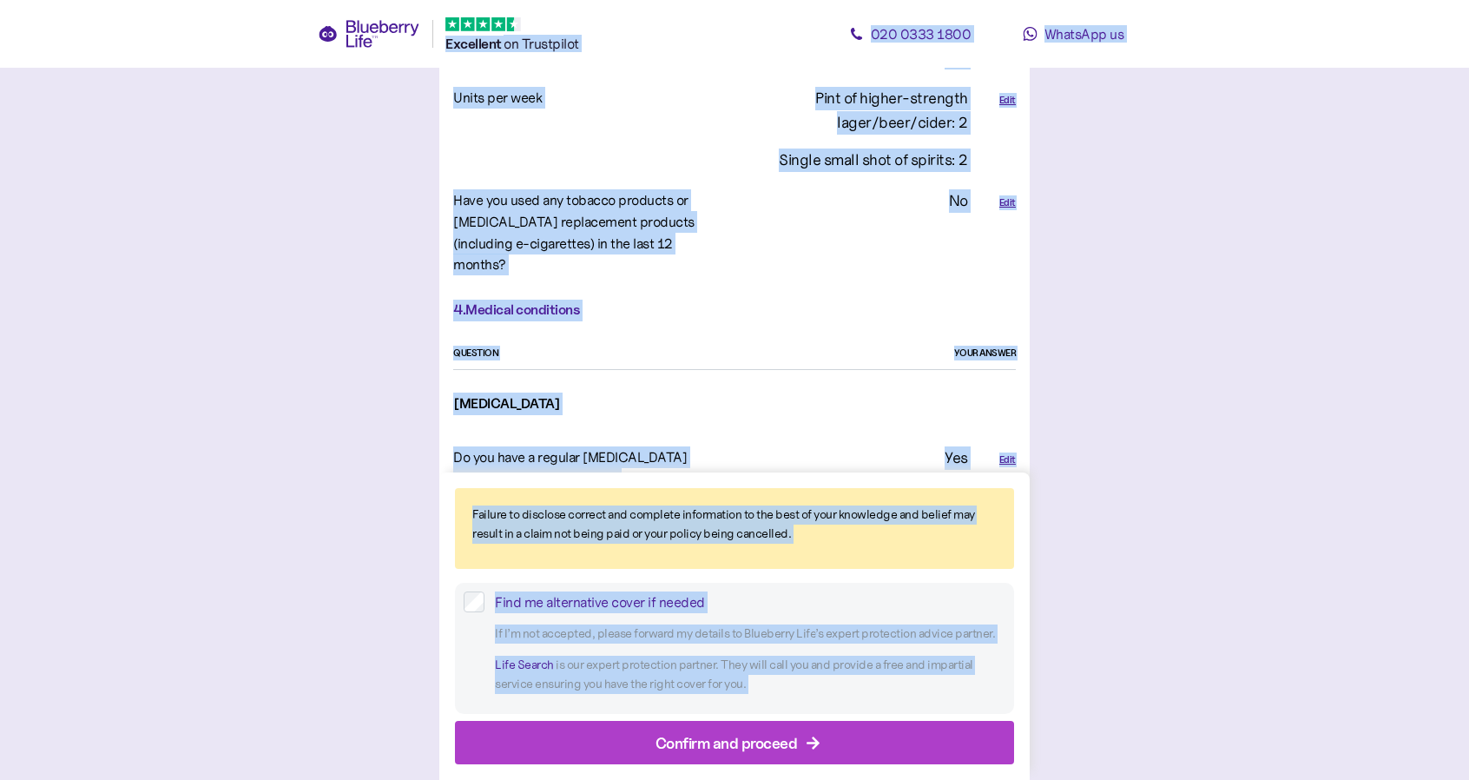
scroll to position [1823, 0]
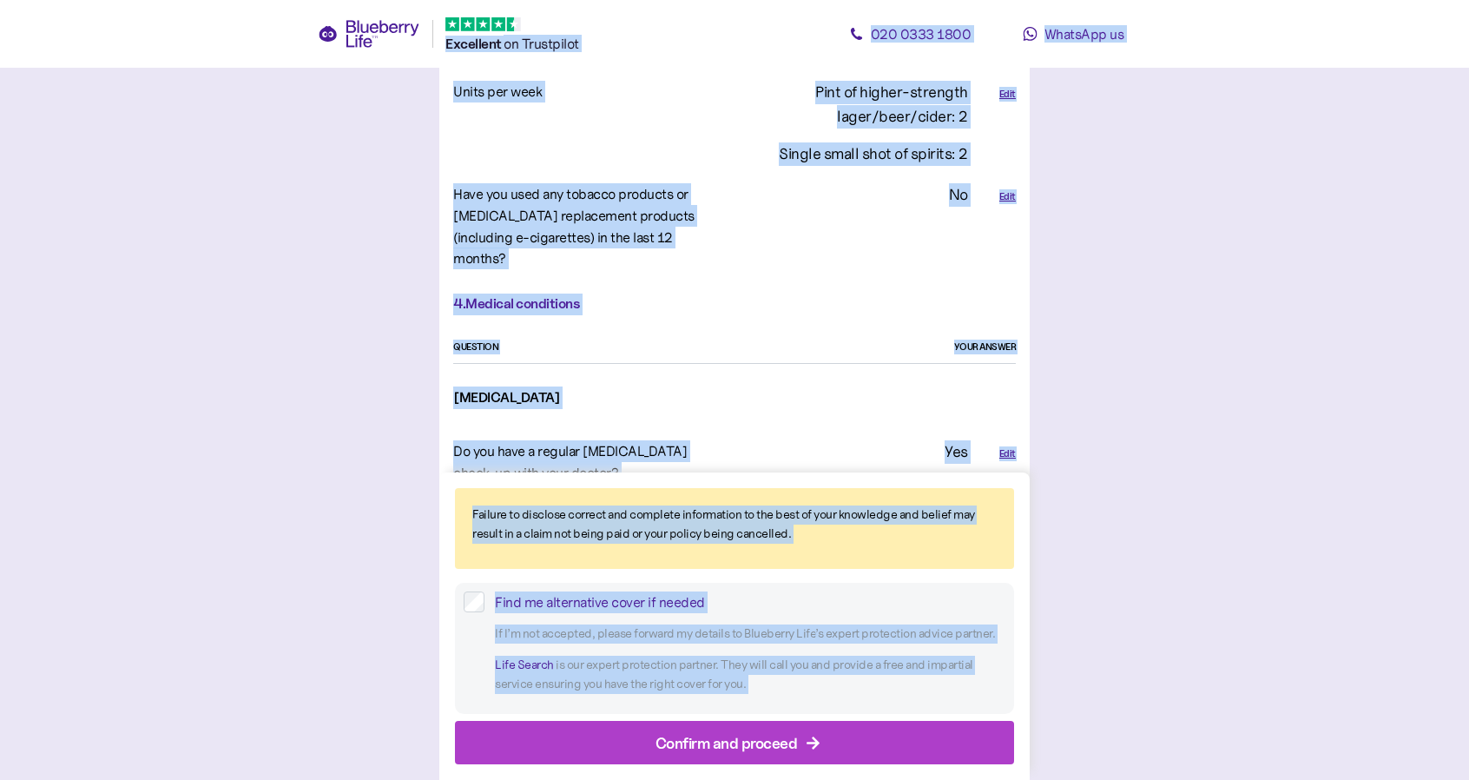
click at [605, 729] on div "Confirm and proceed" at bounding box center [738, 742] width 520 height 42
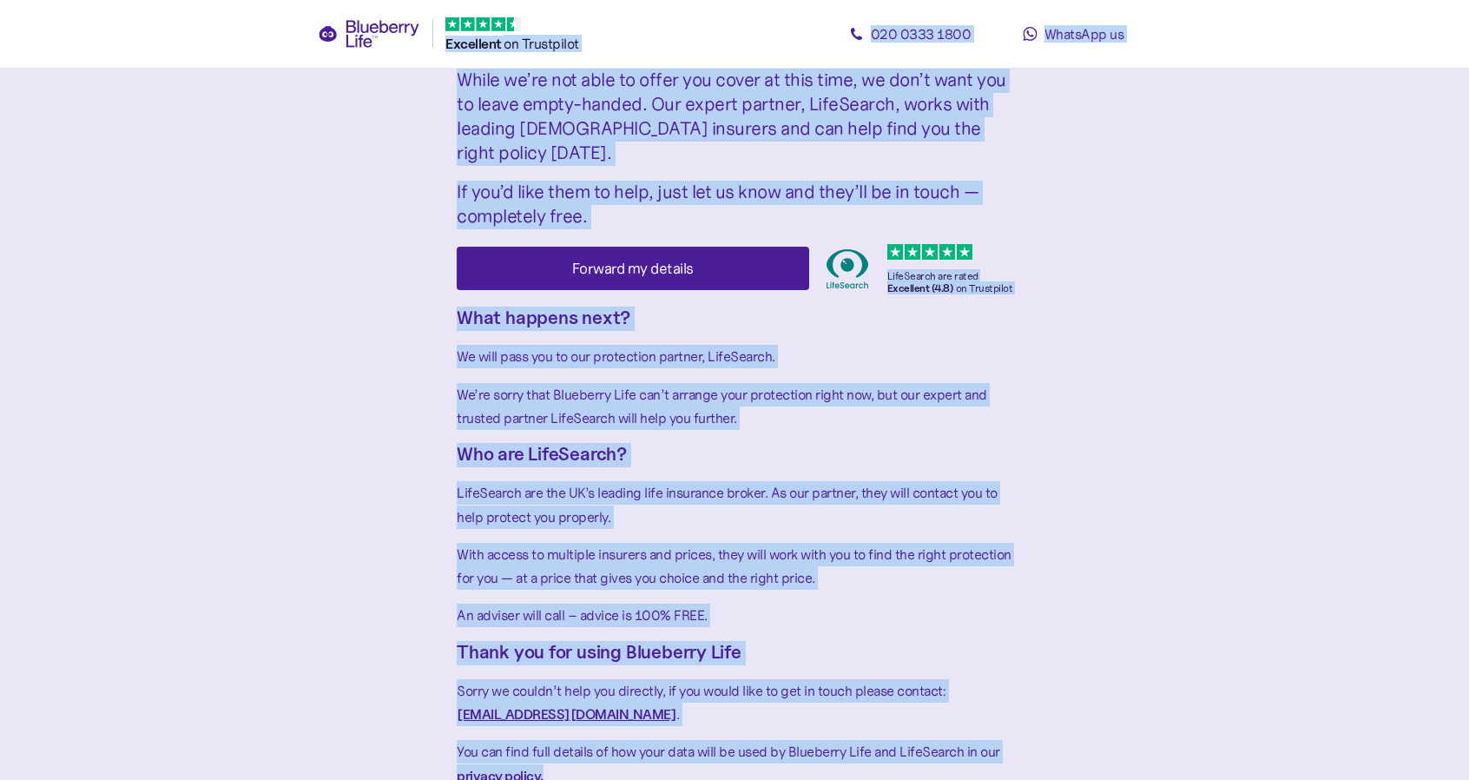
scroll to position [124, 0]
